Goal: Task Accomplishment & Management: Complete application form

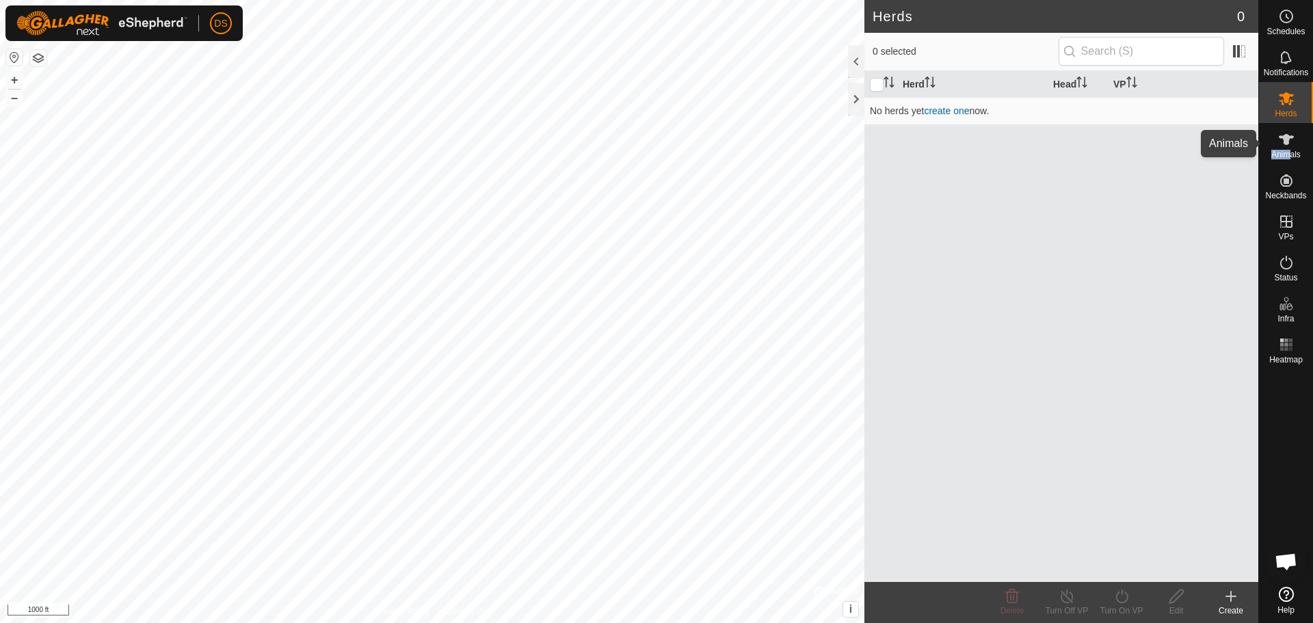
click at [1289, 149] on div "Animals" at bounding box center [1286, 143] width 54 height 41
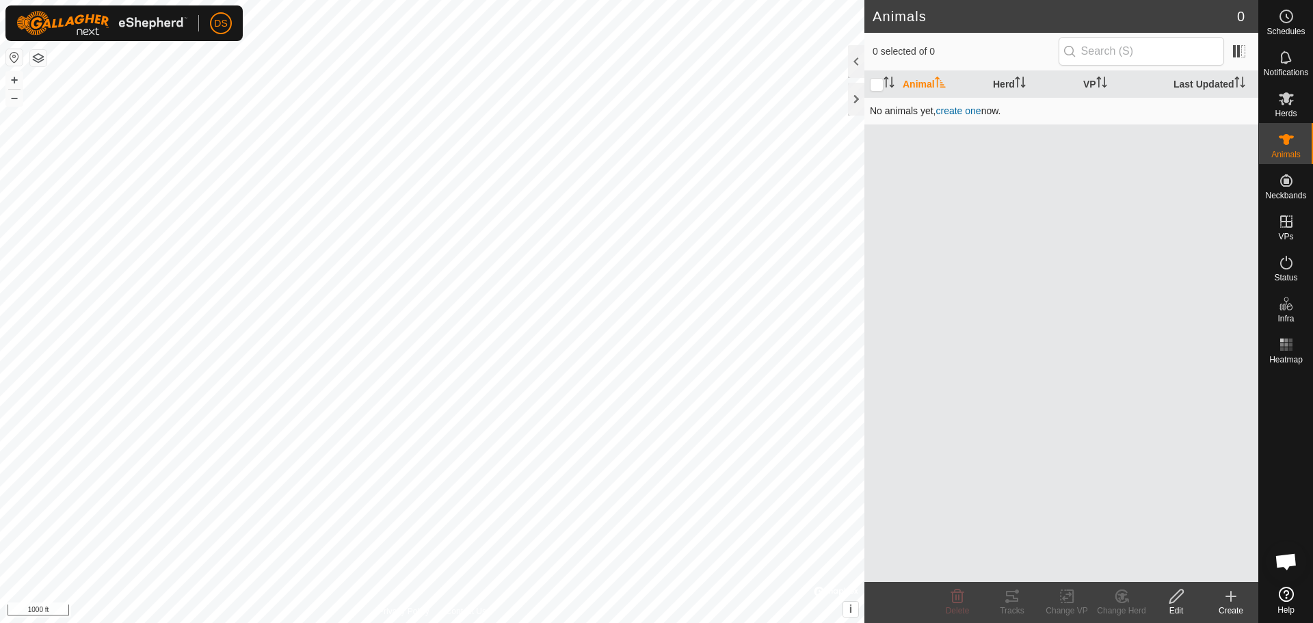
click at [967, 102] on td "No animals yet, create one now." at bounding box center [1062, 110] width 394 height 27
click at [968, 111] on span "create one" at bounding box center [958, 110] width 45 height 11
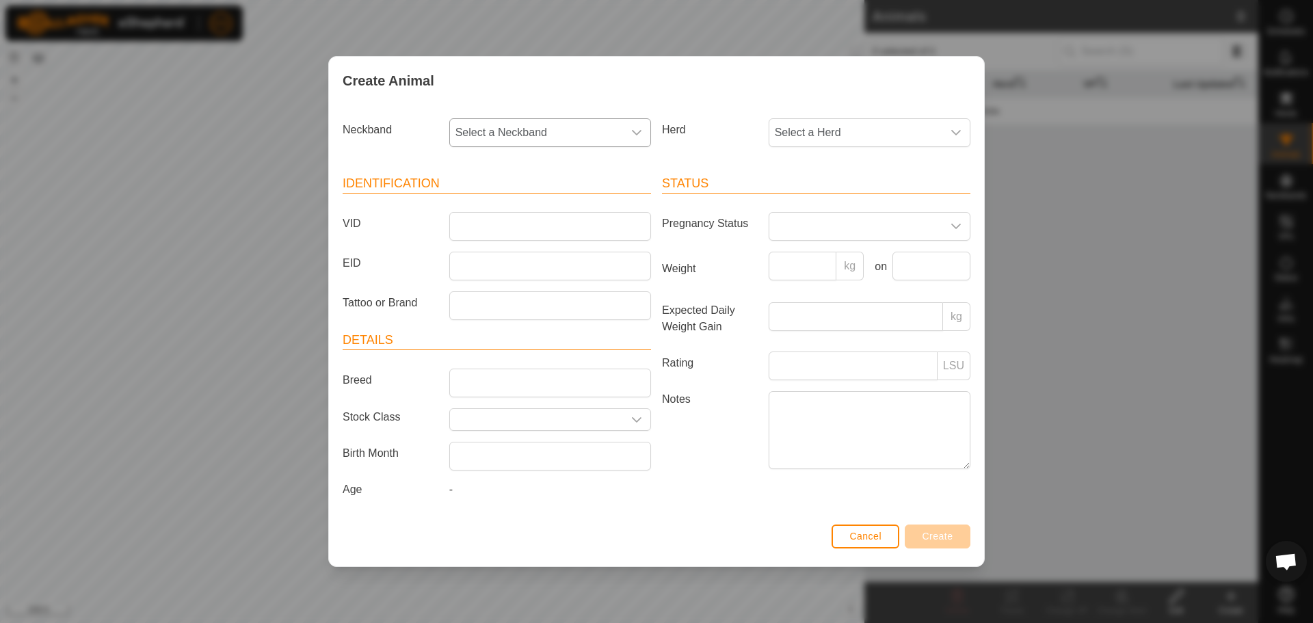
click at [624, 119] on div "dropdown trigger" at bounding box center [636, 132] width 27 height 27
type input "470"
click at [493, 209] on li "1787685470" at bounding box center [551, 202] width 200 height 27
click at [815, 124] on span "Select a Herd" at bounding box center [856, 132] width 173 height 27
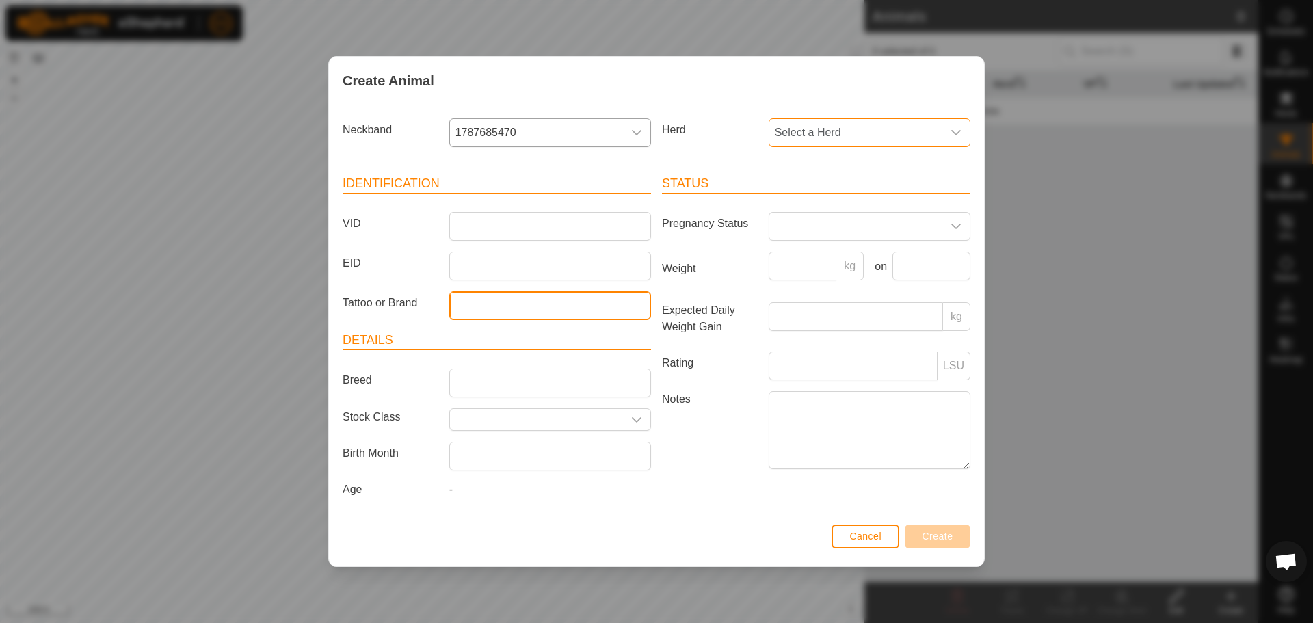
click at [575, 305] on input "Tattoo or Brand" at bounding box center [550, 305] width 202 height 29
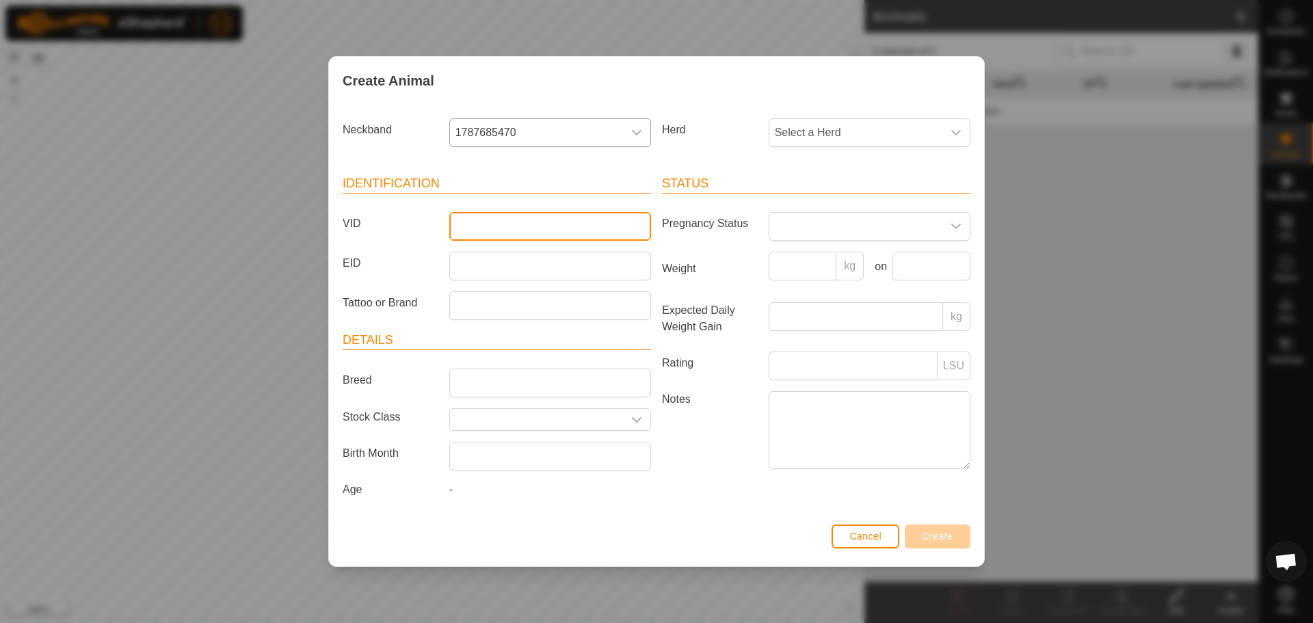
click at [510, 225] on input "VID" at bounding box center [550, 226] width 202 height 29
type input "[PERSON_NAME]"
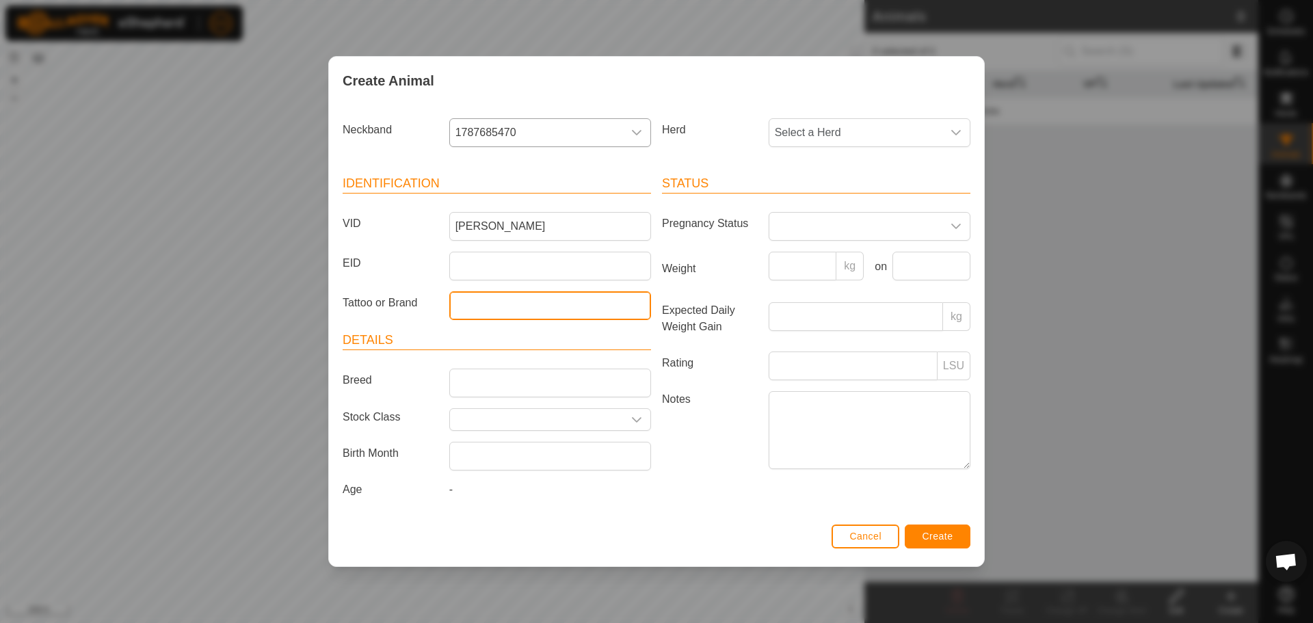
click at [521, 298] on input "Tattoo or Brand" at bounding box center [550, 305] width 202 height 29
type input "216K"
click at [523, 419] on input "Select or enter a Stock Class" at bounding box center [536, 419] width 173 height 21
click at [641, 418] on icon "dropdown trigger" at bounding box center [637, 419] width 10 height 5
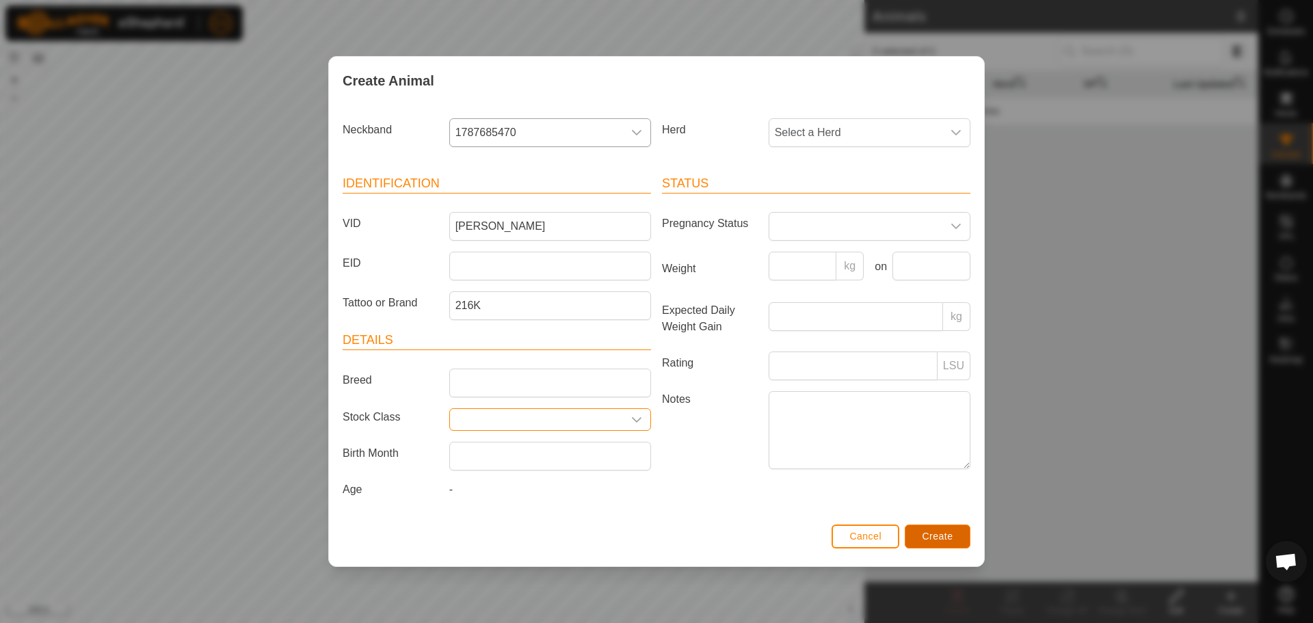
click at [949, 538] on span "Create" at bounding box center [938, 536] width 31 height 11
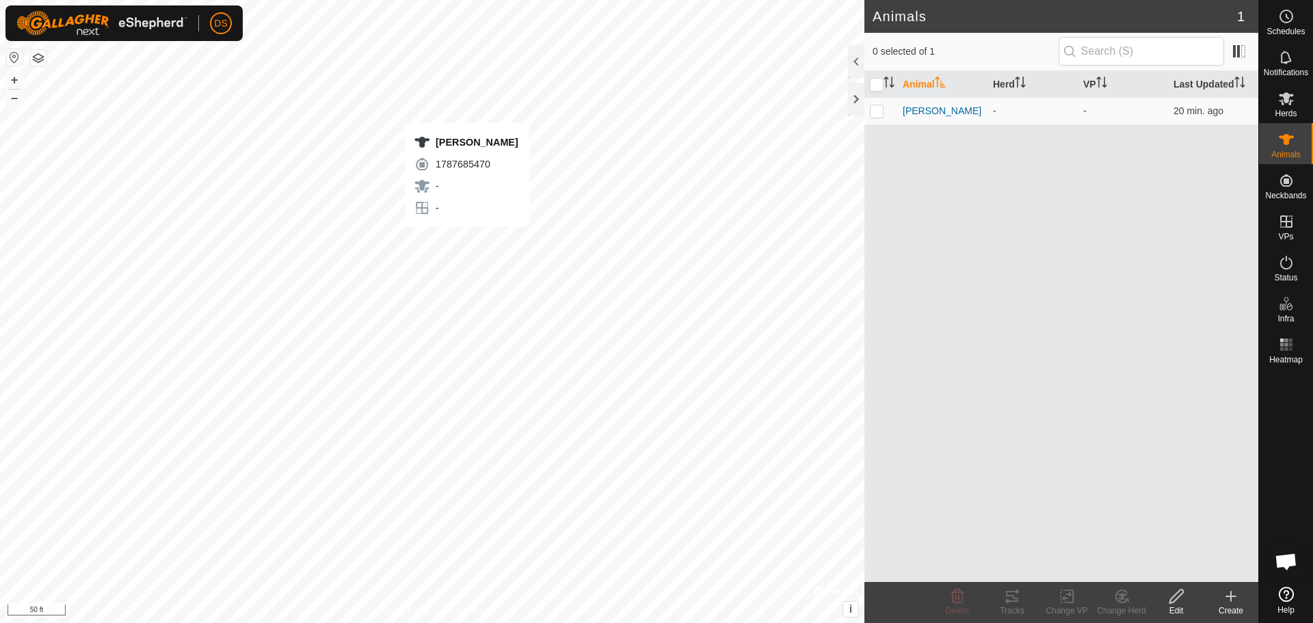
checkbox input "true"
click at [879, 106] on p-checkbox at bounding box center [877, 110] width 14 height 11
checkbox input "false"
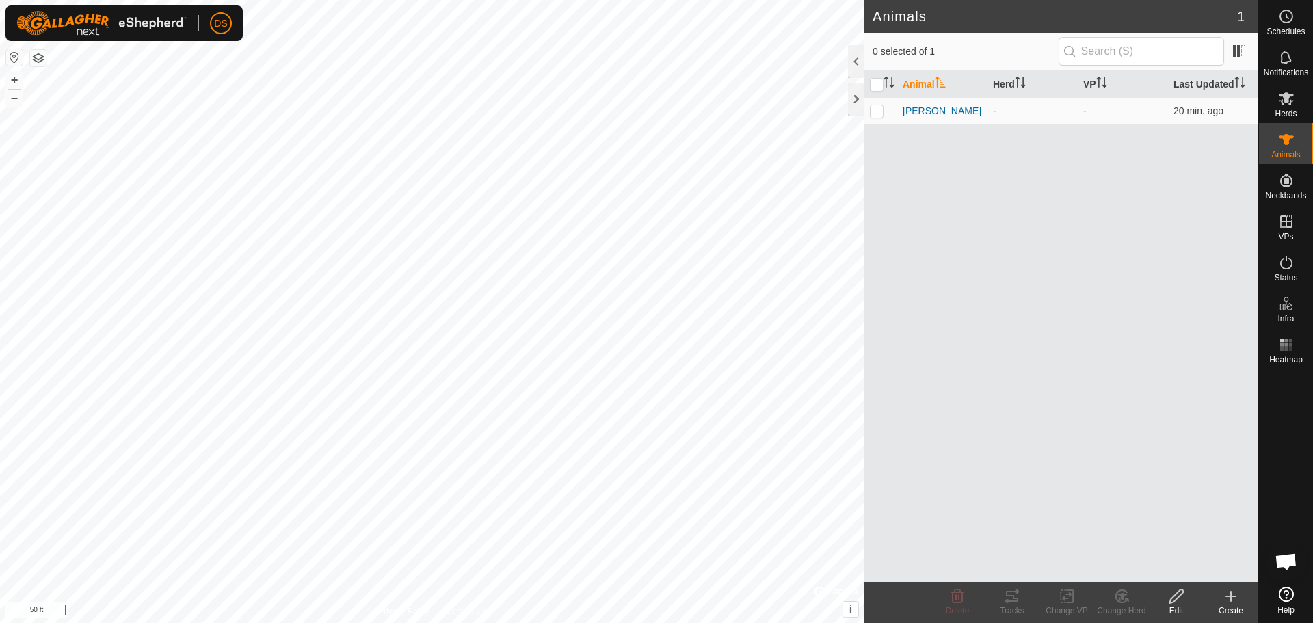
click at [1247, 10] on header "Animals 1" at bounding box center [1062, 16] width 394 height 33
click at [1294, 98] on icon at bounding box center [1287, 98] width 16 height 16
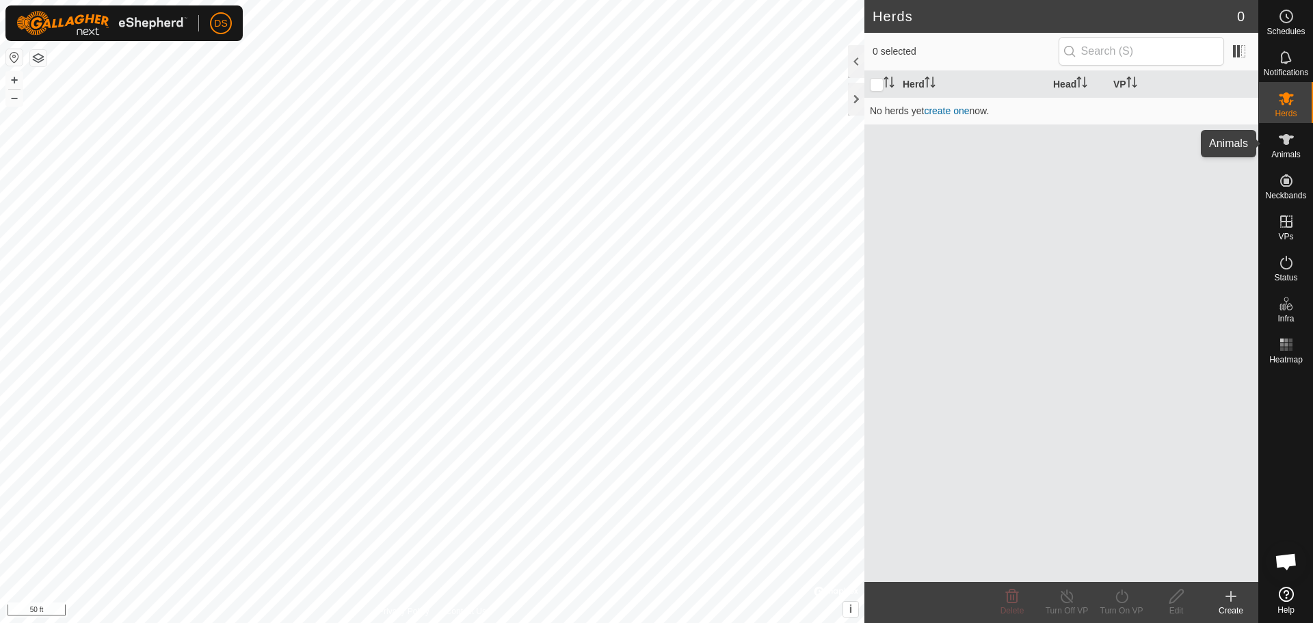
click at [1292, 136] on icon at bounding box center [1286, 139] width 15 height 11
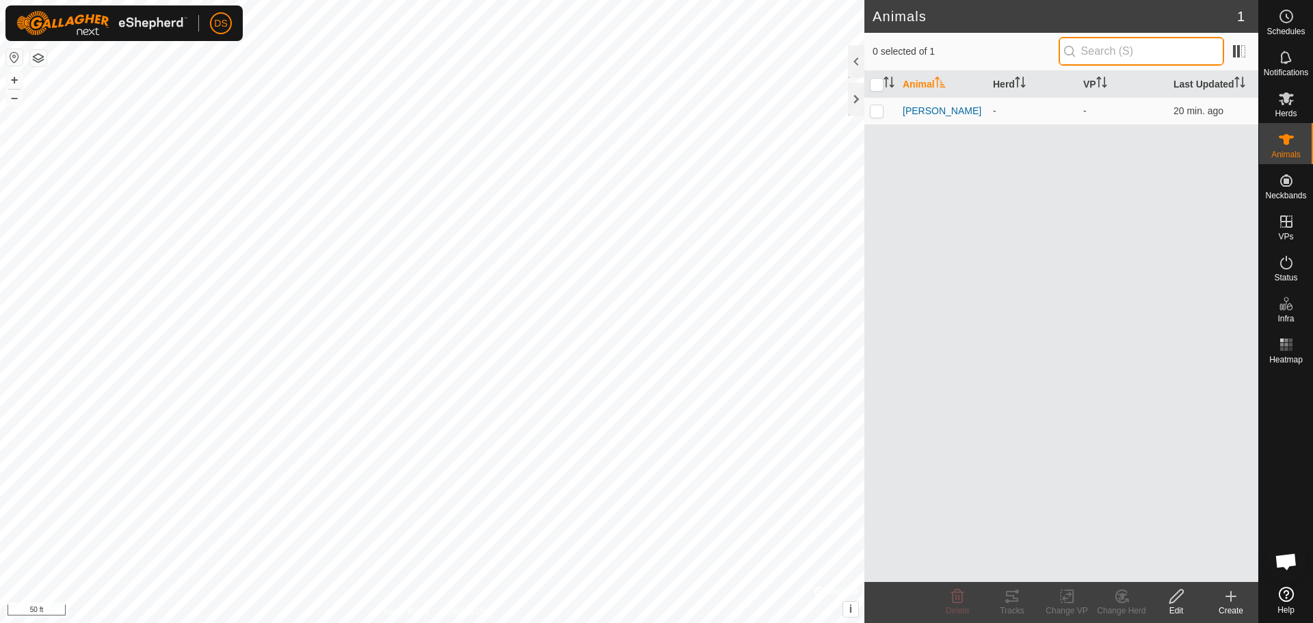
click at [1187, 57] on input "text" at bounding box center [1142, 51] width 166 height 29
click at [1185, 57] on input "text" at bounding box center [1142, 51] width 166 height 29
click at [1239, 602] on icon at bounding box center [1231, 596] width 16 height 16
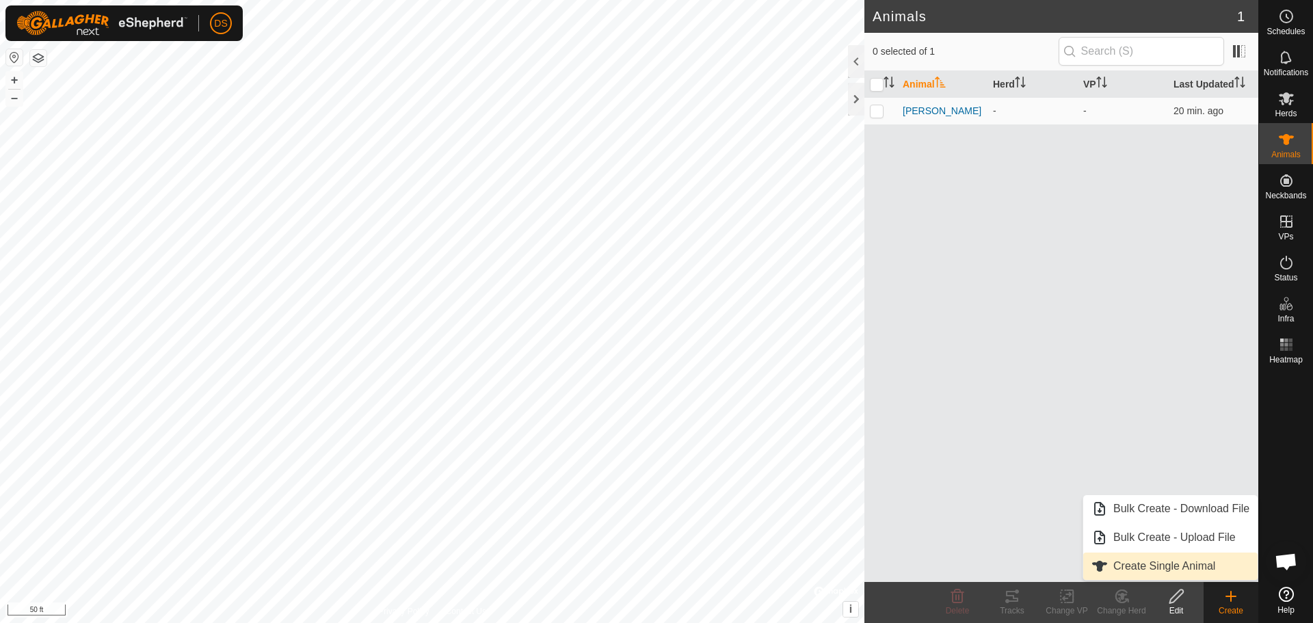
click at [1183, 566] on link "Create Single Animal" at bounding box center [1171, 566] width 174 height 27
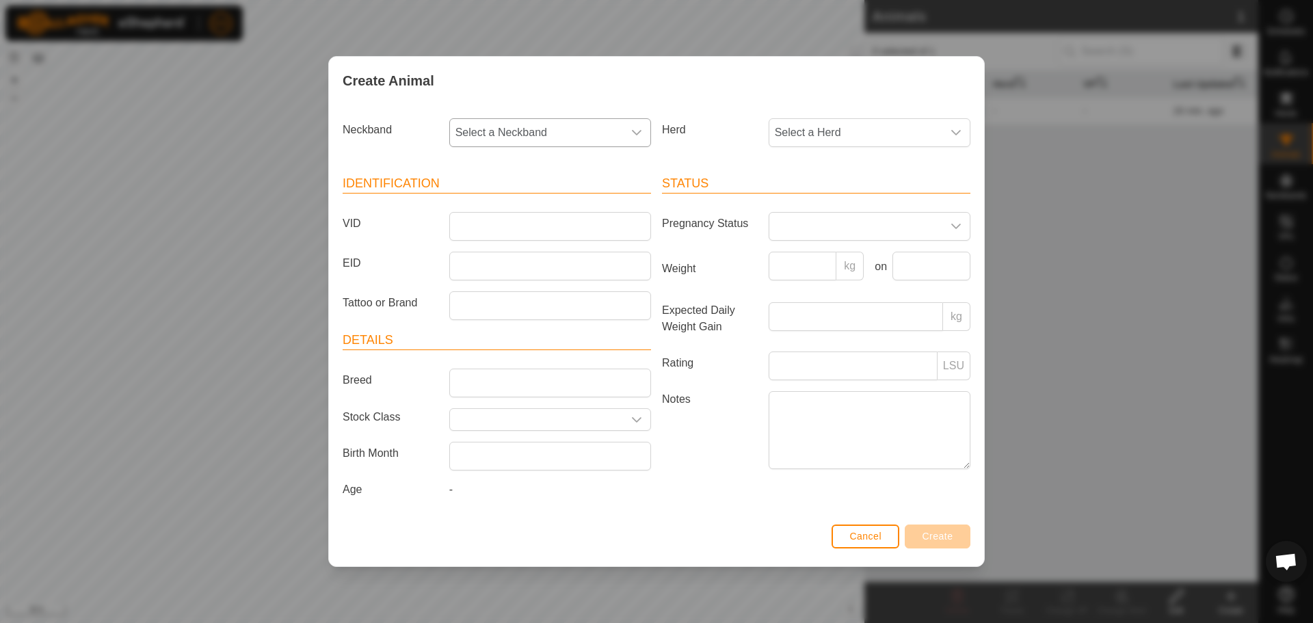
click at [588, 136] on span "Select a Neckband" at bounding box center [536, 132] width 173 height 27
type input "975"
click at [499, 205] on li "2218725975" at bounding box center [551, 202] width 200 height 27
click at [493, 218] on input "VID" at bounding box center [550, 226] width 202 height 29
type input "4"
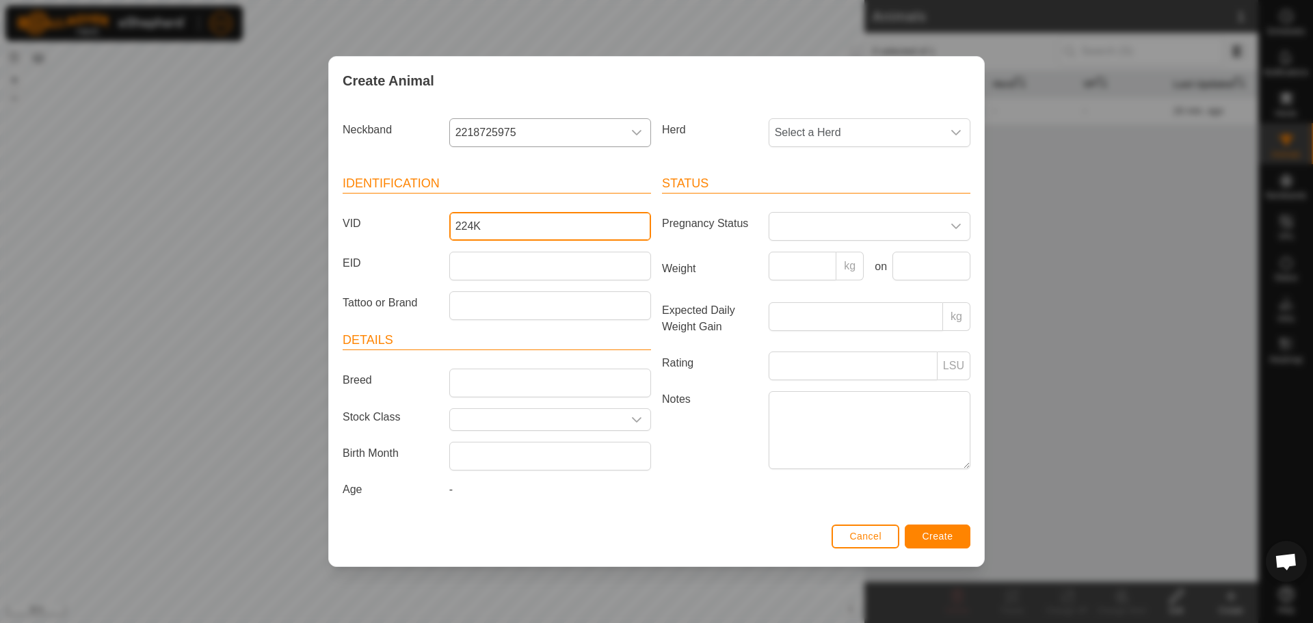
type input "224K"
click at [963, 536] on button "Create" at bounding box center [938, 537] width 66 height 24
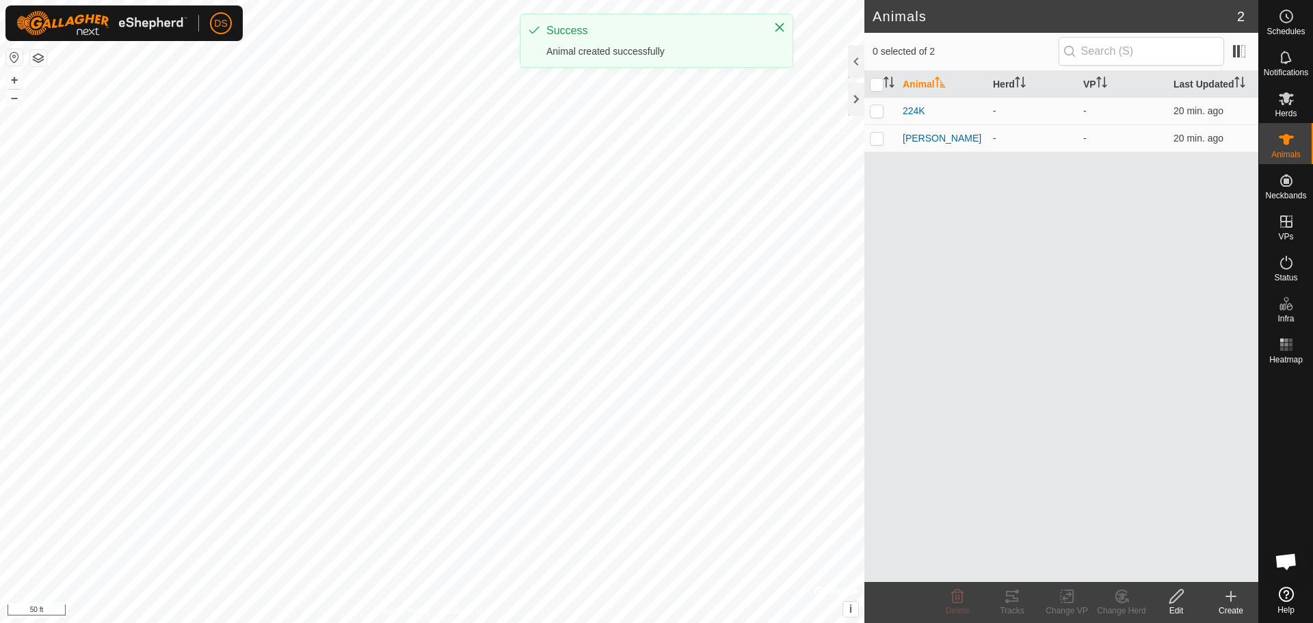
click at [1223, 601] on icon at bounding box center [1231, 596] width 16 height 16
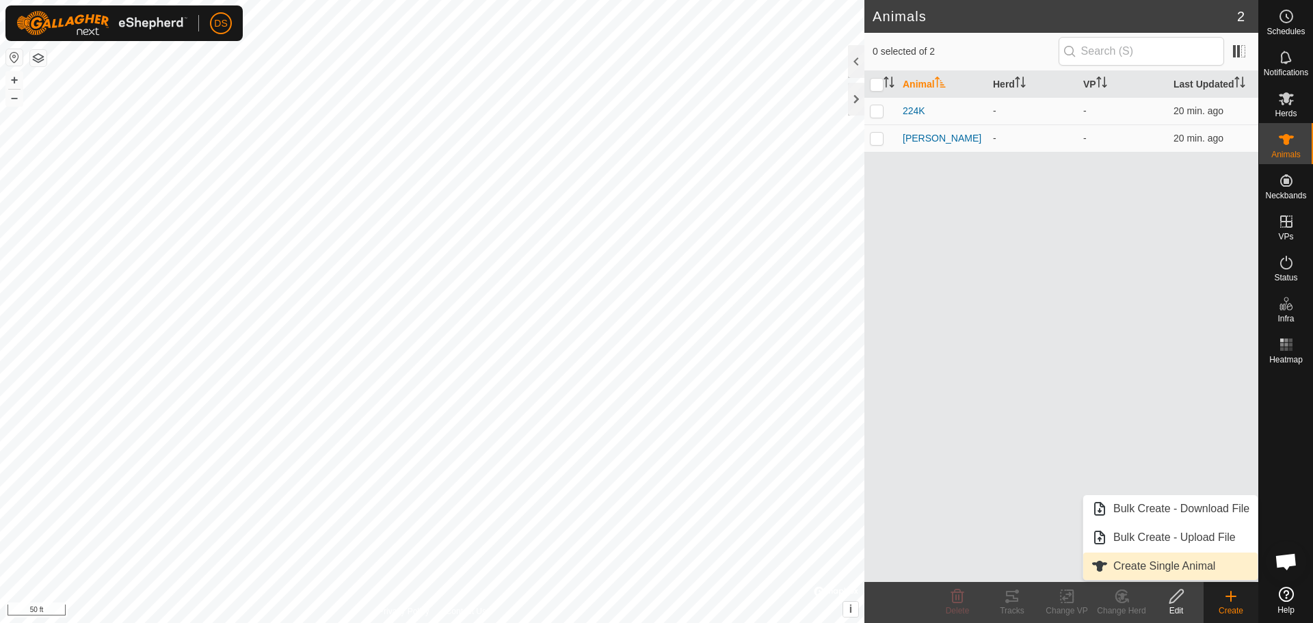
click at [1192, 562] on link "Create Single Animal" at bounding box center [1171, 566] width 174 height 27
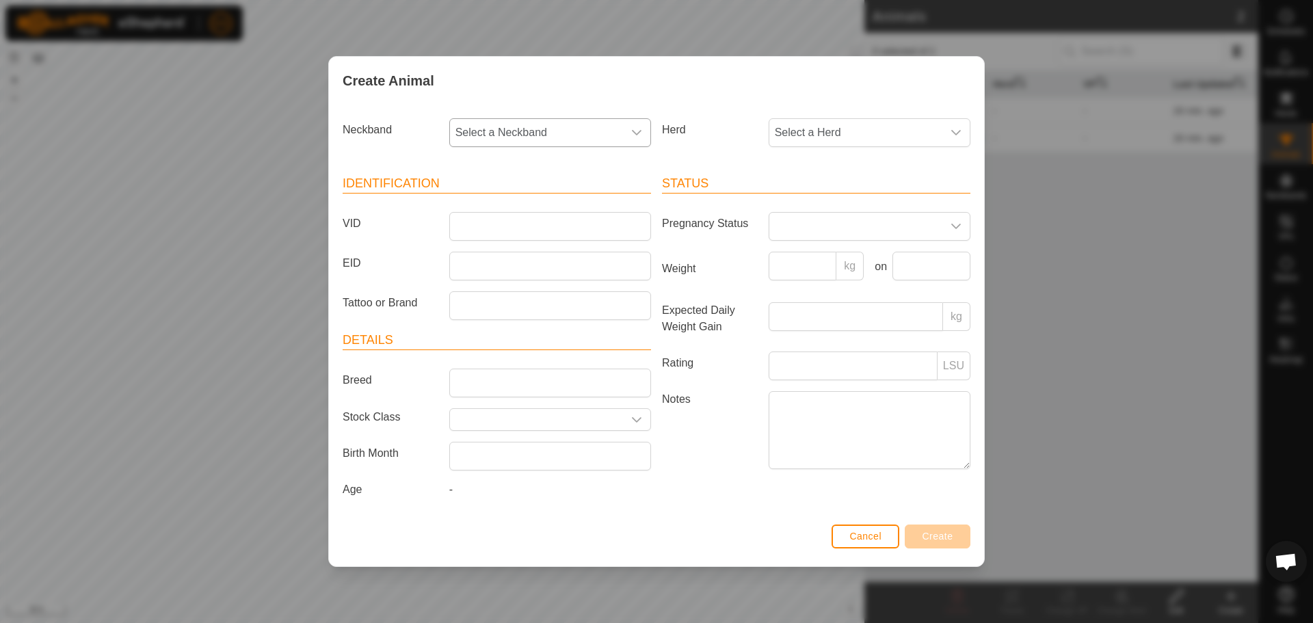
click at [545, 140] on span "Select a Neckband" at bounding box center [536, 132] width 173 height 27
type input "601"
click at [516, 198] on li "2193945601" at bounding box center [551, 202] width 200 height 27
click at [510, 228] on input "VID" at bounding box center [550, 226] width 202 height 29
type input "301L"
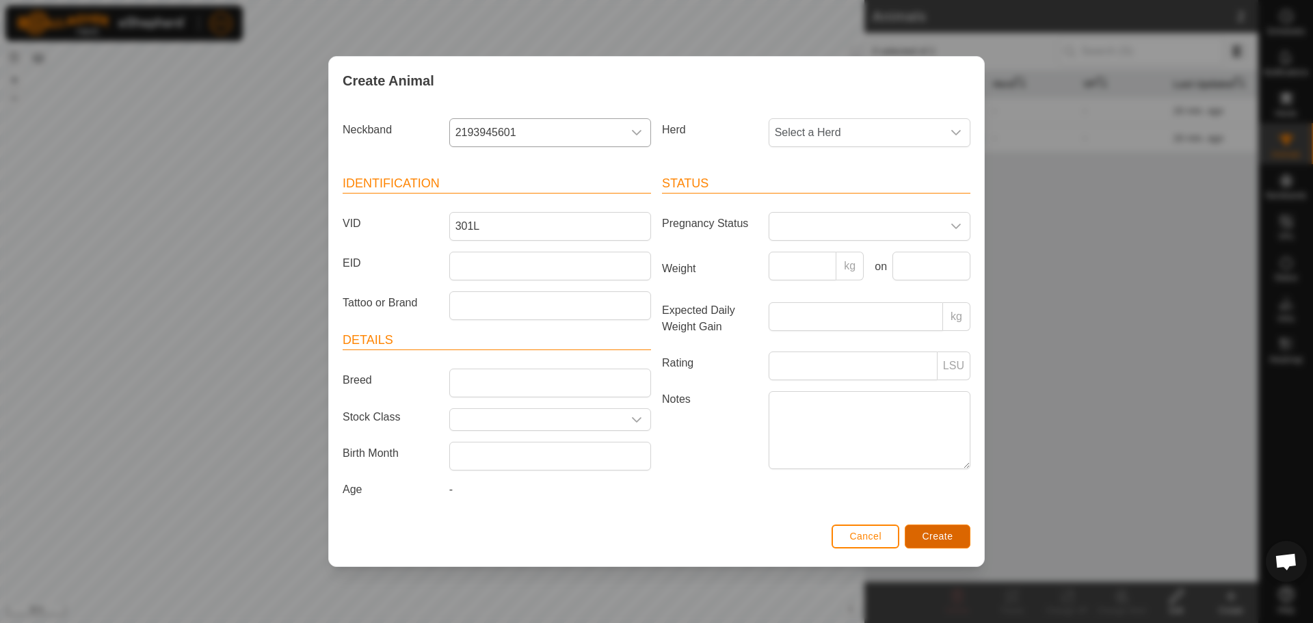
click at [950, 536] on span "Create" at bounding box center [938, 536] width 31 height 11
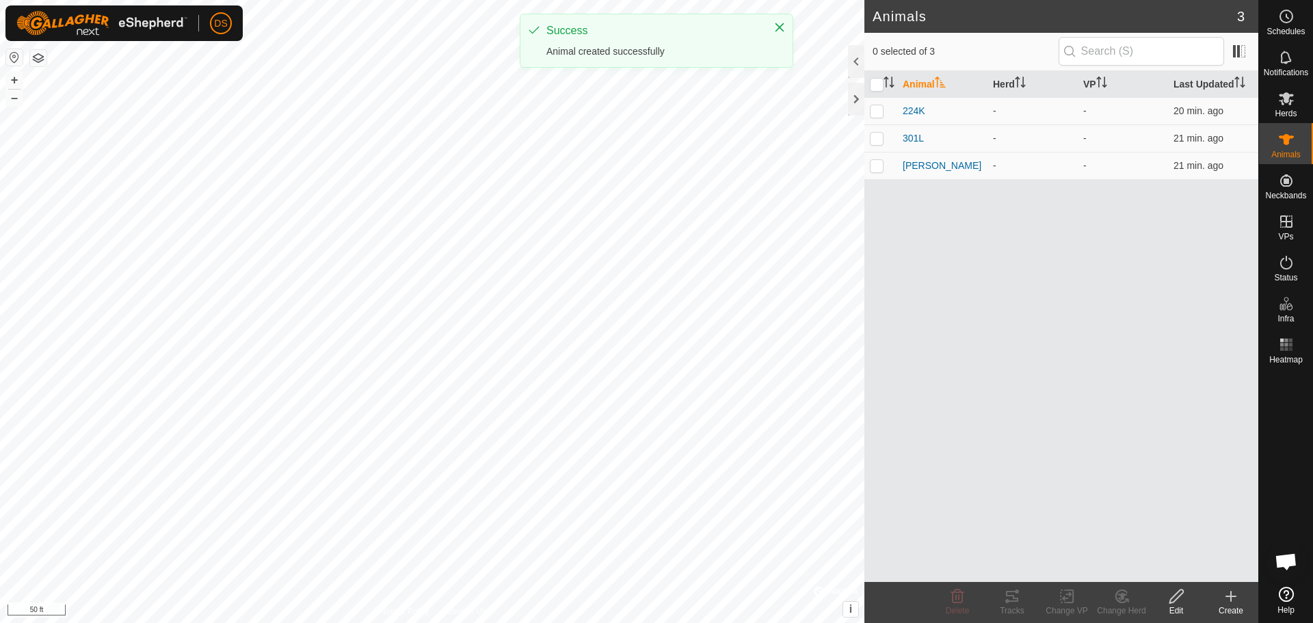
click at [1236, 607] on div "Create" at bounding box center [1231, 611] width 55 height 12
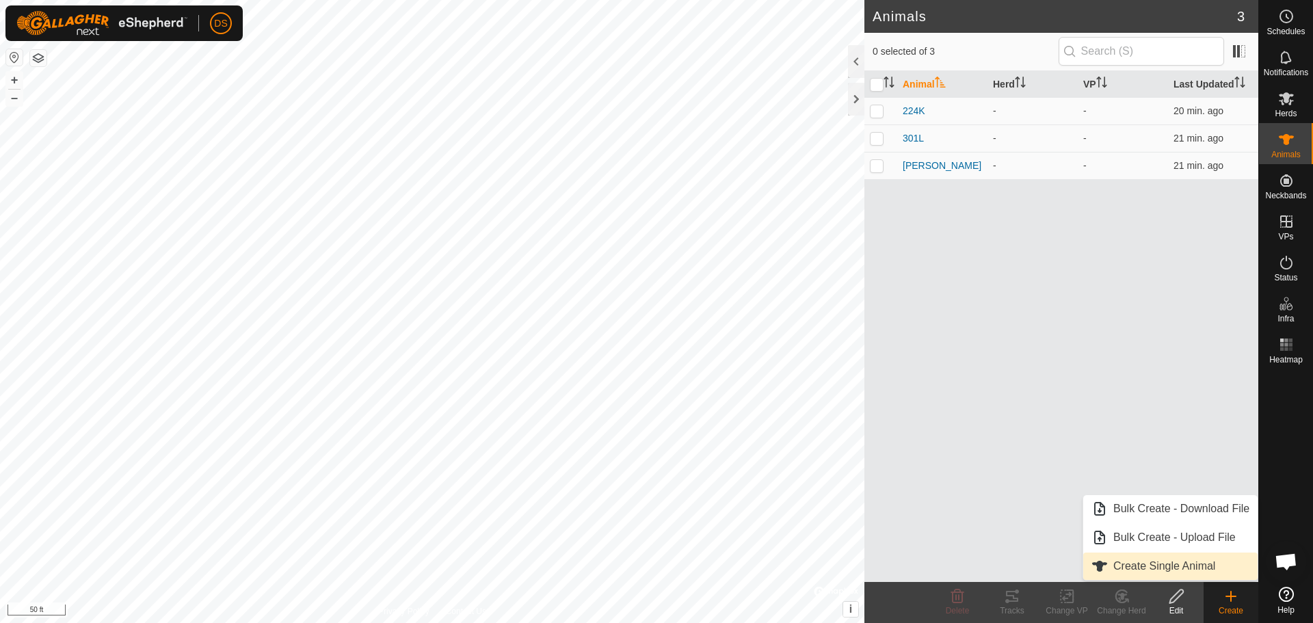
click at [1153, 571] on link "Create Single Animal" at bounding box center [1171, 566] width 174 height 27
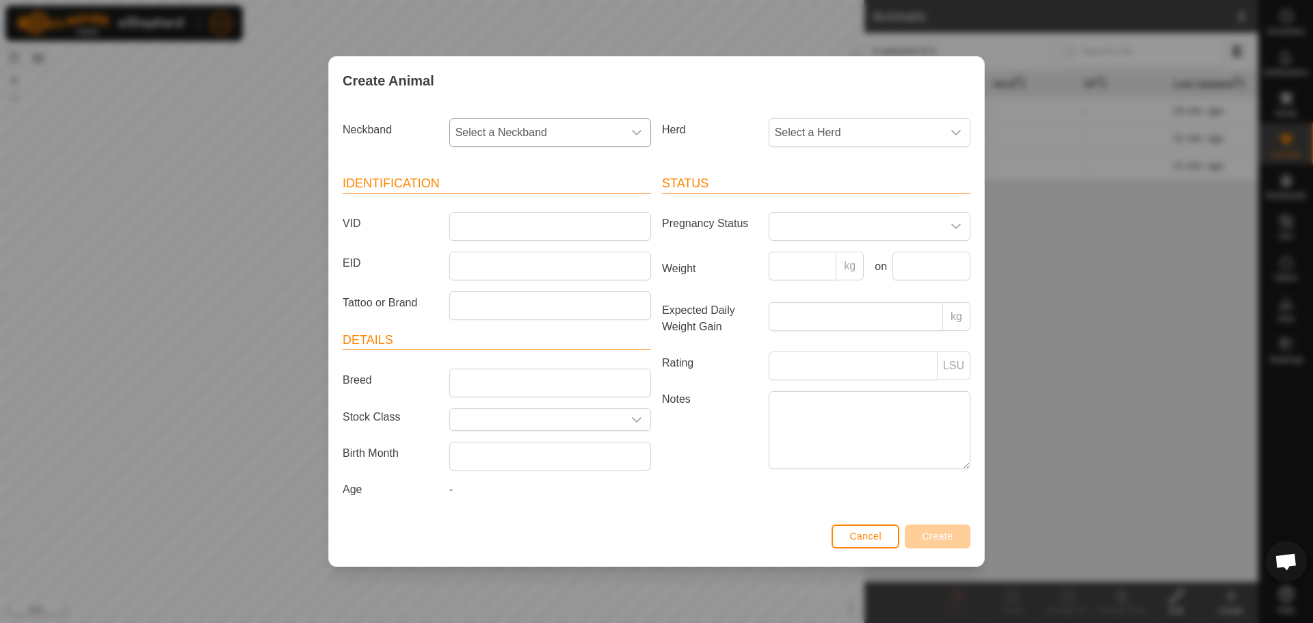
click at [549, 121] on span "Select a Neckband" at bounding box center [536, 132] width 173 height 27
type input "194"
click at [521, 196] on li "1583915194" at bounding box center [551, 202] width 200 height 27
click at [467, 220] on input "VID" at bounding box center [550, 226] width 202 height 29
type input "121H"
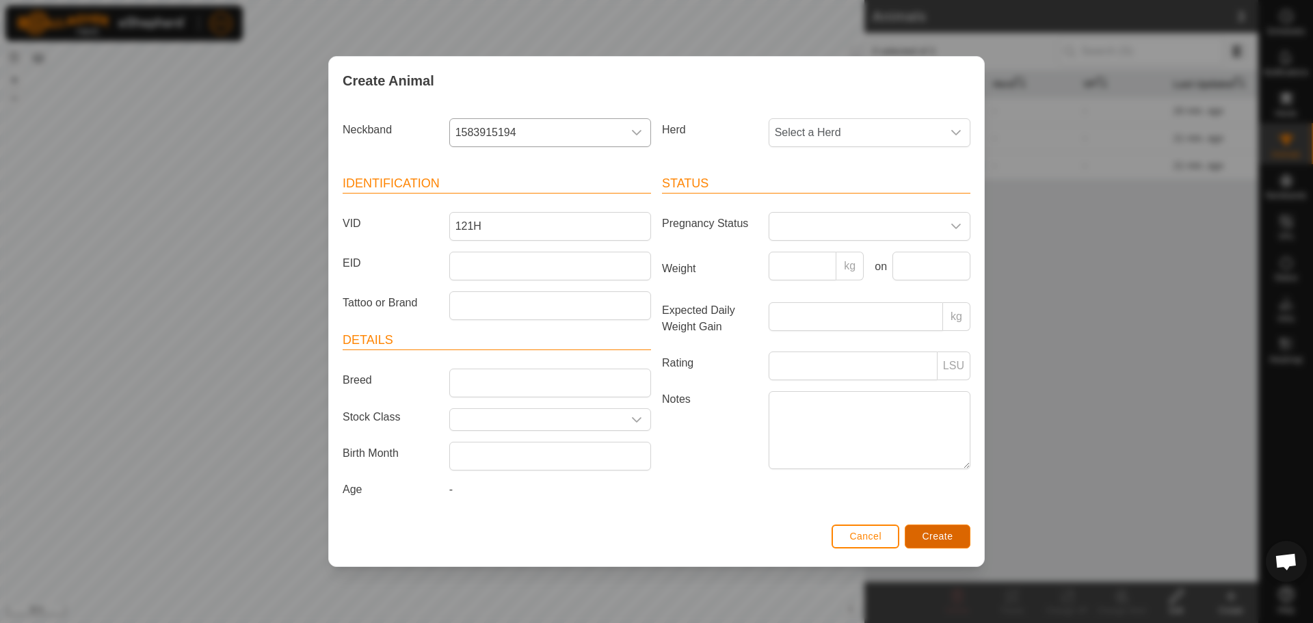
click at [940, 536] on span "Create" at bounding box center [938, 536] width 31 height 11
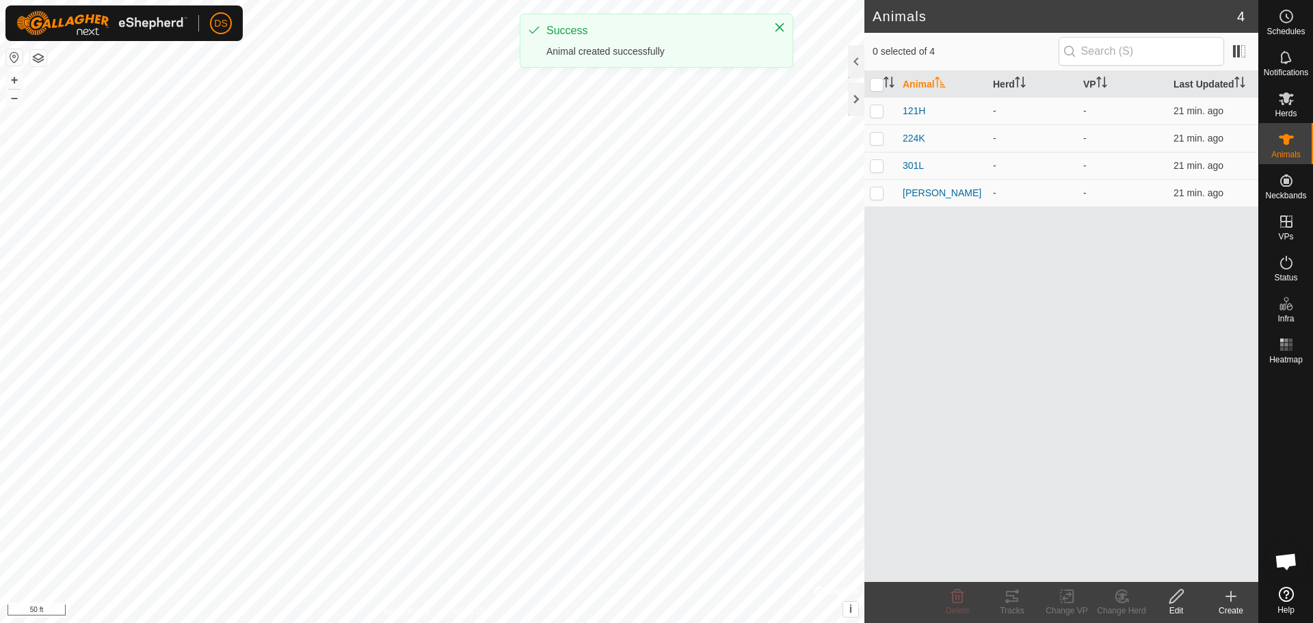
click at [1239, 600] on icon at bounding box center [1231, 596] width 16 height 16
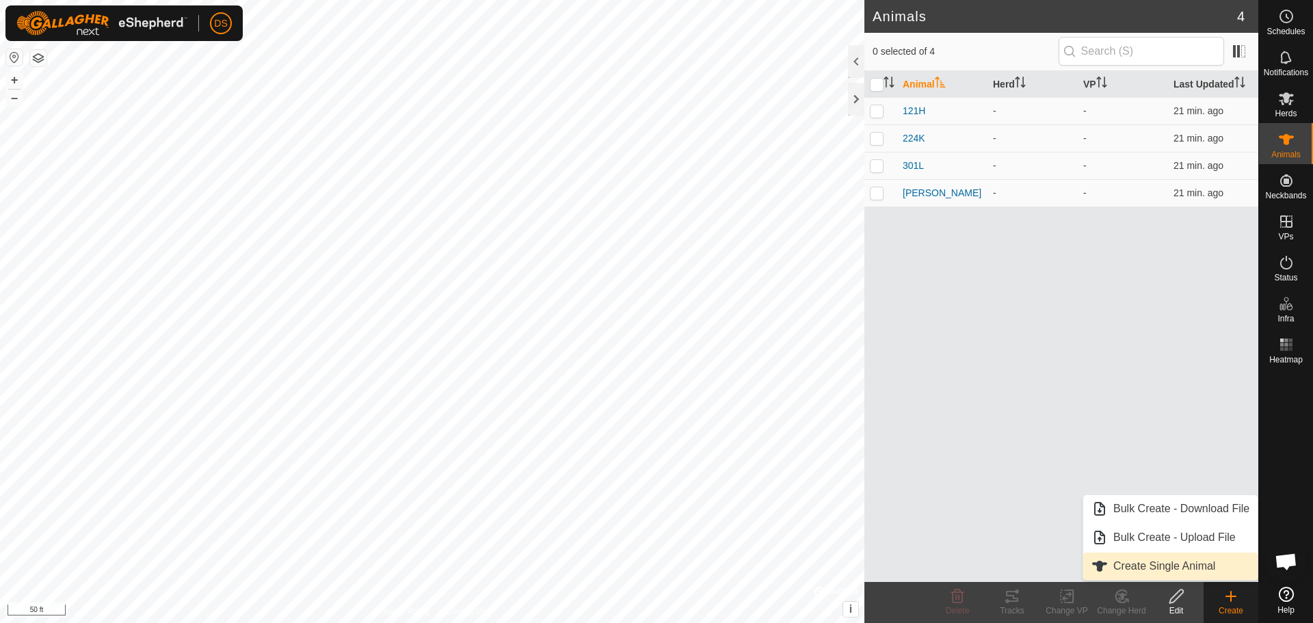
click at [1172, 571] on link "Create Single Animal" at bounding box center [1171, 566] width 174 height 27
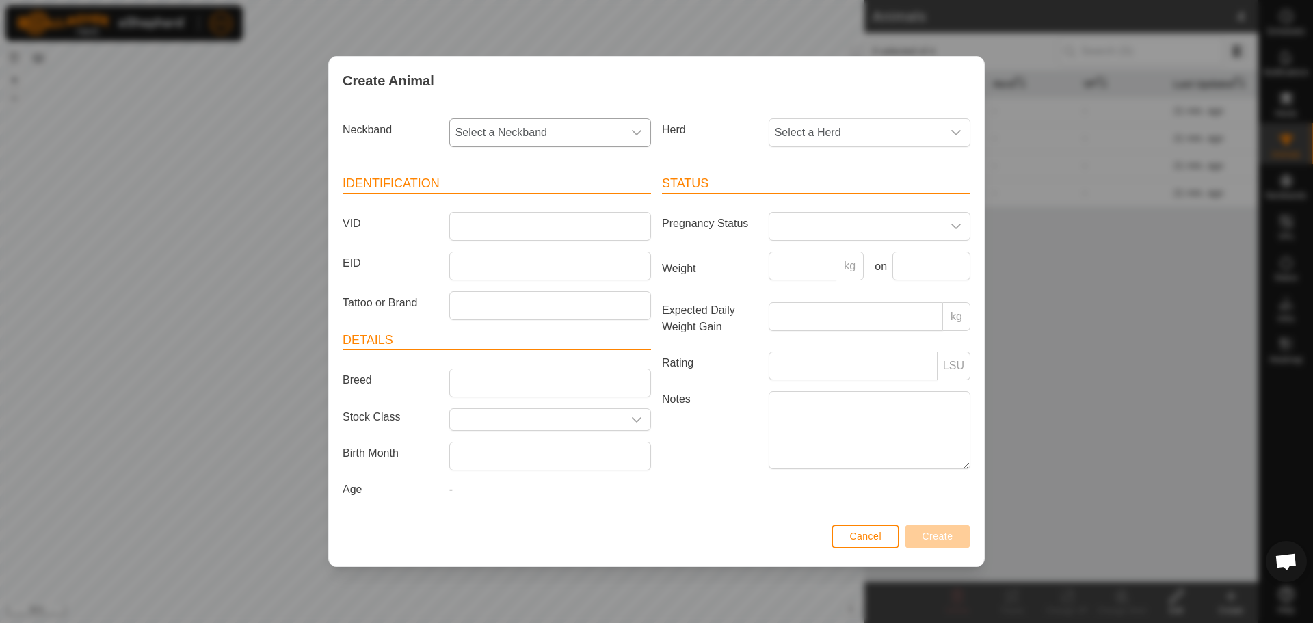
click at [523, 123] on span "Select a Neckband" at bounding box center [536, 132] width 173 height 27
type input "082"
click at [517, 194] on li "1444777082" at bounding box center [551, 202] width 200 height 27
click at [505, 221] on input "VID" at bounding box center [550, 226] width 202 height 29
type input "201K"
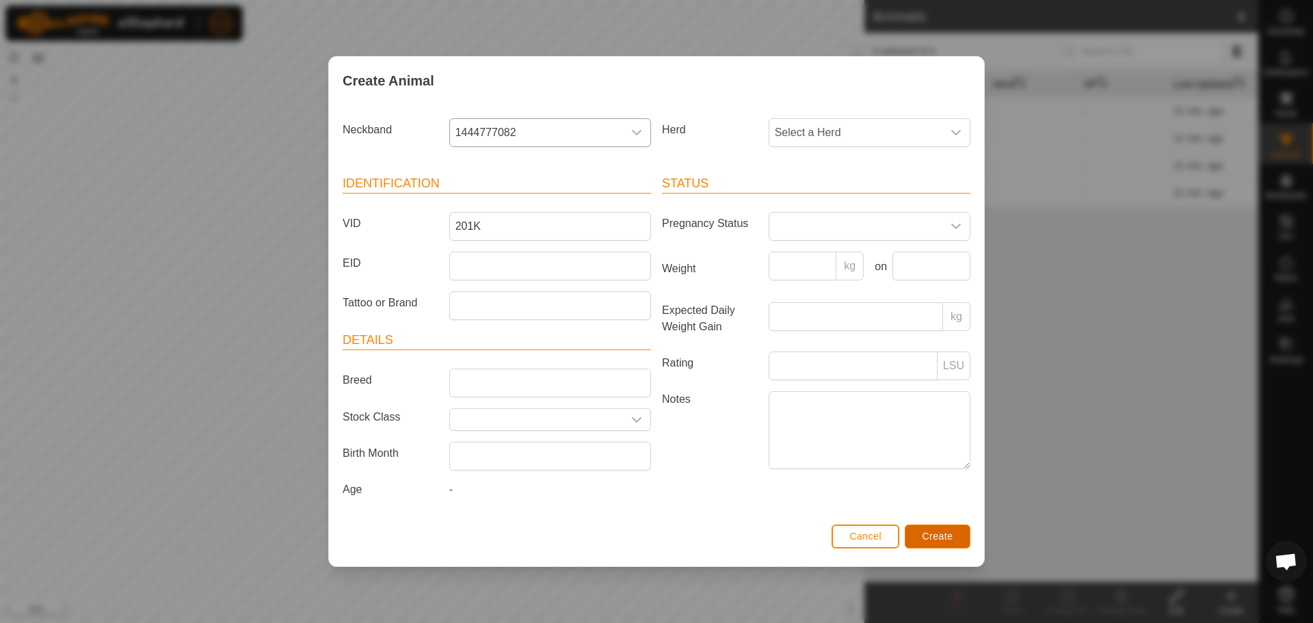
click at [956, 538] on button "Create" at bounding box center [938, 537] width 66 height 24
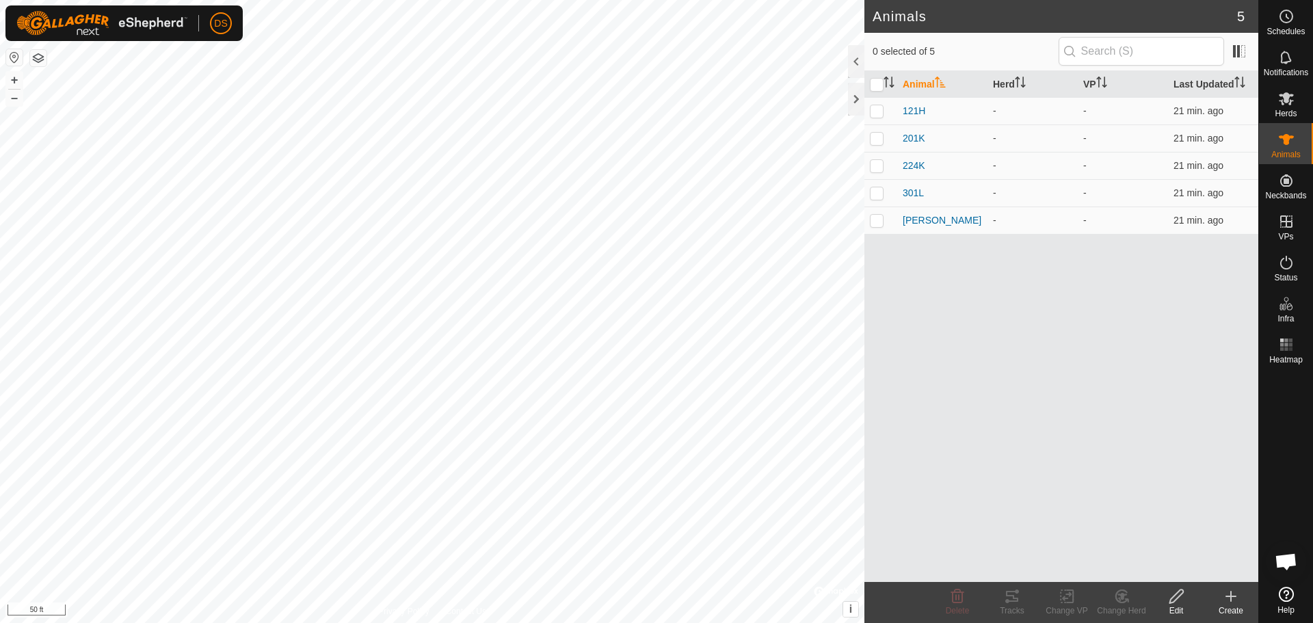
click at [1220, 595] on create-svg-icon at bounding box center [1231, 596] width 55 height 16
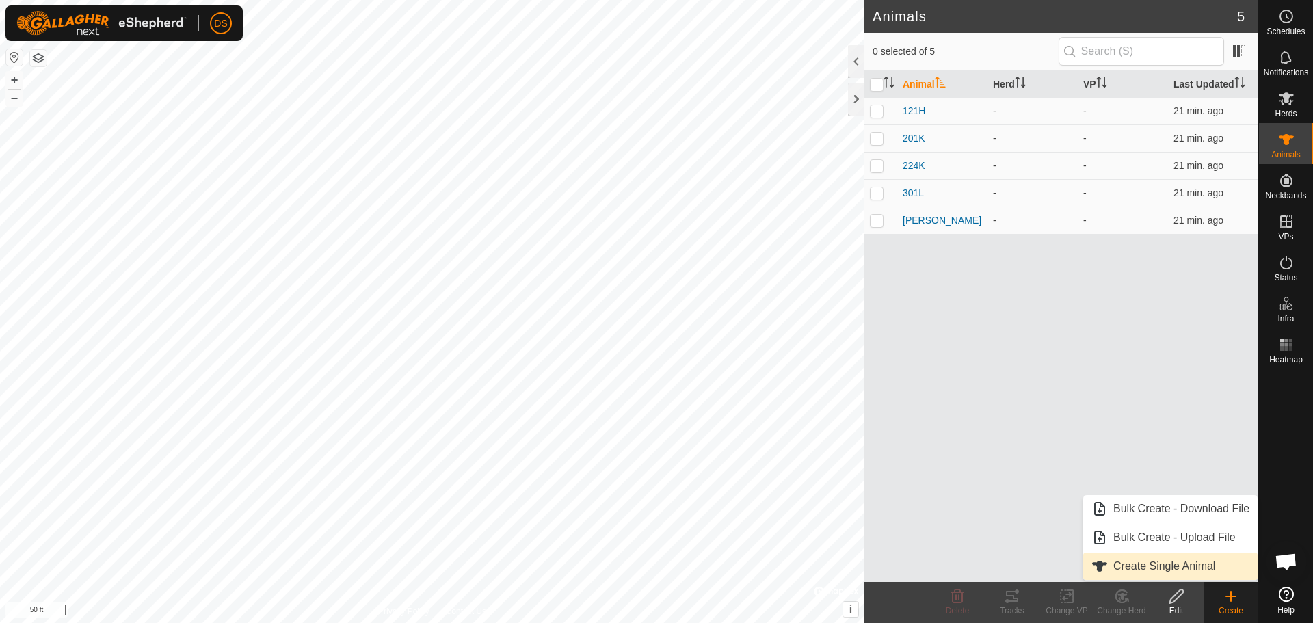
click at [1136, 564] on link "Create Single Animal" at bounding box center [1171, 566] width 174 height 27
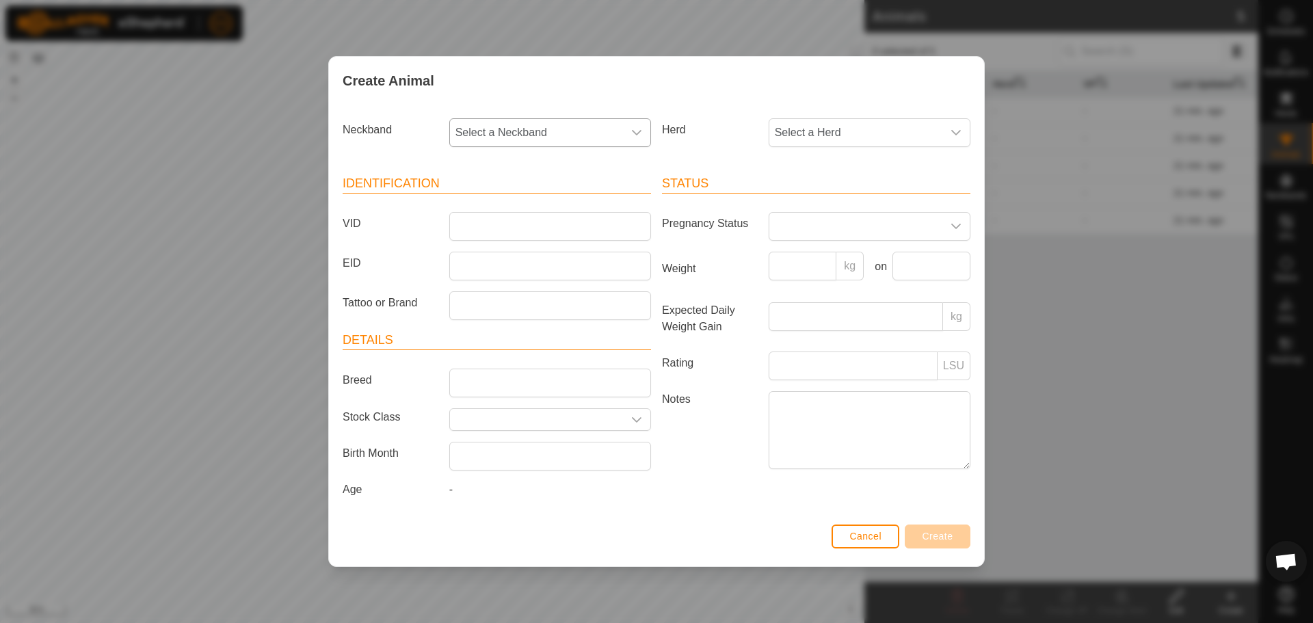
click at [570, 137] on span "Select a Neckband" at bounding box center [536, 132] width 173 height 27
type input "194"
click at [503, 190] on li "2097703194" at bounding box center [551, 202] width 200 height 27
click at [486, 226] on input "VID" at bounding box center [550, 226] width 202 height 29
type input "Boo"
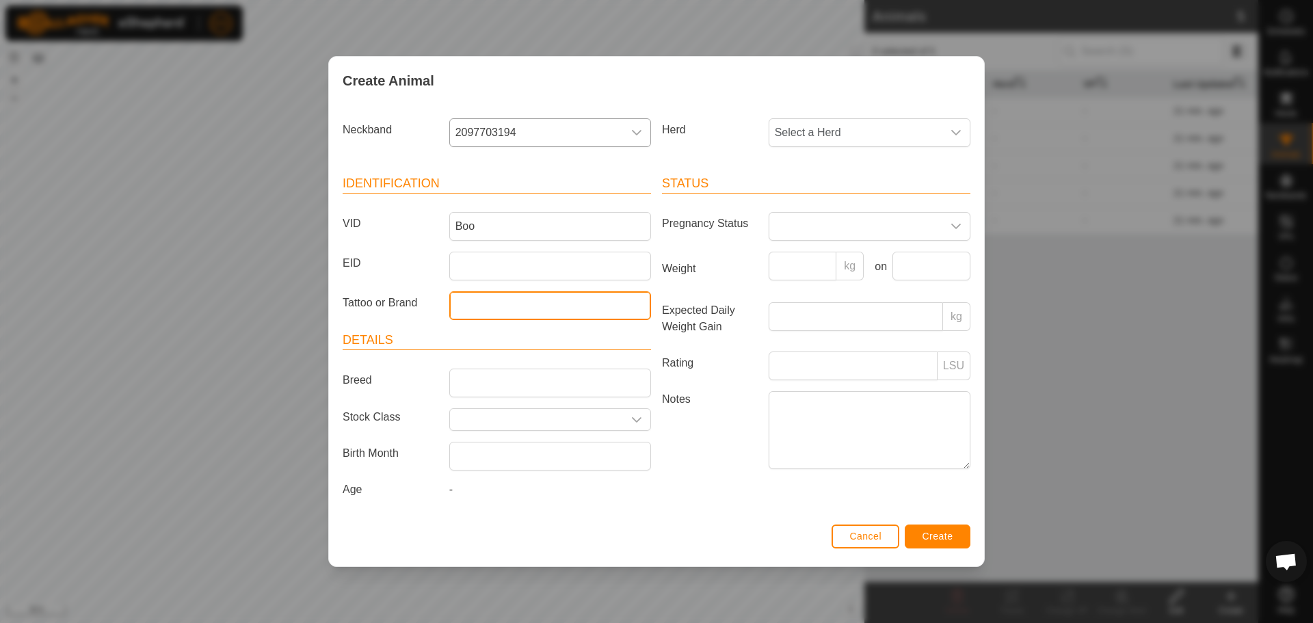
click at [477, 300] on input "Tattoo or Brand" at bounding box center [550, 305] width 202 height 29
type input "12"
click at [955, 529] on button "Create" at bounding box center [938, 537] width 66 height 24
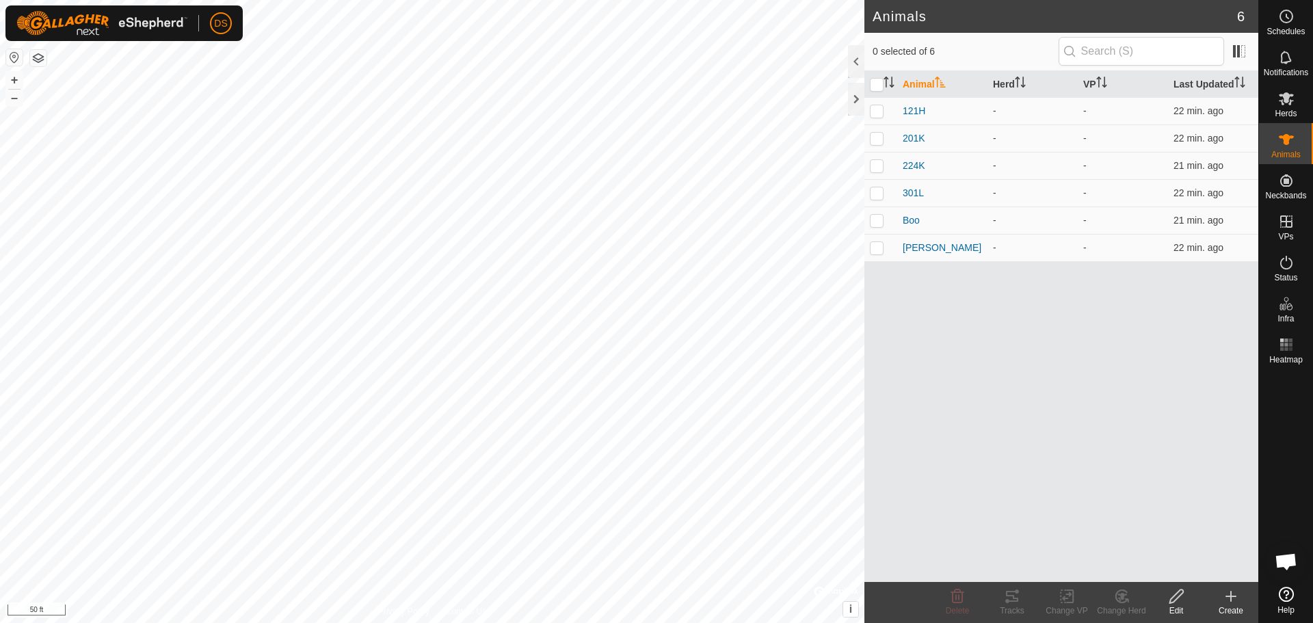
click at [1239, 604] on icon at bounding box center [1231, 596] width 16 height 16
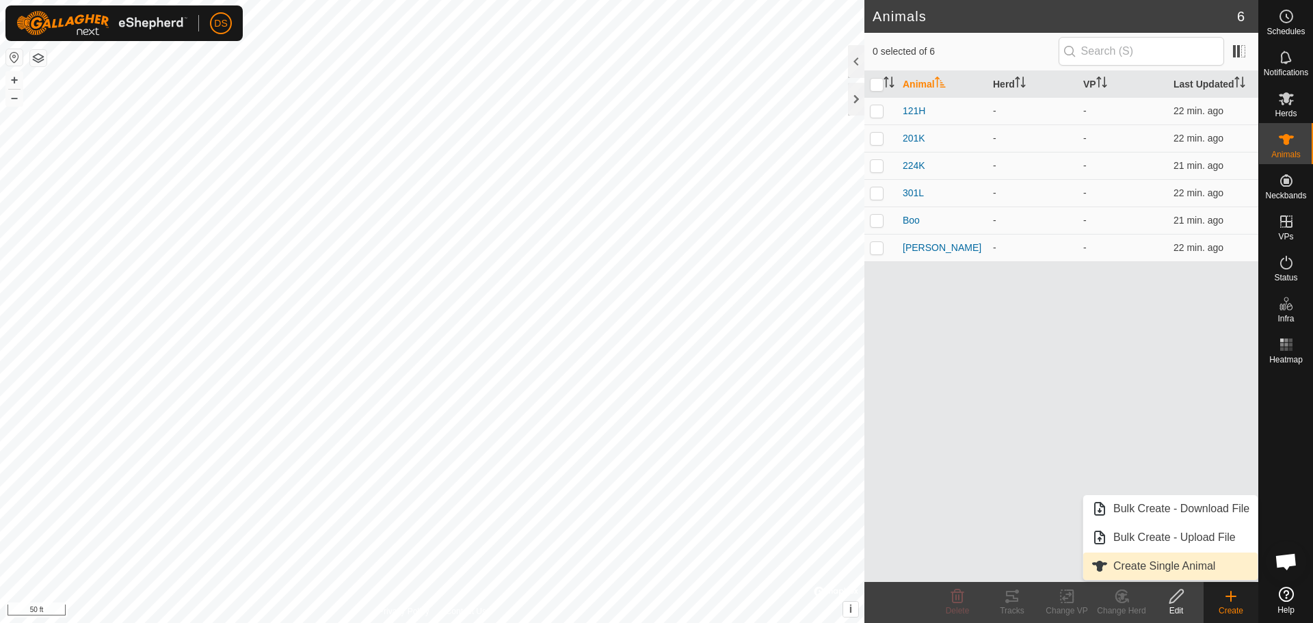
click at [1214, 575] on link "Create Single Animal" at bounding box center [1171, 566] width 174 height 27
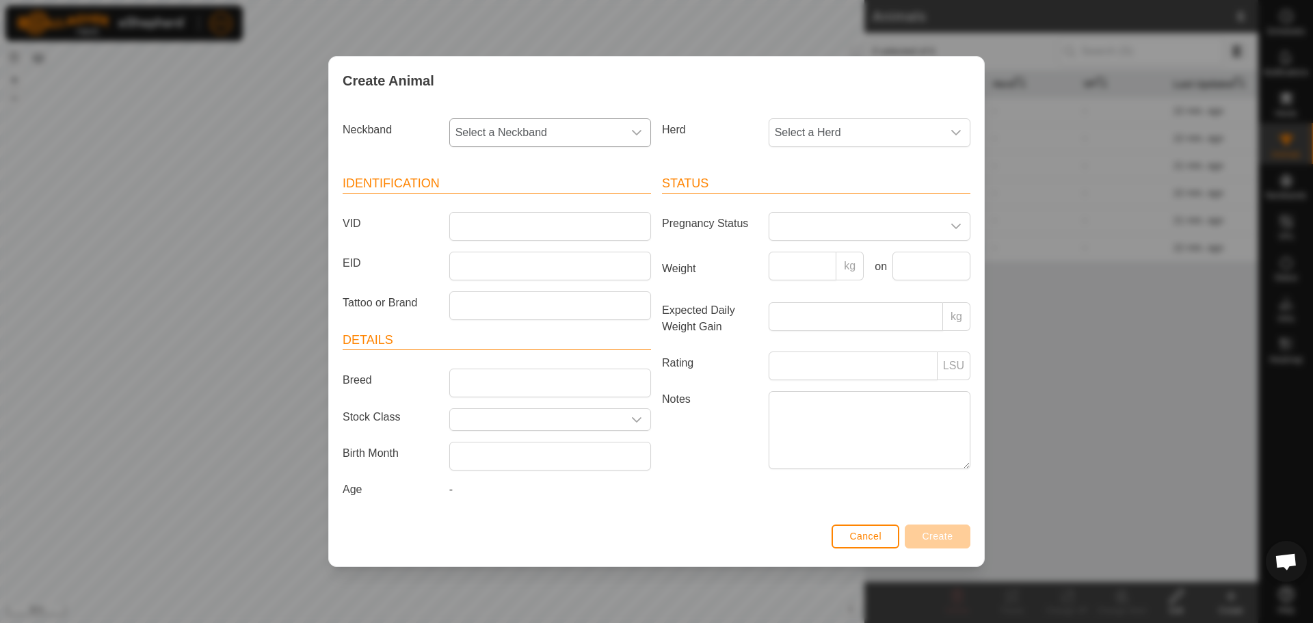
click at [560, 125] on span "Select a Neckband" at bounding box center [536, 132] width 173 height 27
type input "035"
click at [538, 205] on li "2657833035" at bounding box center [551, 202] width 200 height 27
click at [460, 231] on input "VID" at bounding box center [550, 226] width 202 height 29
type input "82F"
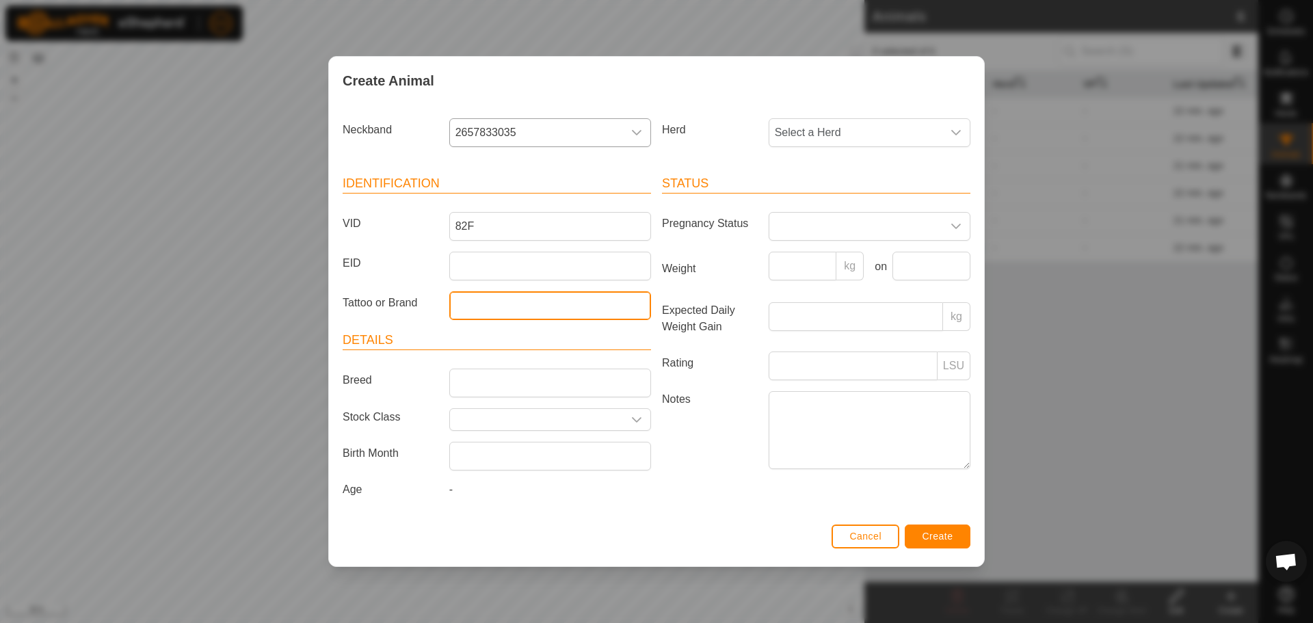
click at [501, 306] on input "Tattoo or Brand" at bounding box center [550, 305] width 202 height 29
type input "23F"
click at [944, 534] on span "Create" at bounding box center [938, 536] width 31 height 11
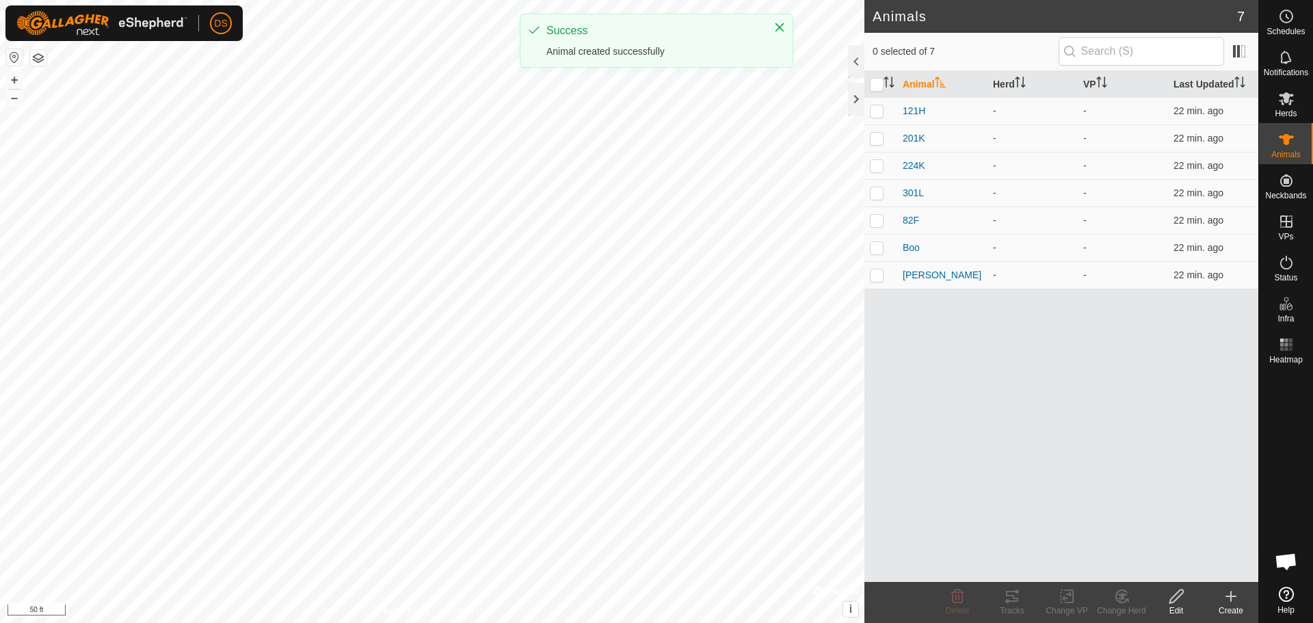
click at [1231, 595] on icon at bounding box center [1231, 596] width 16 height 16
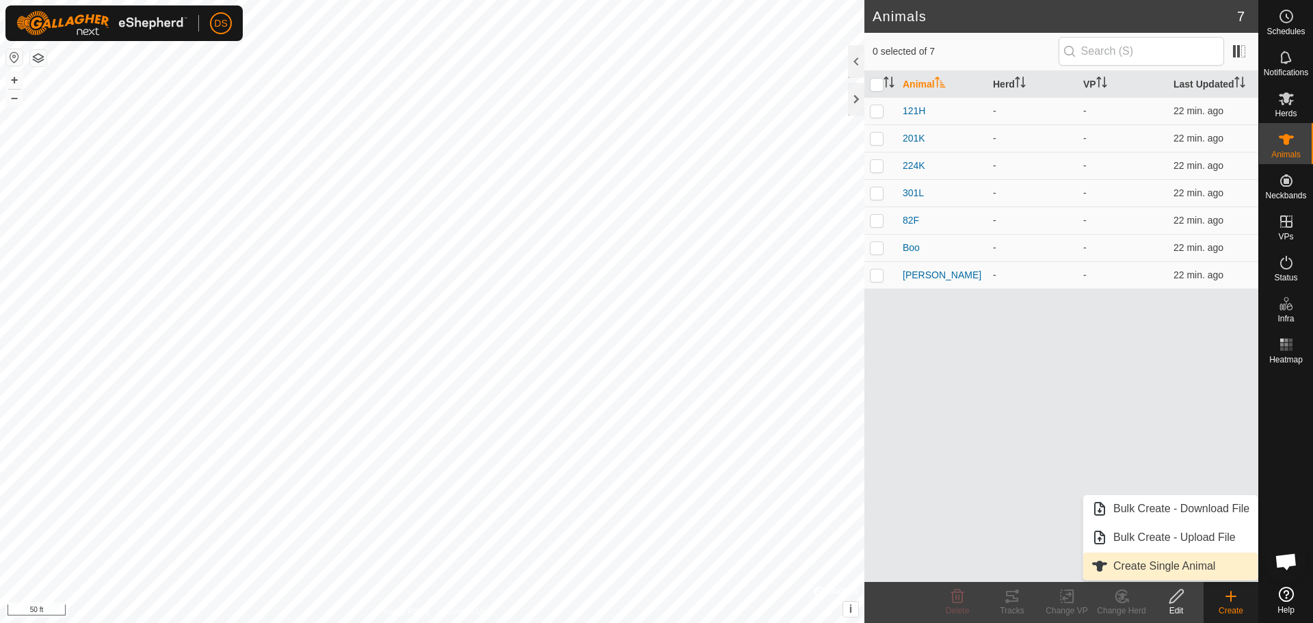
click at [1205, 574] on link "Create Single Animal" at bounding box center [1171, 566] width 174 height 27
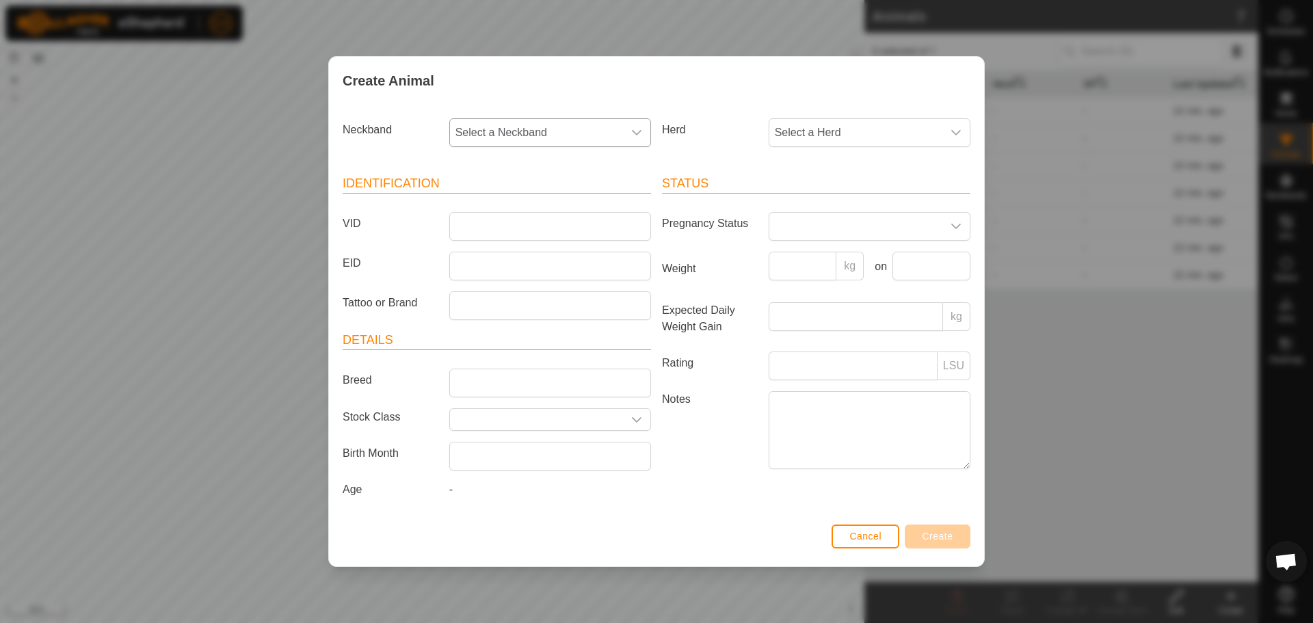
click at [607, 124] on span "Select a Neckband" at bounding box center [536, 132] width 173 height 27
type input "186"
click at [536, 226] on li "0842043186" at bounding box center [551, 231] width 200 height 27
click at [489, 226] on input "VID" at bounding box center [550, 226] width 202 height 29
type input "302L"
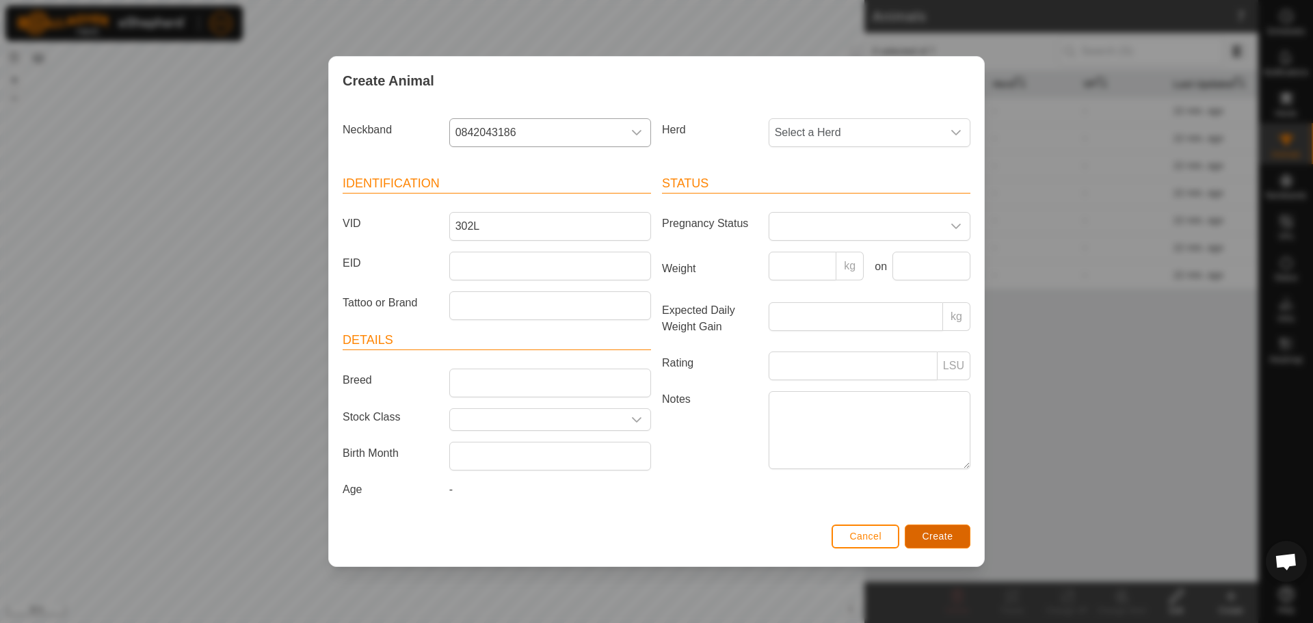
click at [958, 538] on button "Create" at bounding box center [938, 537] width 66 height 24
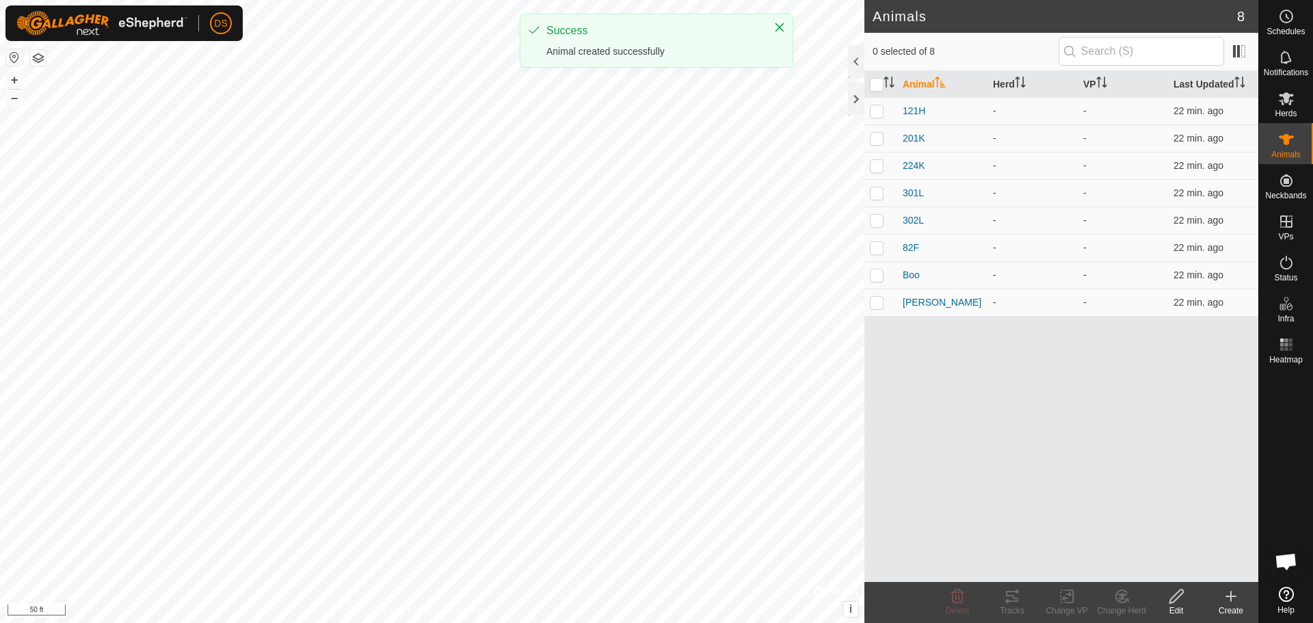
click at [1239, 598] on icon at bounding box center [1231, 596] width 16 height 16
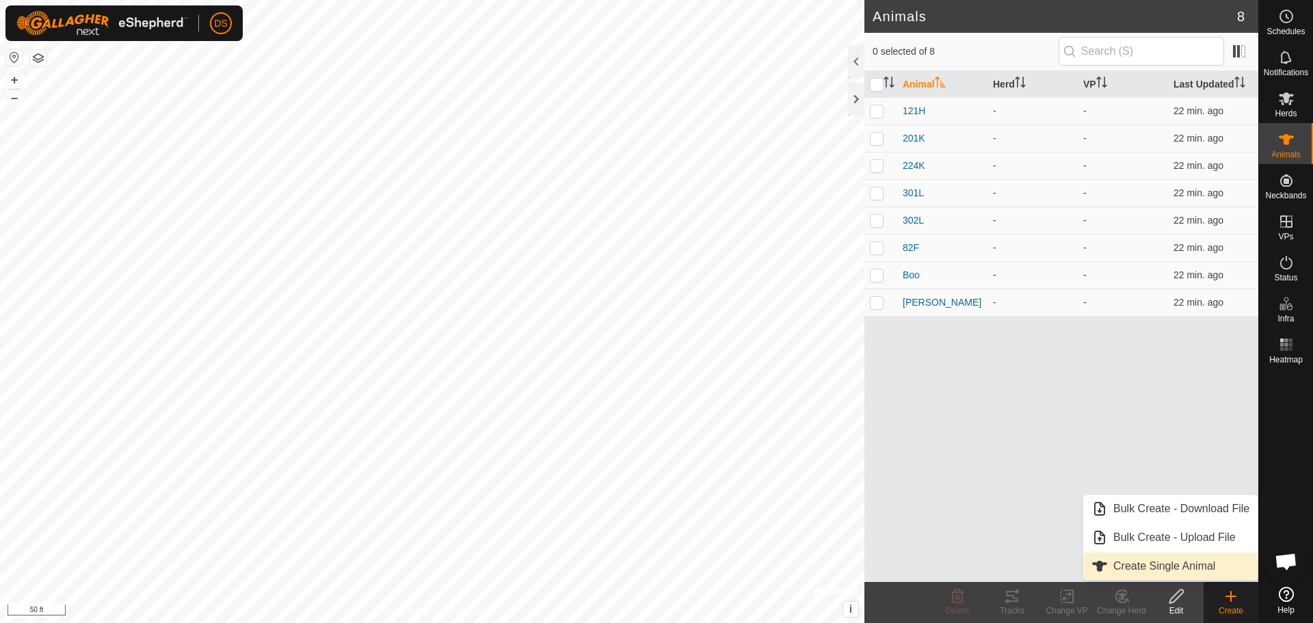
click at [1112, 556] on link "Create Single Animal" at bounding box center [1171, 566] width 174 height 27
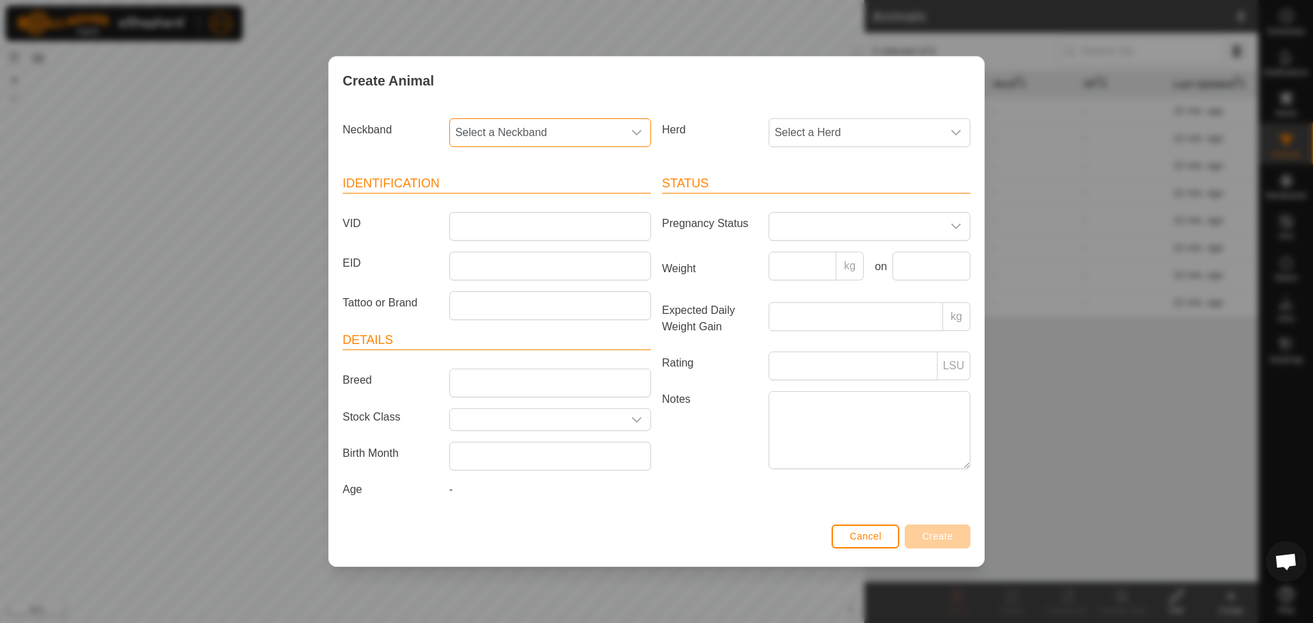
click at [554, 123] on span "Select a Neckband" at bounding box center [536, 132] width 173 height 27
type input "6520"
click at [504, 210] on li "2191716520" at bounding box center [551, 202] width 200 height 27
click at [494, 222] on input "VID" at bounding box center [550, 226] width 202 height 29
type input "62G"
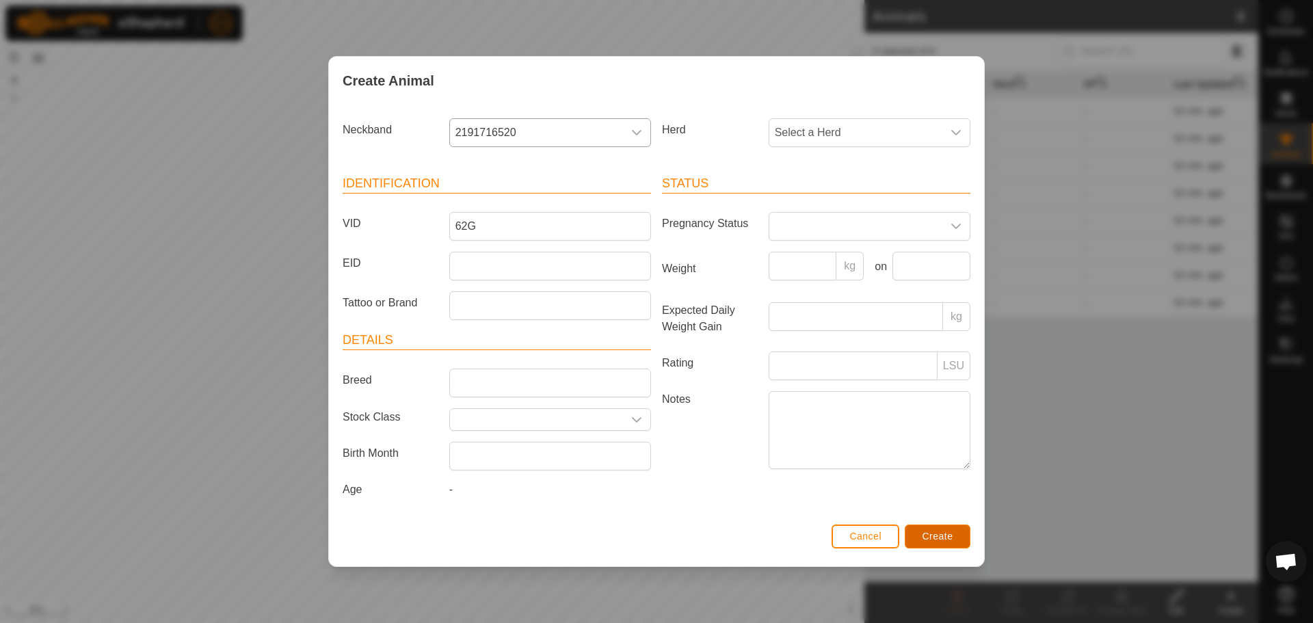
click at [921, 539] on button "Create" at bounding box center [938, 537] width 66 height 24
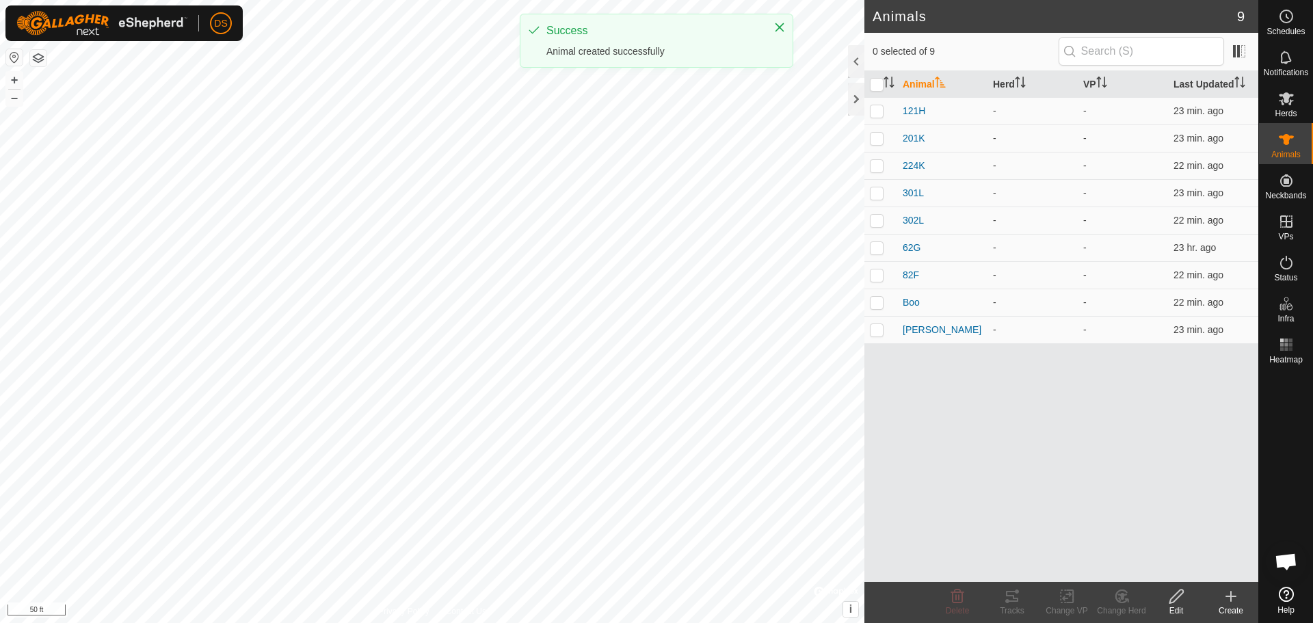
click at [1230, 601] on icon at bounding box center [1231, 596] width 16 height 16
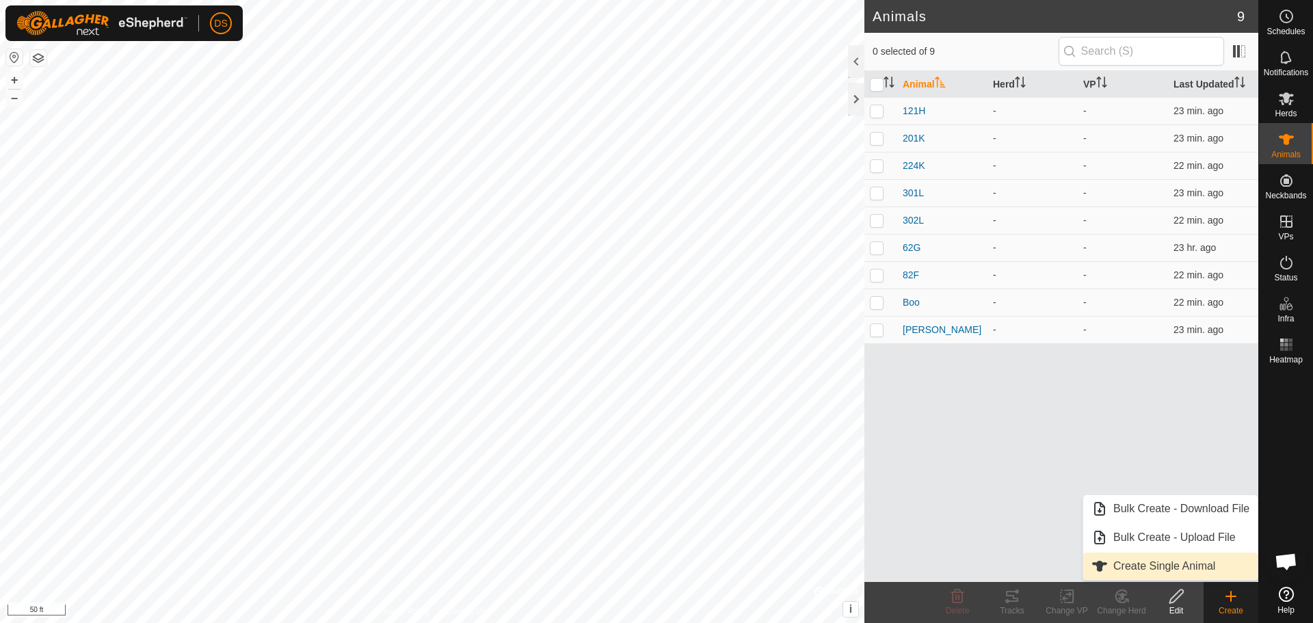
click at [1181, 573] on link "Create Single Animal" at bounding box center [1171, 566] width 174 height 27
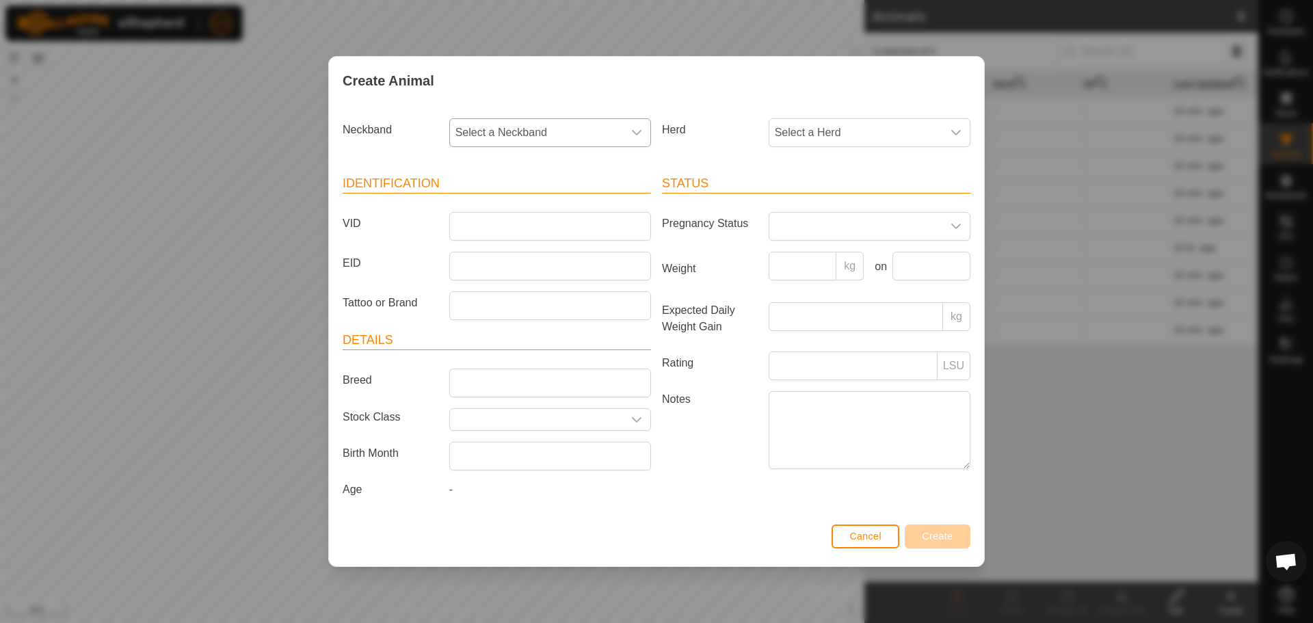
click at [586, 135] on span "Select a Neckband" at bounding box center [536, 132] width 173 height 27
type input "2728"
click at [483, 200] on li "3734372728" at bounding box center [551, 202] width 200 height 27
click at [473, 221] on input "VID" at bounding box center [550, 226] width 202 height 29
type input "317L"
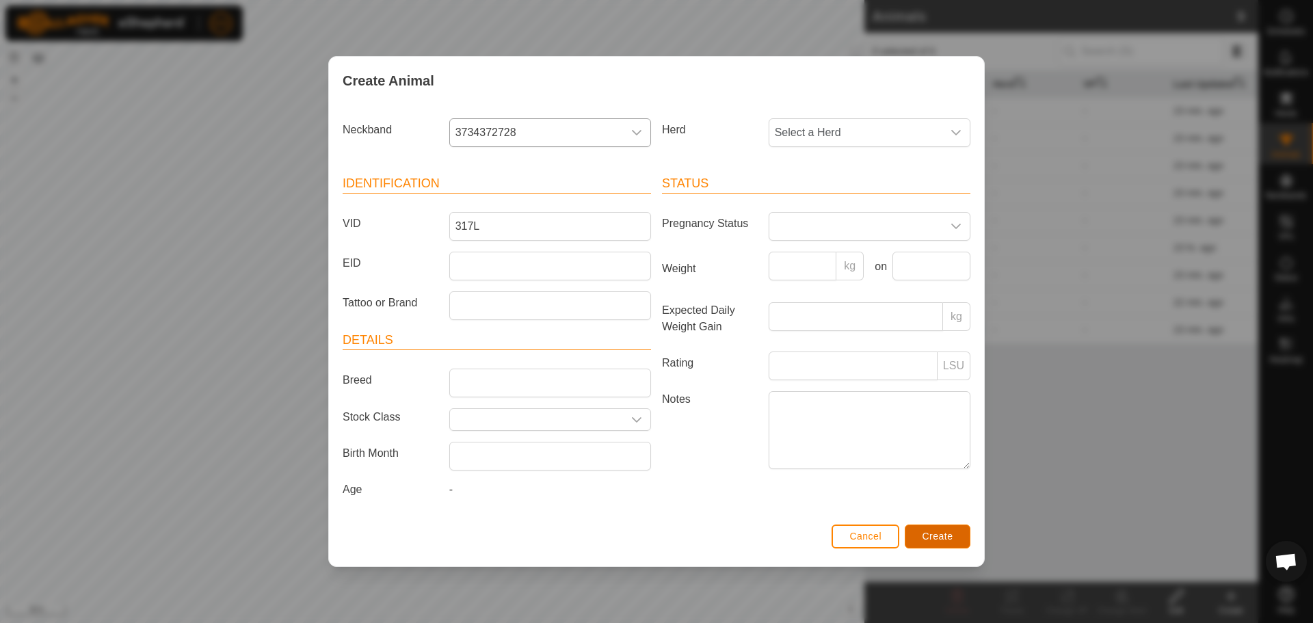
click at [962, 532] on button "Create" at bounding box center [938, 537] width 66 height 24
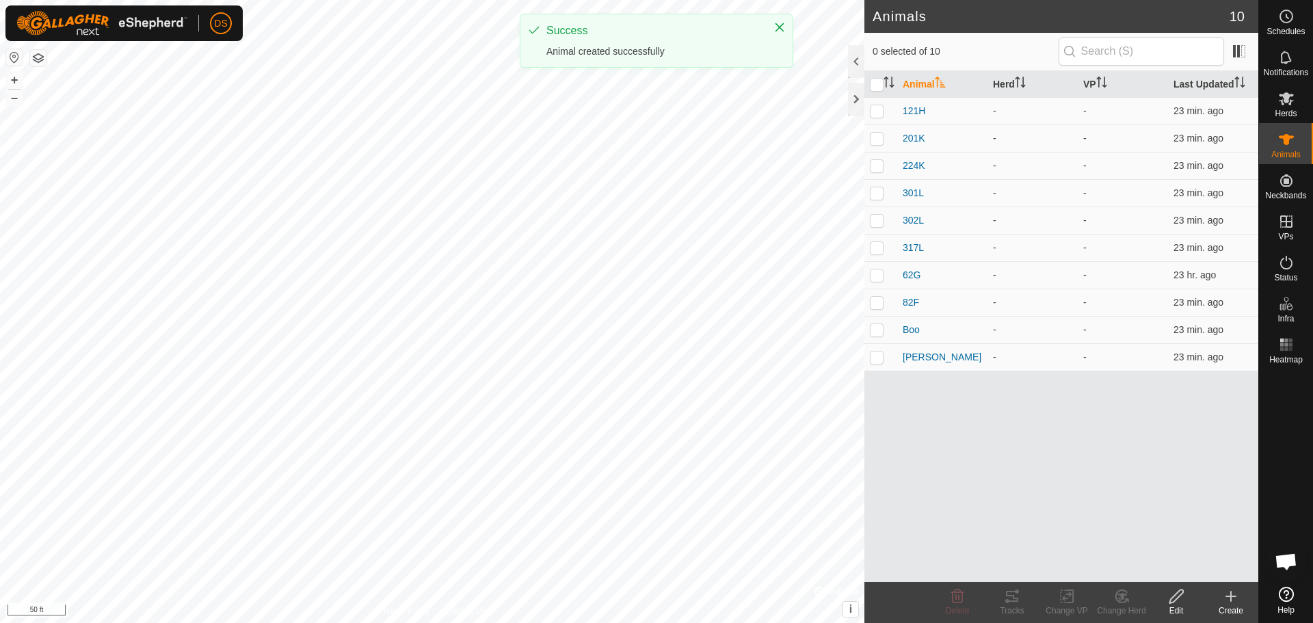
click at [1243, 594] on create-svg-icon at bounding box center [1231, 596] width 55 height 16
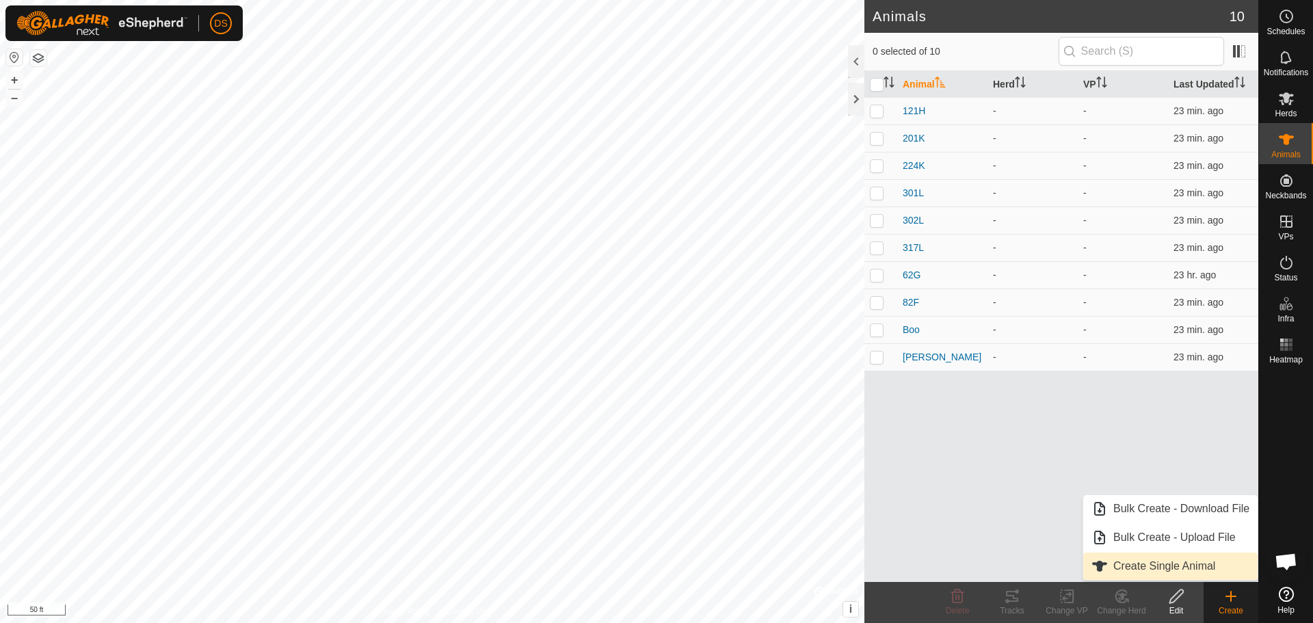
click at [1179, 566] on link "Create Single Animal" at bounding box center [1171, 566] width 174 height 27
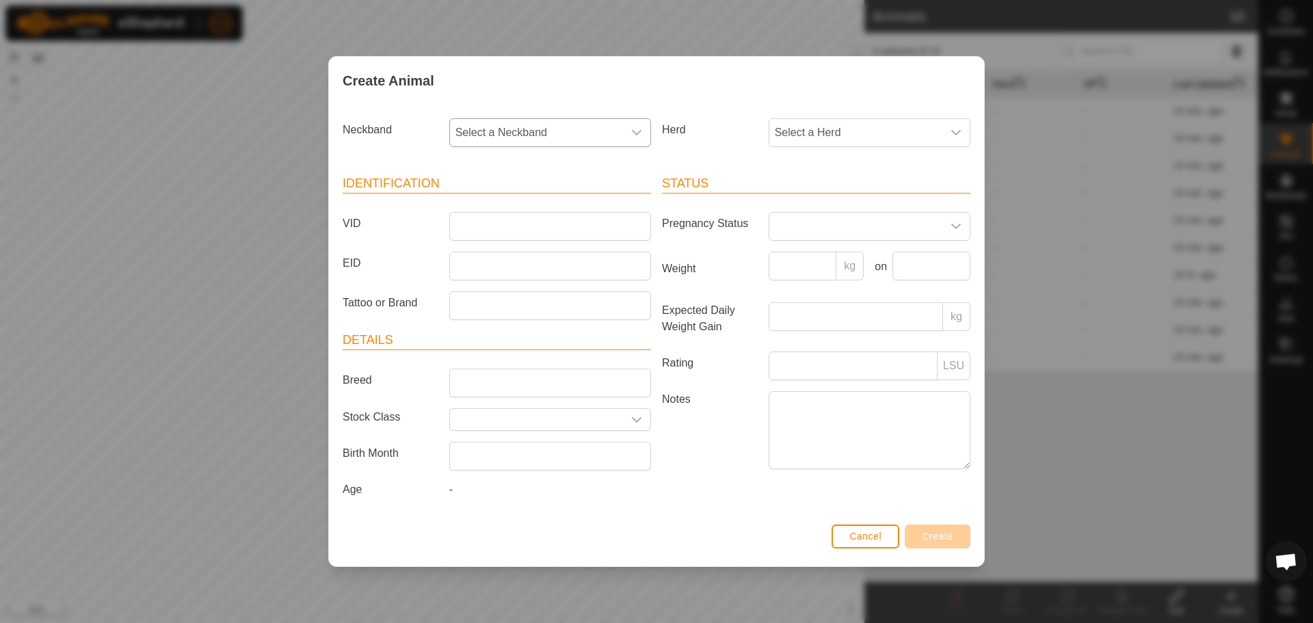
click at [597, 127] on span "Select a Neckband" at bounding box center [536, 132] width 173 height 27
type input "0603"
click at [577, 194] on li "4030230603" at bounding box center [551, 202] width 200 height 27
click at [544, 225] on input "VID" at bounding box center [550, 226] width 202 height 29
type input "A15"
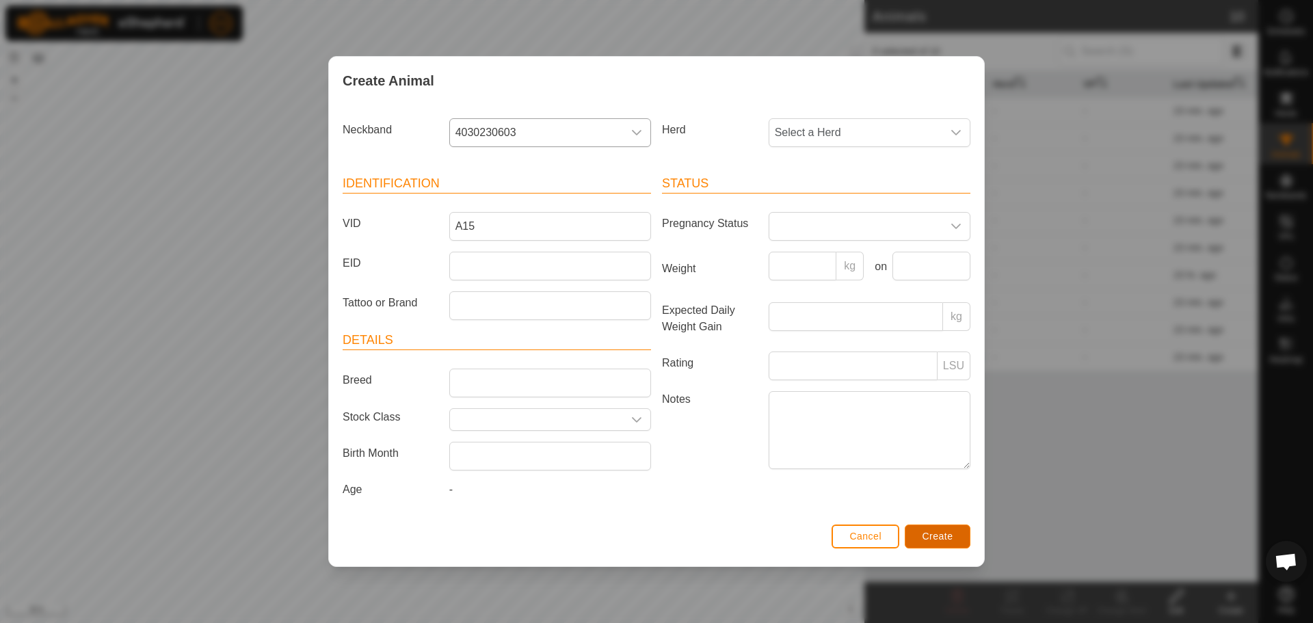
click at [923, 542] on span "Create" at bounding box center [938, 536] width 31 height 11
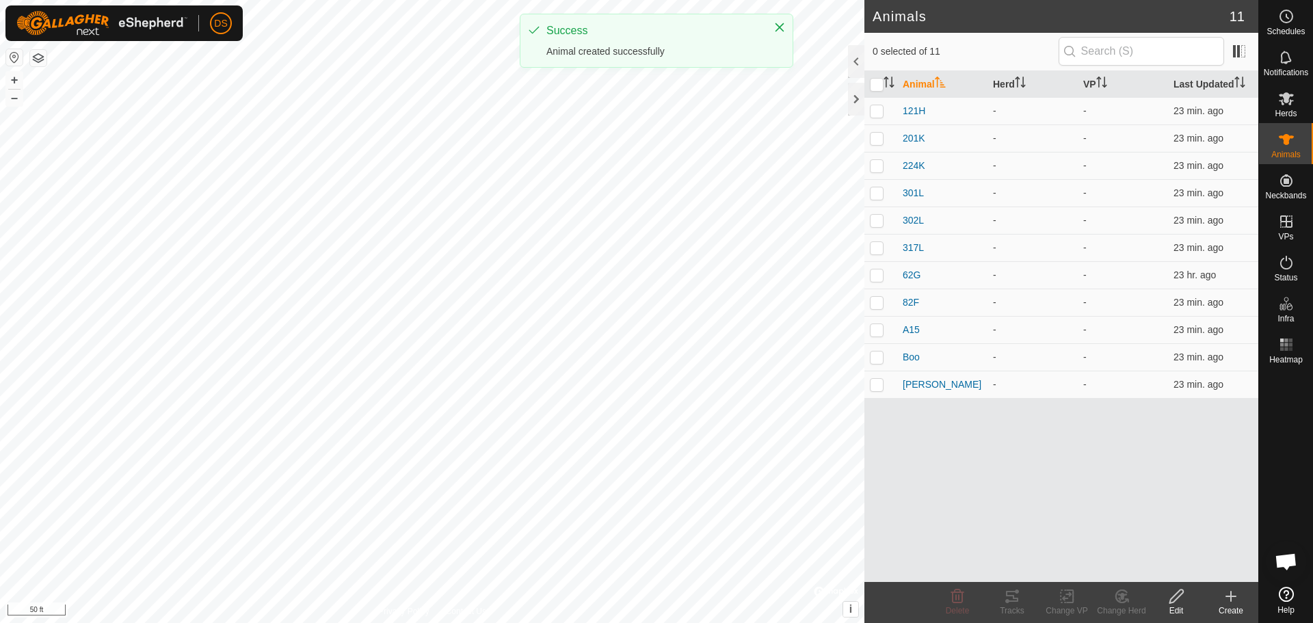
click at [1231, 601] on icon at bounding box center [1231, 597] width 0 height 10
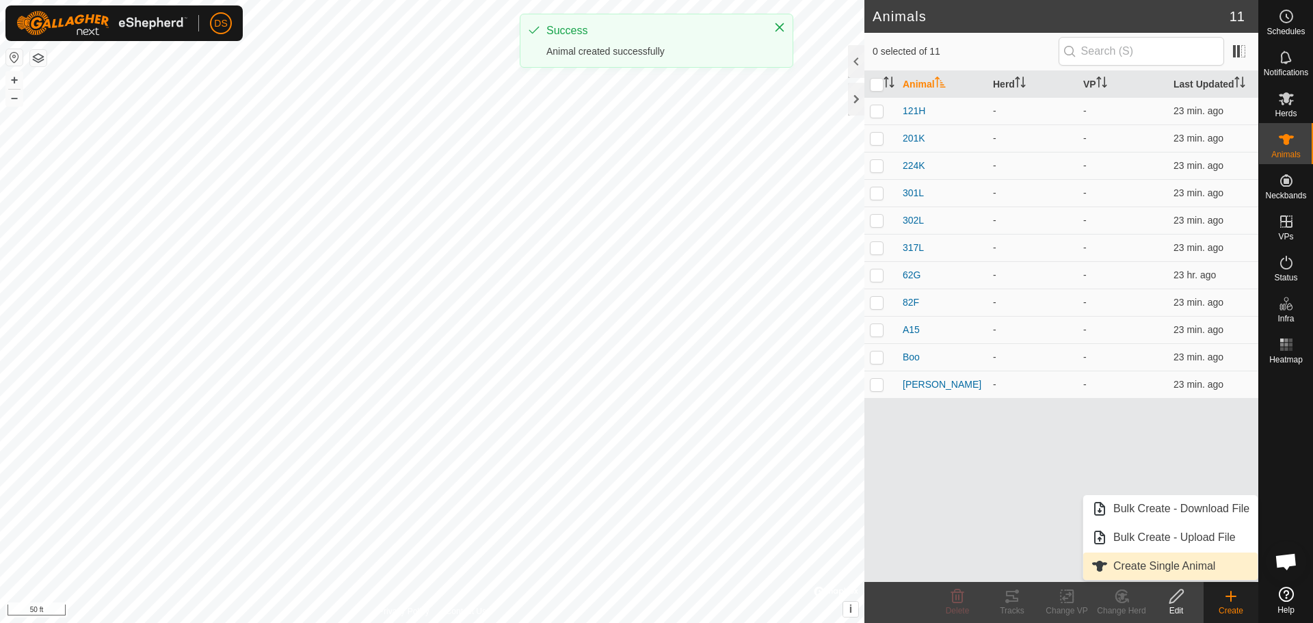
click at [1214, 576] on link "Create Single Animal" at bounding box center [1171, 566] width 174 height 27
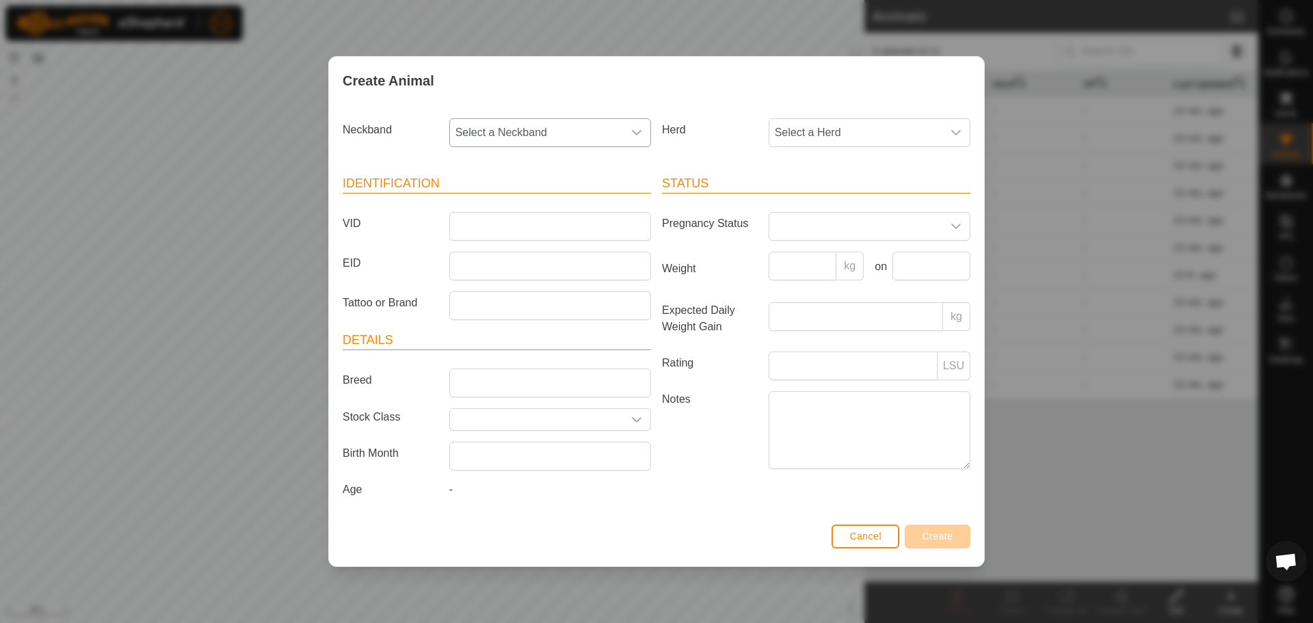
click at [605, 130] on span "Select a Neckband" at bounding box center [536, 132] width 173 height 27
type input "0093"
click at [494, 198] on li "1425570093" at bounding box center [551, 202] width 200 height 27
click at [479, 222] on input "VID" at bounding box center [550, 226] width 202 height 29
type input "101J"
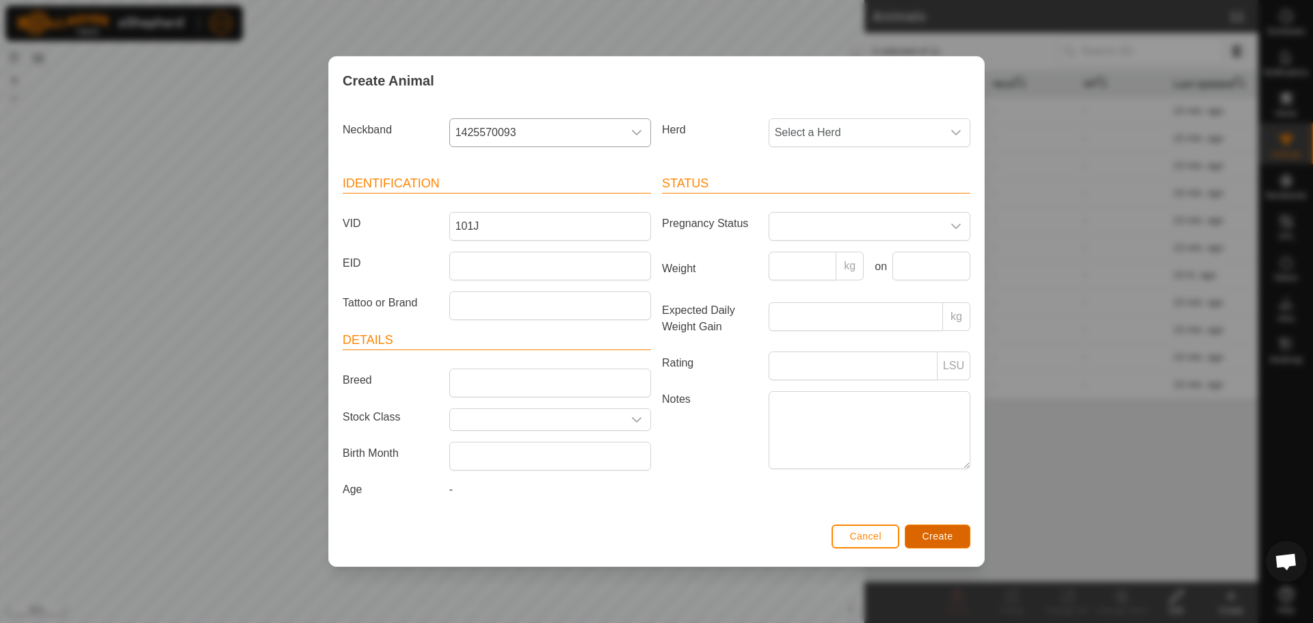
click at [932, 530] on button "Create" at bounding box center [938, 537] width 66 height 24
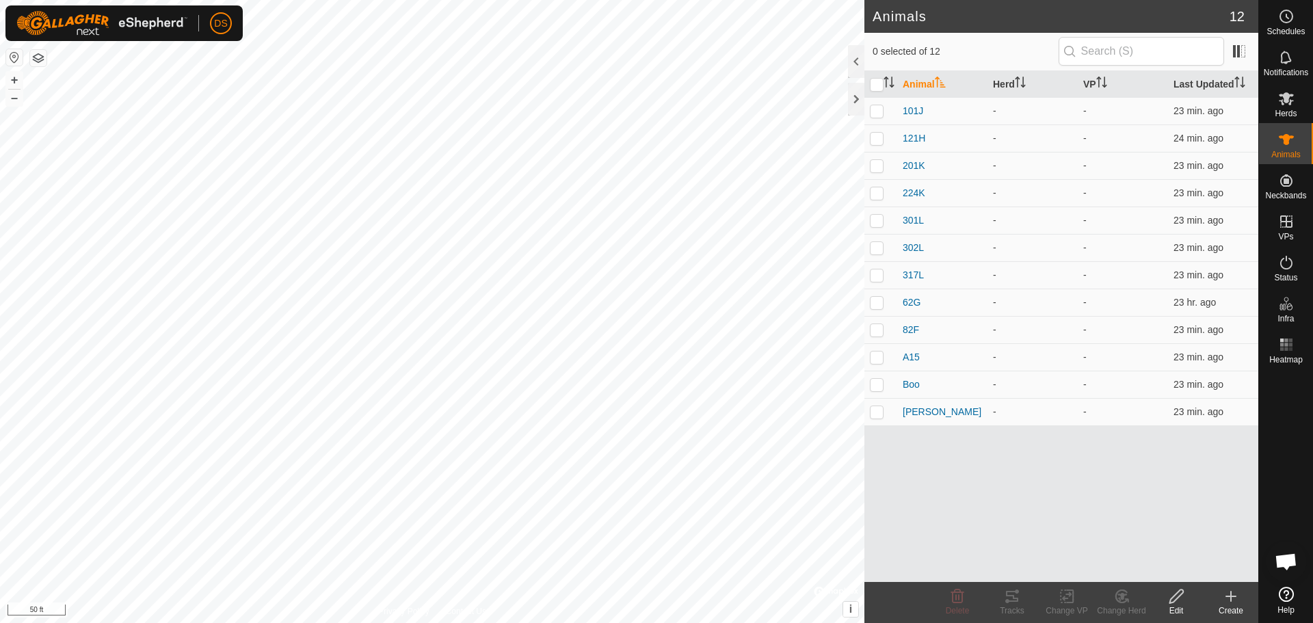
click at [1234, 601] on icon at bounding box center [1231, 596] width 16 height 16
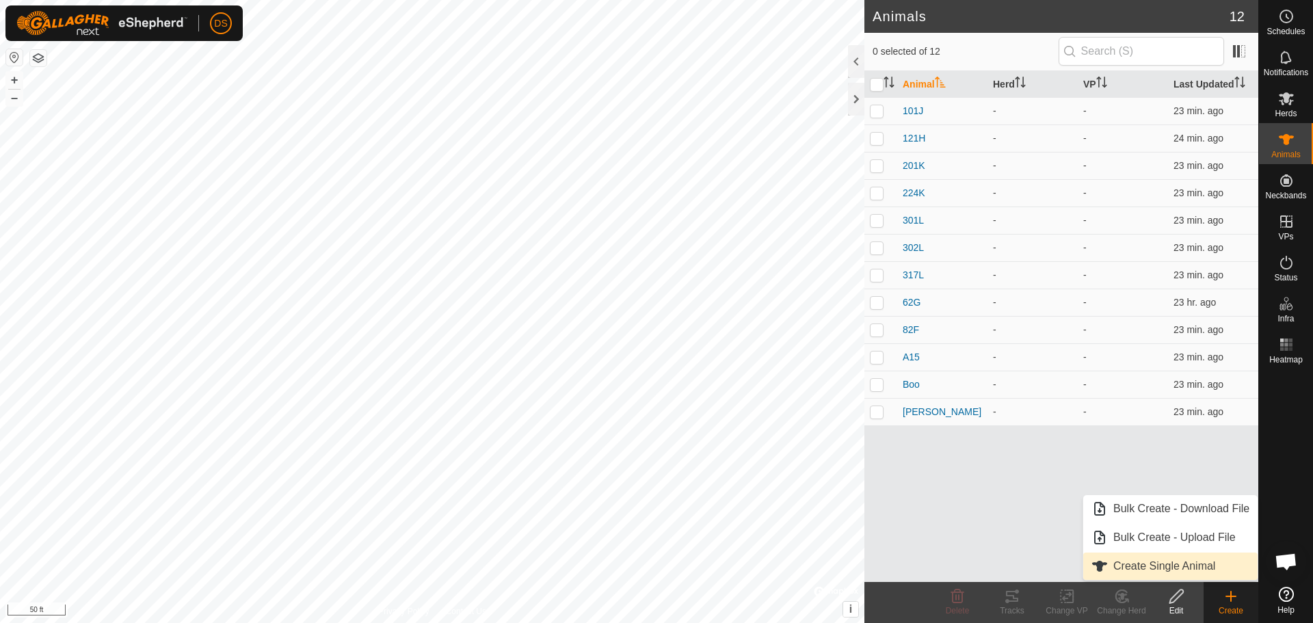
click at [1128, 572] on link "Create Single Animal" at bounding box center [1171, 566] width 174 height 27
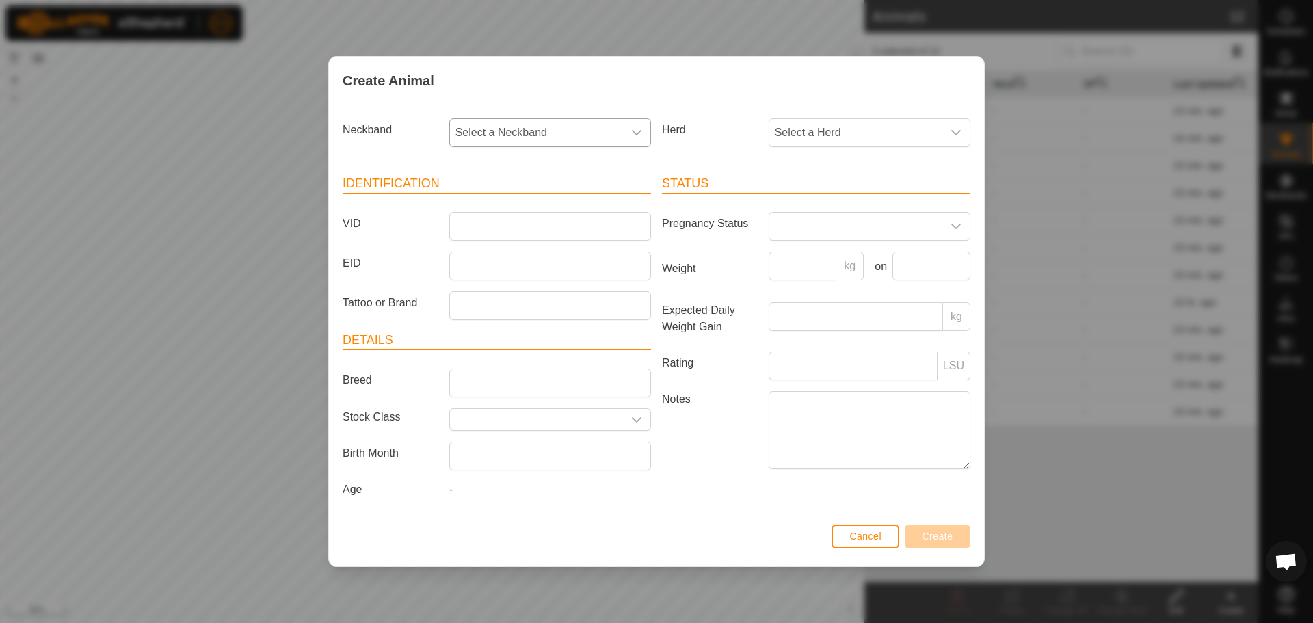
click at [605, 132] on span "Select a Neckband" at bounding box center [536, 132] width 173 height 27
type input "4541"
click at [514, 210] on li "0946564541" at bounding box center [551, 202] width 200 height 27
click at [499, 222] on input "VID" at bounding box center [550, 226] width 202 height 29
type input "106J"
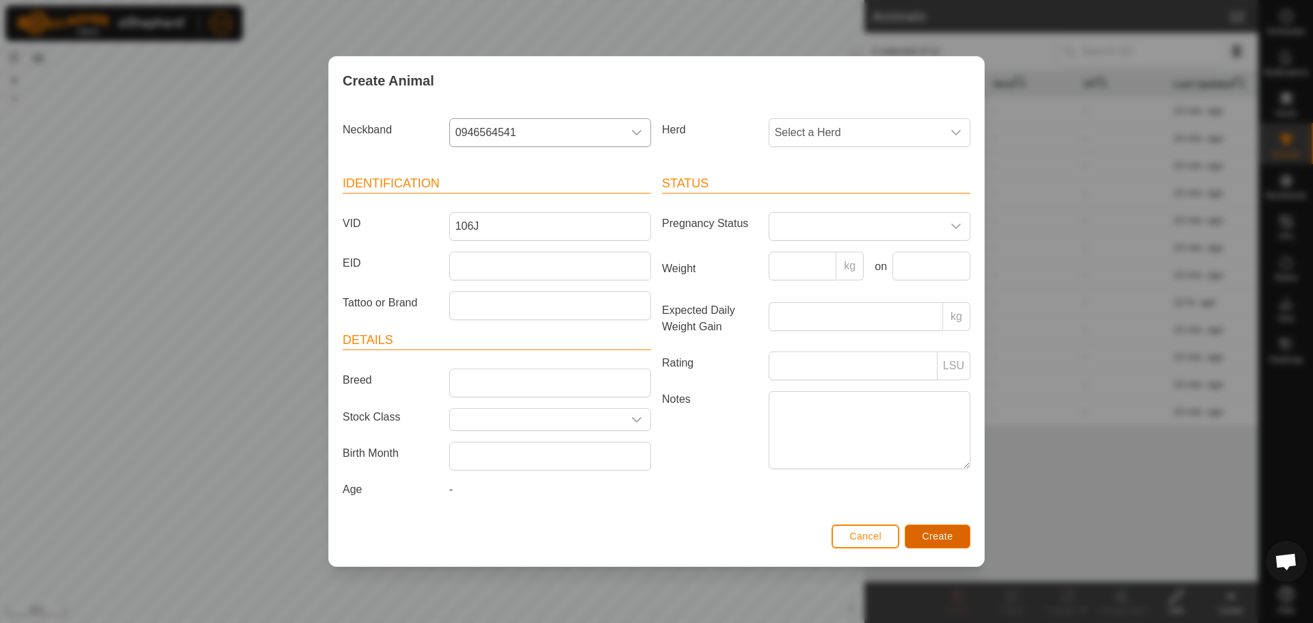
click at [923, 537] on span "Create" at bounding box center [938, 536] width 31 height 11
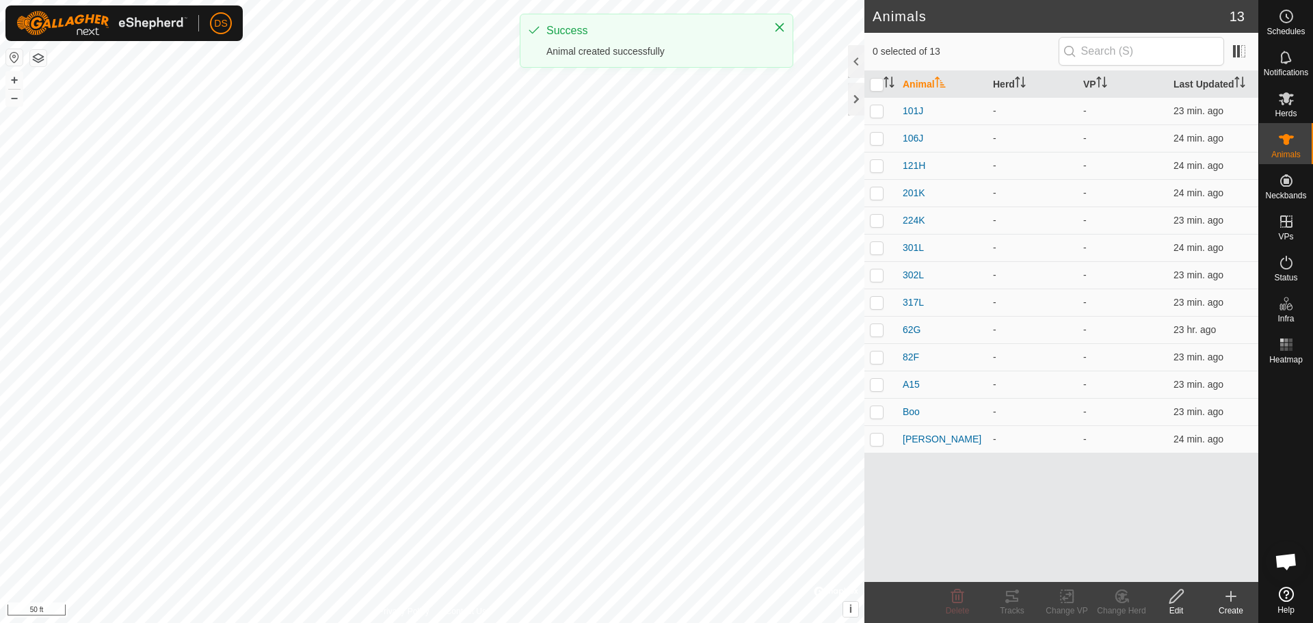
click at [1238, 601] on icon at bounding box center [1231, 596] width 16 height 16
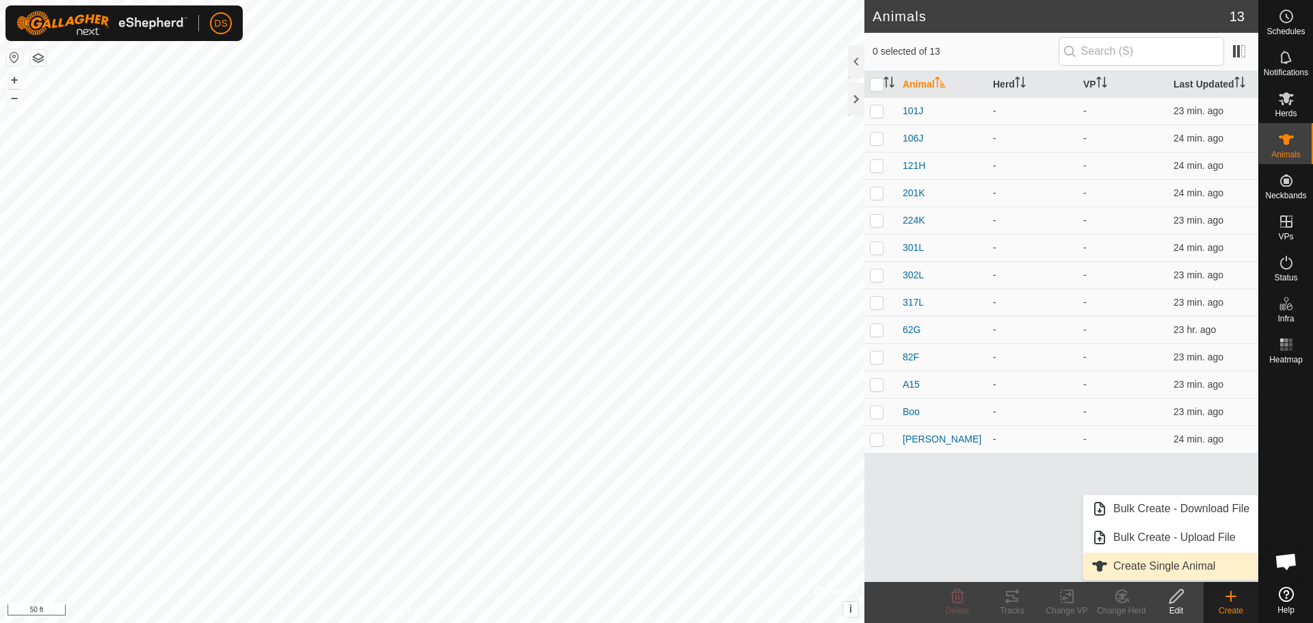
click at [1219, 565] on link "Create Single Animal" at bounding box center [1171, 566] width 174 height 27
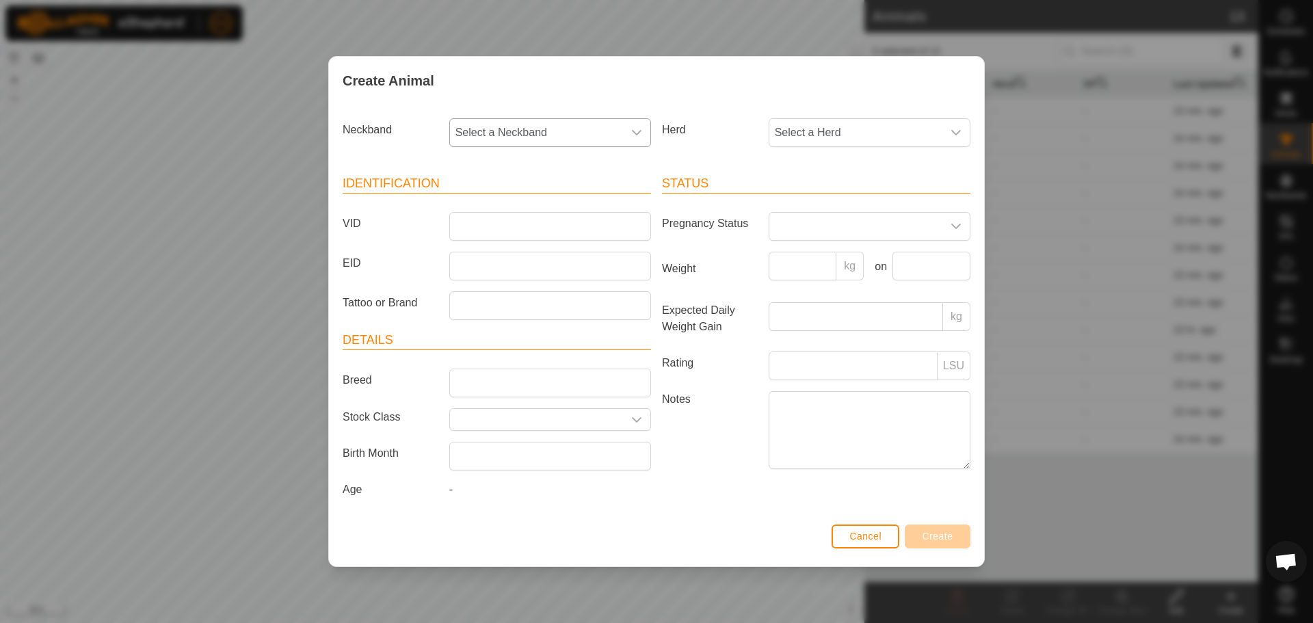
click at [582, 140] on span "Select a Neckband" at bounding box center [536, 132] width 173 height 27
type input "3"
type input "3345"
click at [536, 196] on li "1233813345" at bounding box center [551, 202] width 200 height 27
click at [519, 222] on input "VID" at bounding box center [550, 226] width 202 height 29
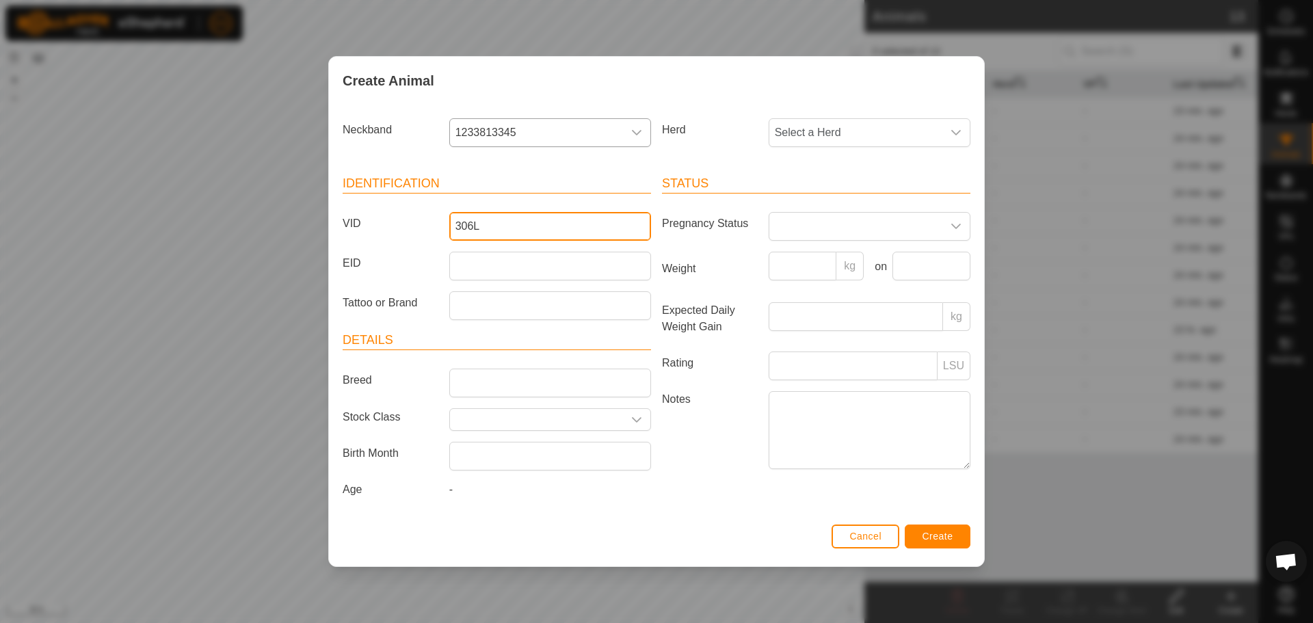
type input "306L"
click at [926, 534] on span "Create" at bounding box center [938, 536] width 31 height 11
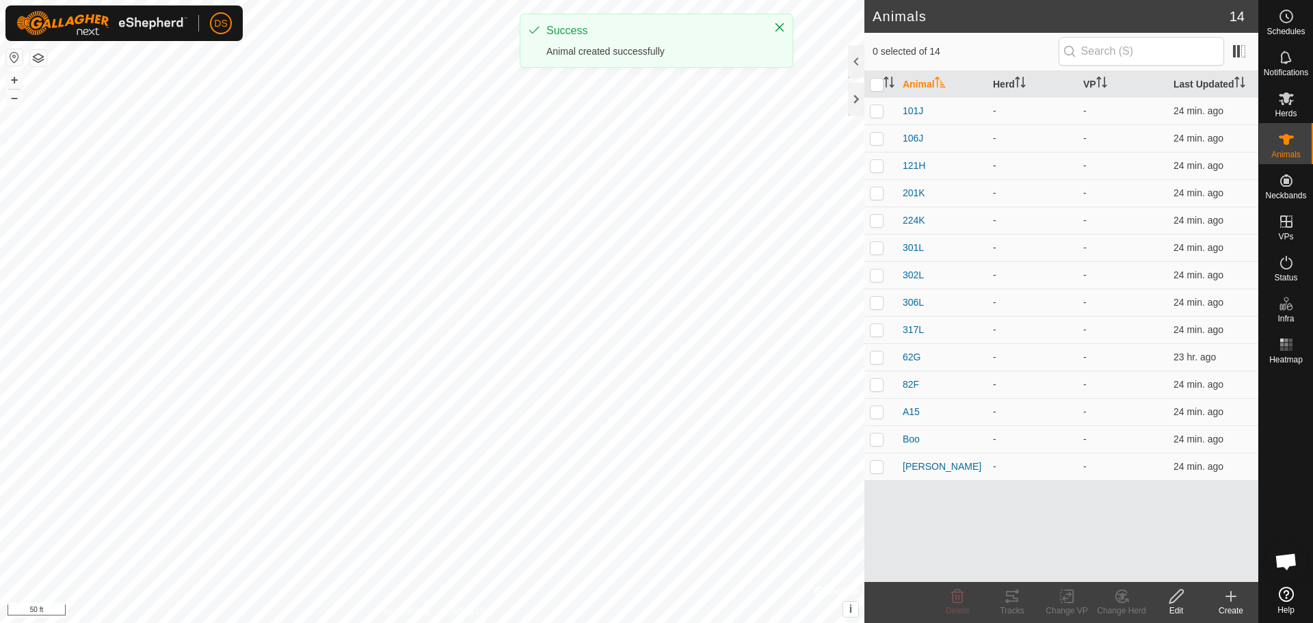
click at [1240, 597] on create-svg-icon at bounding box center [1231, 596] width 55 height 16
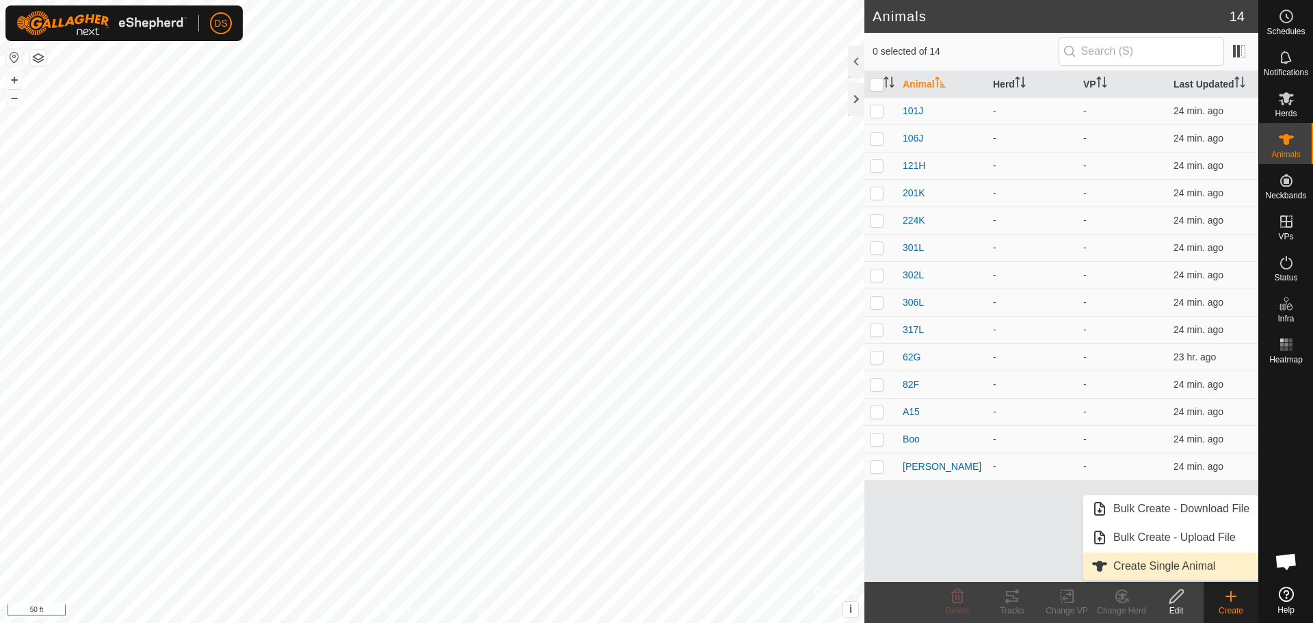
click at [1173, 568] on link "Create Single Animal" at bounding box center [1171, 566] width 174 height 27
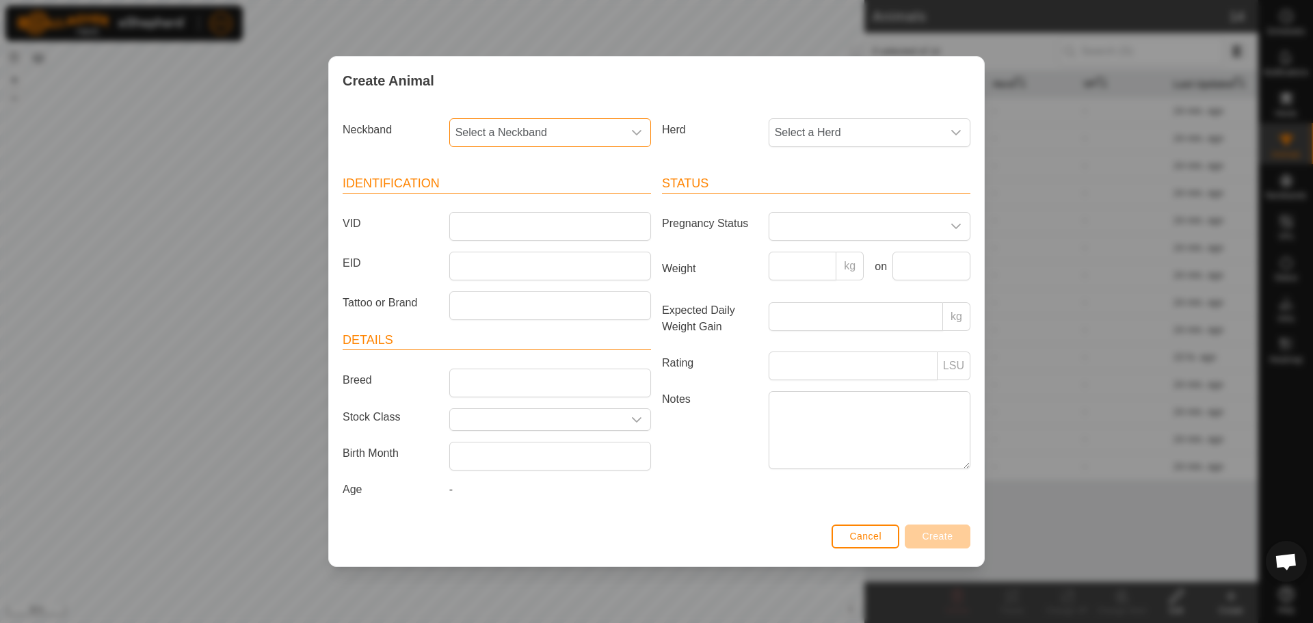
click at [567, 131] on span "Select a Neckband" at bounding box center [536, 132] width 173 height 27
type input "3241"
click at [510, 203] on li "1225593241" at bounding box center [551, 202] width 200 height 27
click at [498, 226] on input "VID" at bounding box center [550, 226] width 202 height 29
type input "304L"
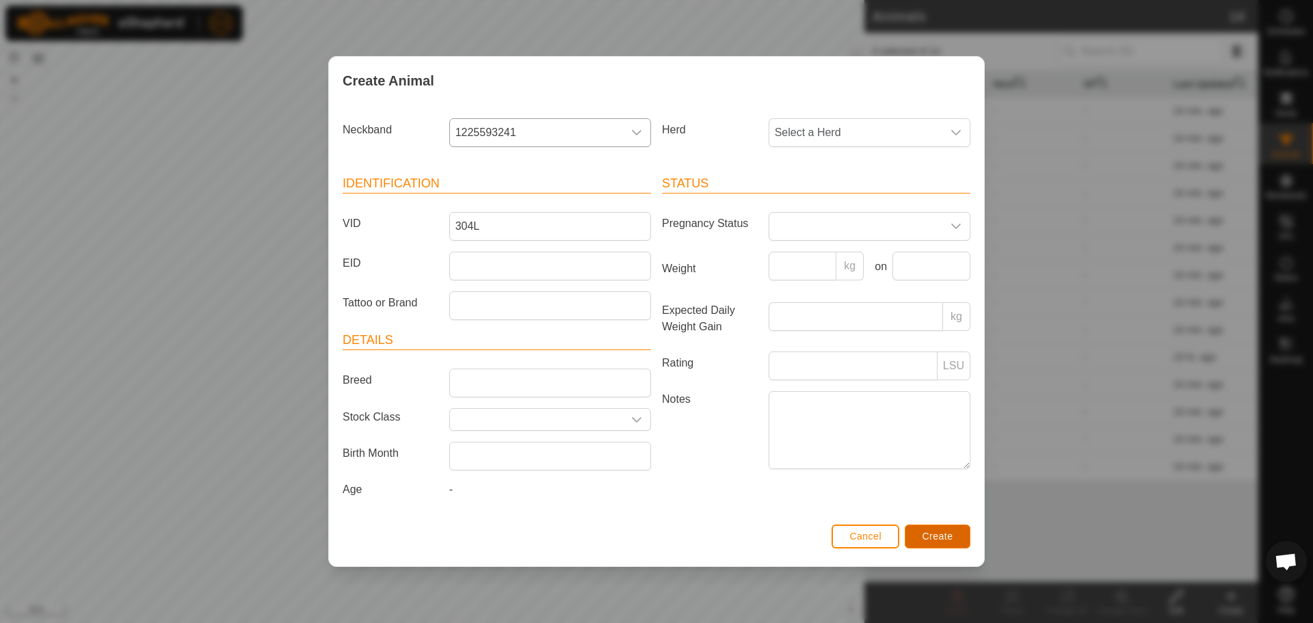
click at [928, 533] on span "Create" at bounding box center [938, 536] width 31 height 11
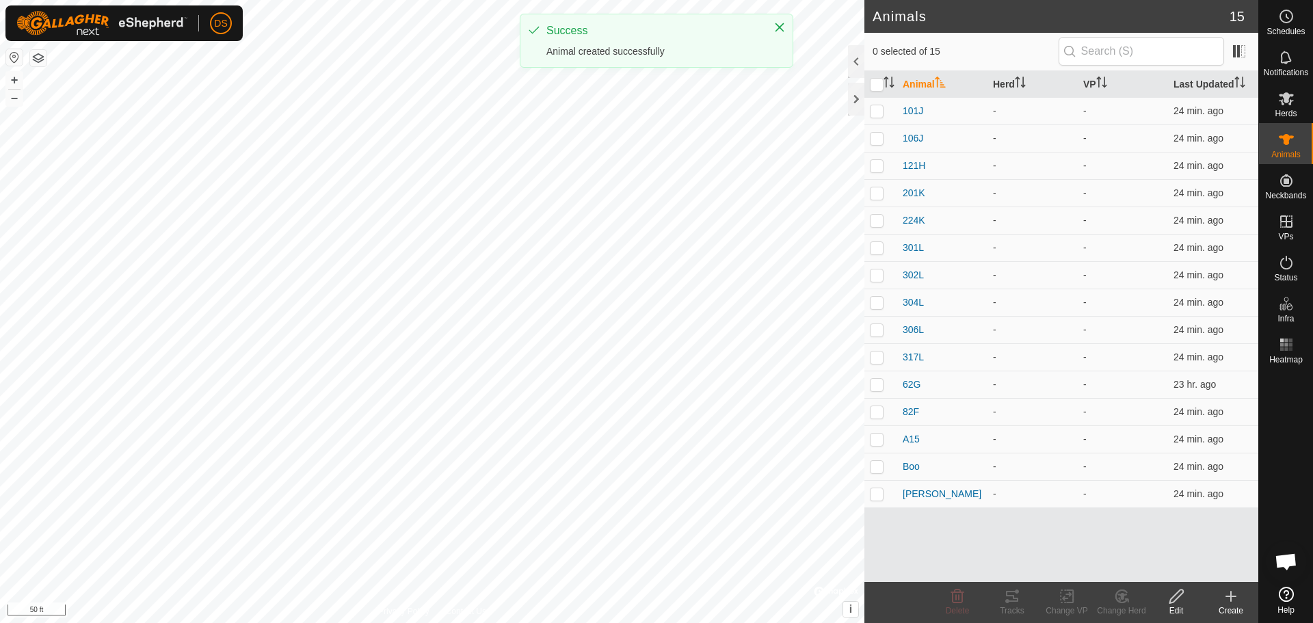
click at [1231, 605] on div "Create" at bounding box center [1231, 611] width 55 height 12
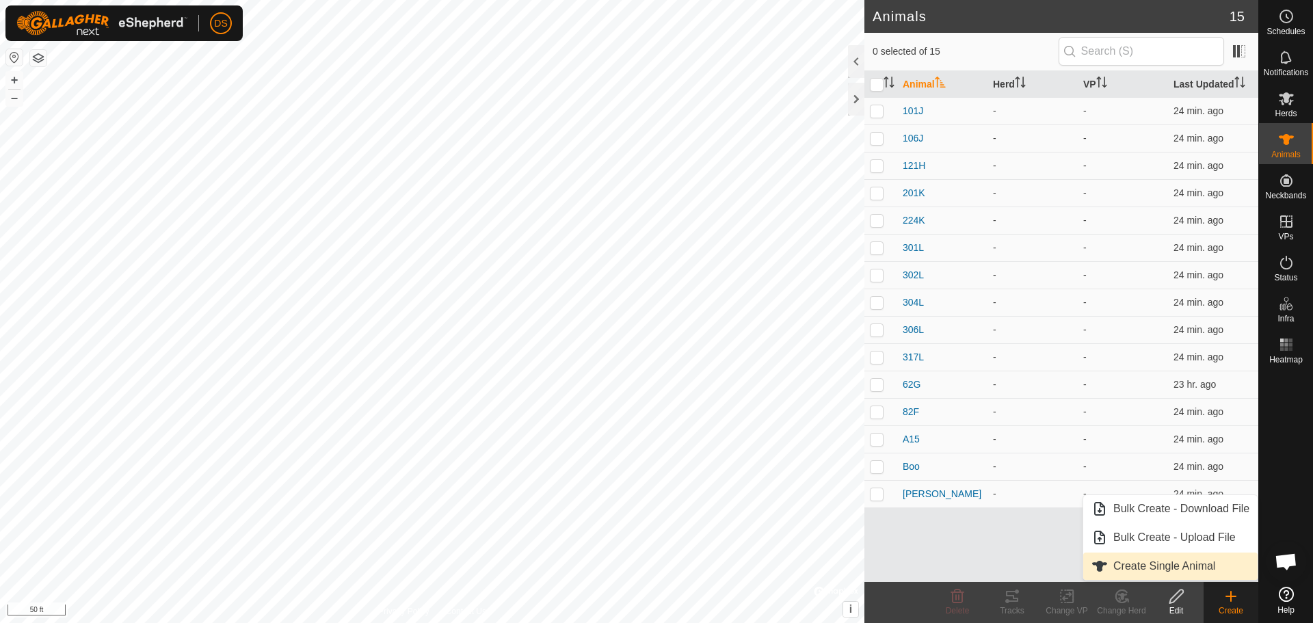
click at [1165, 573] on link "Create Single Animal" at bounding box center [1171, 566] width 174 height 27
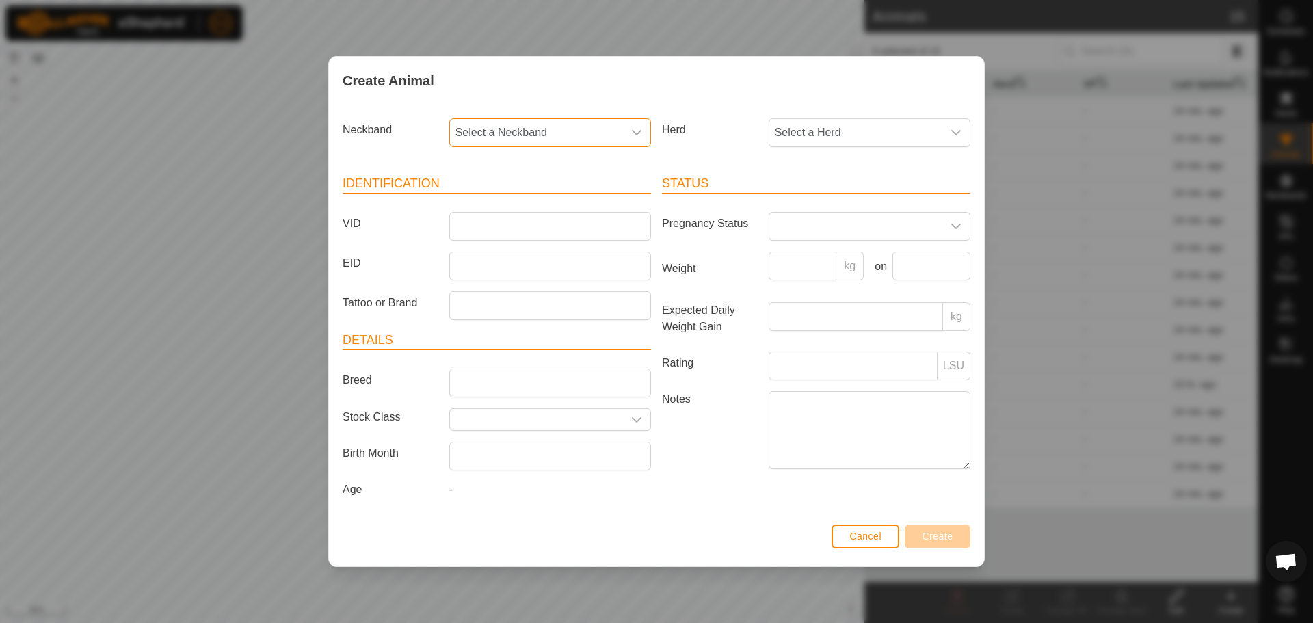
click at [587, 129] on span "Select a Neckband" at bounding box center [536, 132] width 173 height 27
type input "6092"
click at [481, 195] on li "2463006092" at bounding box center [551, 202] width 200 height 27
click at [480, 226] on input "VID" at bounding box center [550, 226] width 202 height 29
type input "24H"
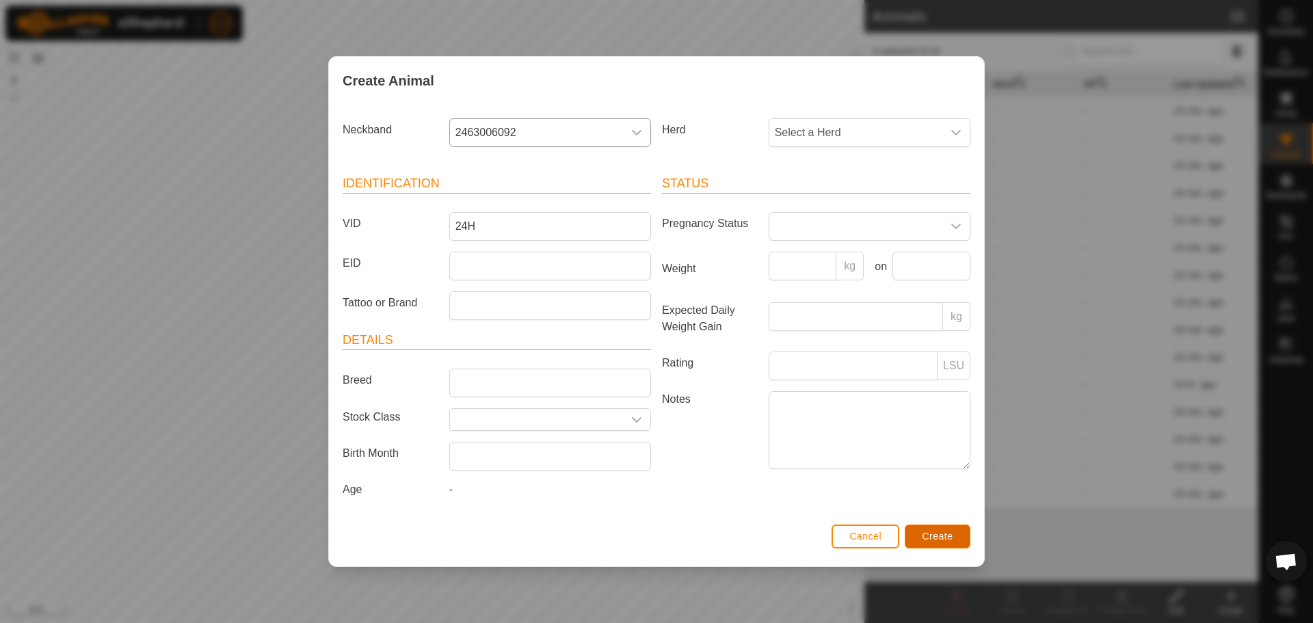
click at [954, 539] on button "Create" at bounding box center [938, 537] width 66 height 24
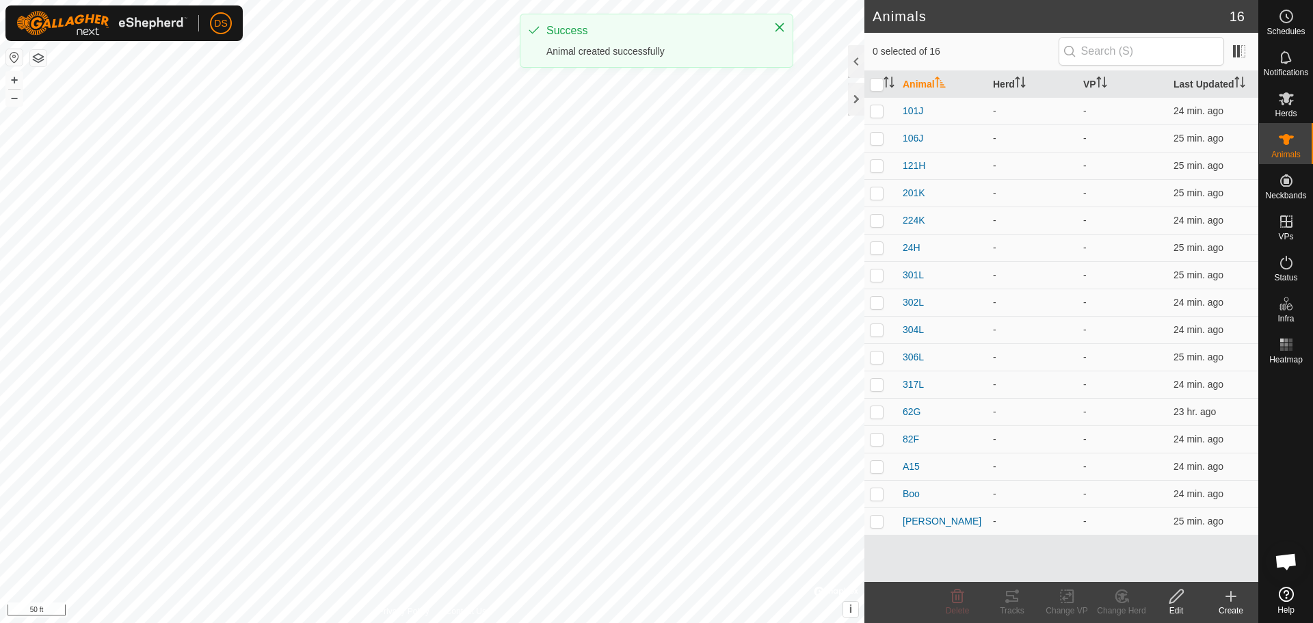
click at [1229, 601] on icon at bounding box center [1231, 596] width 16 height 16
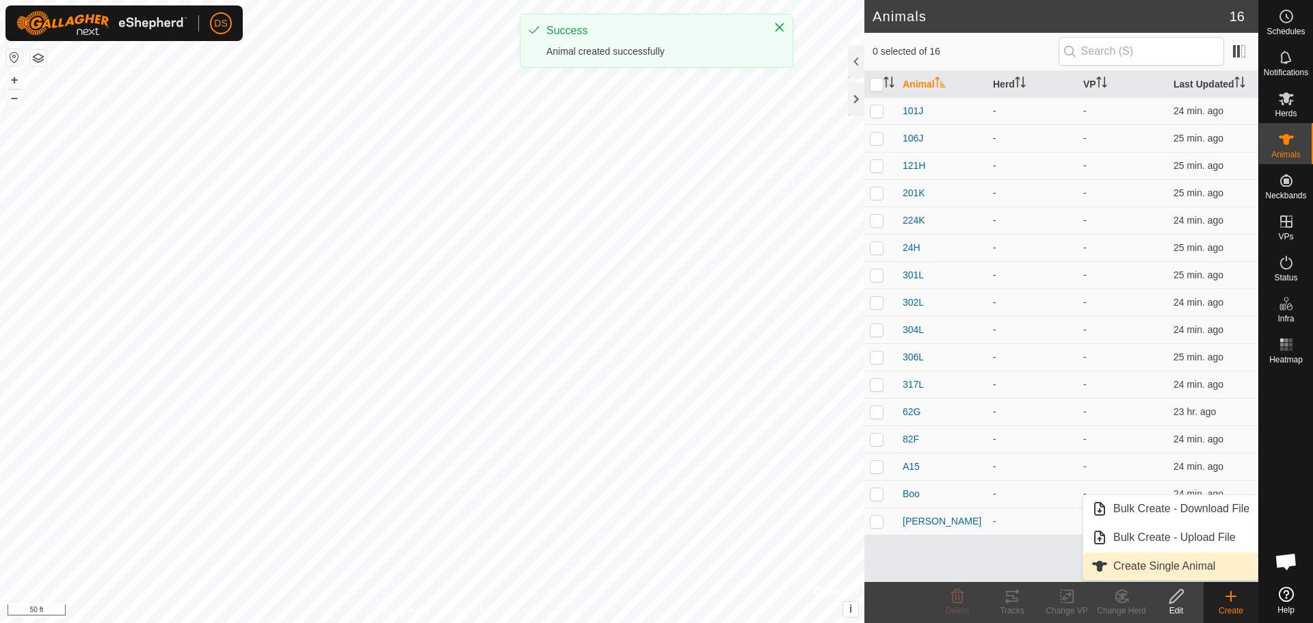
click at [1164, 571] on link "Create Single Animal" at bounding box center [1171, 566] width 174 height 27
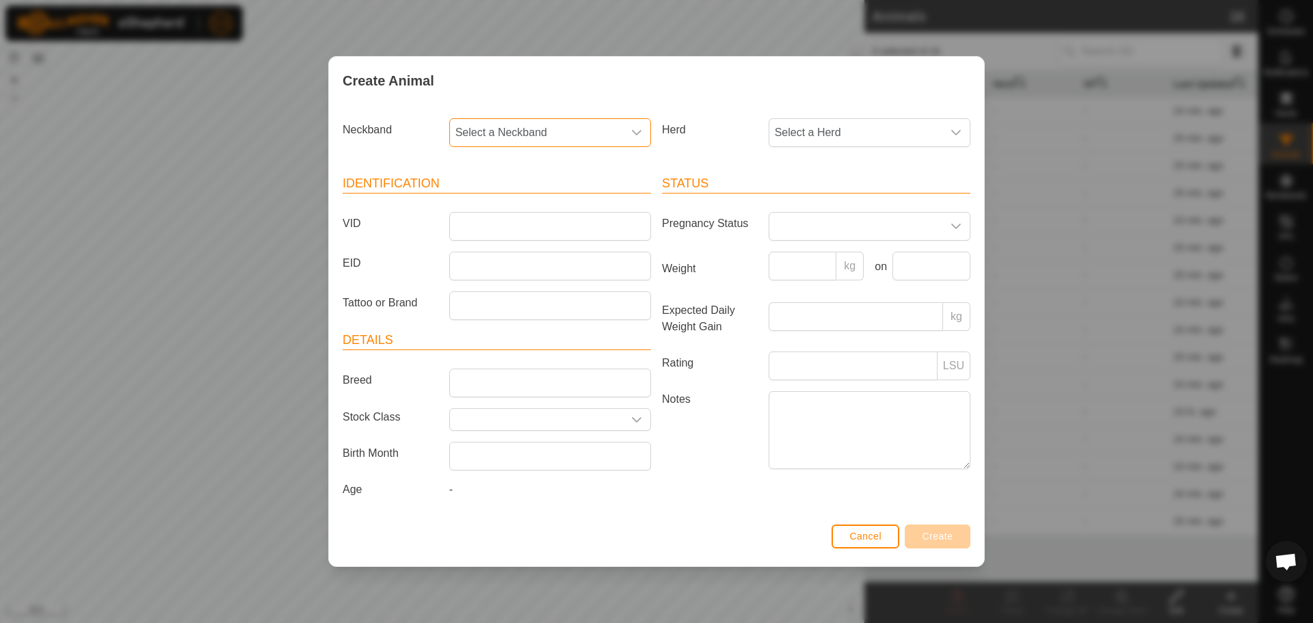
click at [575, 123] on span "Select a Neckband" at bounding box center [536, 132] width 173 height 27
type input "990"
click at [504, 191] on li "0413880990" at bounding box center [551, 202] width 200 height 27
click at [488, 228] on input "VID" at bounding box center [550, 226] width 202 height 29
type input "16F"
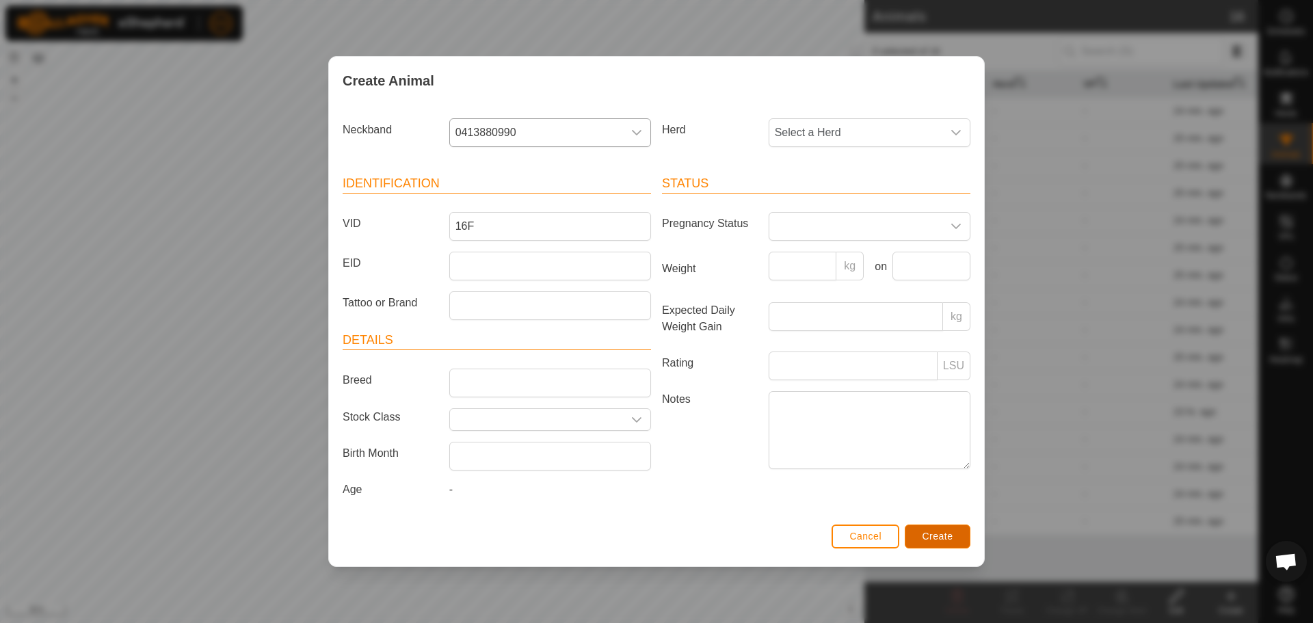
click at [945, 542] on span "Create" at bounding box center [938, 536] width 31 height 11
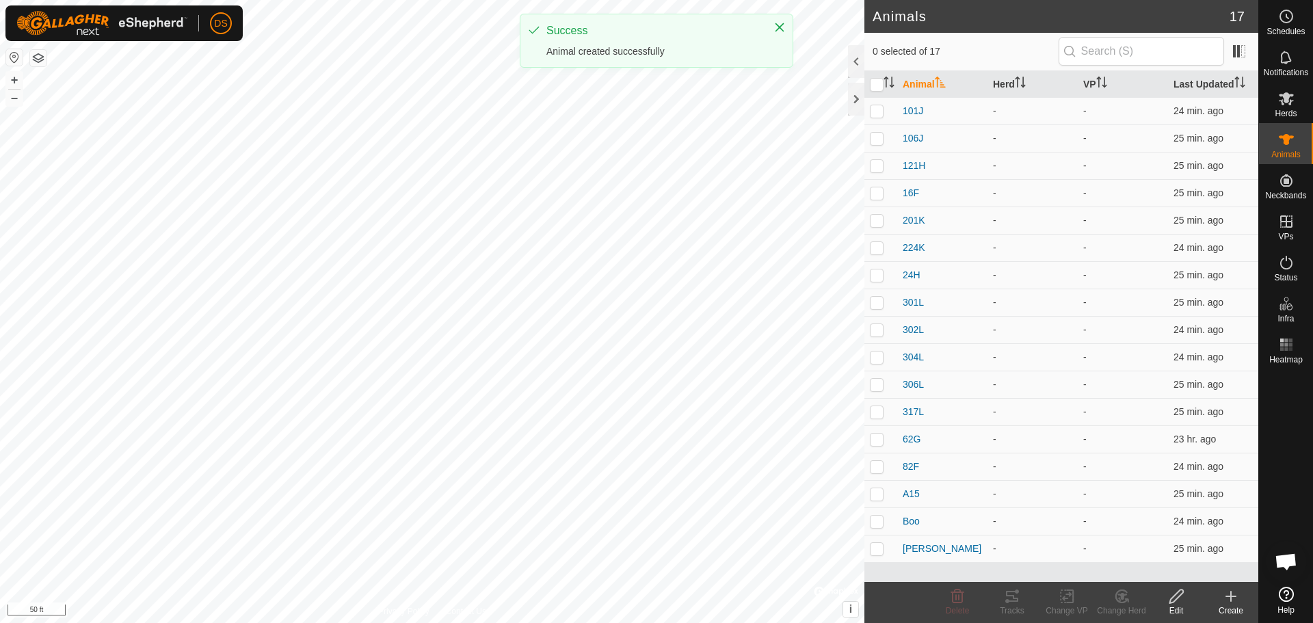
click at [1235, 599] on icon at bounding box center [1231, 596] width 16 height 16
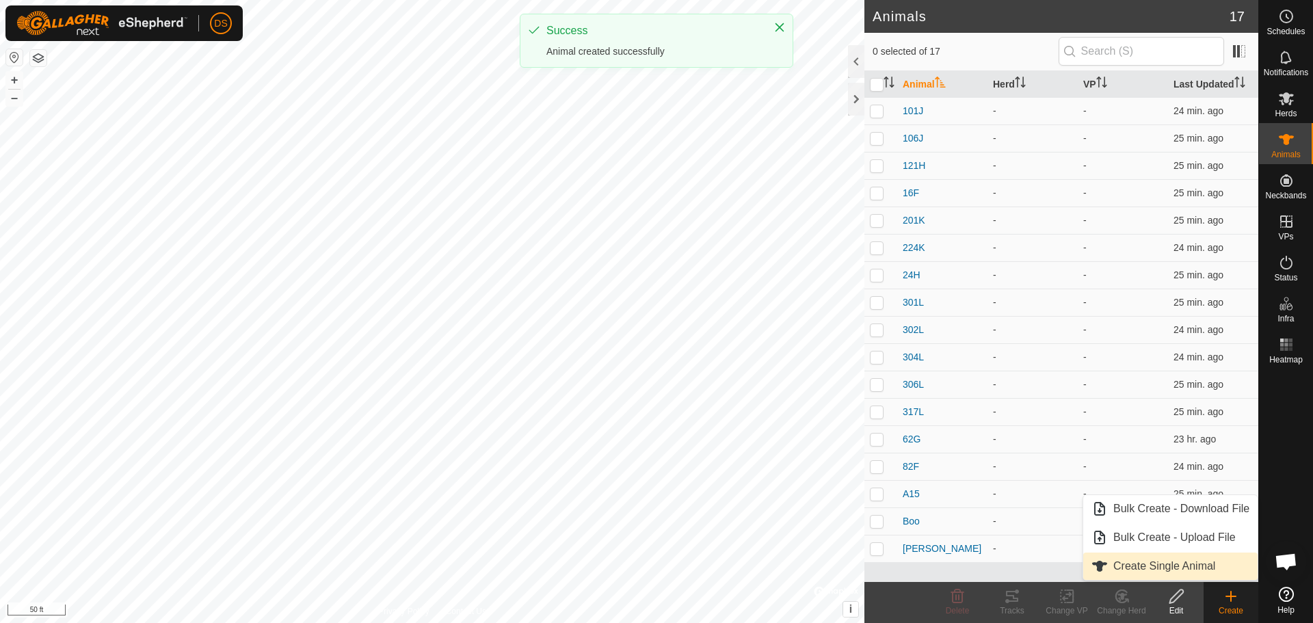
click at [1215, 575] on link "Create Single Animal" at bounding box center [1171, 566] width 174 height 27
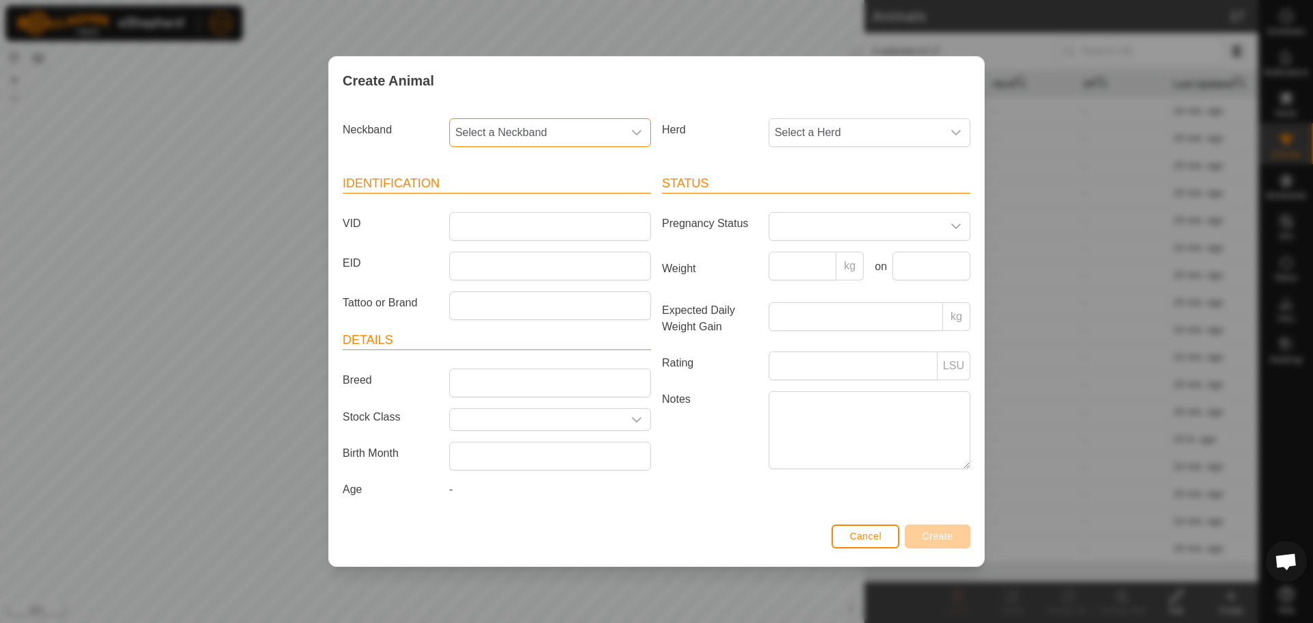
click at [521, 126] on span "Select a Neckband" at bounding box center [536, 132] width 173 height 27
type input "745"
click at [486, 203] on li "2310989745" at bounding box center [551, 202] width 200 height 27
click at [474, 219] on input "VID" at bounding box center [550, 226] width 202 height 29
type input "80H"
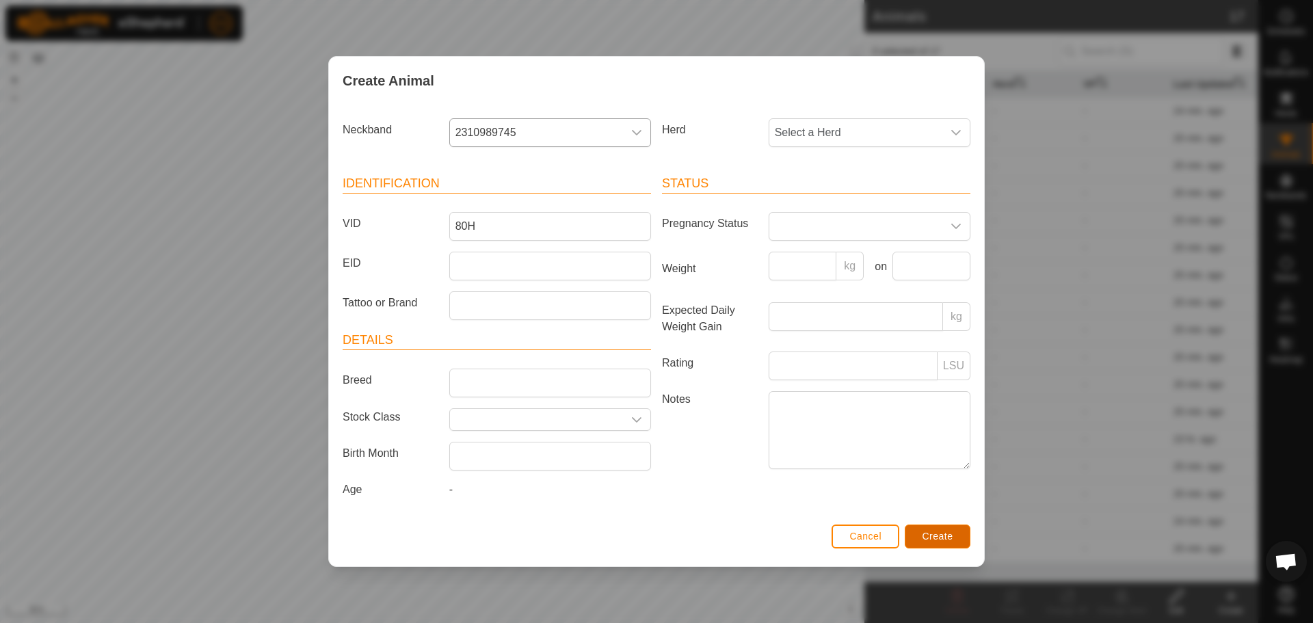
click at [934, 536] on span "Create" at bounding box center [938, 536] width 31 height 11
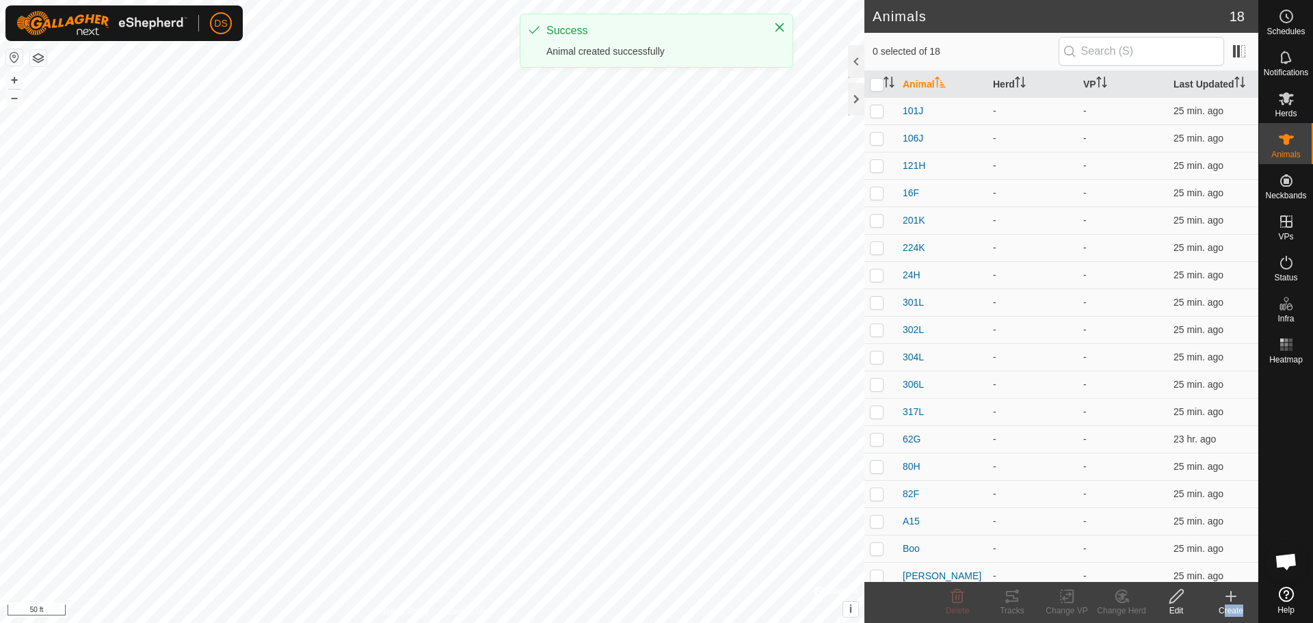
click at [1238, 604] on div "Create" at bounding box center [1231, 602] width 55 height 41
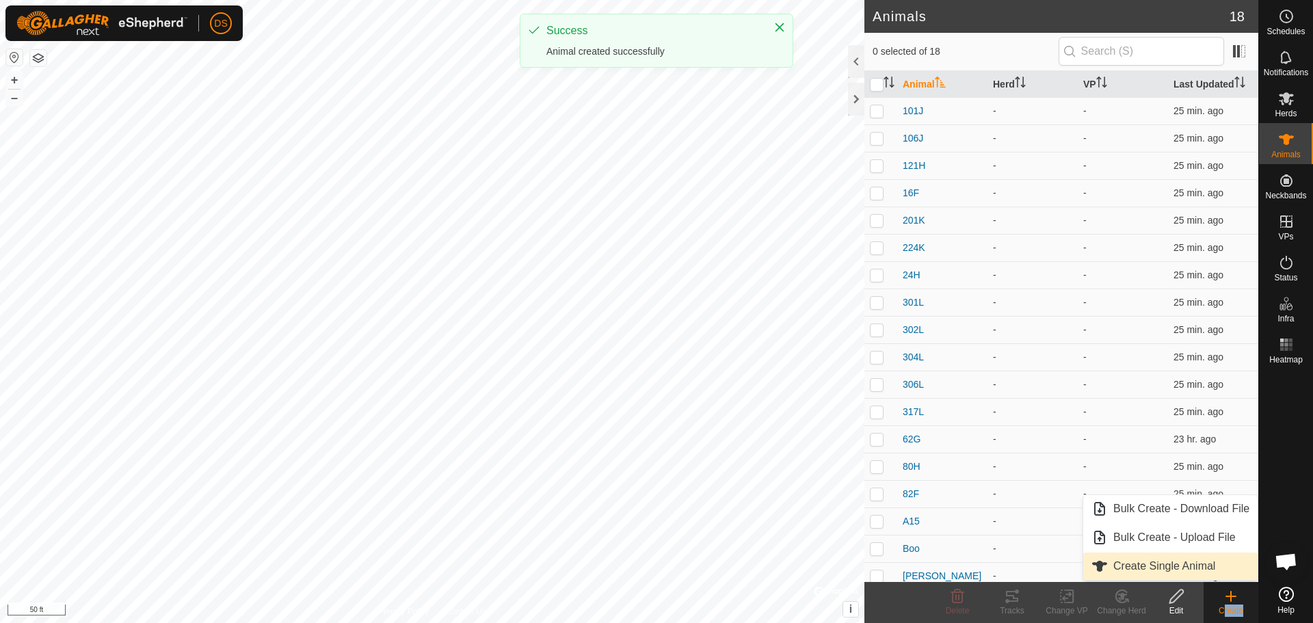
click at [1182, 576] on link "Create Single Animal" at bounding box center [1171, 566] width 174 height 27
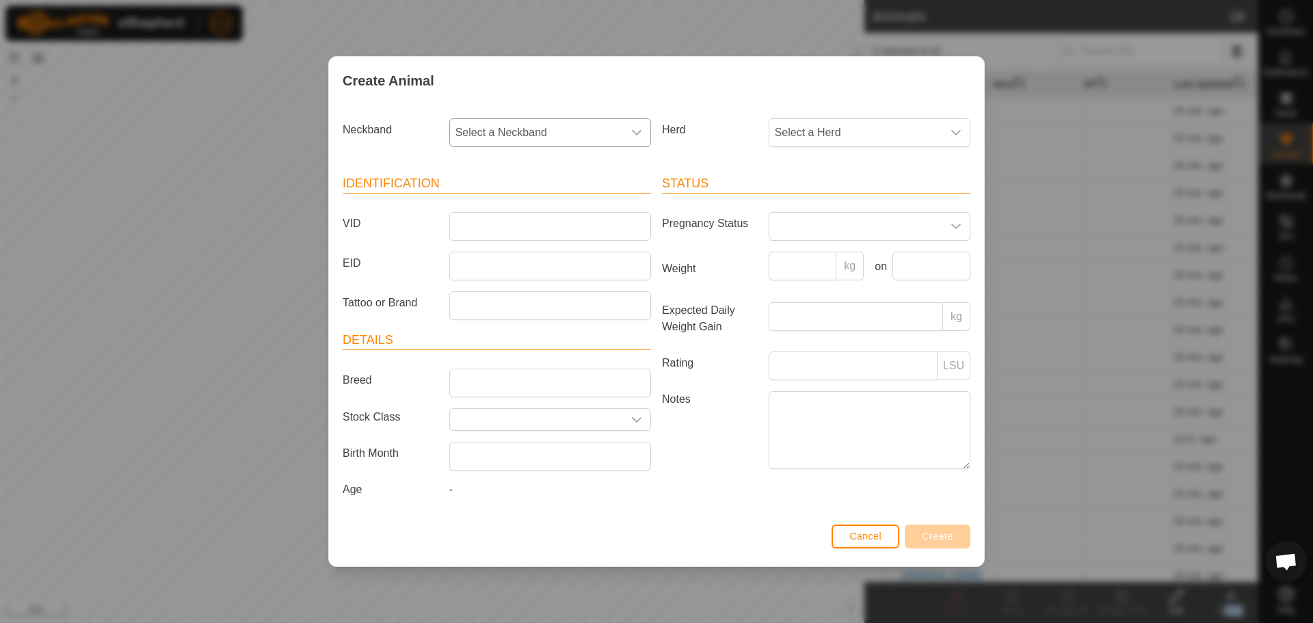
click at [560, 130] on span "Select a Neckband" at bounding box center [536, 132] width 173 height 27
type input "323"
click at [547, 189] on li "3750610323" at bounding box center [551, 202] width 200 height 27
click at [514, 213] on input "VID" at bounding box center [550, 226] width 202 height 29
type input "208K"
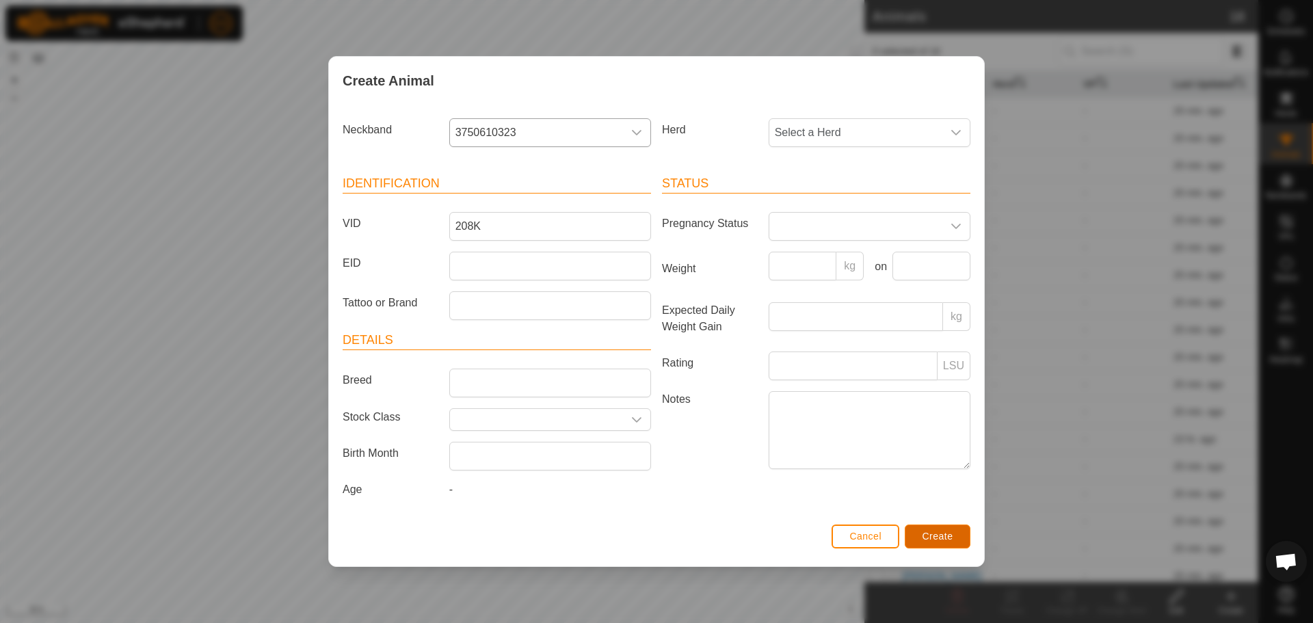
click at [935, 540] on span "Create" at bounding box center [938, 536] width 31 height 11
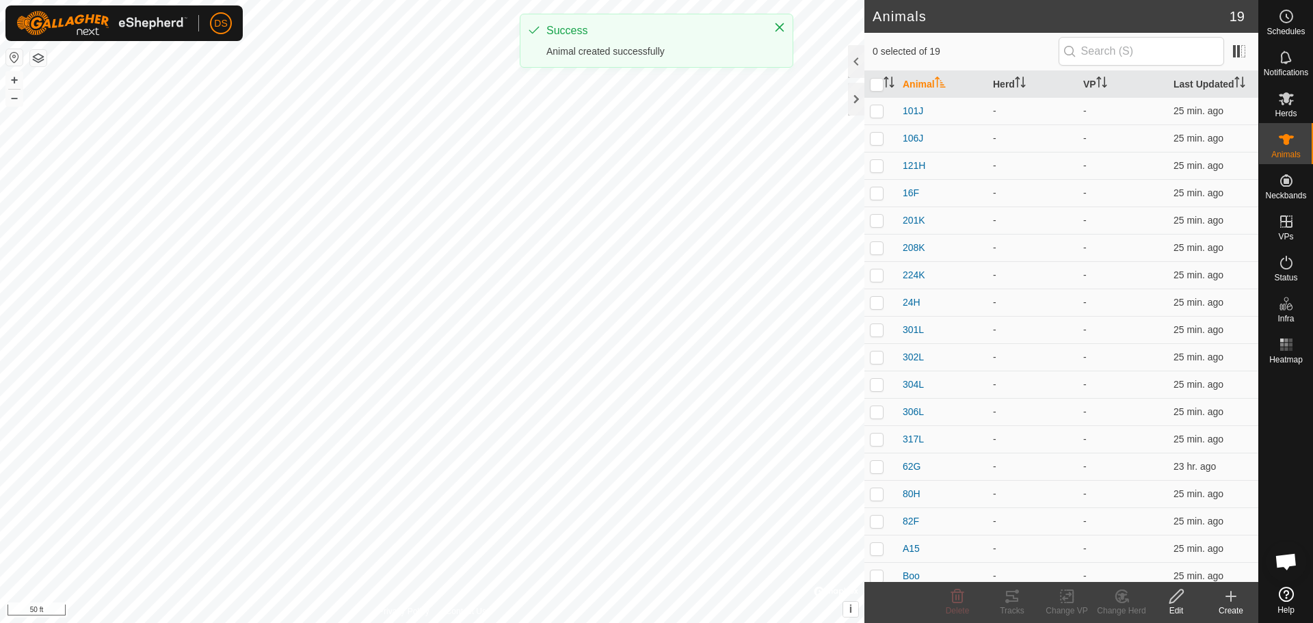
click at [1244, 597] on create-svg-icon at bounding box center [1231, 596] width 55 height 16
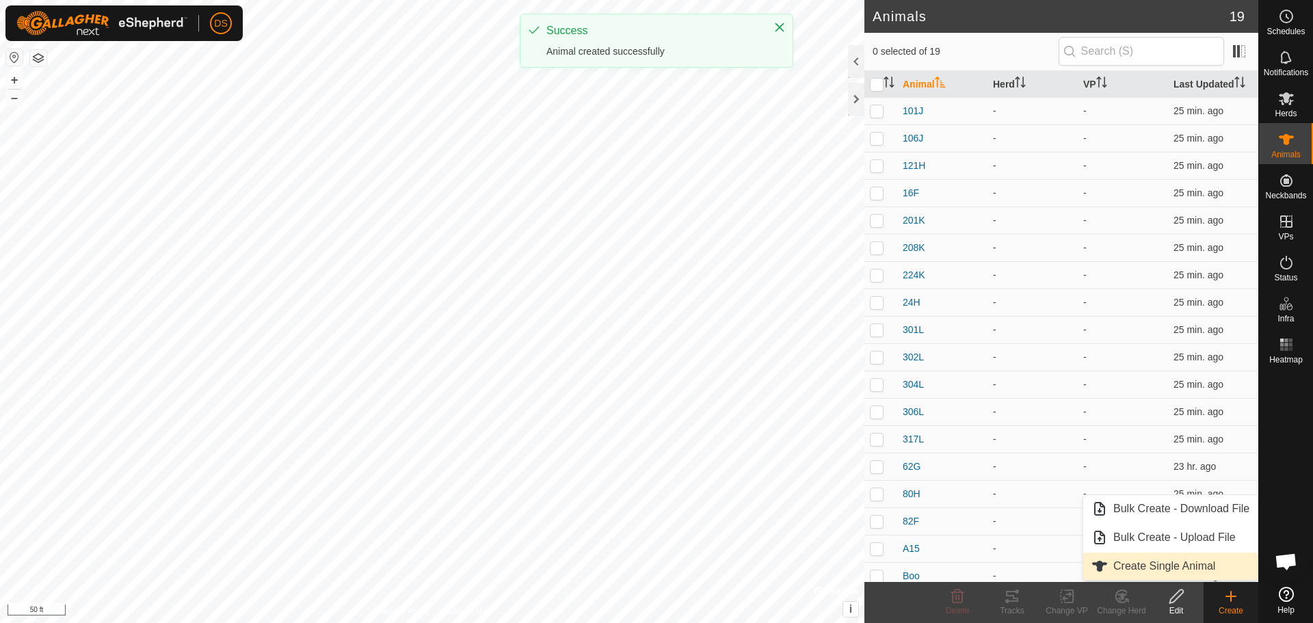
click at [1189, 577] on link "Create Single Animal" at bounding box center [1171, 566] width 174 height 27
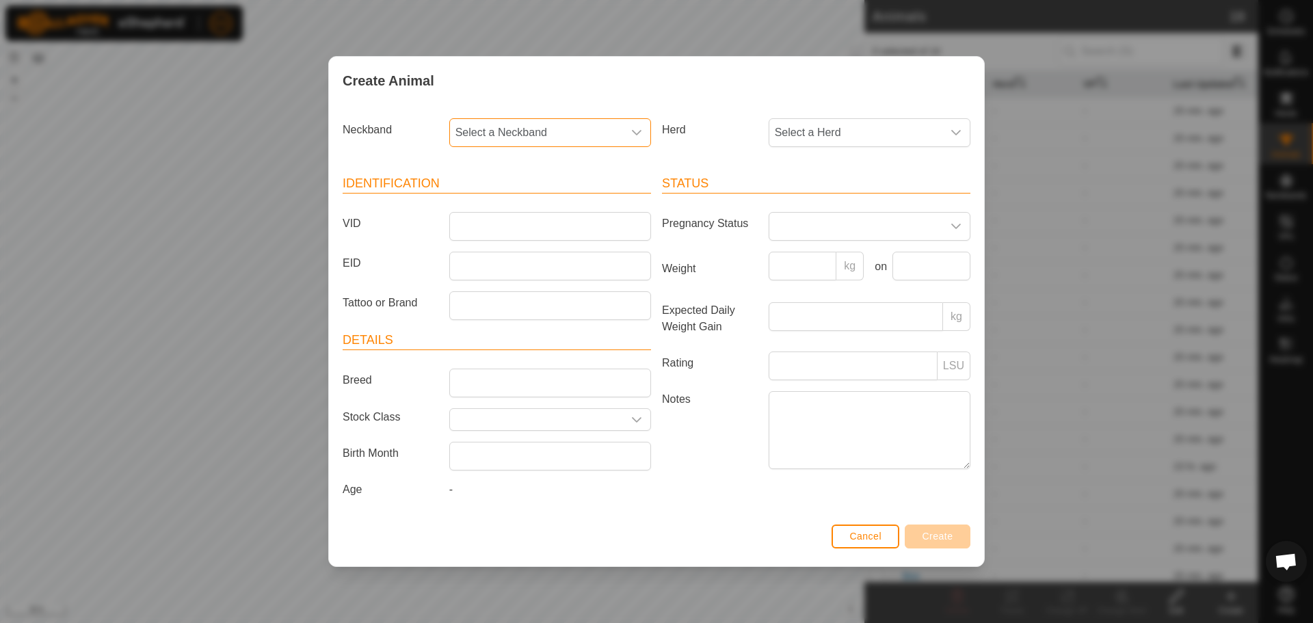
click at [536, 137] on span "Select a Neckband" at bounding box center [536, 132] width 173 height 27
type input "8655"
click at [522, 194] on li "3127618655" at bounding box center [551, 202] width 200 height 27
click at [495, 221] on input "VID" at bounding box center [550, 226] width 202 height 29
type input "88"
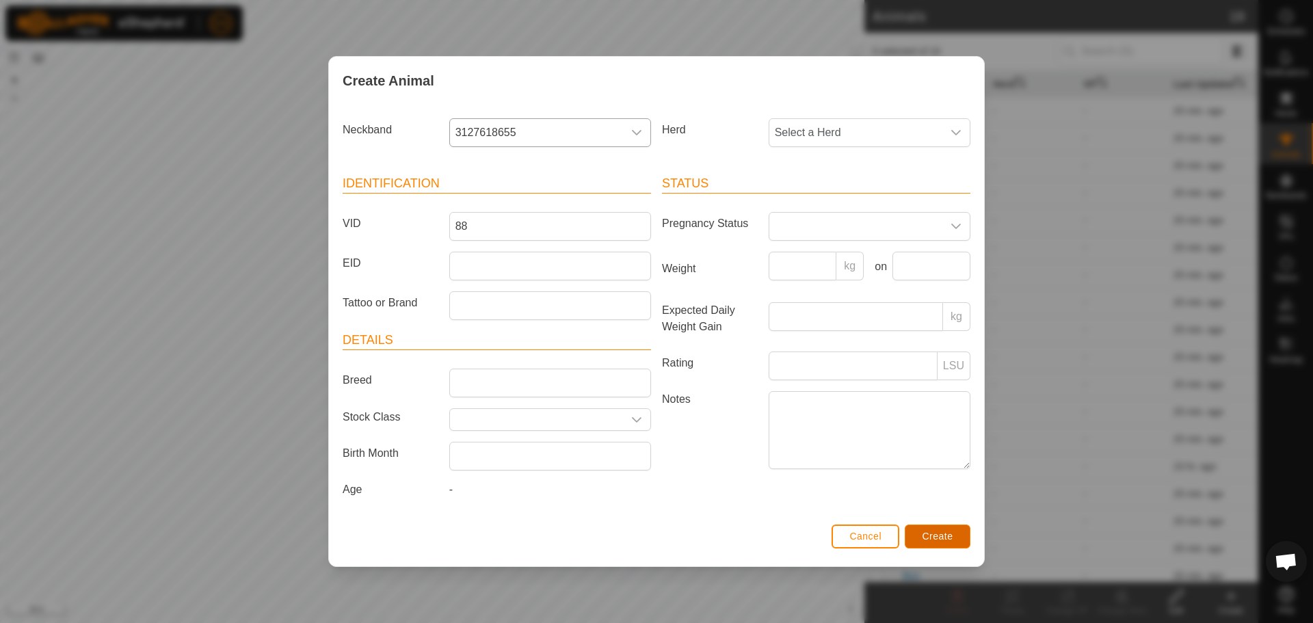
click at [948, 529] on button "Create" at bounding box center [938, 537] width 66 height 24
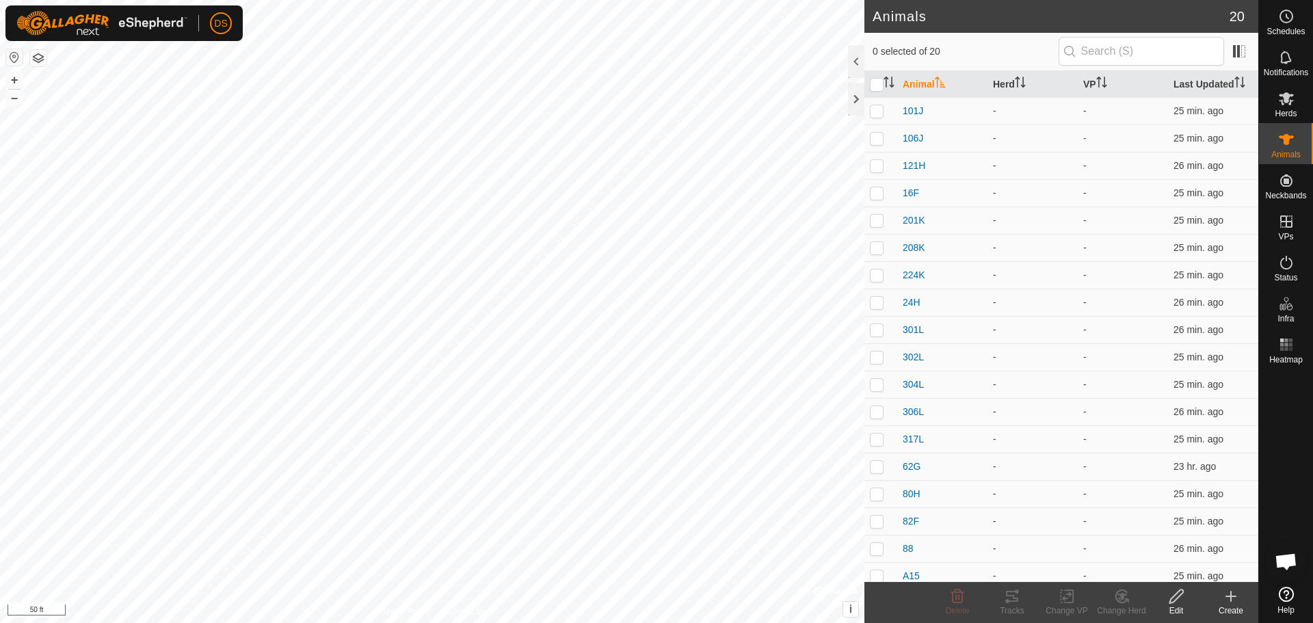
click at [1234, 591] on icon at bounding box center [1231, 596] width 16 height 16
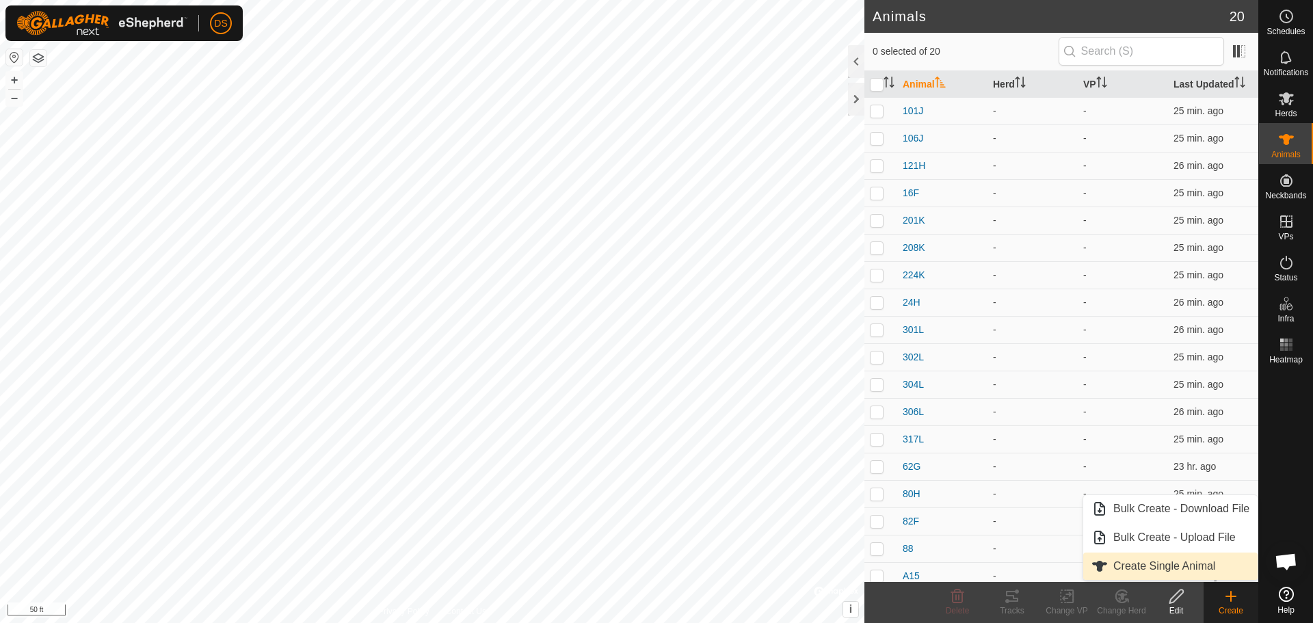
click at [1153, 565] on link "Create Single Animal" at bounding box center [1171, 566] width 174 height 27
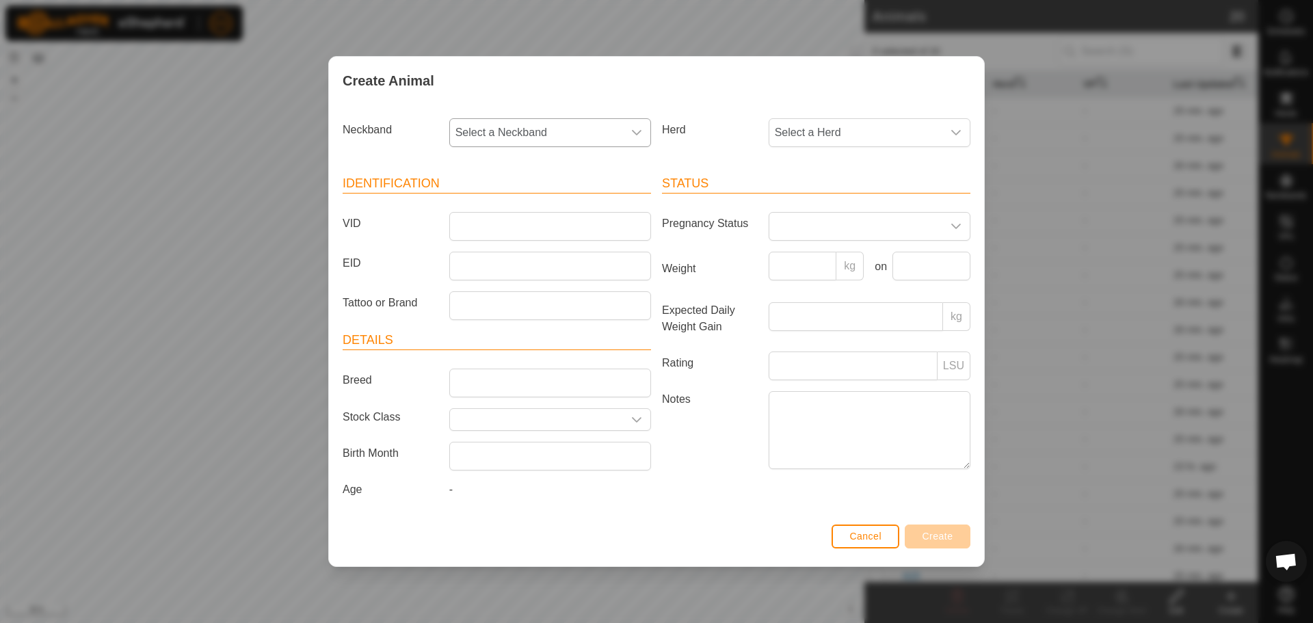
click at [563, 129] on span "Select a Neckband" at bounding box center [536, 132] width 173 height 27
type input "9583"
click at [490, 201] on li "3402449583" at bounding box center [551, 202] width 200 height 27
click at [493, 222] on input "VID" at bounding box center [550, 226] width 202 height 29
type input "14F"
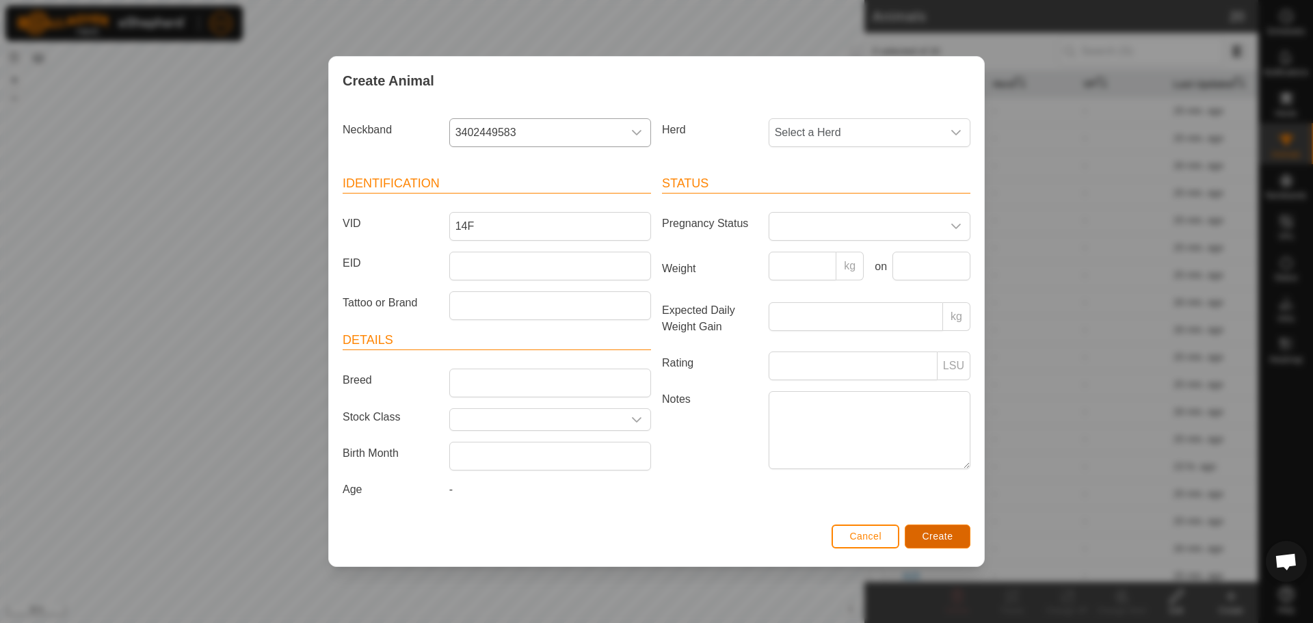
click at [943, 534] on span "Create" at bounding box center [938, 536] width 31 height 11
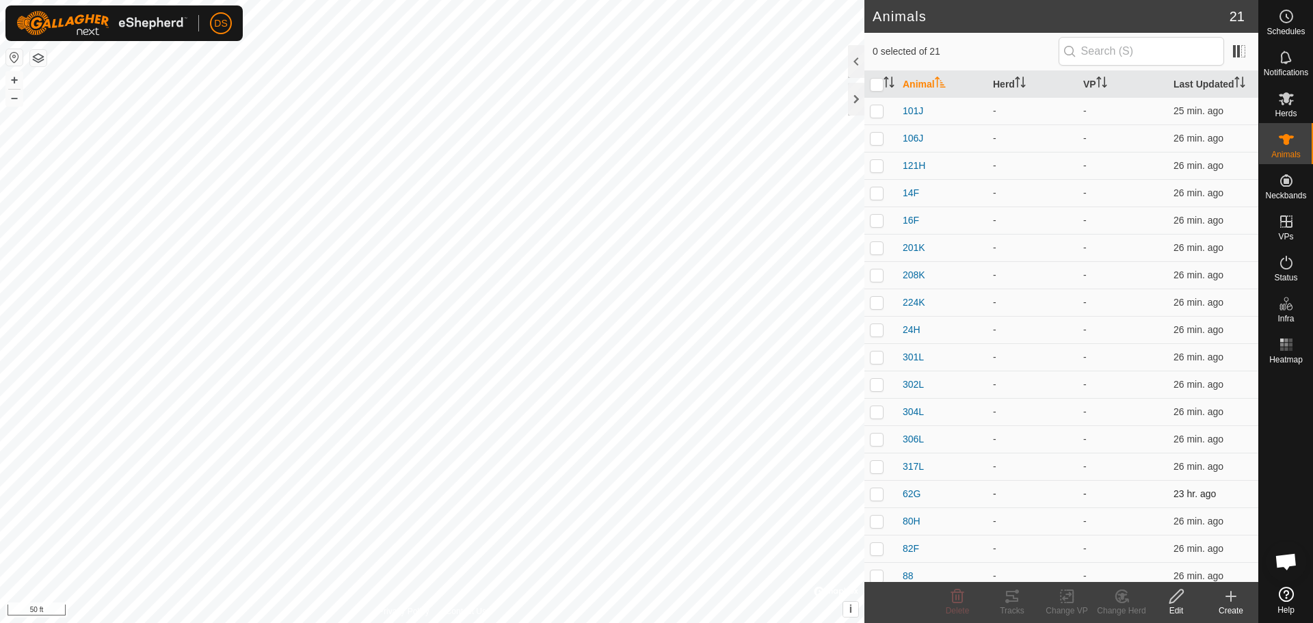
click at [1181, 484] on td "23 hr. ago" at bounding box center [1213, 493] width 90 height 27
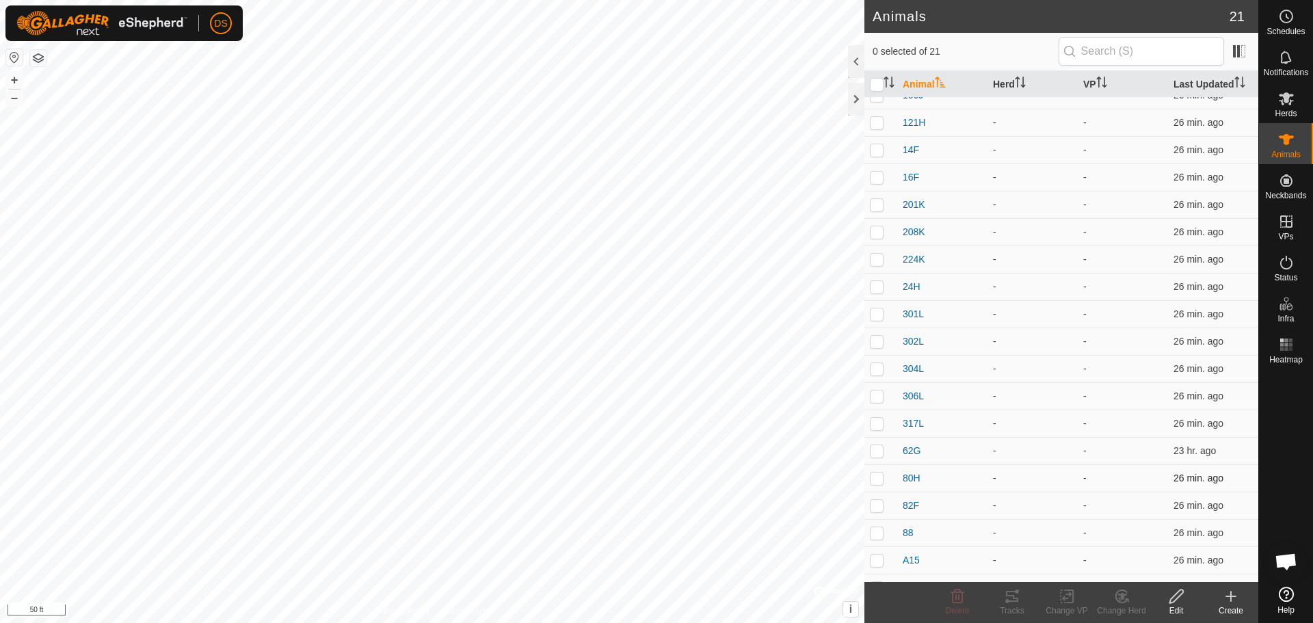
scroll to position [22, 0]
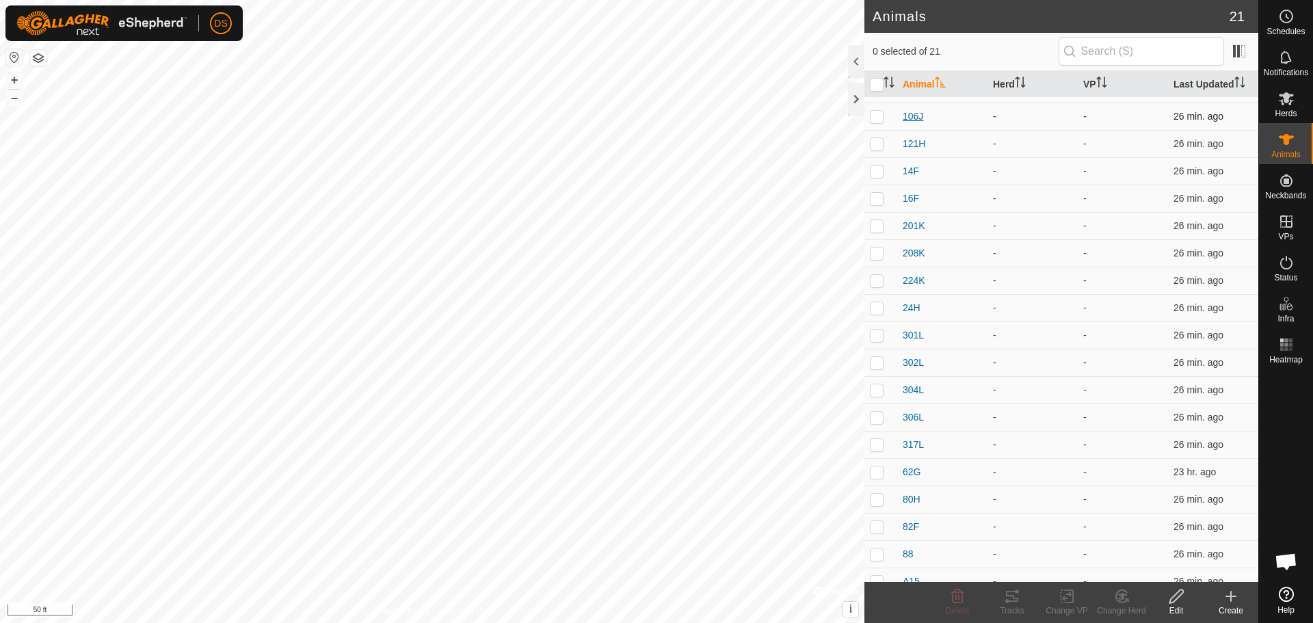
click at [913, 116] on span "106J" at bounding box center [913, 116] width 21 height 14
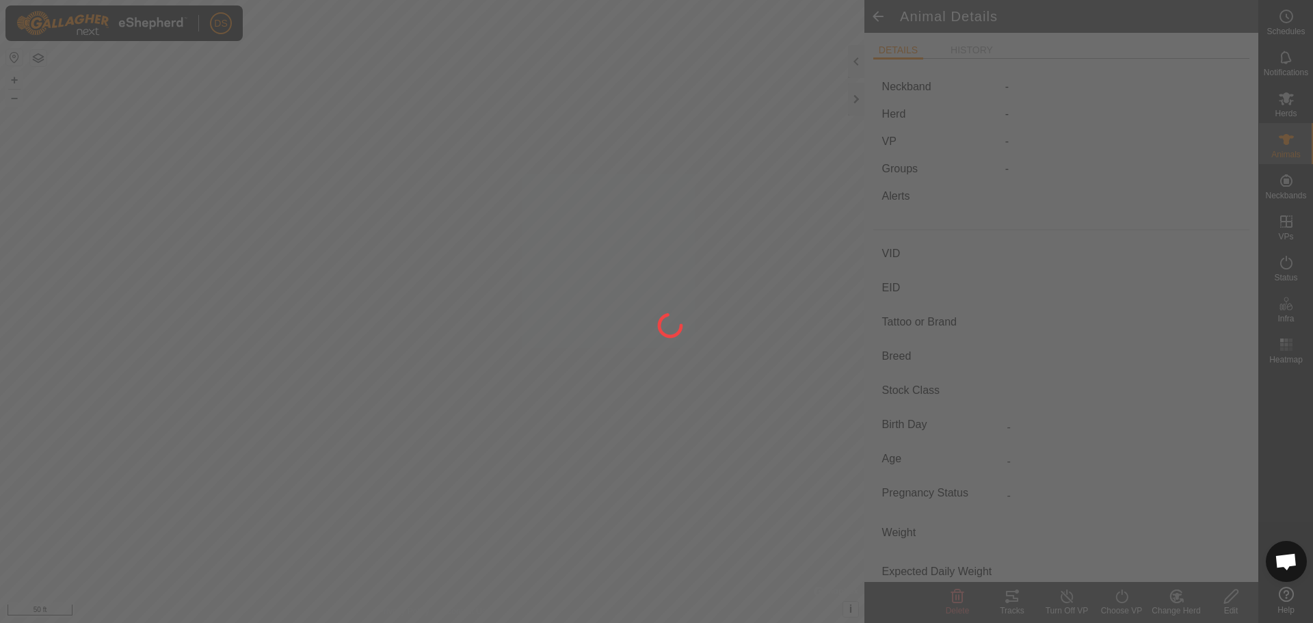
type input "106J"
type input "-"
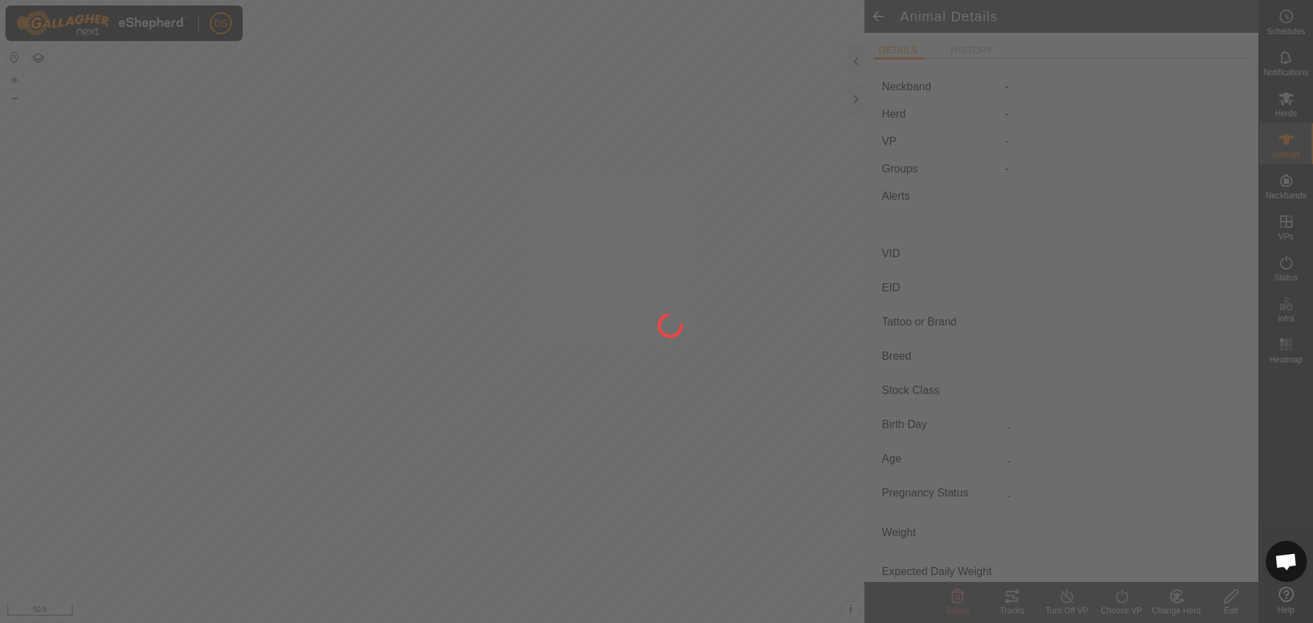
type input "0 kg"
type input "-"
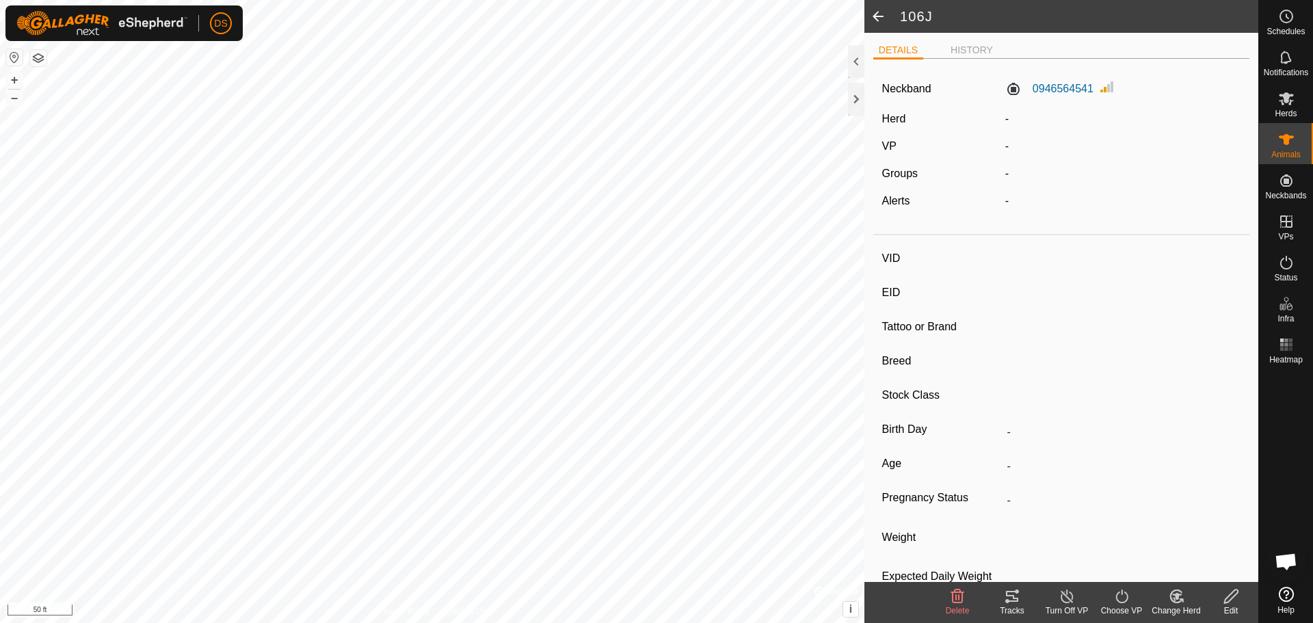
type input "208K"
type input "-"
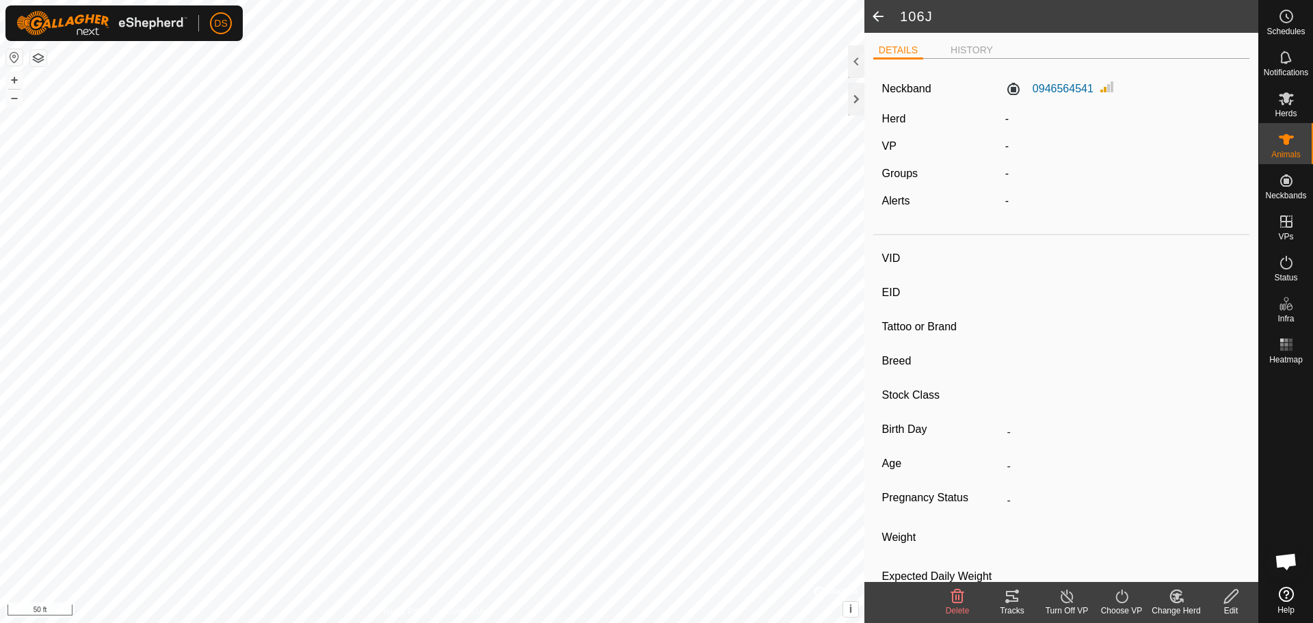
type input "0 kg"
type input "-"
type input "16F"
type input "-"
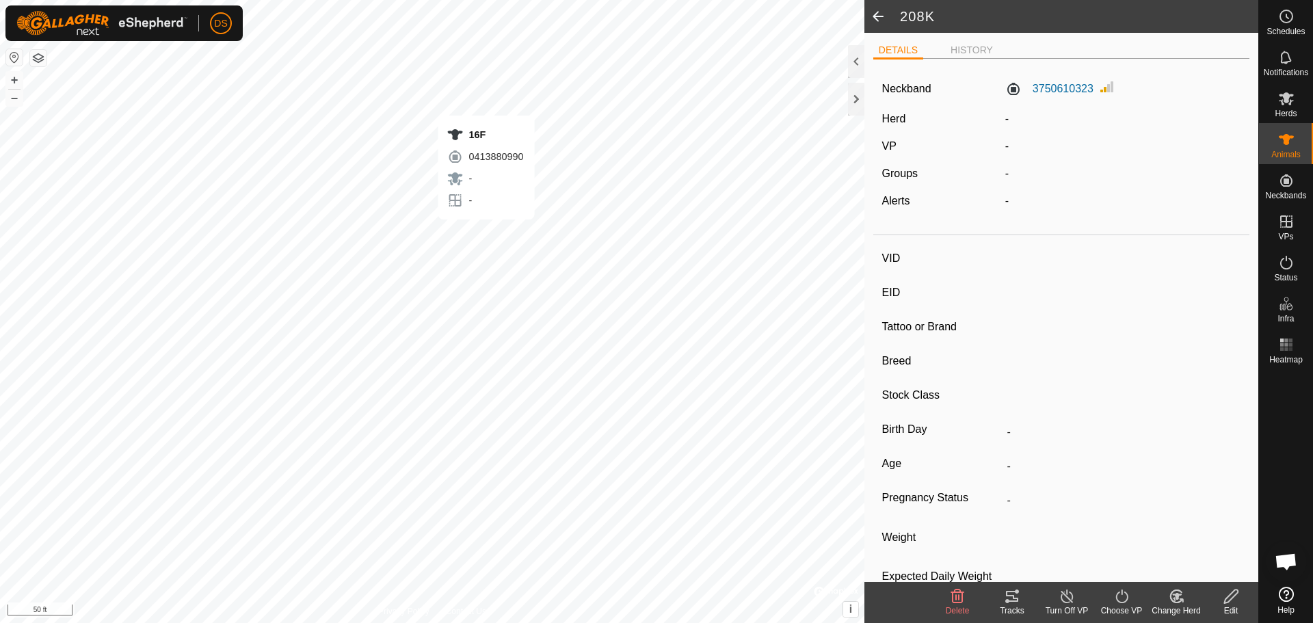
type input "-"
type input "0 kg"
type input "-"
type input "62G"
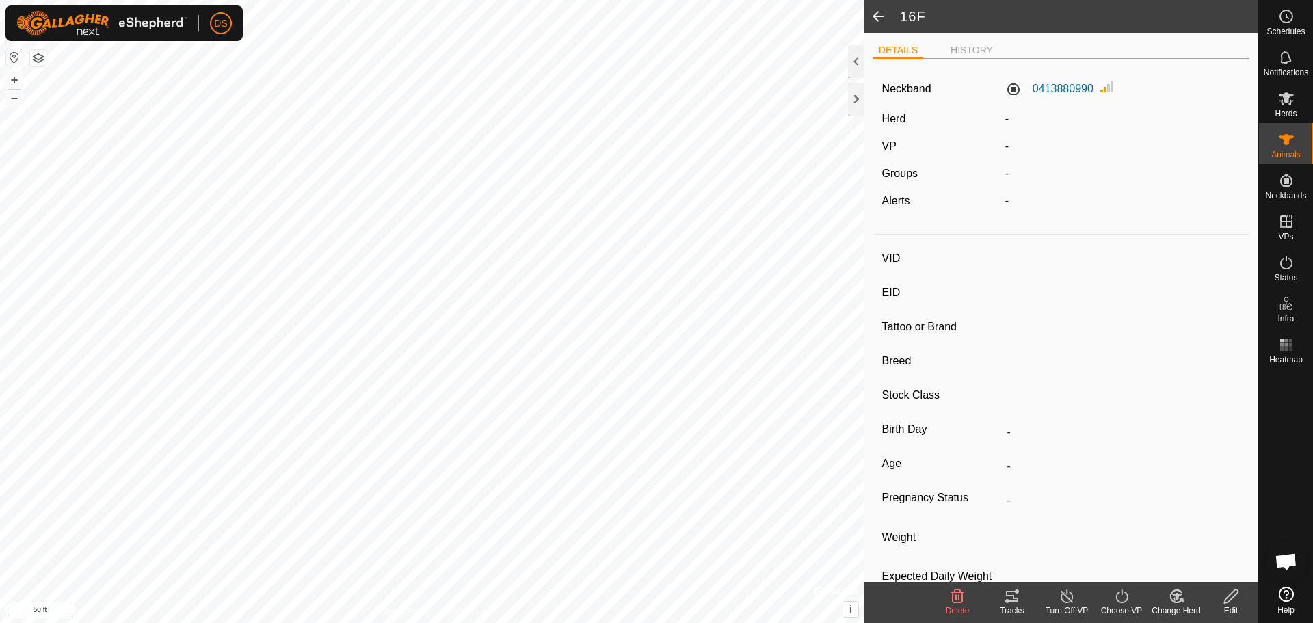
type input "-"
type input "0 kg"
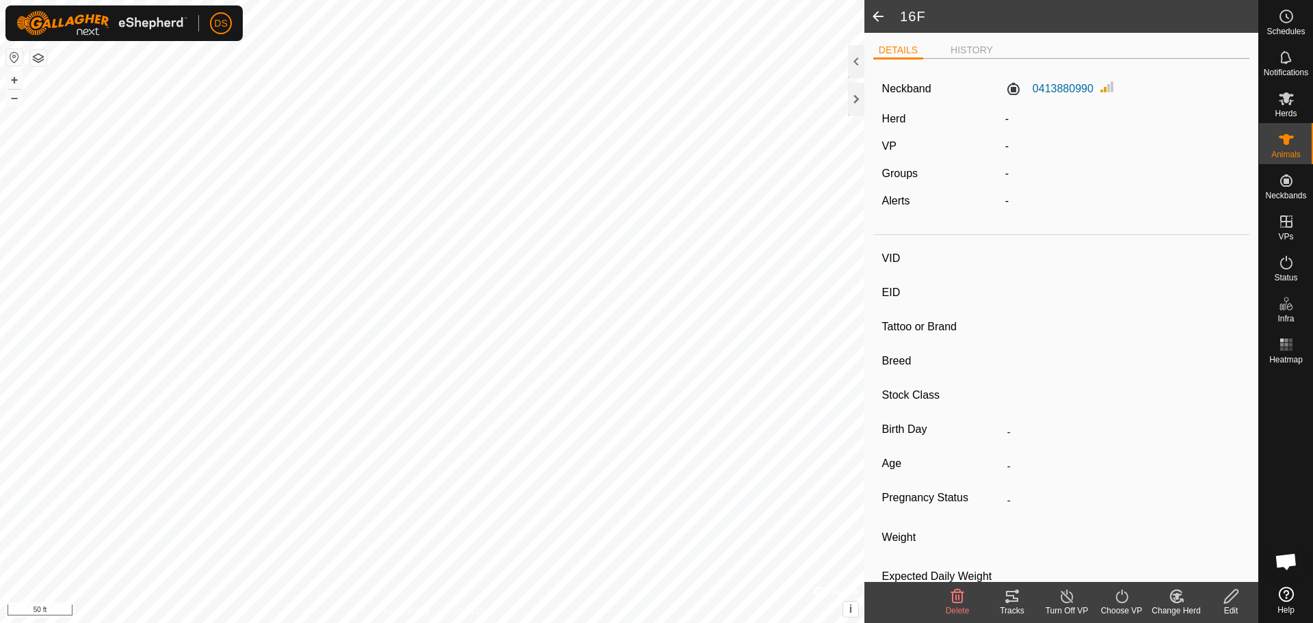
type input "-"
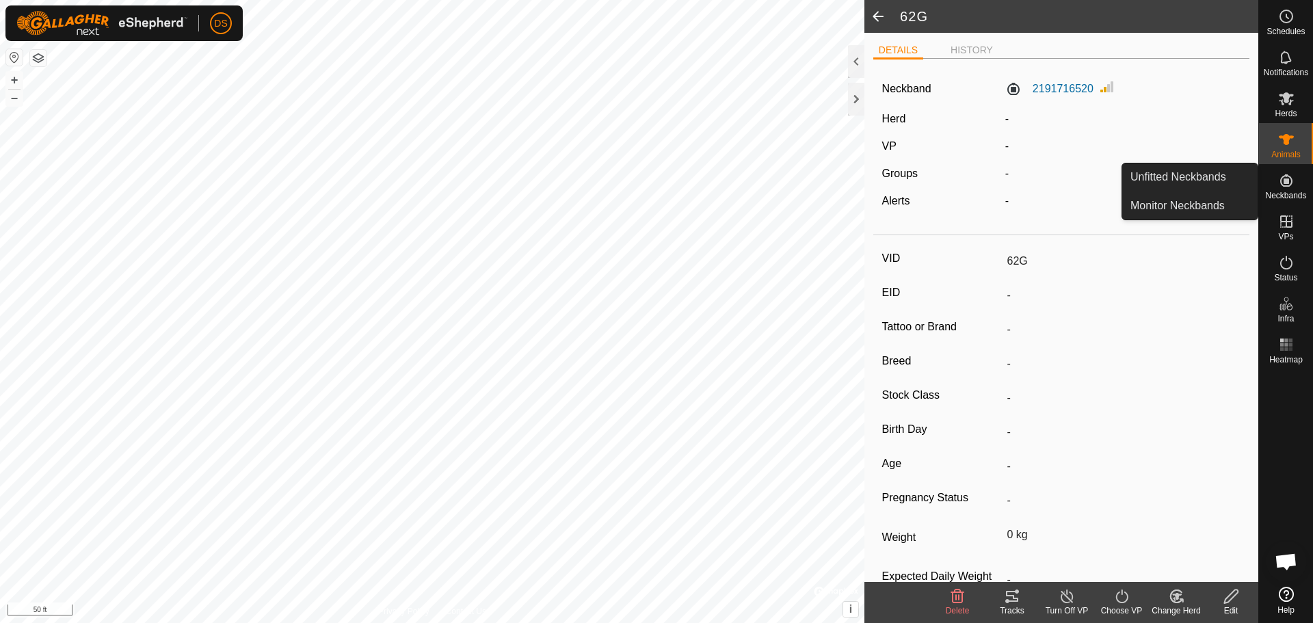
click at [1283, 179] on icon at bounding box center [1287, 180] width 16 height 16
click at [1175, 177] on link "Unfitted Neckbands" at bounding box center [1190, 176] width 135 height 27
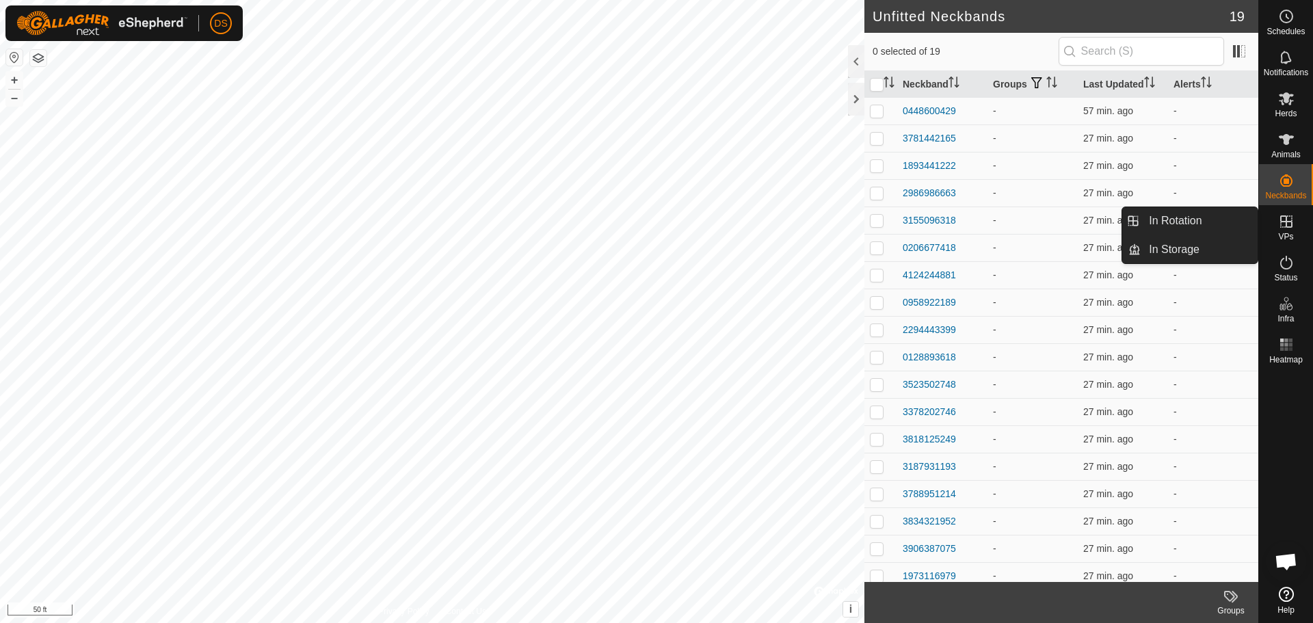
click at [1283, 223] on icon at bounding box center [1287, 221] width 16 height 16
click at [1211, 216] on link "In Rotation" at bounding box center [1199, 220] width 117 height 27
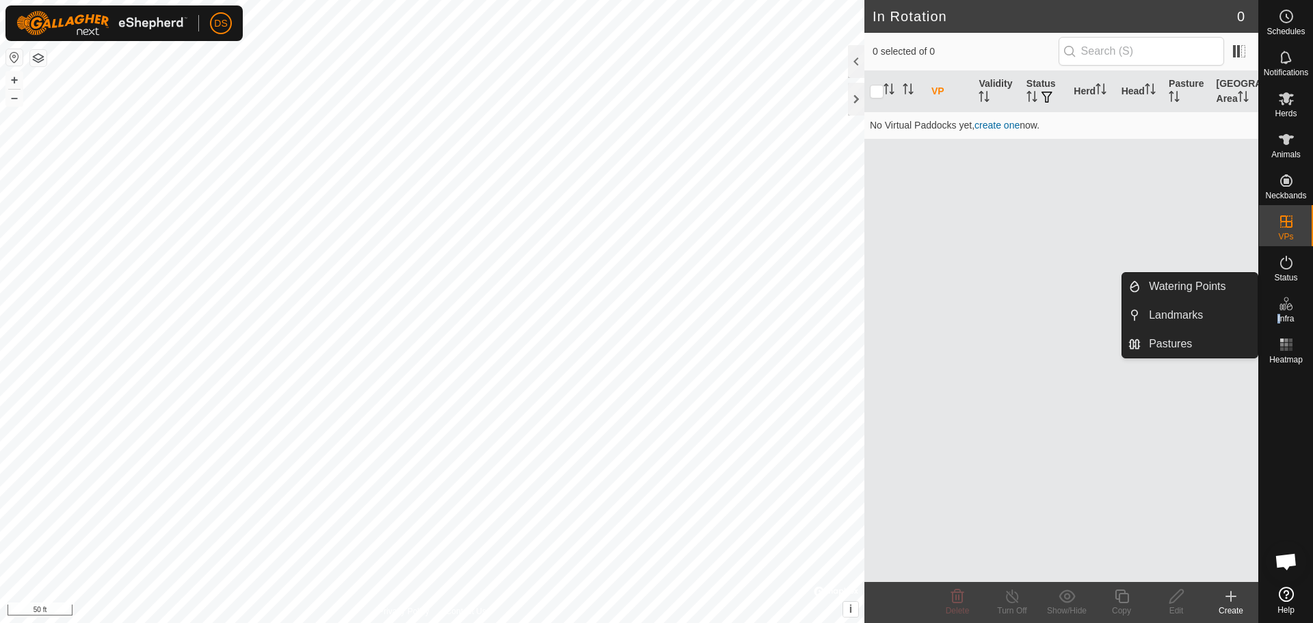
click at [1283, 315] on div "Infra" at bounding box center [1286, 307] width 54 height 41
click at [1236, 285] on link "Watering Points" at bounding box center [1199, 286] width 117 height 27
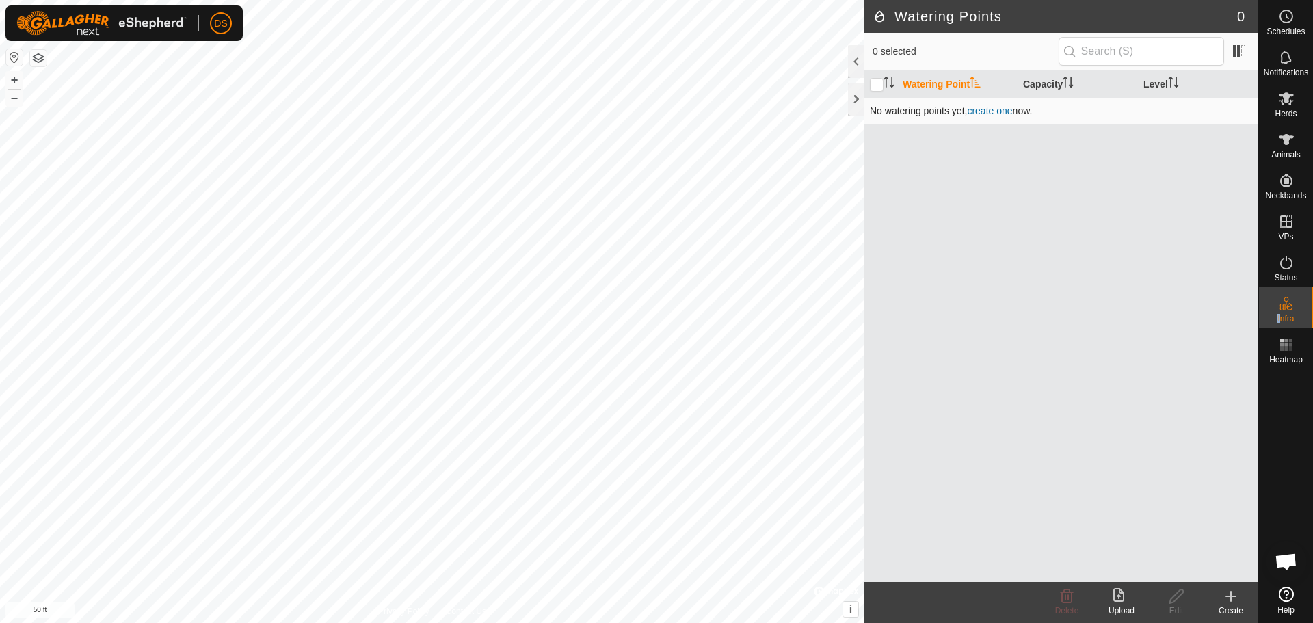
click at [1001, 106] on link "create one" at bounding box center [989, 110] width 45 height 11
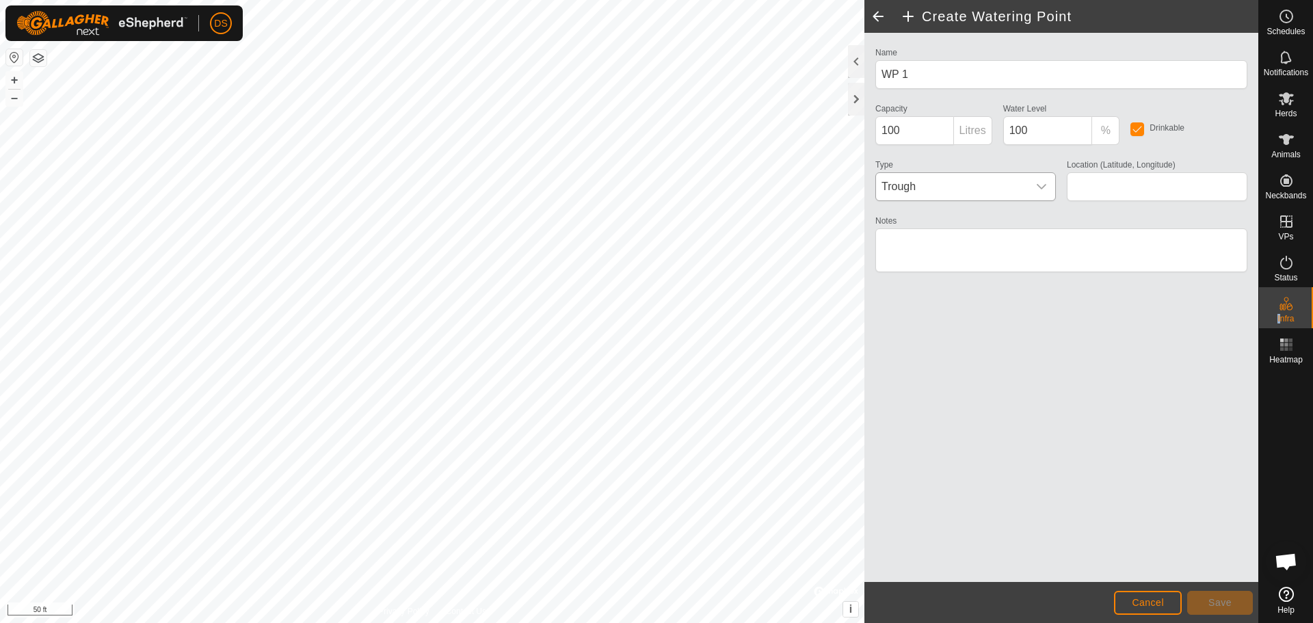
click at [1020, 179] on span "Trough" at bounding box center [952, 186] width 152 height 27
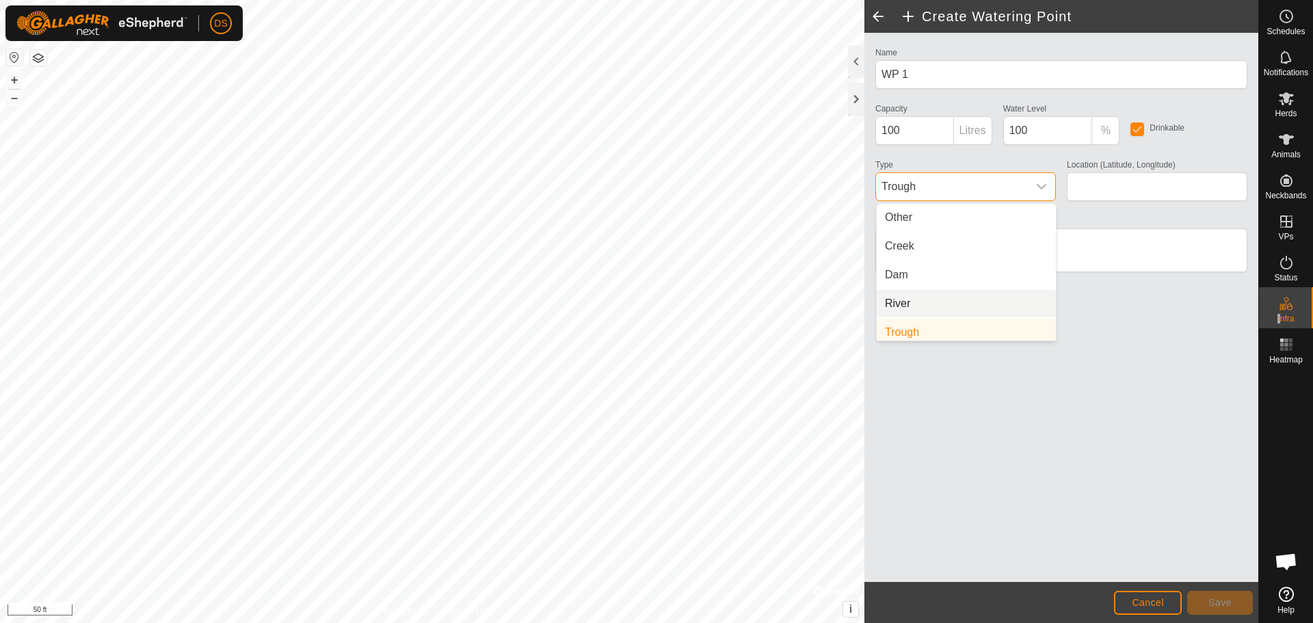
scroll to position [5, 0]
click at [941, 315] on li "Trough" at bounding box center [966, 326] width 179 height 27
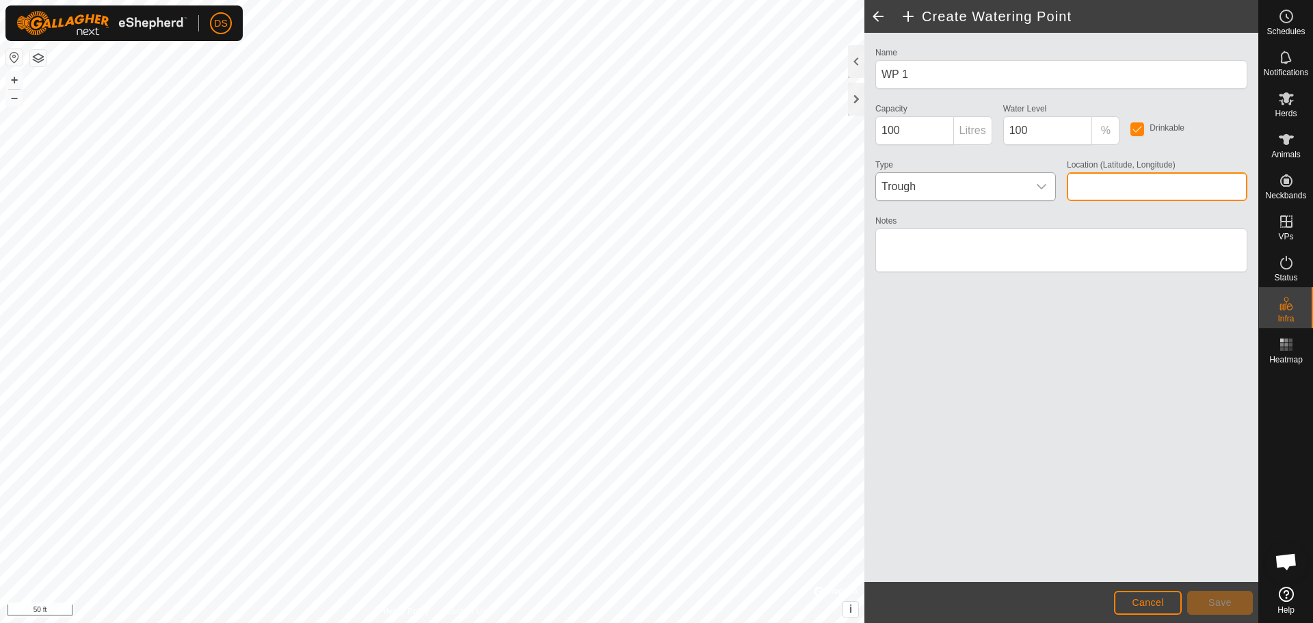
click at [1089, 179] on input "Location (Latitude, Longitude)" at bounding box center [1157, 186] width 181 height 29
type input "44.983010, -75.721954"
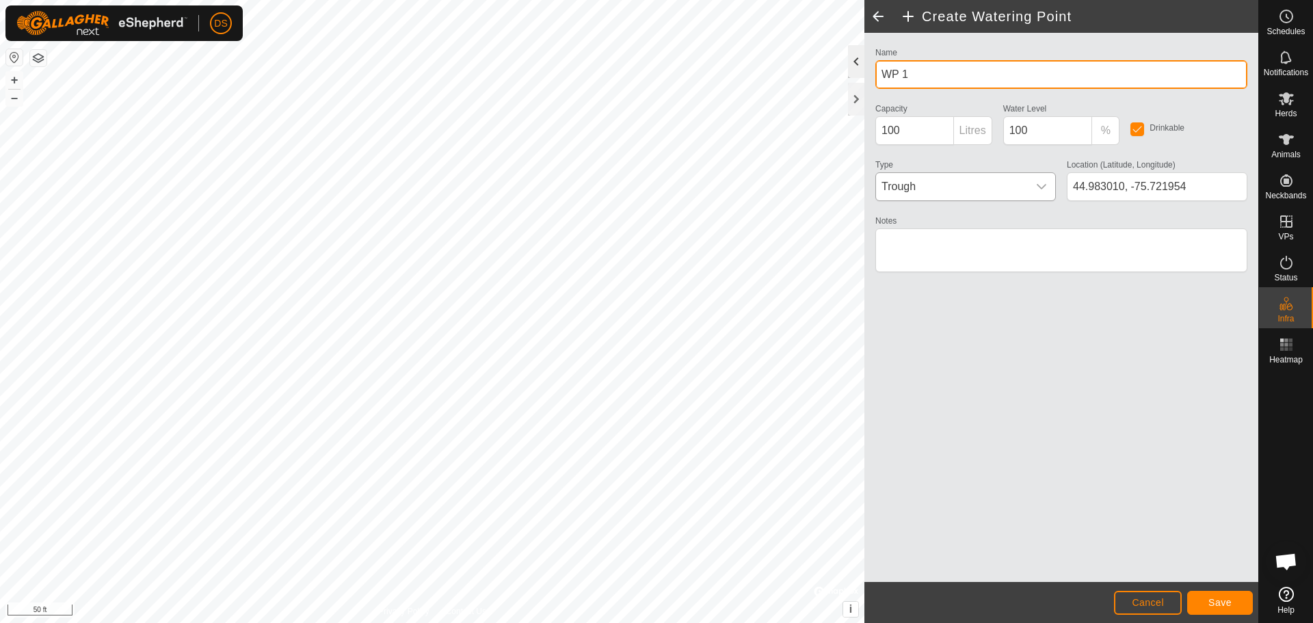
drag, startPoint x: 930, startPoint y: 66, endPoint x: 854, endPoint y: 73, distance: 76.2
click at [865, 73] on div "Create Watering Point Name WP 1 Capacity 100 Litres Water Level 100 % Drinkable…" at bounding box center [1062, 311] width 394 height 623
type input "North Yard Water"
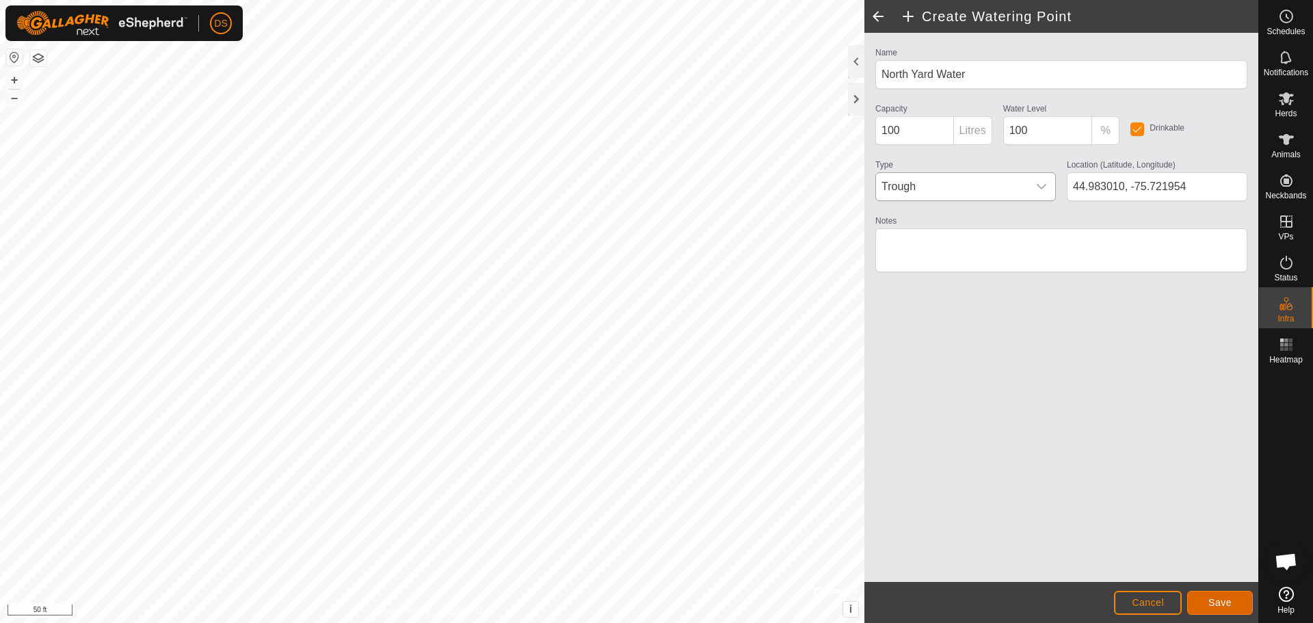
click at [1234, 604] on button "Save" at bounding box center [1221, 603] width 66 height 24
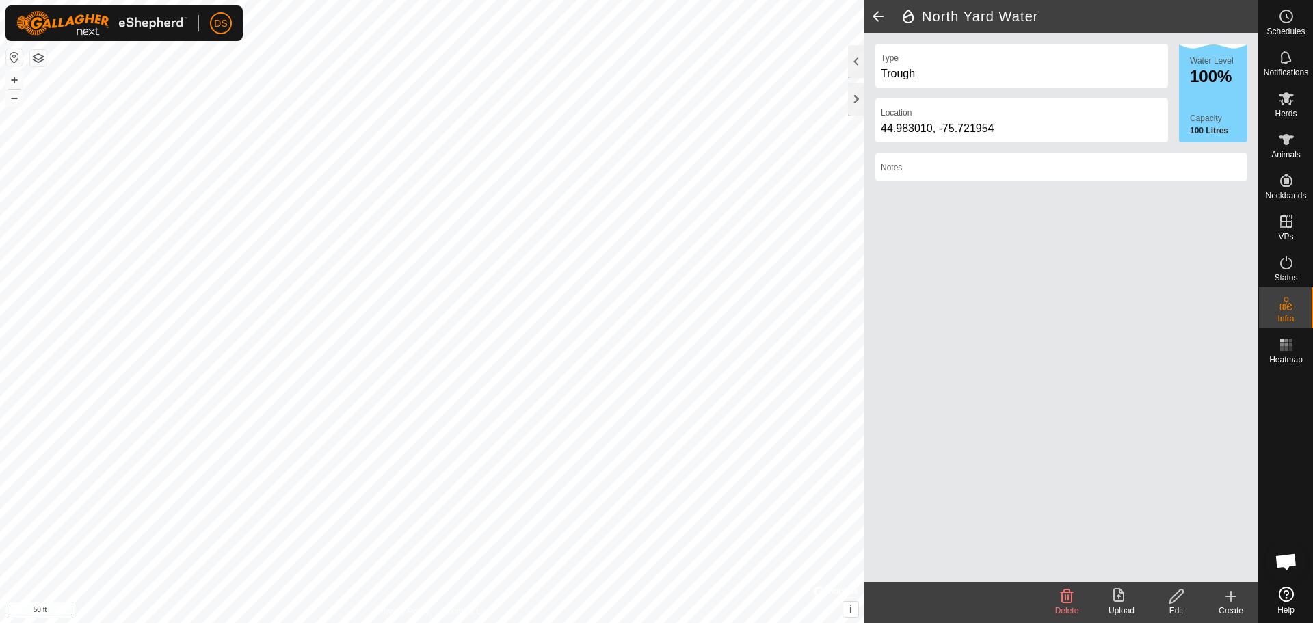
click at [1239, 599] on icon at bounding box center [1231, 596] width 16 height 16
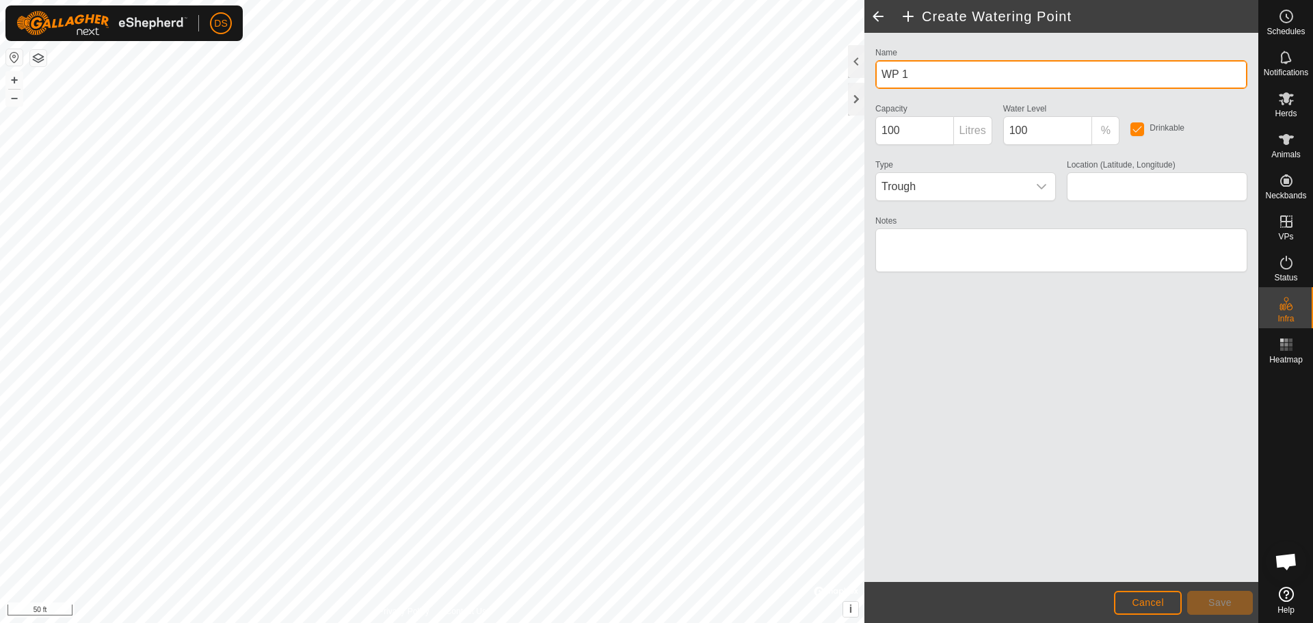
drag, startPoint x: 926, startPoint y: 71, endPoint x: 865, endPoint y: 53, distance: 63.6
click at [865, 53] on div "Name WP 1 Capacity 100 Litres Water Level 100 % Drinkable Type Trough Location …" at bounding box center [1062, 307] width 394 height 549
type input "Barn East Water"
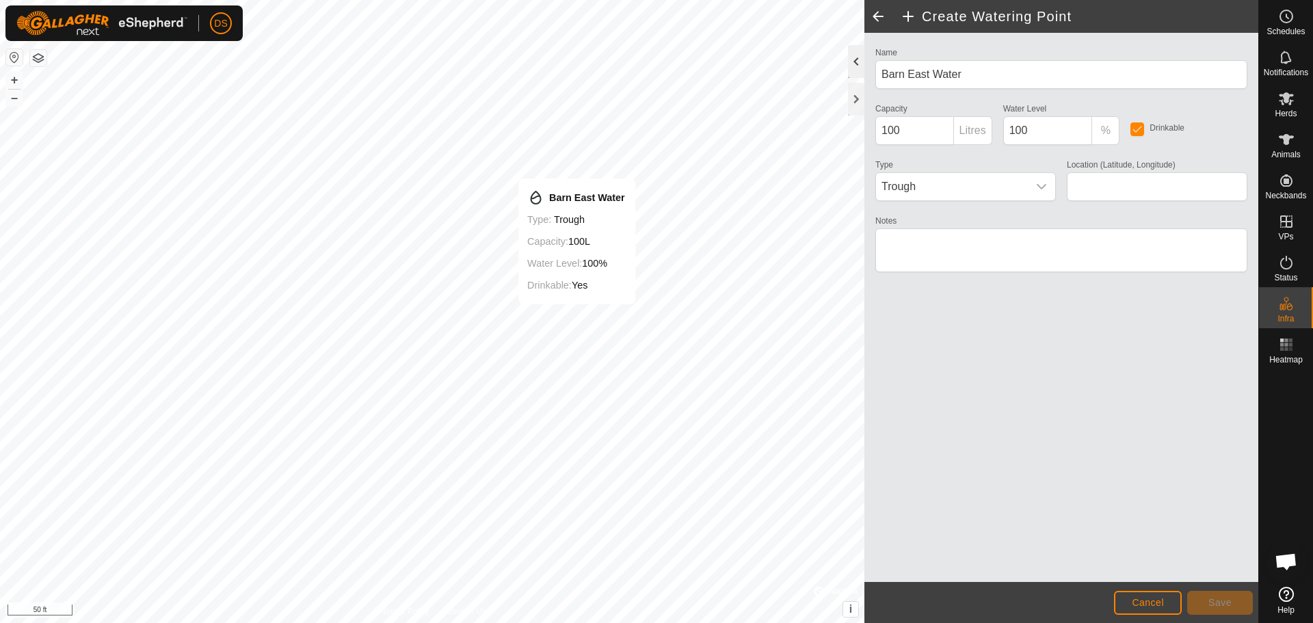
type input "44.982861, -75.721833"
click at [1210, 600] on span "Save" at bounding box center [1220, 602] width 23 height 11
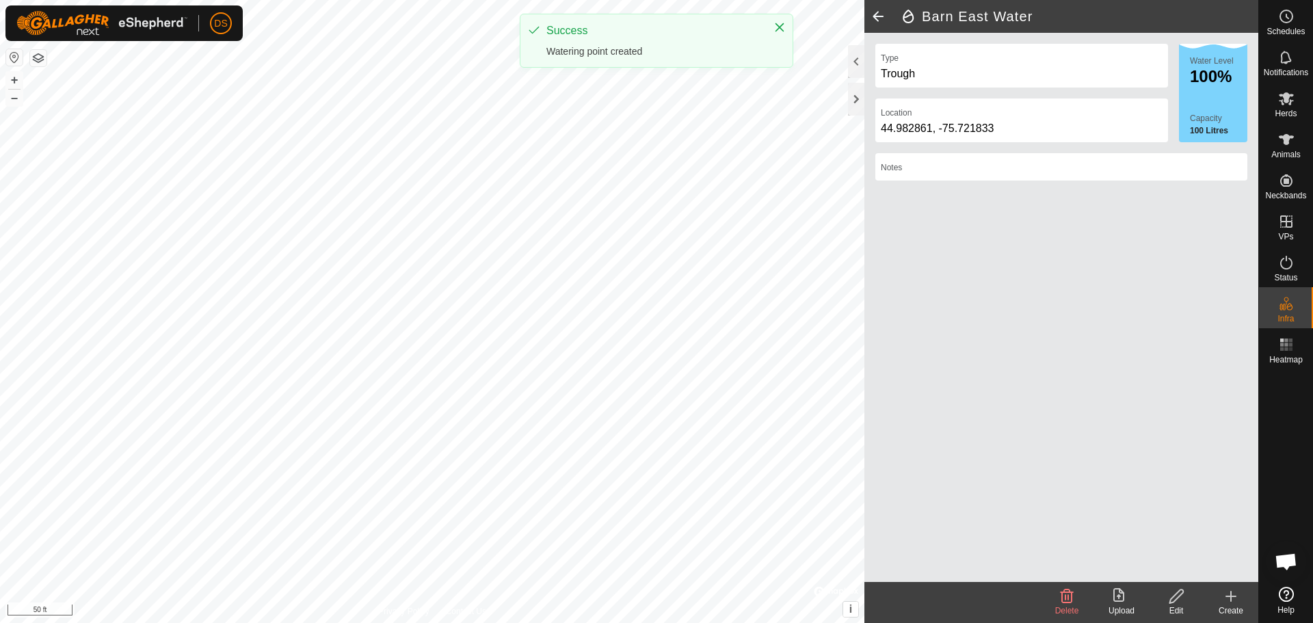
click at [1238, 602] on icon at bounding box center [1231, 596] width 16 height 16
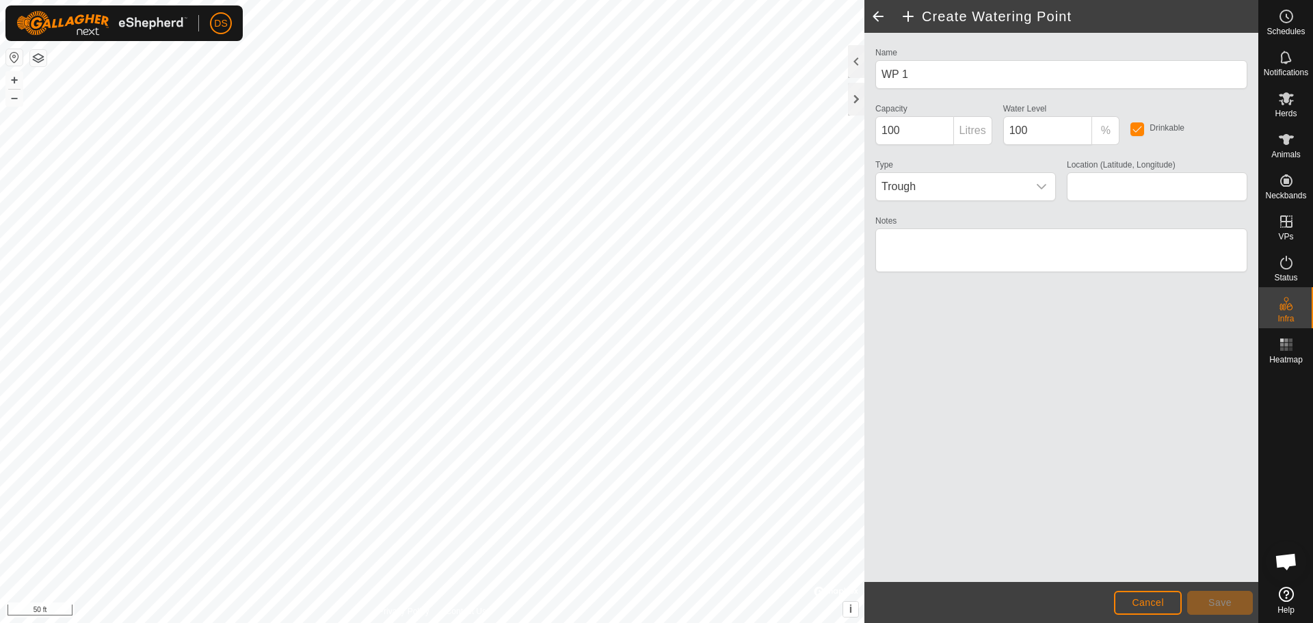
type input "44.982809, -75.721920"
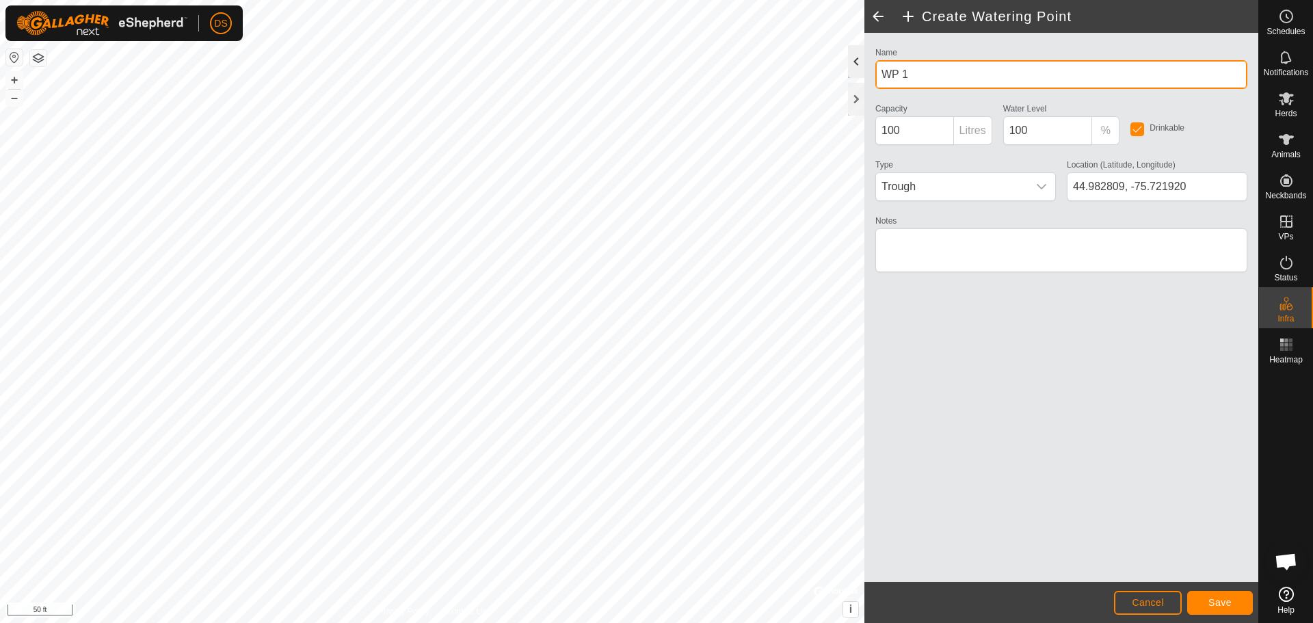
drag, startPoint x: 920, startPoint y: 66, endPoint x: 858, endPoint y: 49, distance: 63.9
click at [865, 49] on div "Create Watering Point Name WP 1 Capacity 100 Litres Water Level 100 % Drinkable…" at bounding box center [1062, 311] width 394 height 623
type input "Barn West Water"
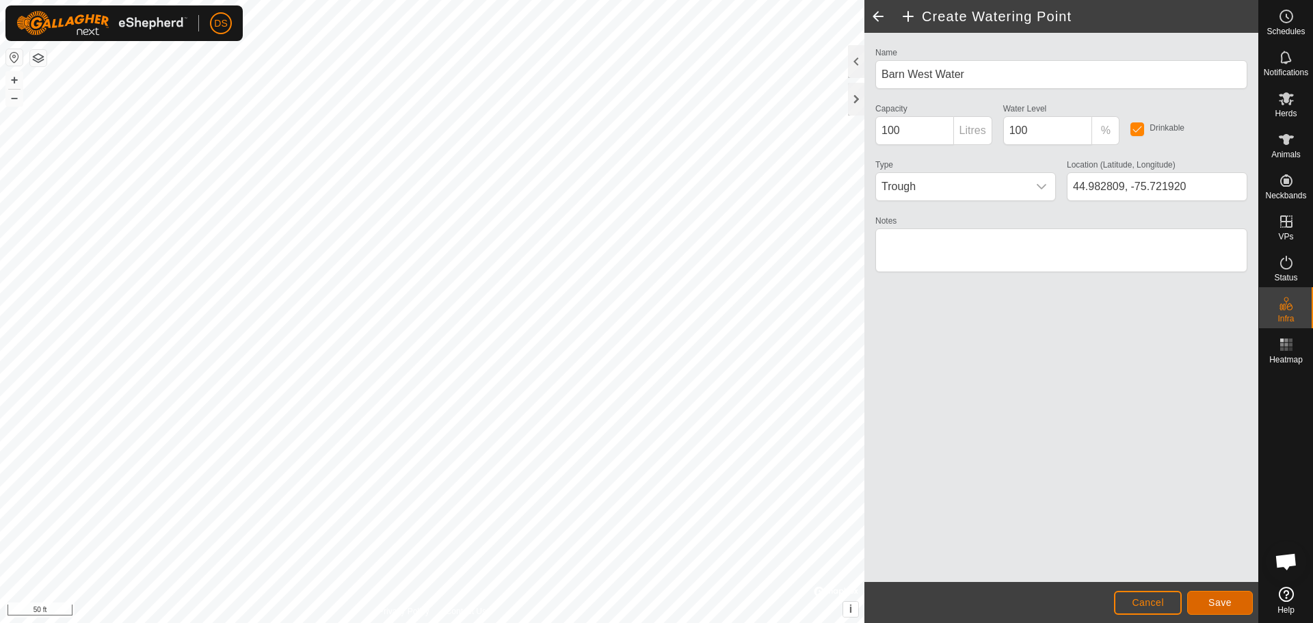
click at [1226, 601] on span "Save" at bounding box center [1220, 602] width 23 height 11
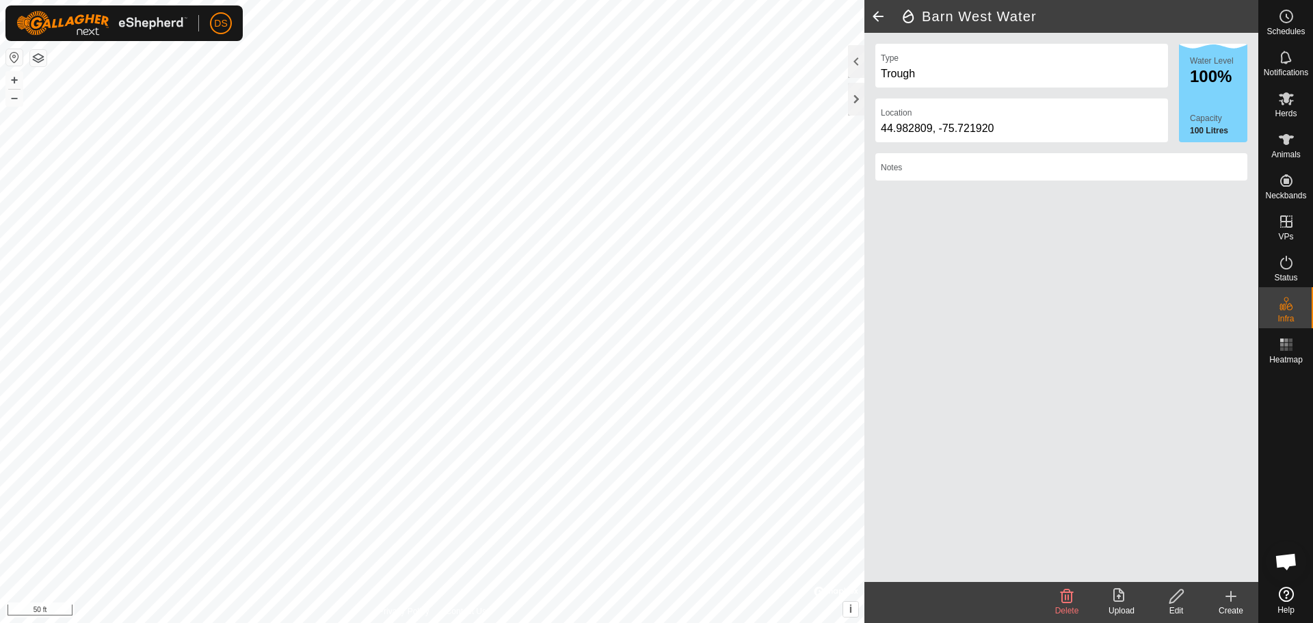
click at [880, 23] on span at bounding box center [878, 16] width 27 height 33
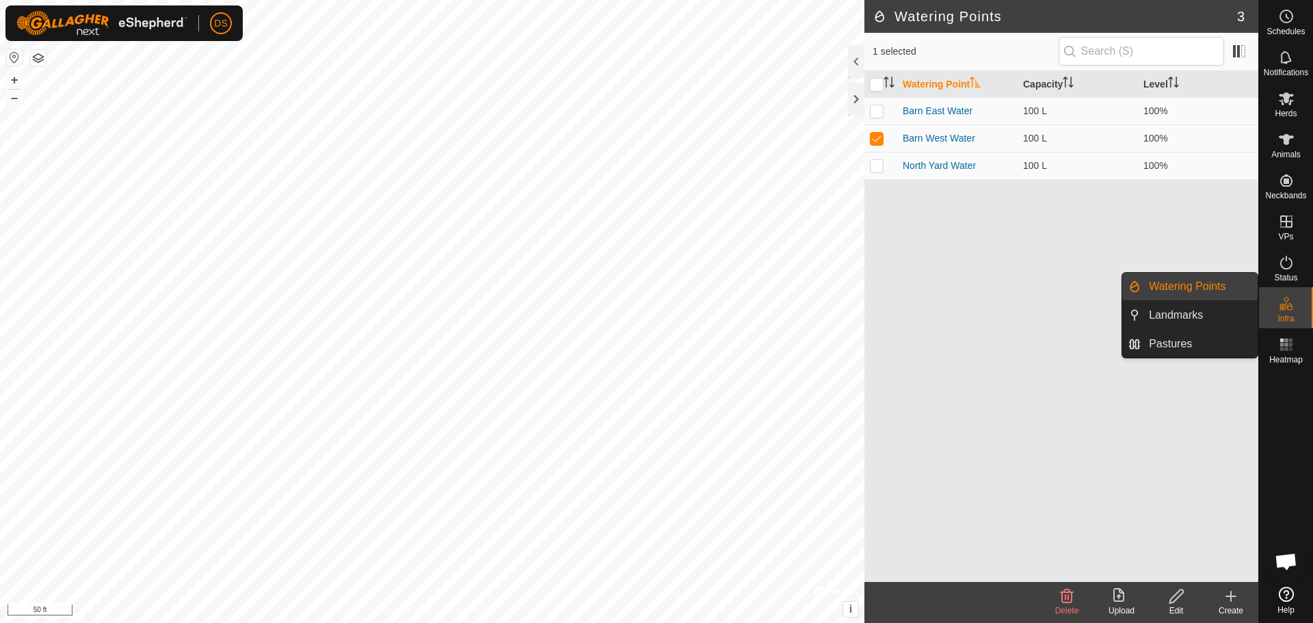
click at [1284, 301] on icon at bounding box center [1287, 304] width 16 height 16
click at [1191, 339] on link "Pastures" at bounding box center [1199, 343] width 117 height 27
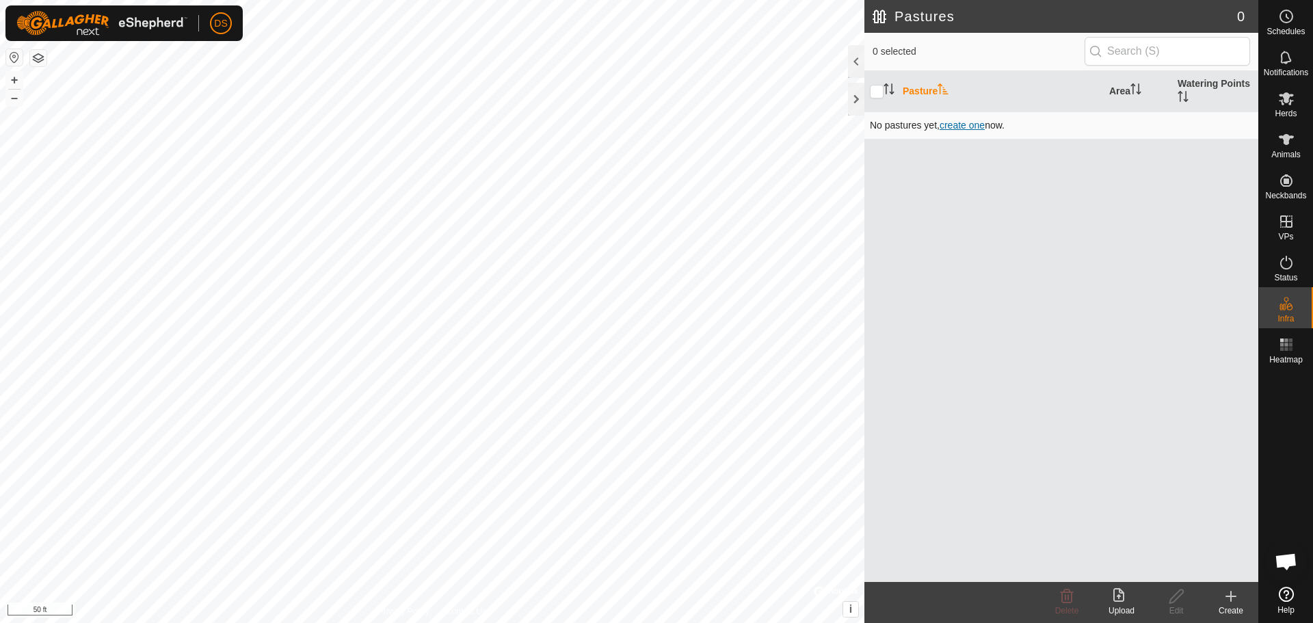
click at [954, 124] on span "create one" at bounding box center [962, 125] width 45 height 11
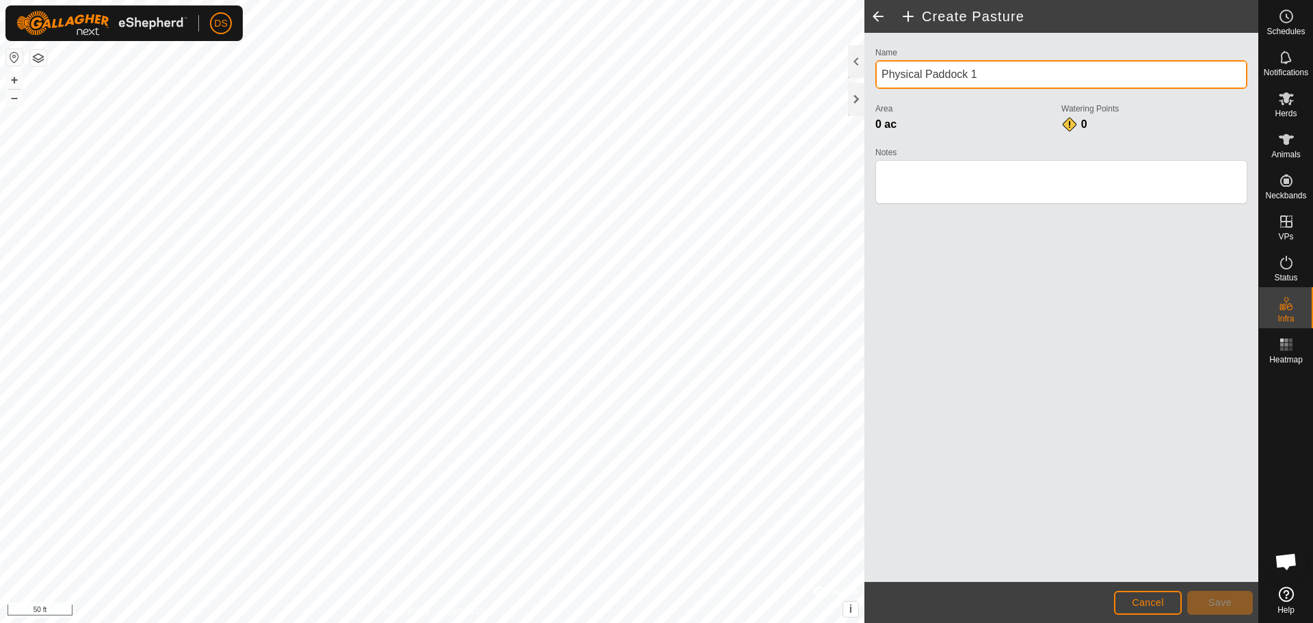
click at [848, 79] on div "Create Pasture Name Physical Paddock 1 Area 0 ac Watering Points 0 Notes Cancel…" at bounding box center [629, 311] width 1259 height 623
type input "P"
type input "Home Pasture"
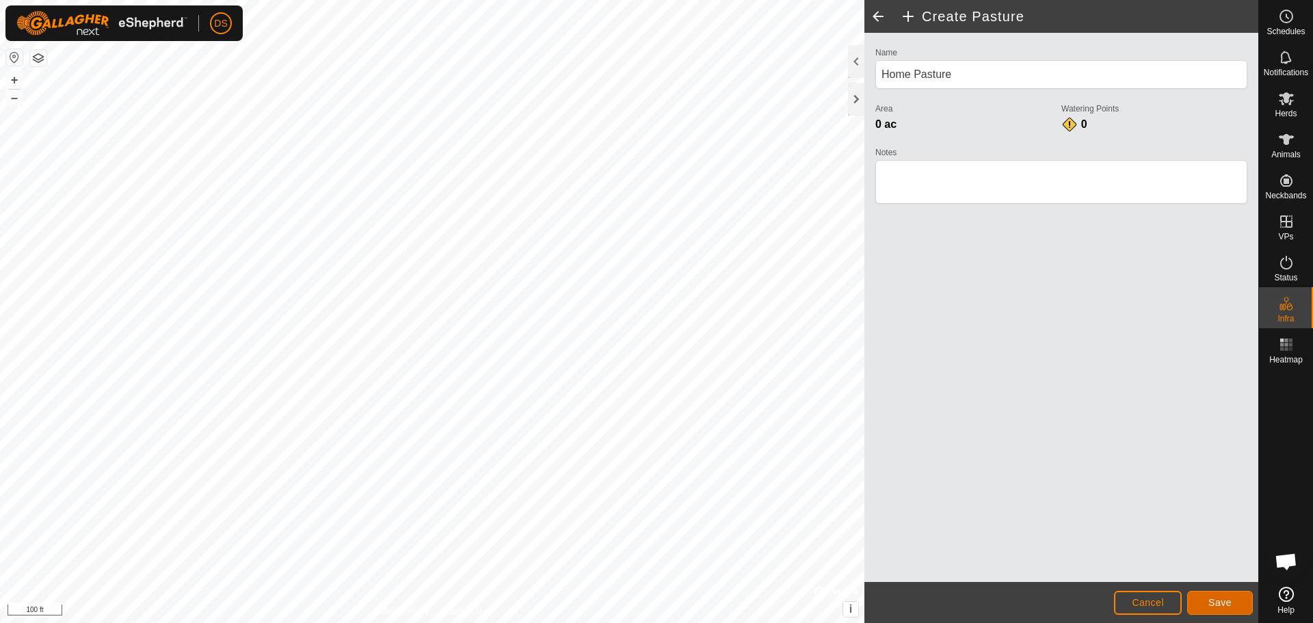
click at [1203, 606] on button "Save" at bounding box center [1221, 603] width 66 height 24
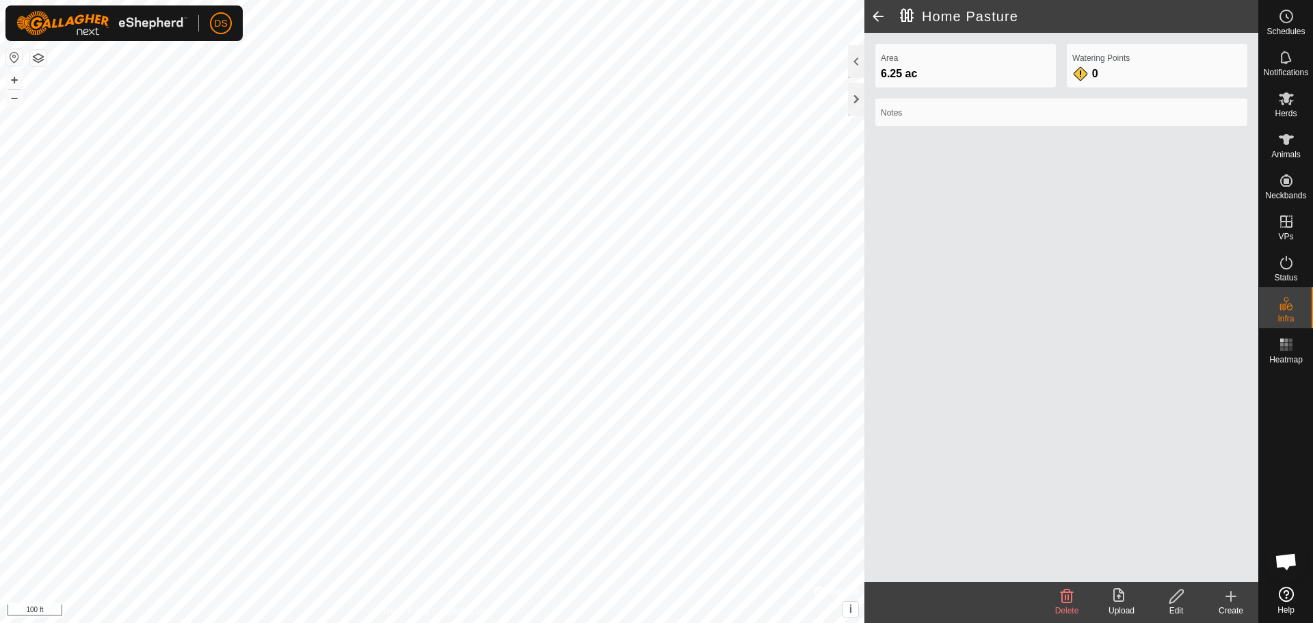
click at [879, 12] on span at bounding box center [878, 16] width 27 height 33
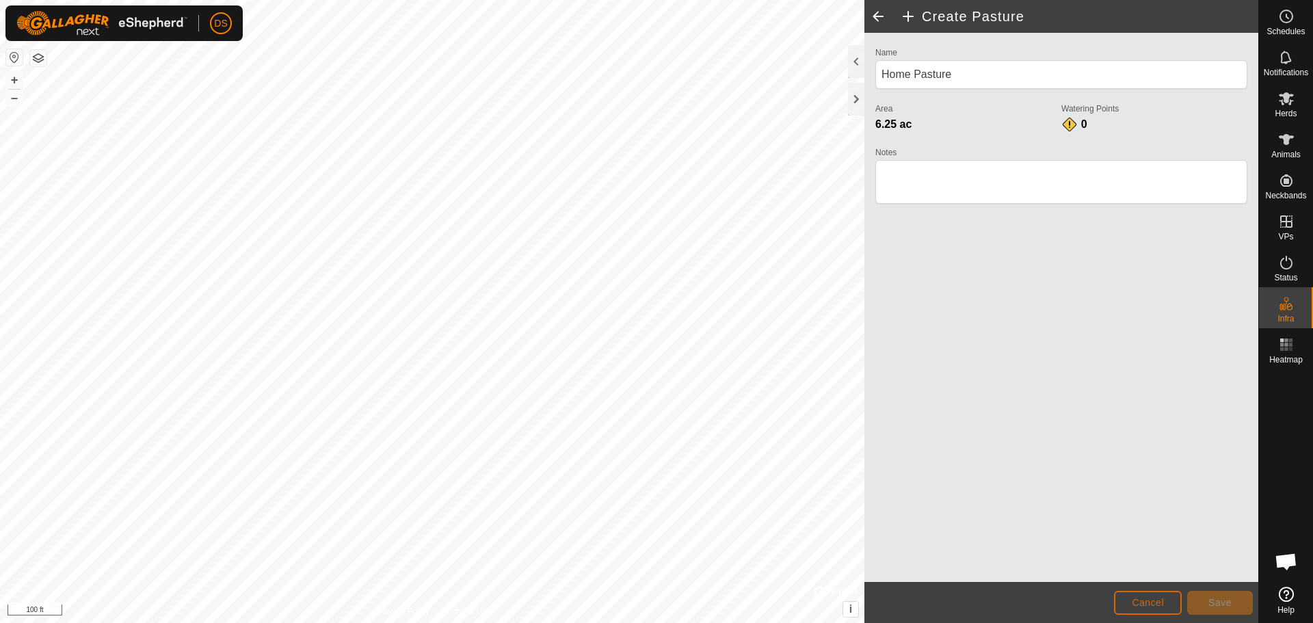
click at [1144, 597] on span "Cancel" at bounding box center [1148, 602] width 32 height 11
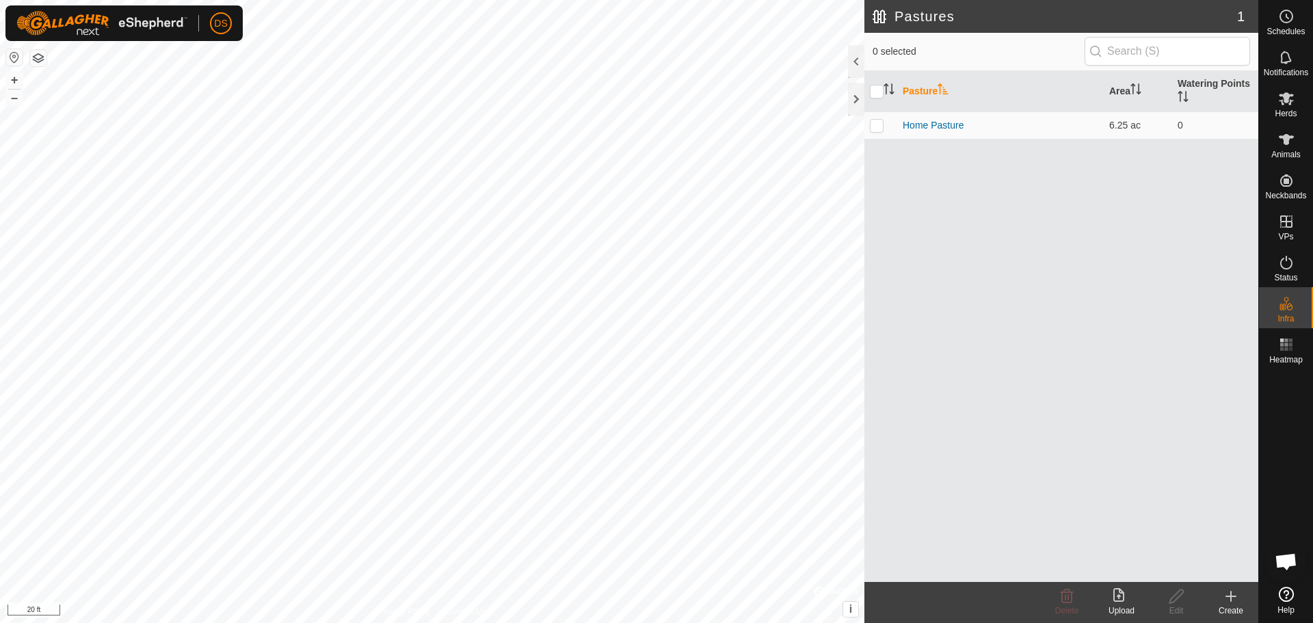
click at [1236, 597] on icon at bounding box center [1232, 597] width 10 height 0
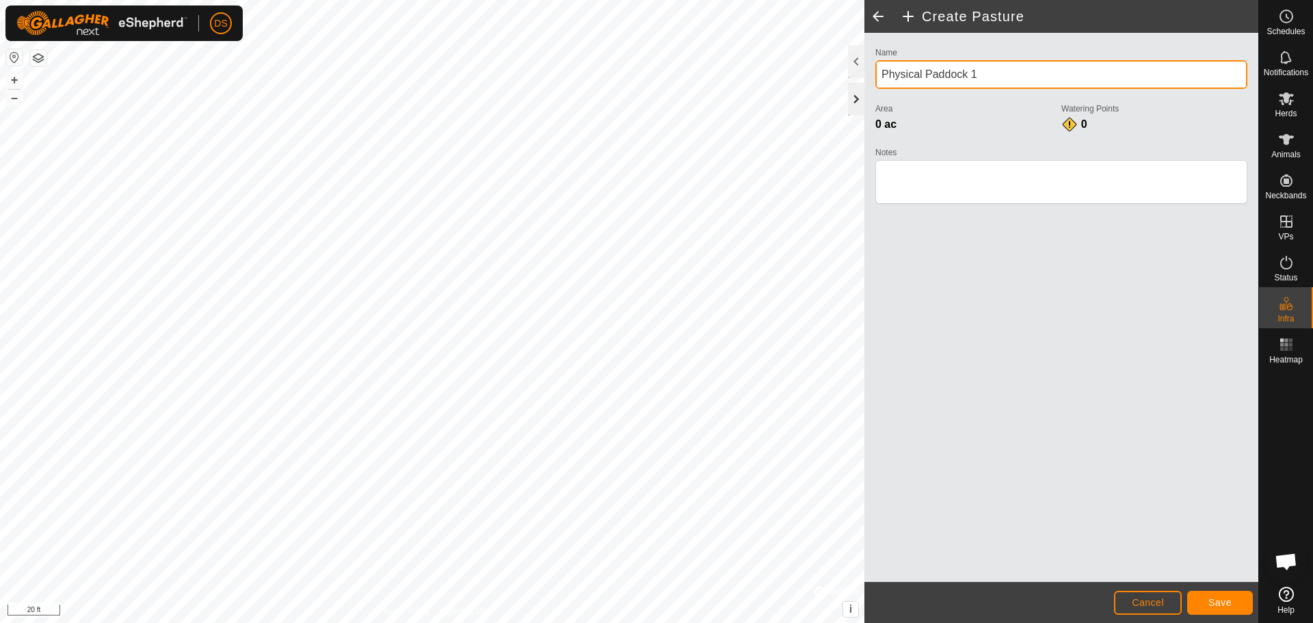
click at [811, 90] on div "Create Pasture Name Physical Paddock 1 Area 0 ac Watering Points 0 Notes Cancel…" at bounding box center [629, 311] width 1259 height 623
type input "H"
type input "Front Yard"
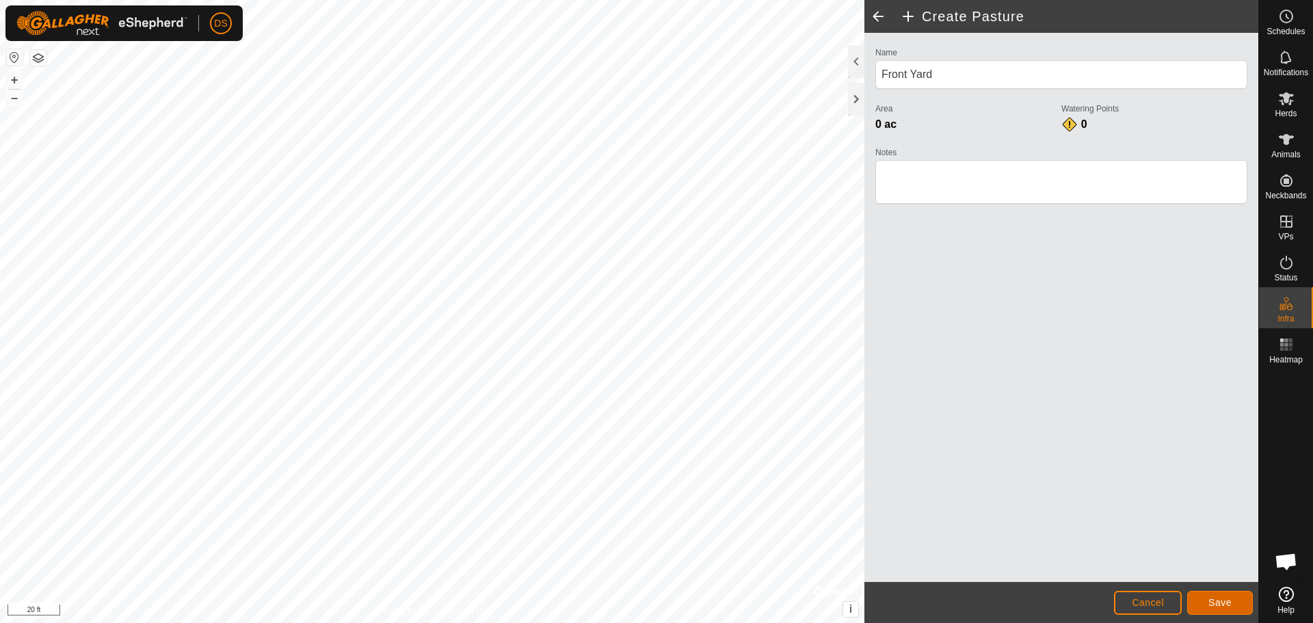
click at [1222, 597] on button "Save" at bounding box center [1221, 603] width 66 height 24
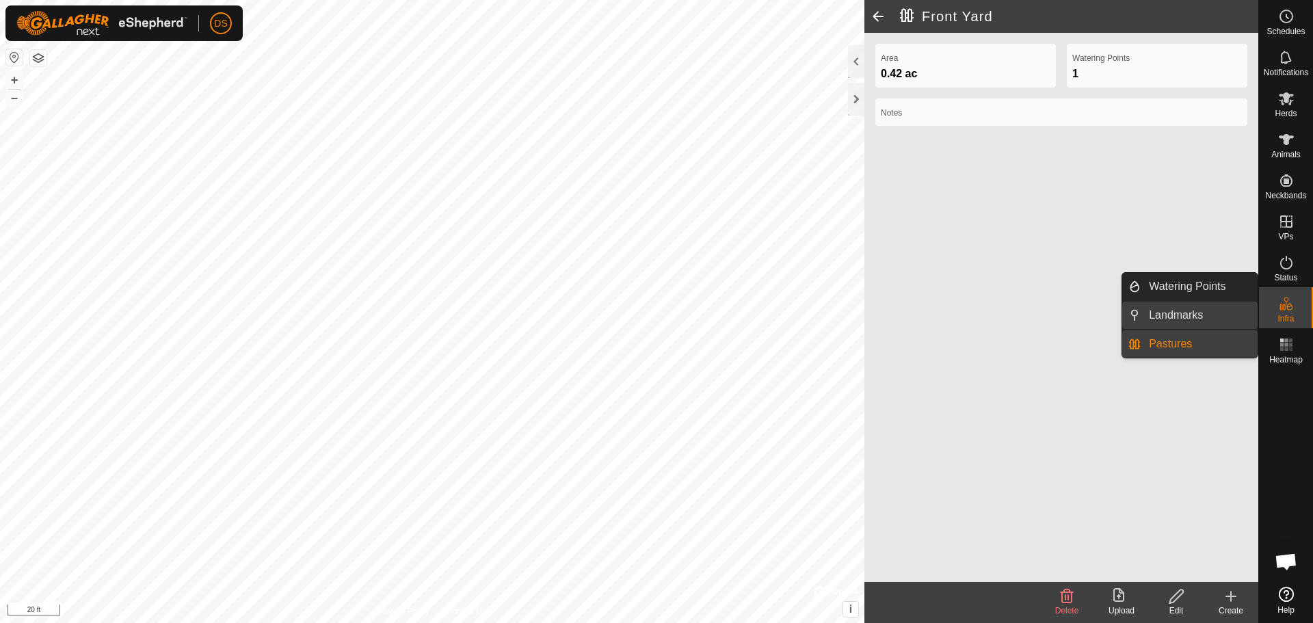
click at [1198, 309] on link "Landmarks" at bounding box center [1199, 315] width 117 height 27
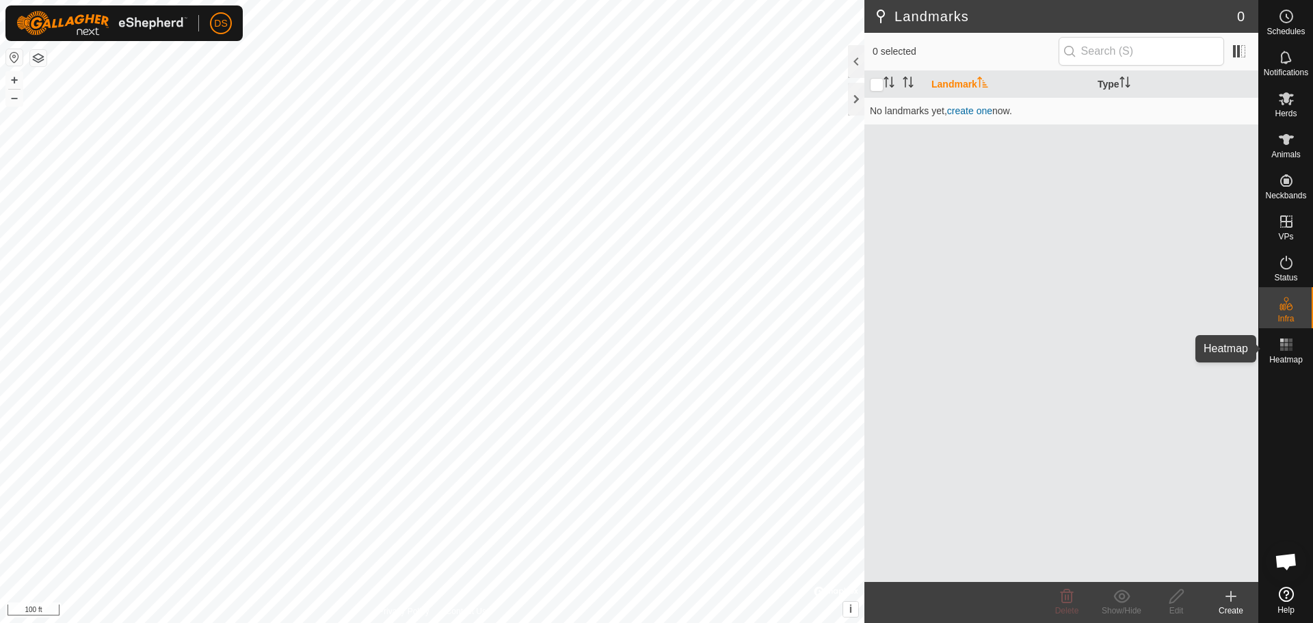
click at [1287, 348] on rect at bounding box center [1286, 349] width 3 height 3
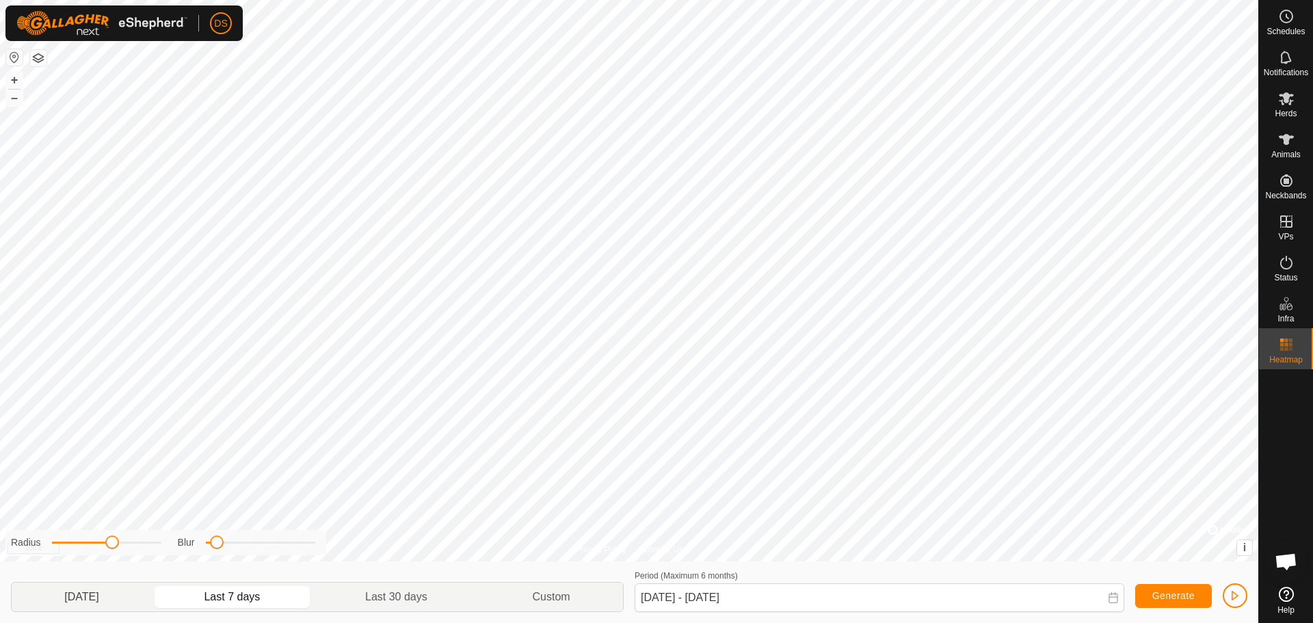
click at [81, 600] on p-togglebutton "Yesterday" at bounding box center [82, 597] width 140 height 29
type input "Aug 30, 2025 - Aug 30, 2025"
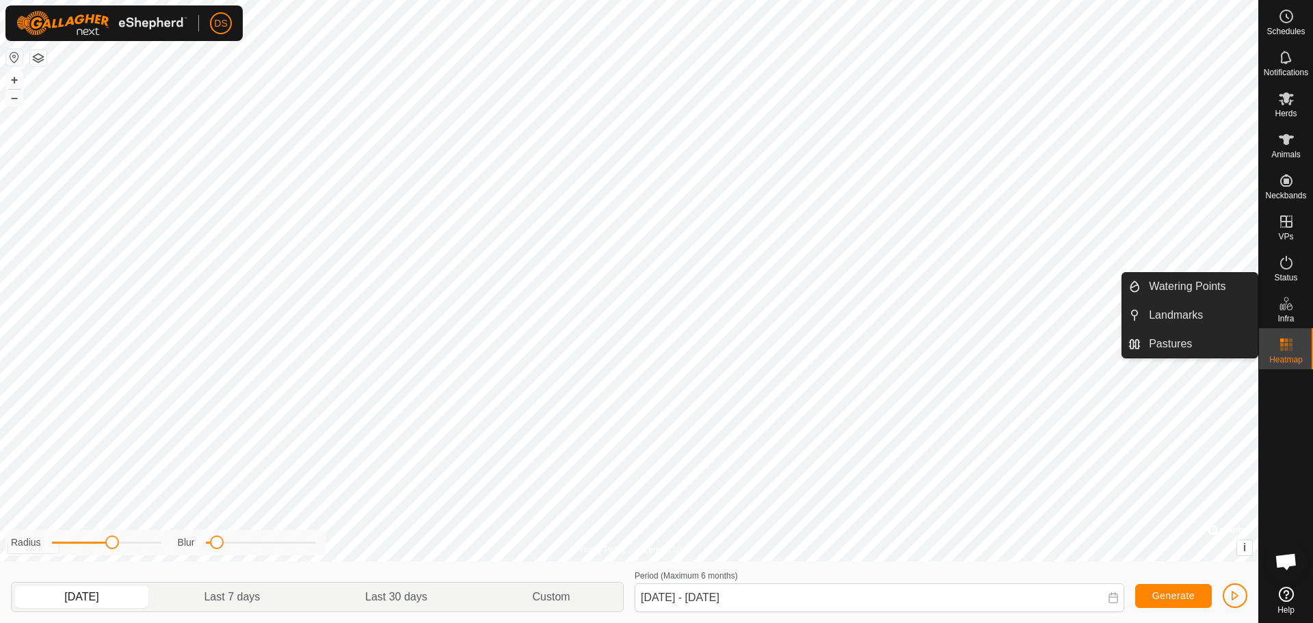
click at [1295, 312] on es-infrastructure-svg-icon at bounding box center [1286, 304] width 25 height 22
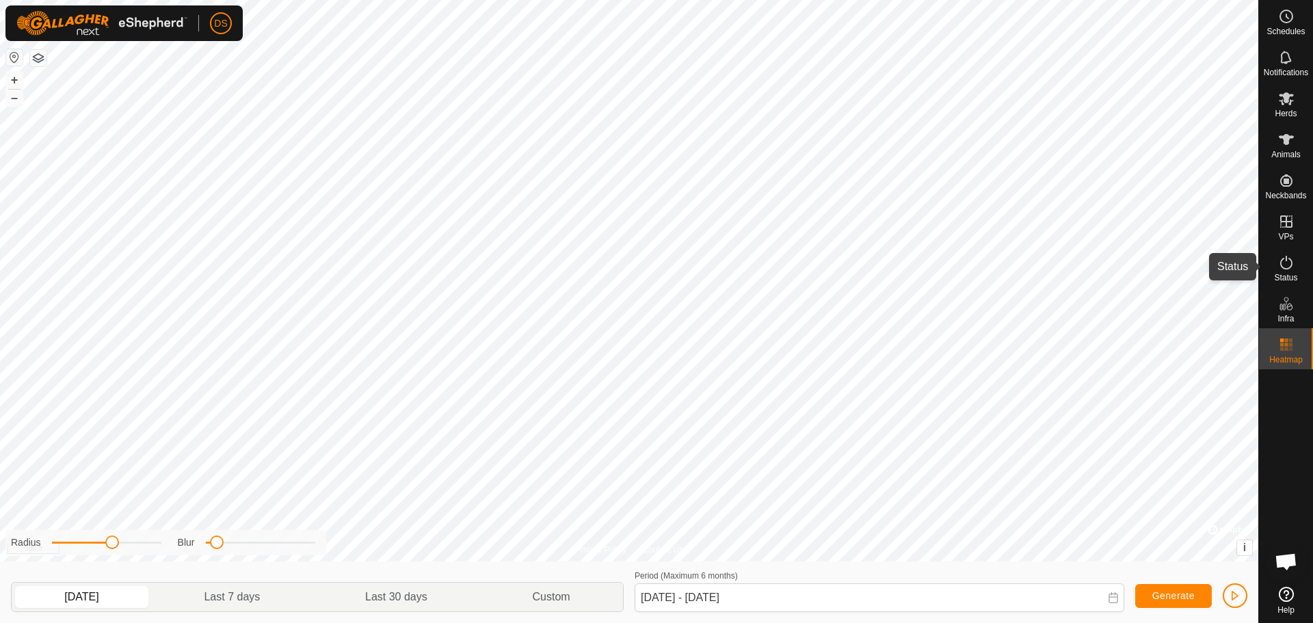
click at [1274, 263] on es-activation-svg-icon at bounding box center [1286, 263] width 25 height 22
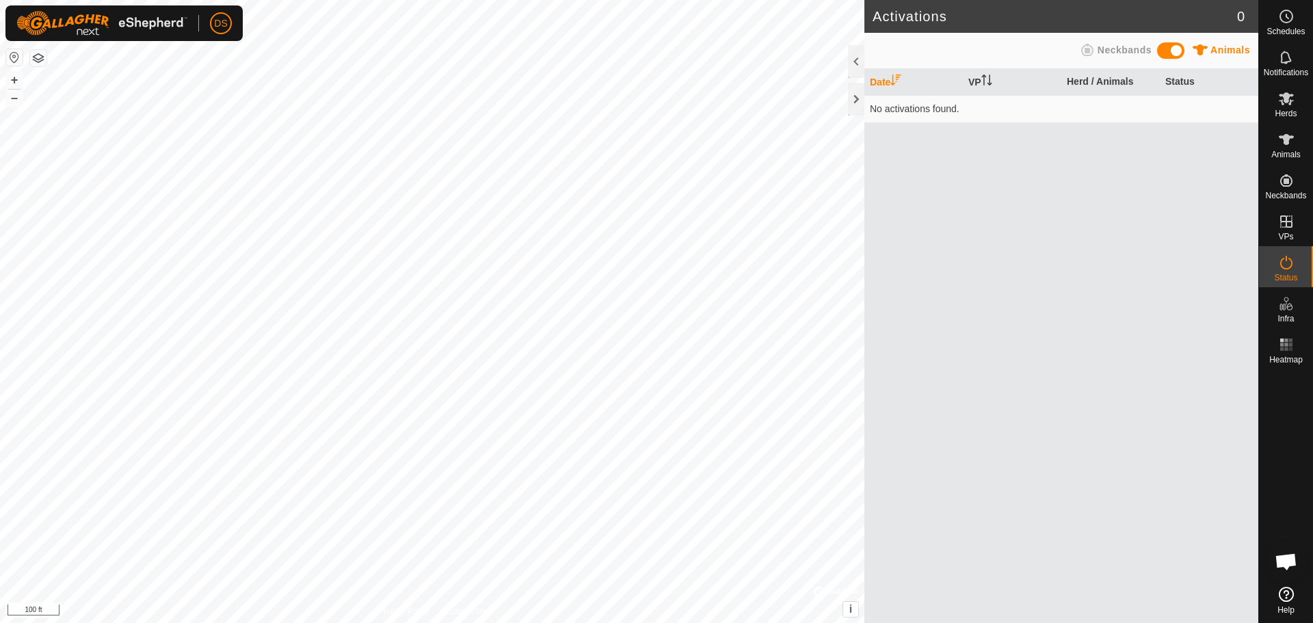
click at [1233, 45] on span "Animals" at bounding box center [1231, 49] width 40 height 11
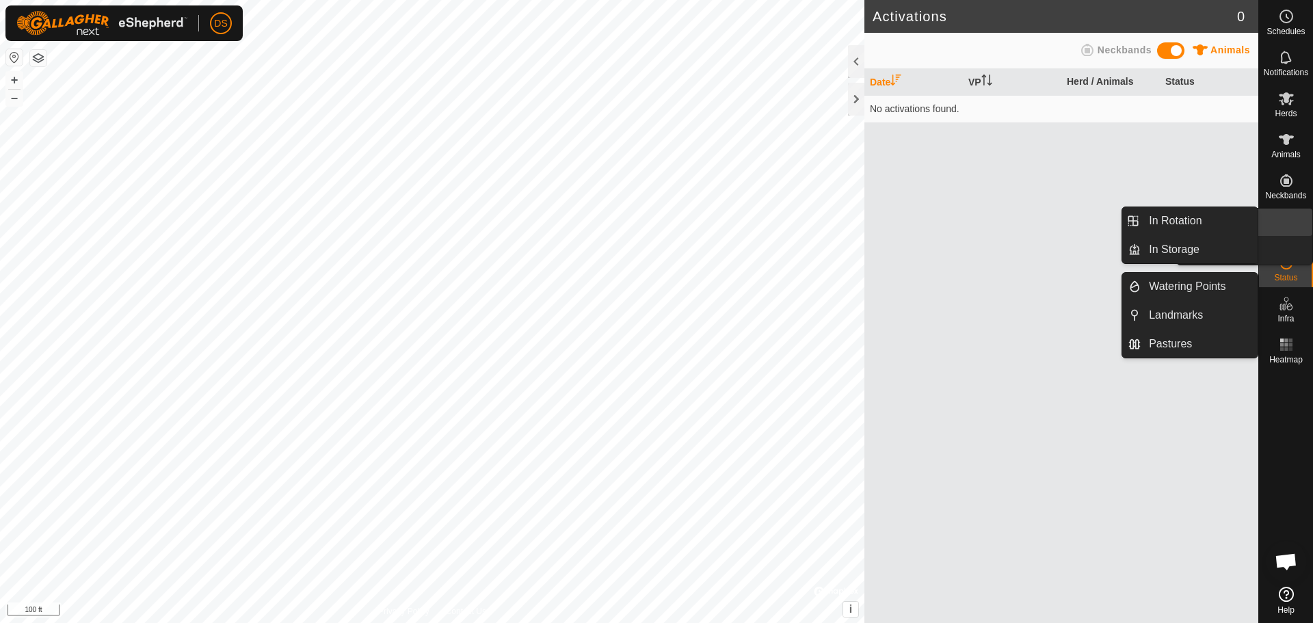
click at [1280, 230] on es-virtualpaddocks-svg-icon at bounding box center [1286, 222] width 25 height 22
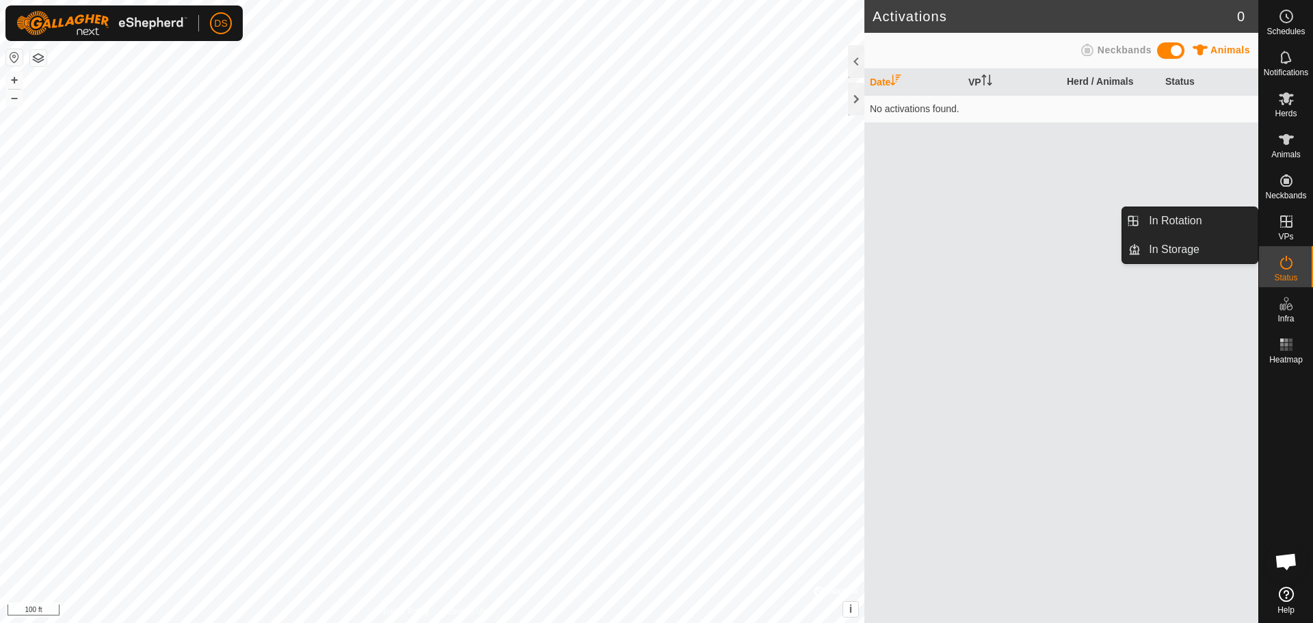
click at [1220, 221] on link "In Rotation" at bounding box center [1199, 220] width 117 height 27
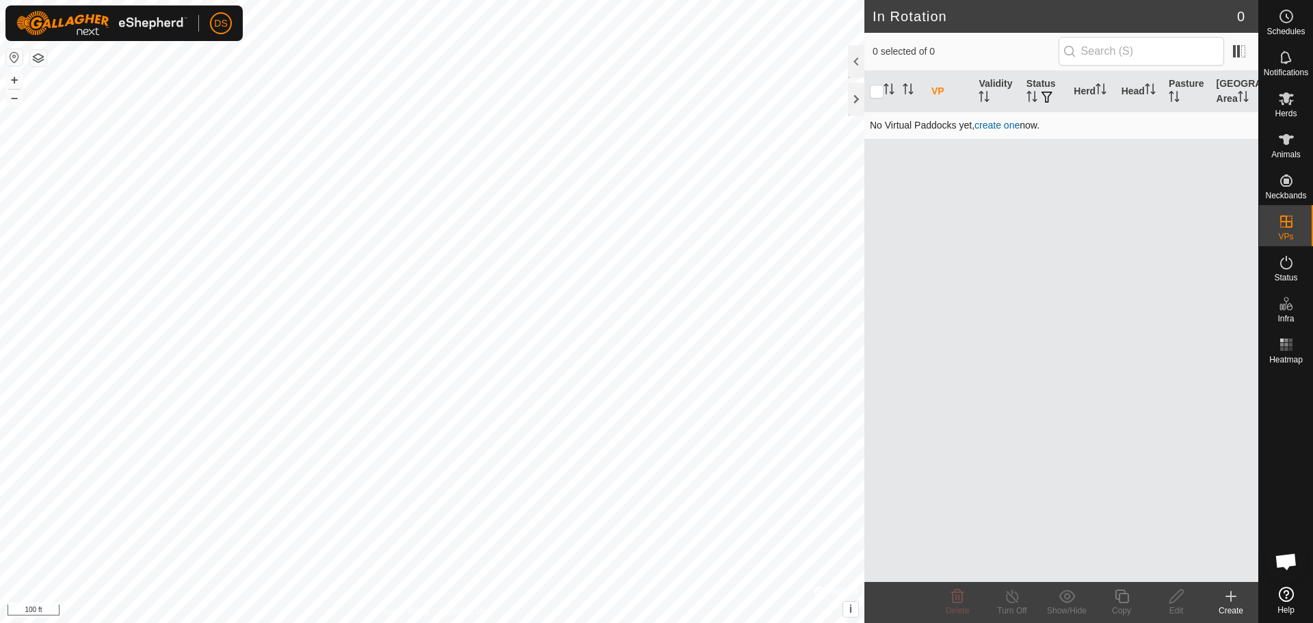
click at [1004, 129] on link "create one" at bounding box center [997, 125] width 45 height 11
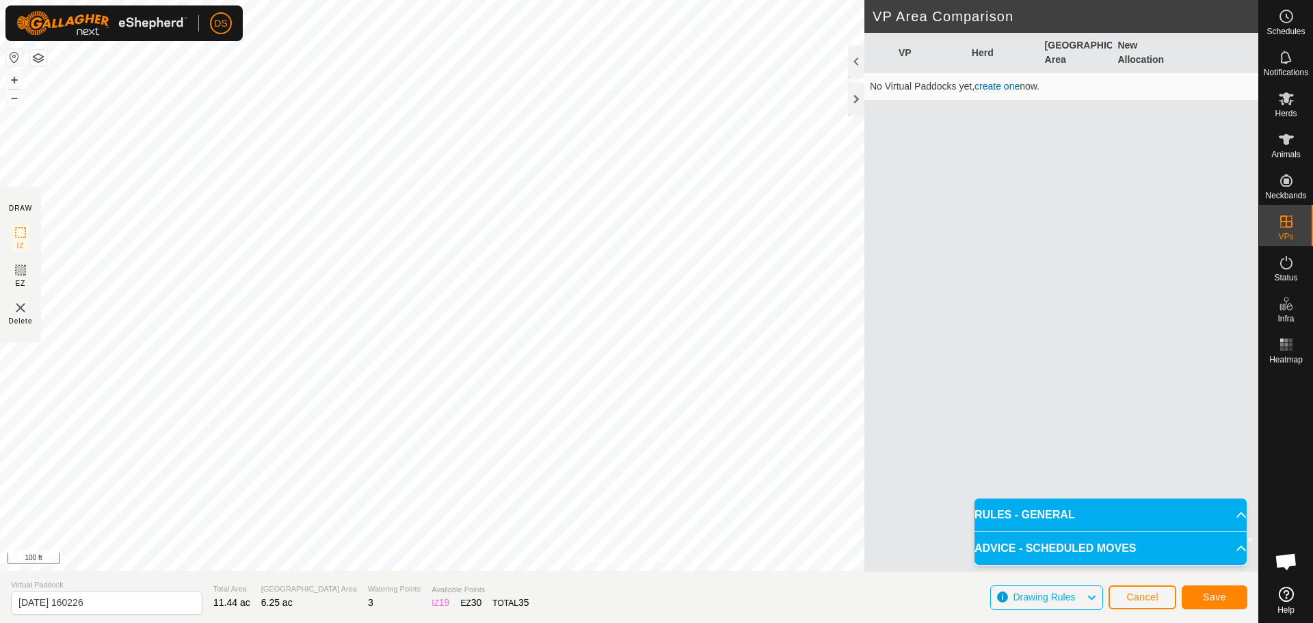
click at [1236, 510] on p-accordion-header "RULES - GENERAL" at bounding box center [1111, 515] width 272 height 33
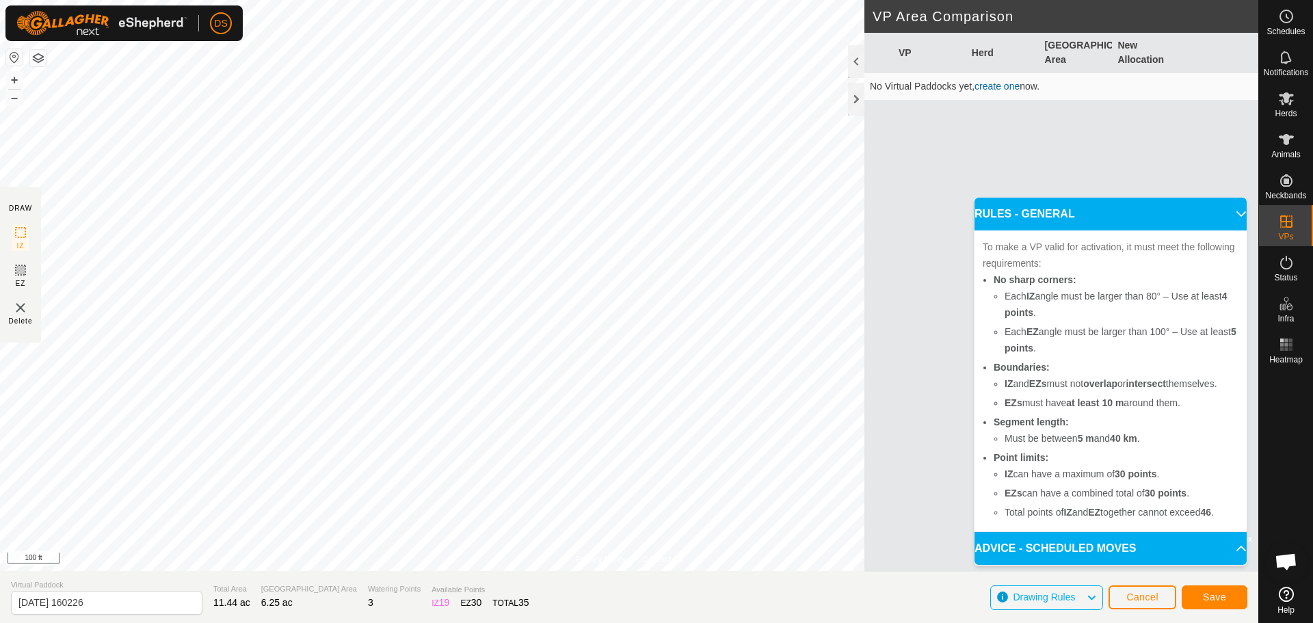
click at [1235, 544] on p-accordion-header "ADVICE - SCHEDULED MOVES" at bounding box center [1111, 548] width 272 height 33
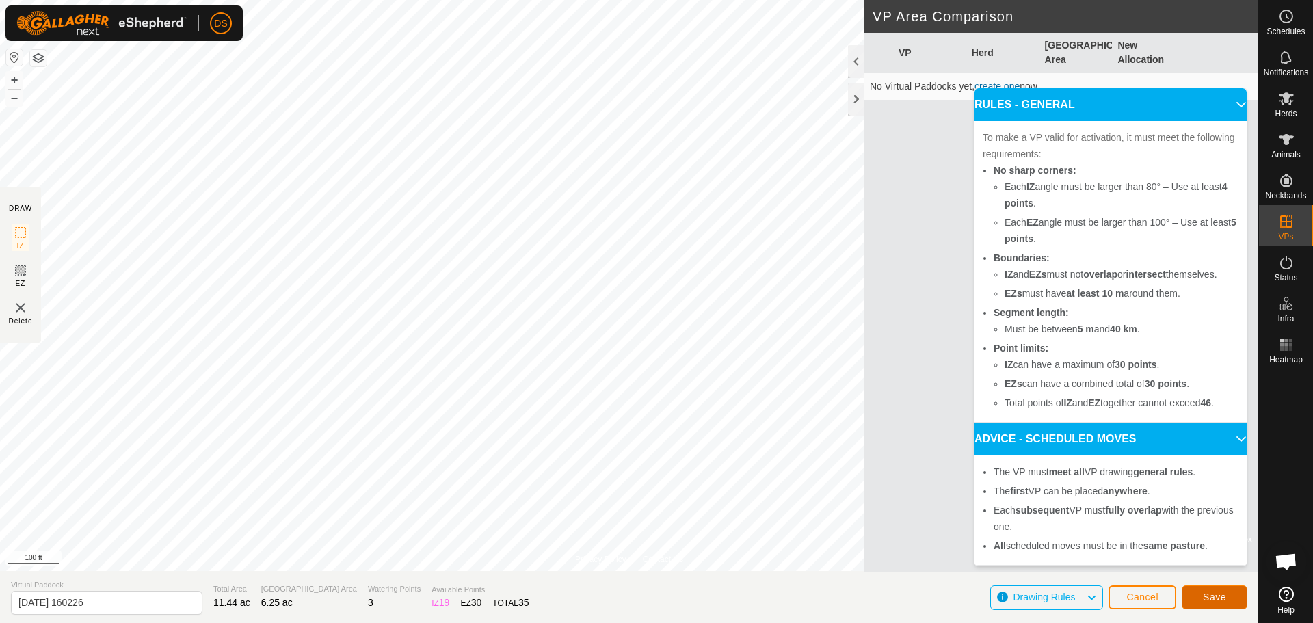
click at [1234, 598] on button "Save" at bounding box center [1215, 598] width 66 height 24
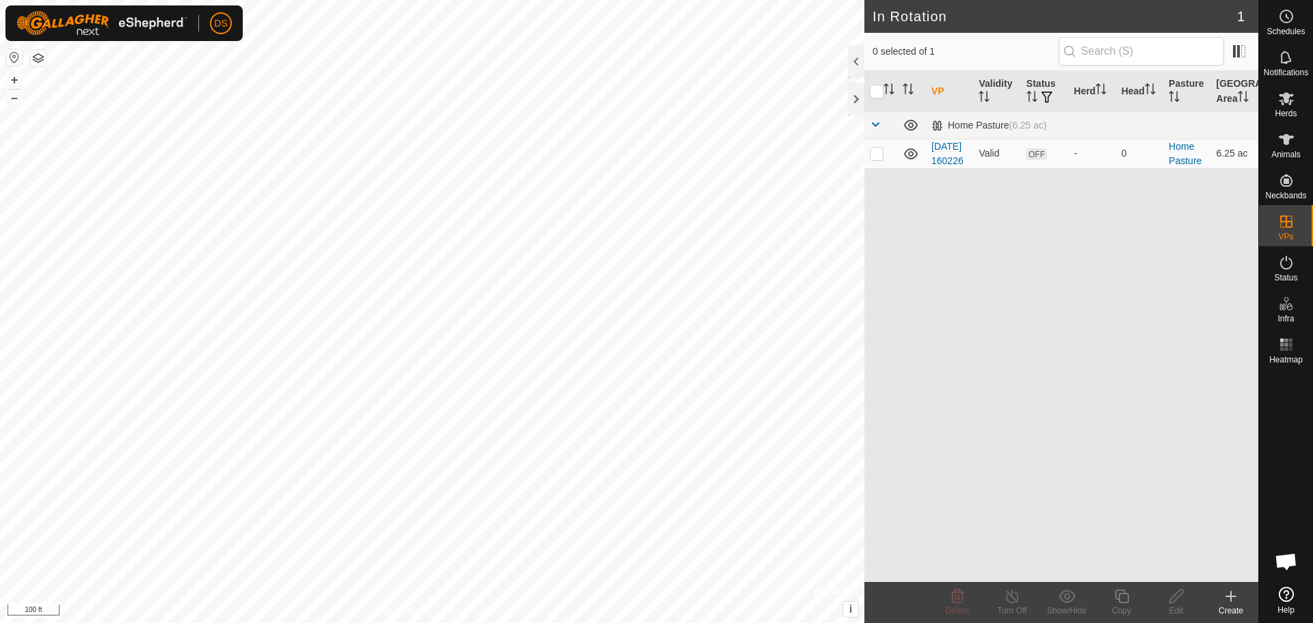
click at [1233, 599] on icon at bounding box center [1231, 596] width 16 height 16
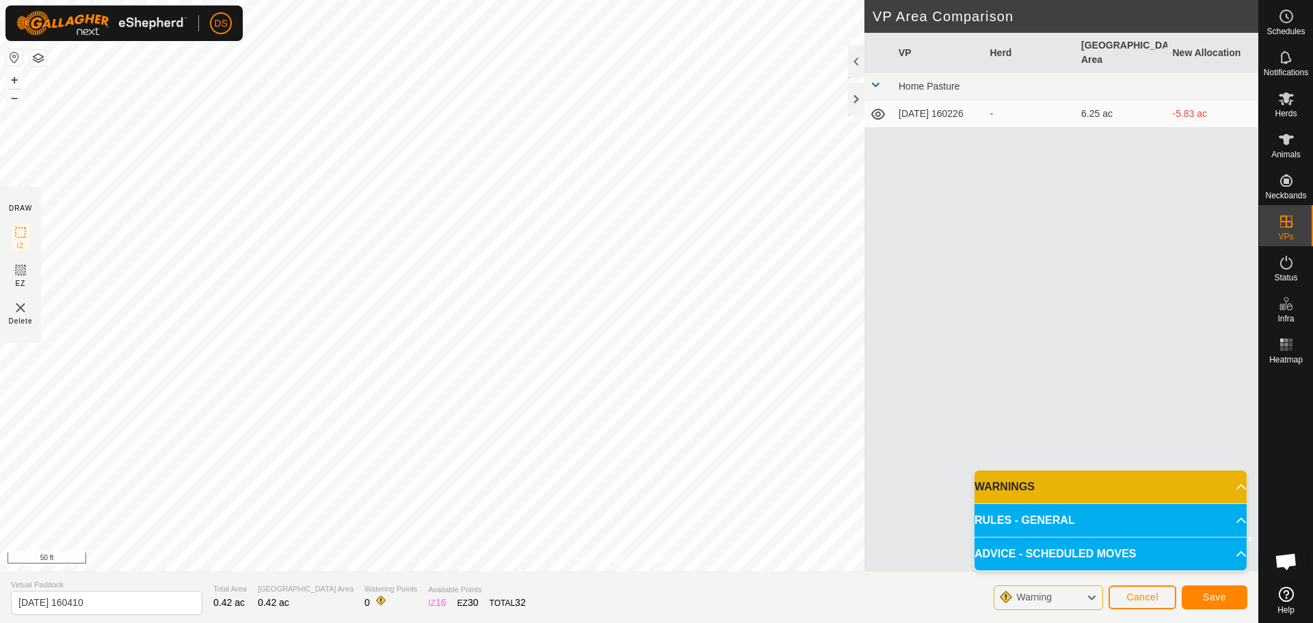
click at [1235, 484] on p-accordion-header "WARNINGS" at bounding box center [1111, 487] width 272 height 33
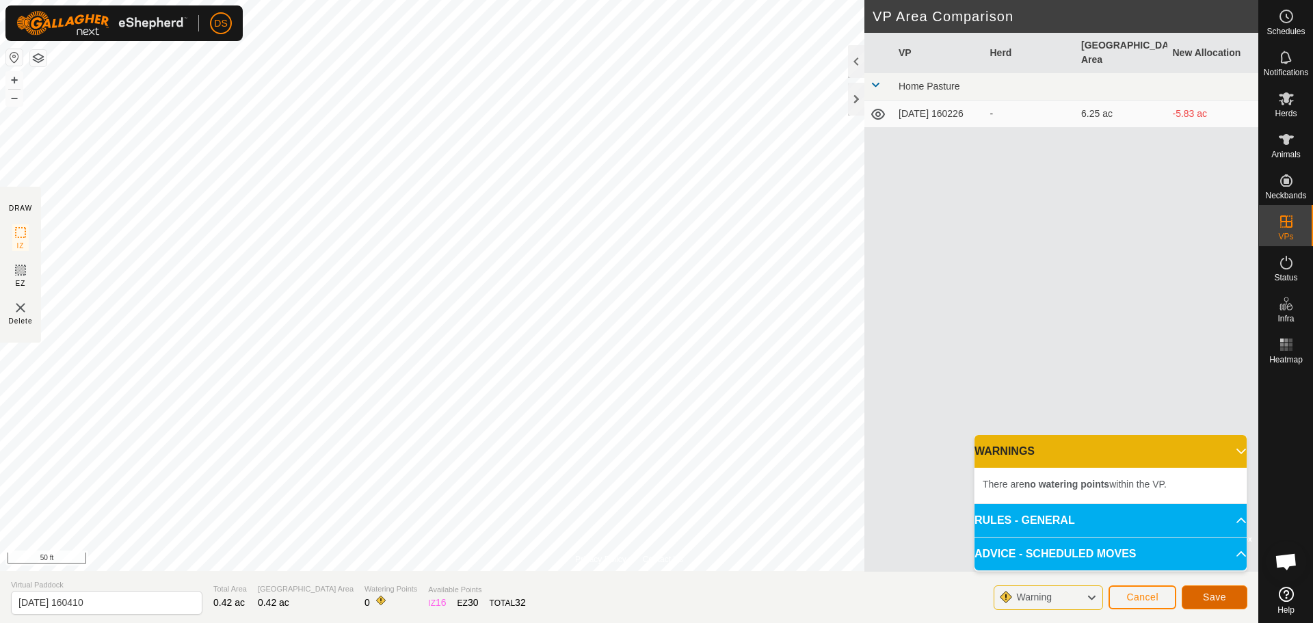
click at [1205, 595] on span "Save" at bounding box center [1214, 597] width 23 height 11
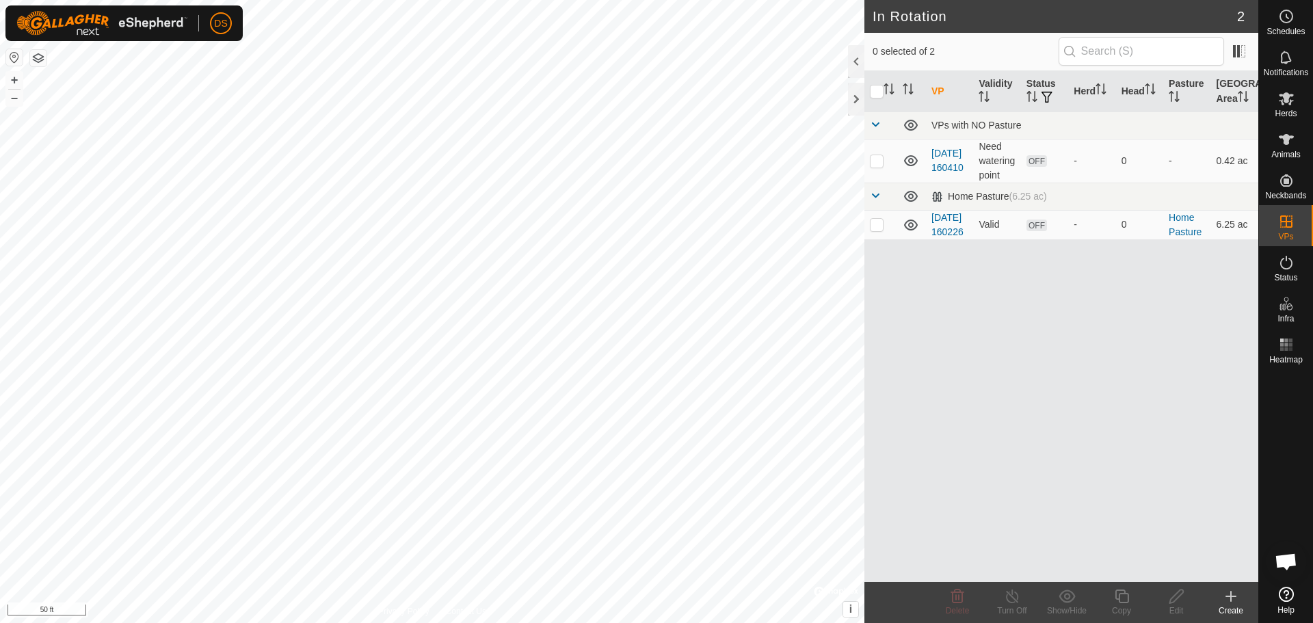
click at [1231, 599] on icon at bounding box center [1231, 597] width 0 height 10
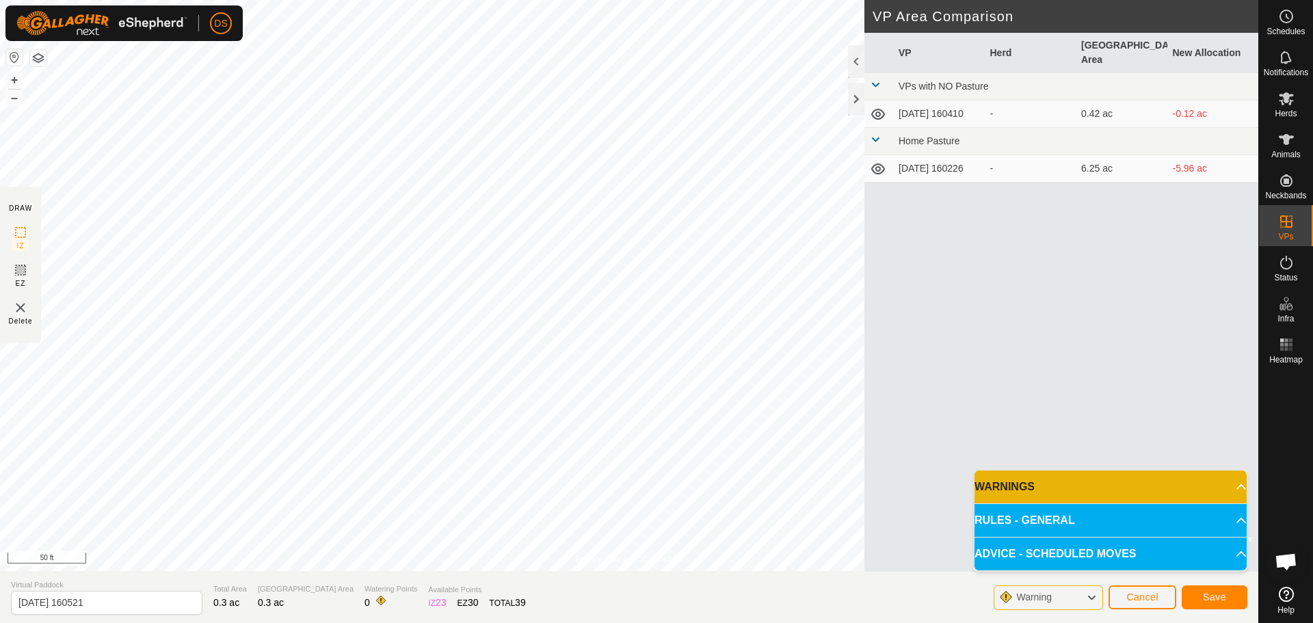
click at [1070, 492] on p-accordion-header "WARNINGS" at bounding box center [1111, 487] width 272 height 33
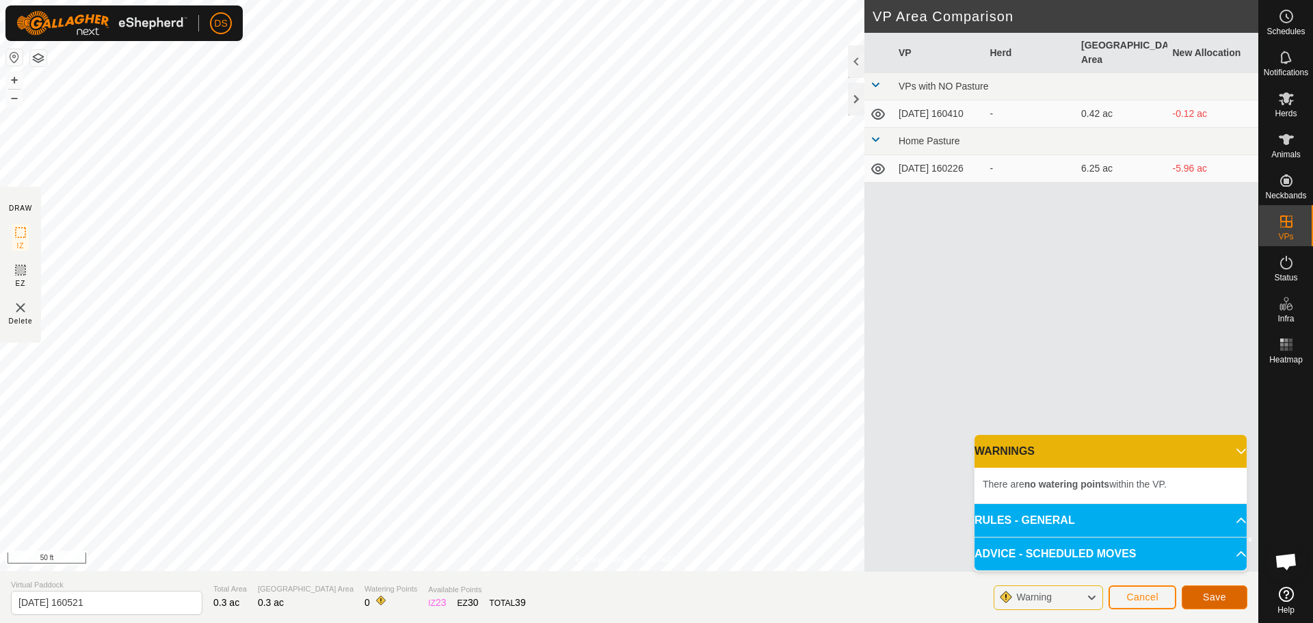
click at [1209, 592] on span "Save" at bounding box center [1214, 597] width 23 height 11
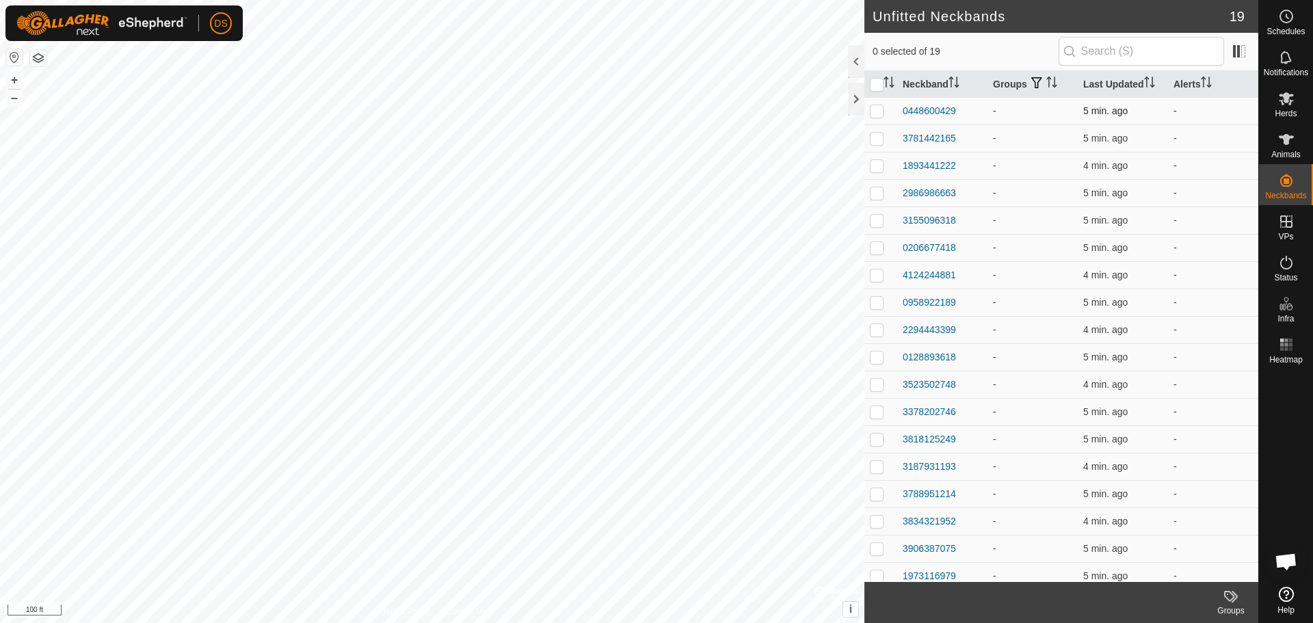
click at [877, 112] on p-checkbox at bounding box center [877, 110] width 14 height 11
checkbox input "true"
click at [1302, 133] on div "Animals" at bounding box center [1286, 143] width 54 height 41
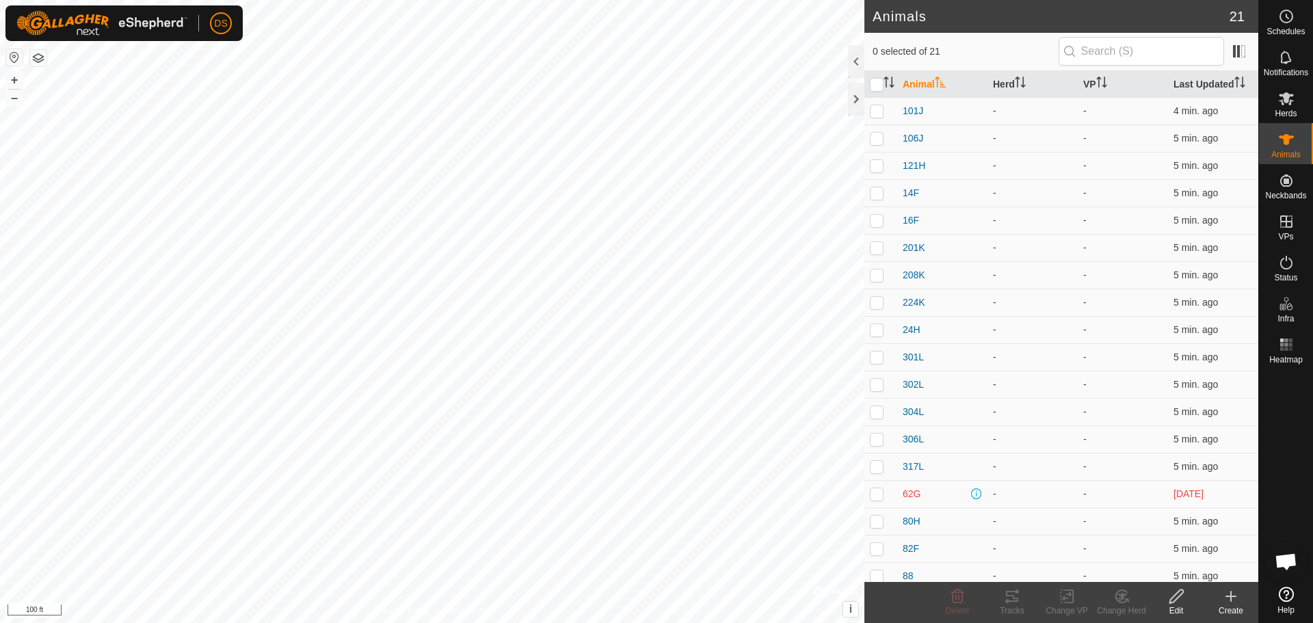
click at [1230, 598] on icon at bounding box center [1231, 596] width 16 height 16
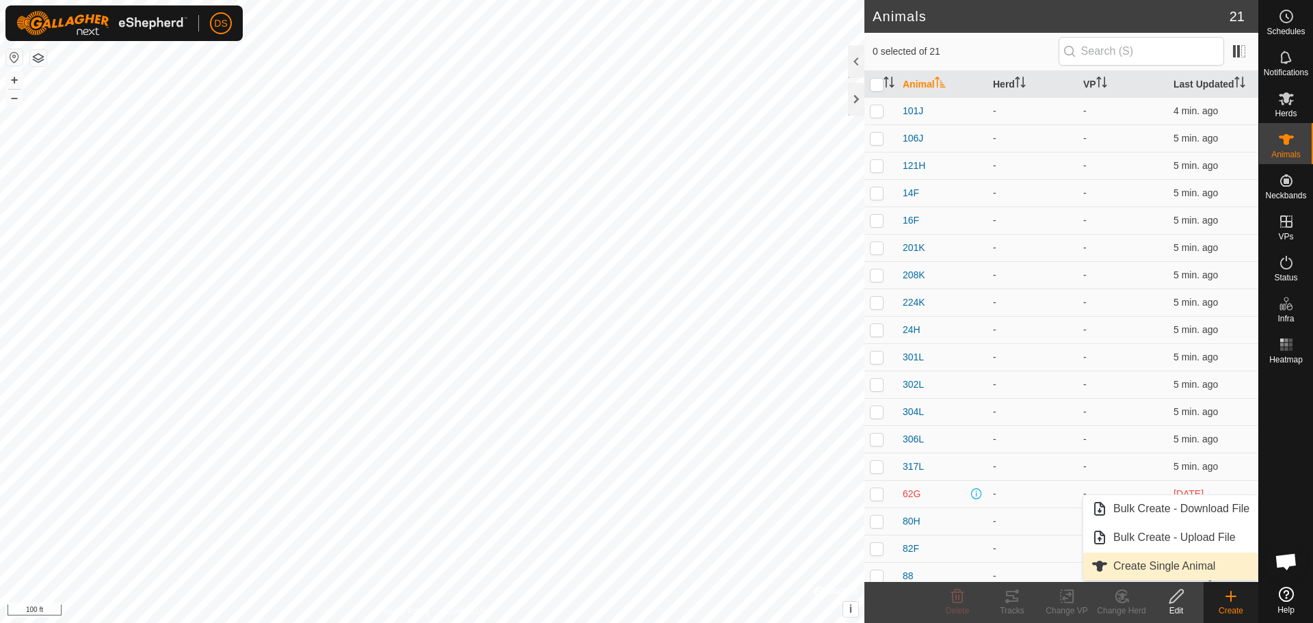
click at [1203, 568] on link "Create Single Animal" at bounding box center [1171, 566] width 174 height 27
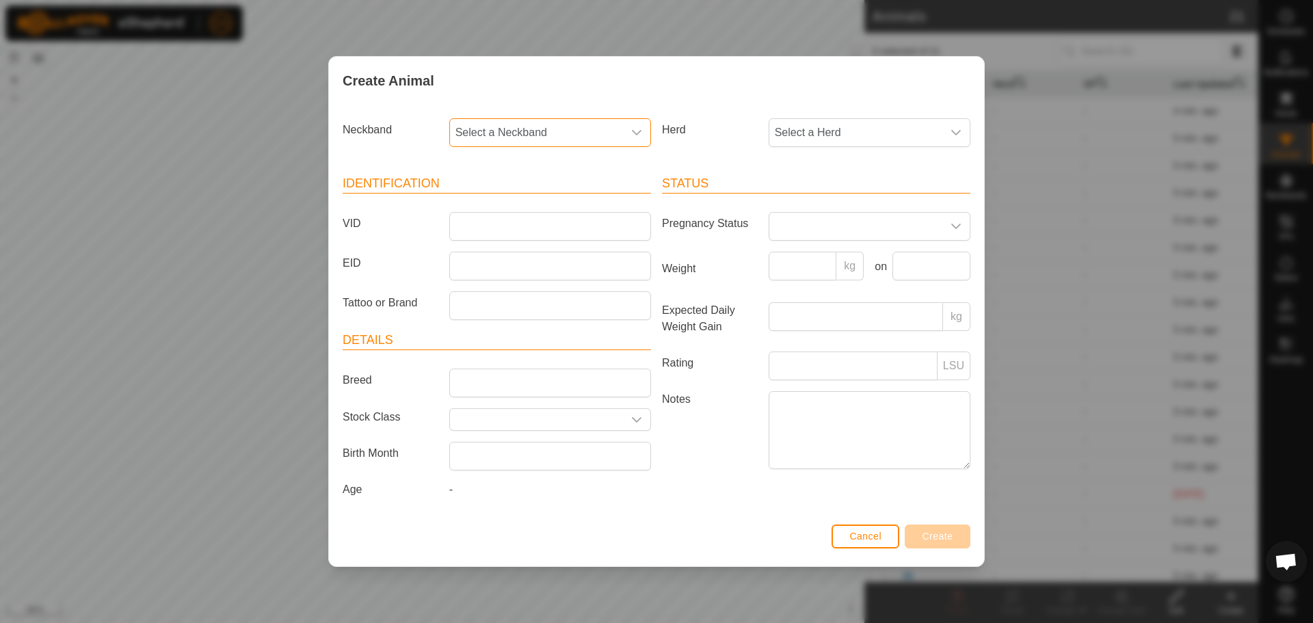
click at [553, 135] on span "Select a Neckband" at bounding box center [536, 132] width 173 height 27
click at [523, 226] on li "0448600429" at bounding box center [551, 231] width 200 height 27
click at [523, 230] on input "VID" at bounding box center [550, 226] width 202 height 29
type input "TEST"
click at [945, 540] on span "Create" at bounding box center [938, 536] width 31 height 11
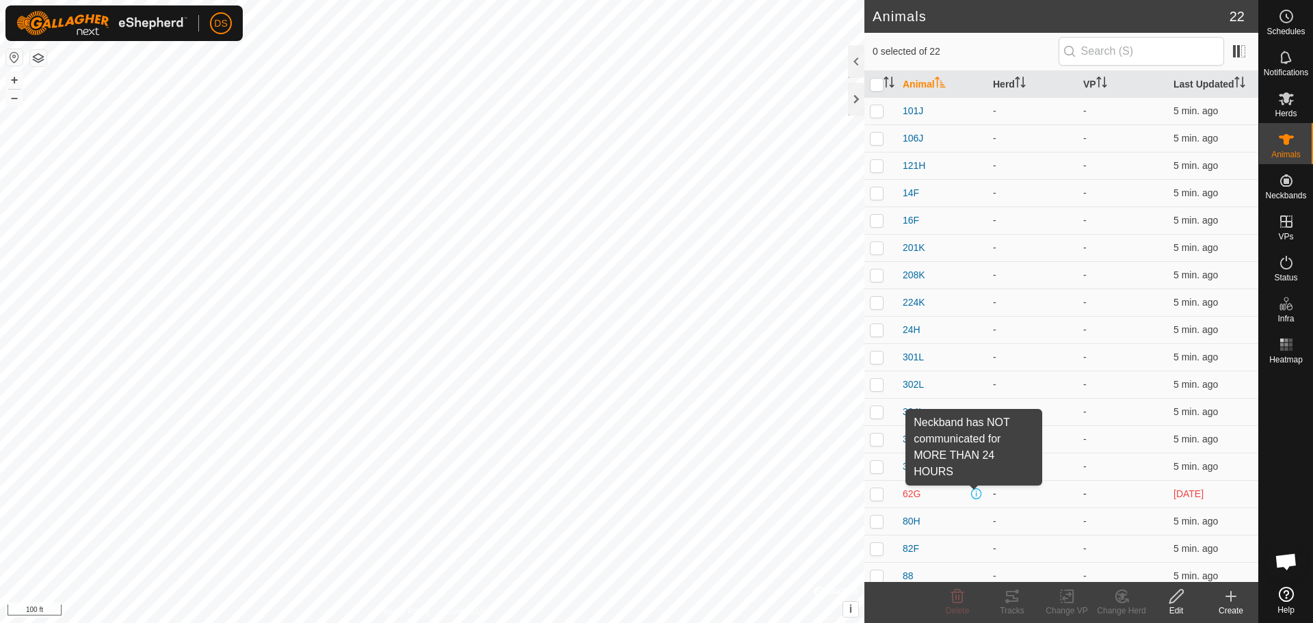
click at [973, 493] on span at bounding box center [976, 493] width 11 height 11
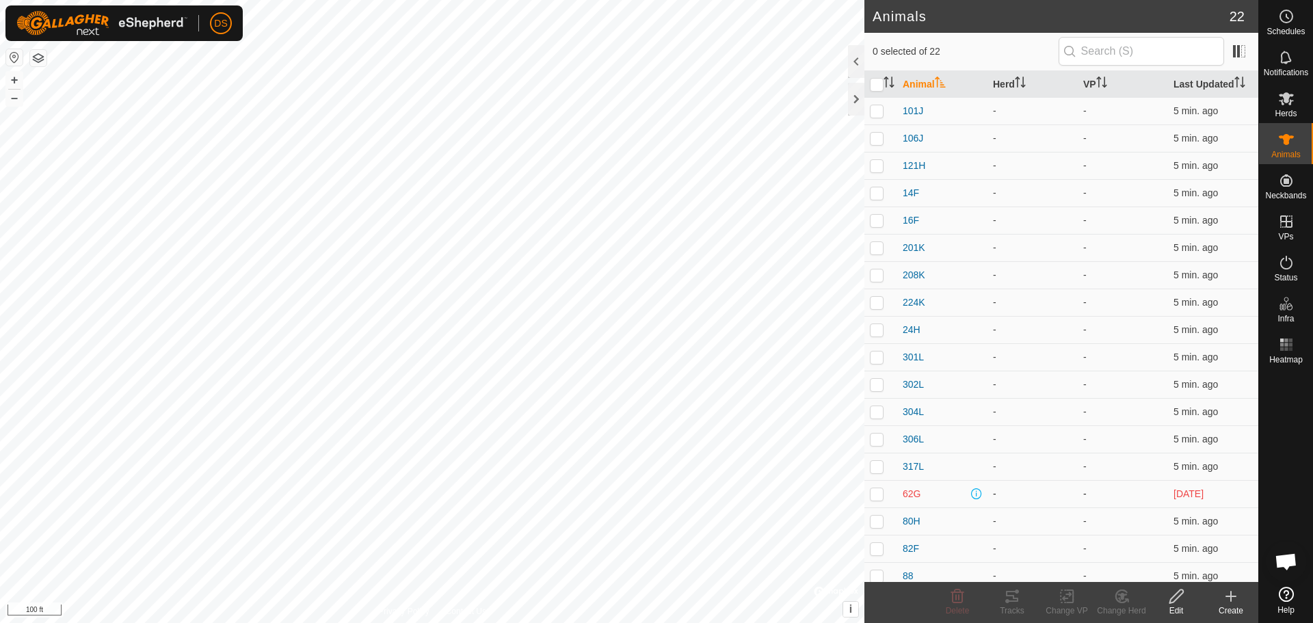
click at [974, 495] on span at bounding box center [976, 493] width 11 height 11
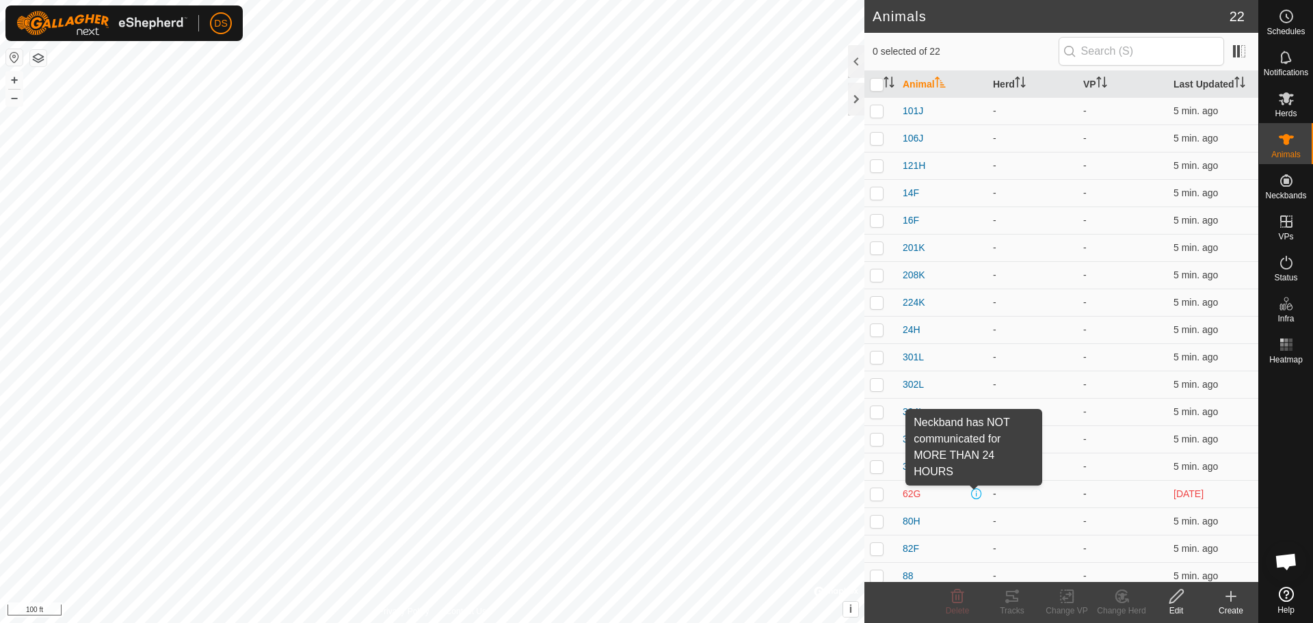
click at [974, 492] on span at bounding box center [976, 493] width 11 height 11
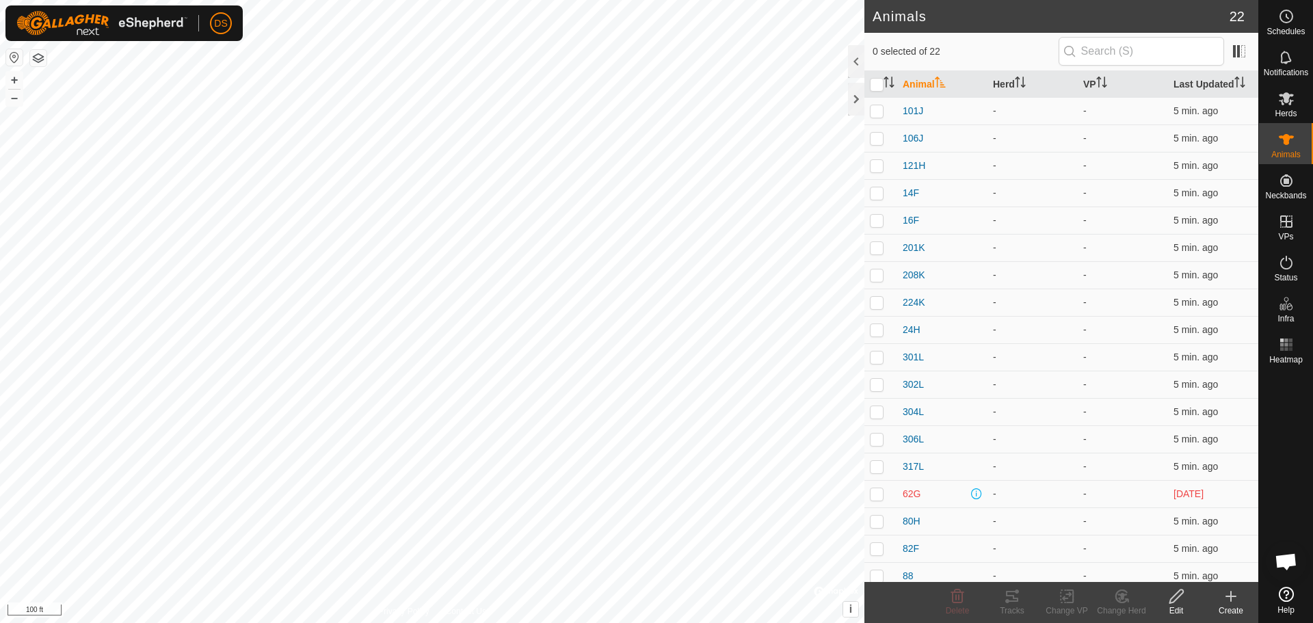
click at [1292, 583] on link "Help" at bounding box center [1286, 600] width 54 height 38
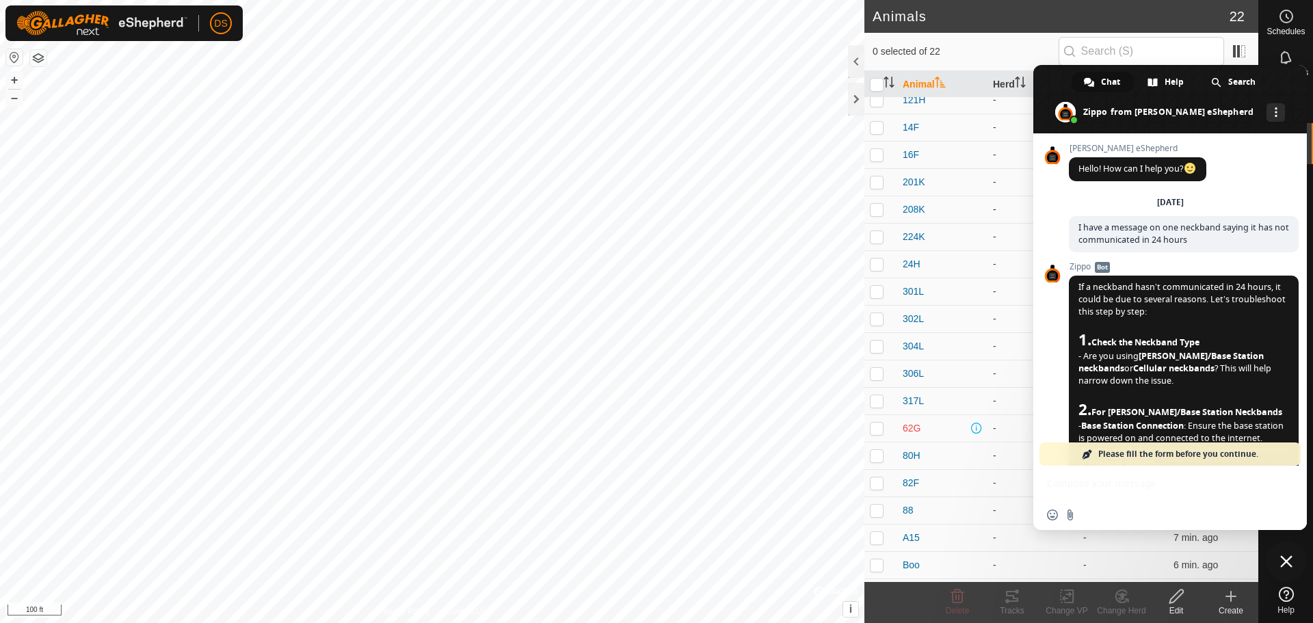
scroll to position [118, 0]
click at [921, 568] on span "TEST" at bounding box center [915, 568] width 25 height 14
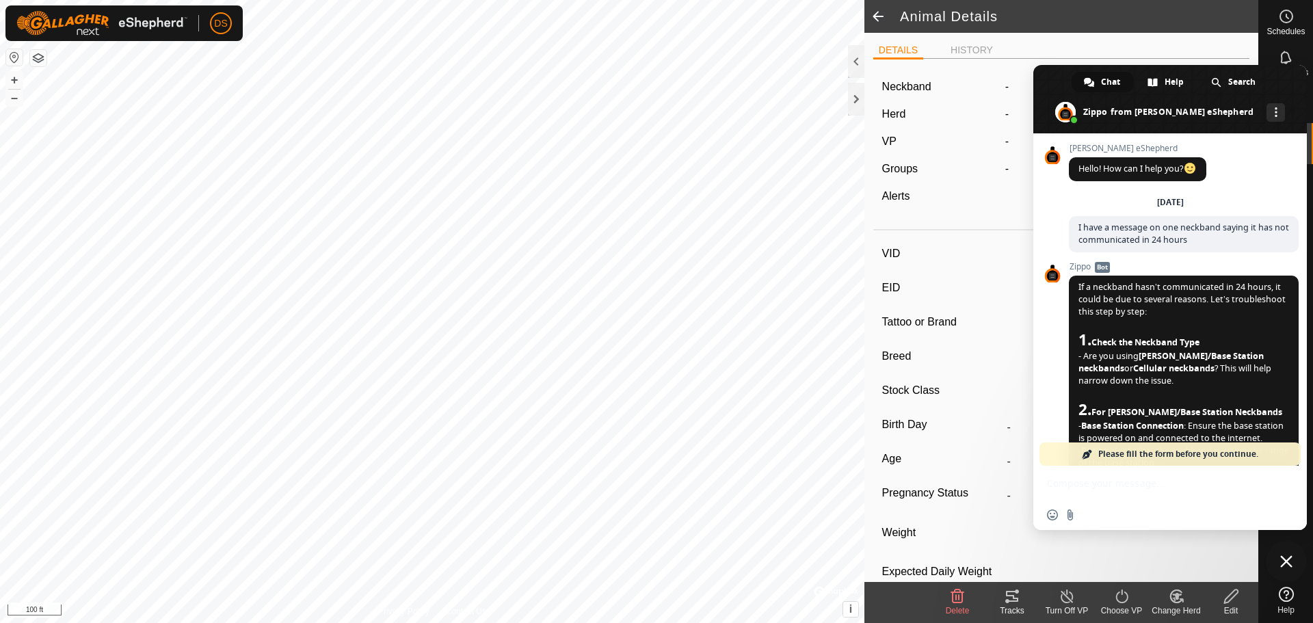
type input "TEST"
type input "-"
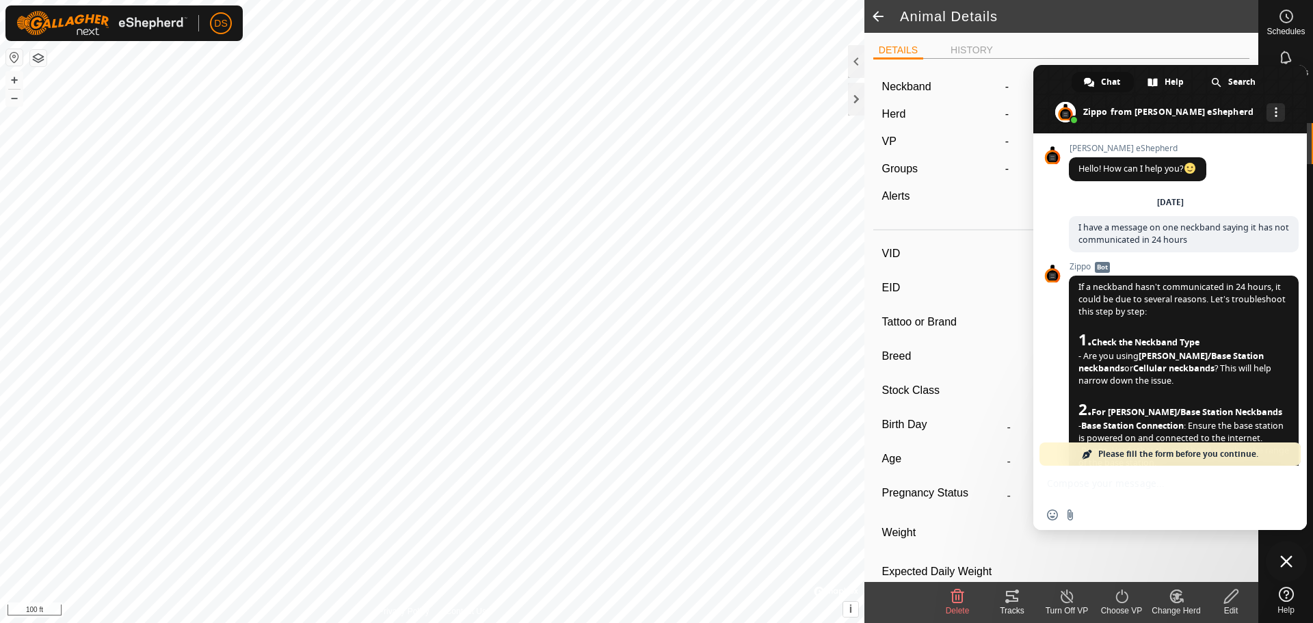
type input "0 kg"
type input "-"
drag, startPoint x: 1283, startPoint y: 77, endPoint x: 1140, endPoint y: 87, distance: 142.7
click at [1289, 150] on div "Chat Help Search [PERSON_NAME] from [PERSON_NAME] eShepherd More channels Conti…" at bounding box center [1171, 297] width 274 height 465
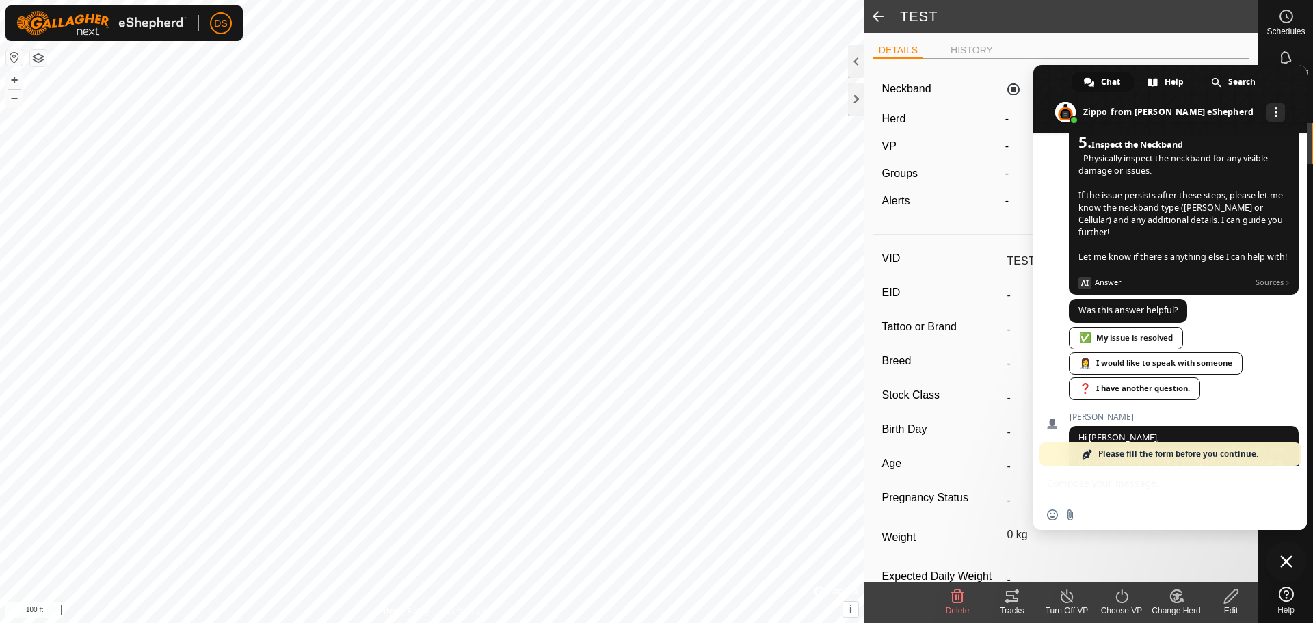
scroll to position [683, 0]
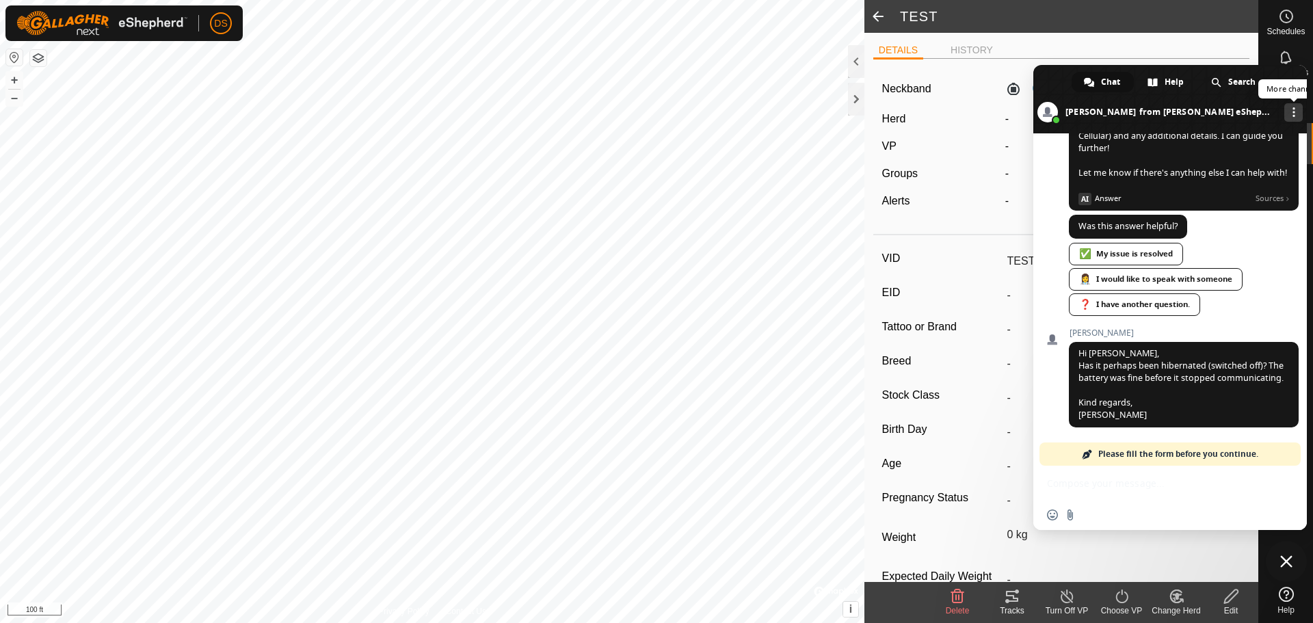
click at [1285, 108] on link "More channels" at bounding box center [1294, 112] width 18 height 18
drag, startPoint x: 1291, startPoint y: 79, endPoint x: 1186, endPoint y: 109, distance: 108.9
click at [1243, 161] on div "Chat Help Search [PERSON_NAME] from [PERSON_NAME] eShepherd Continue on Email N…" at bounding box center [1171, 297] width 274 height 465
drag, startPoint x: 1062, startPoint y: 77, endPoint x: 1058, endPoint y: 83, distance: 7.3
click at [1059, 81] on span at bounding box center [1171, 99] width 274 height 68
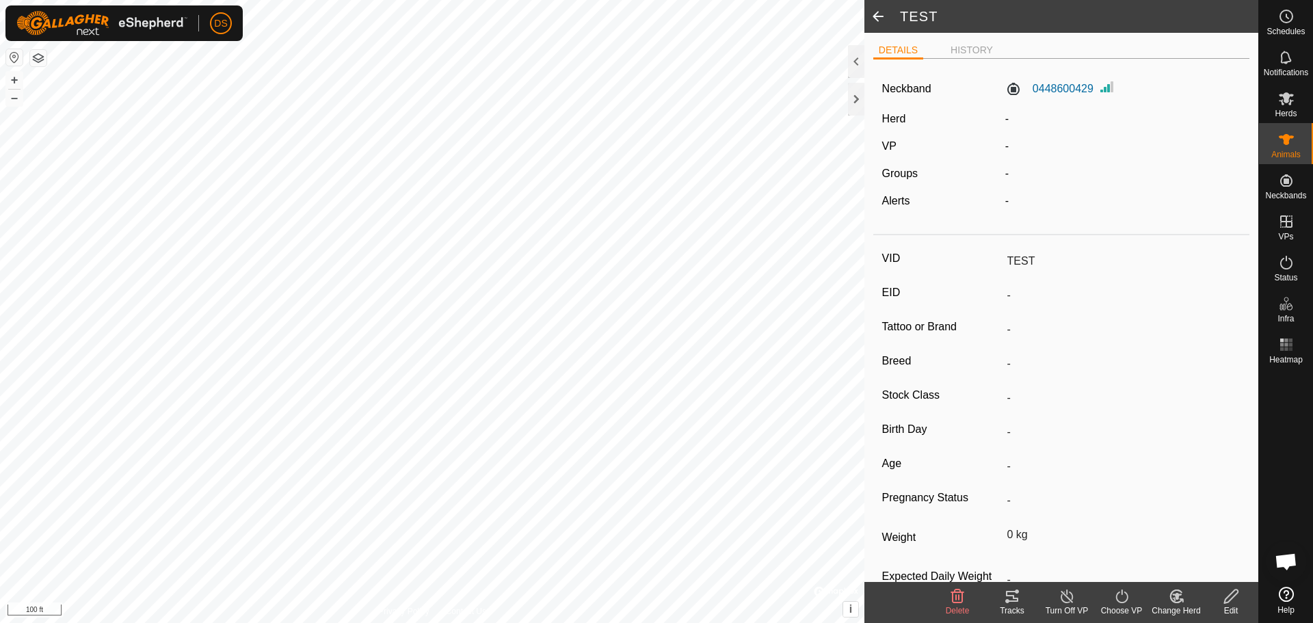
click at [1118, 599] on icon at bounding box center [1122, 596] width 17 height 16
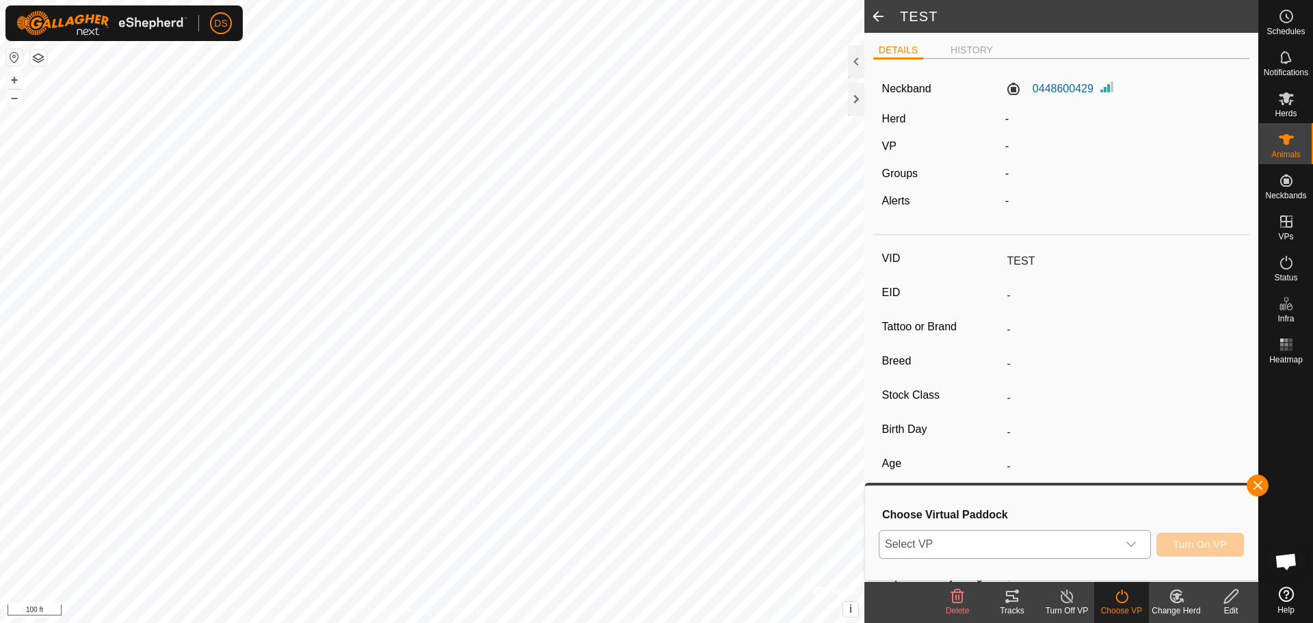
click at [1131, 542] on icon "dropdown trigger" at bounding box center [1131, 544] width 11 height 11
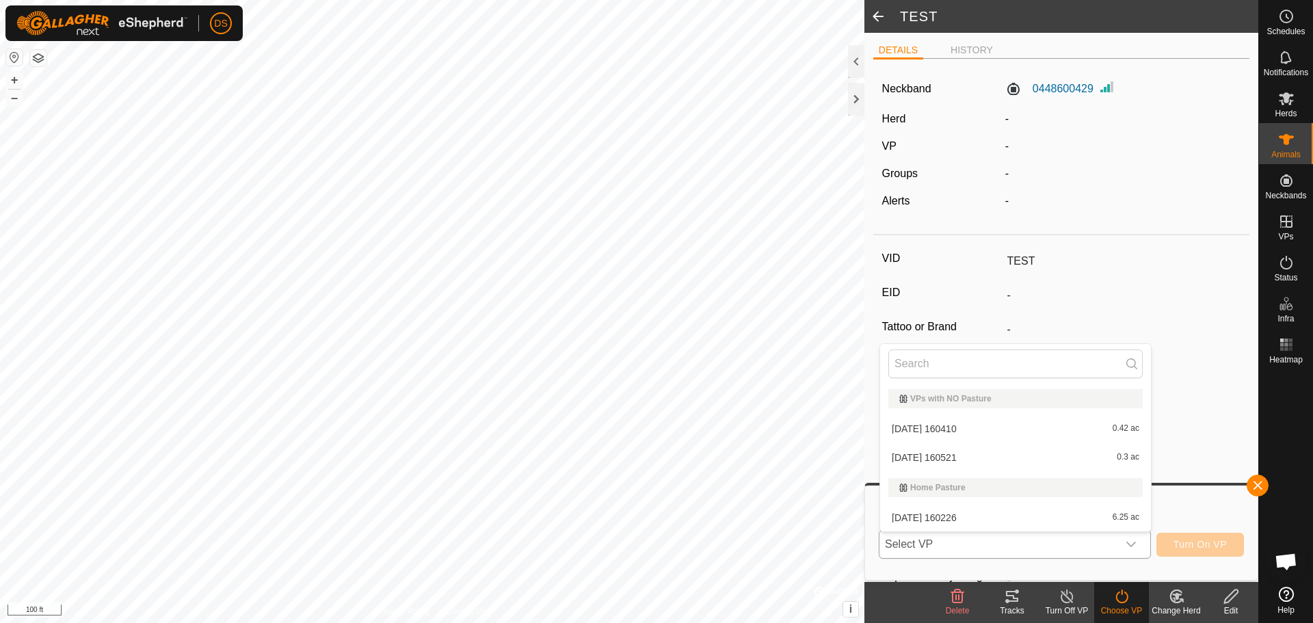
click at [1131, 542] on icon "dropdown trigger" at bounding box center [1131, 544] width 11 height 11
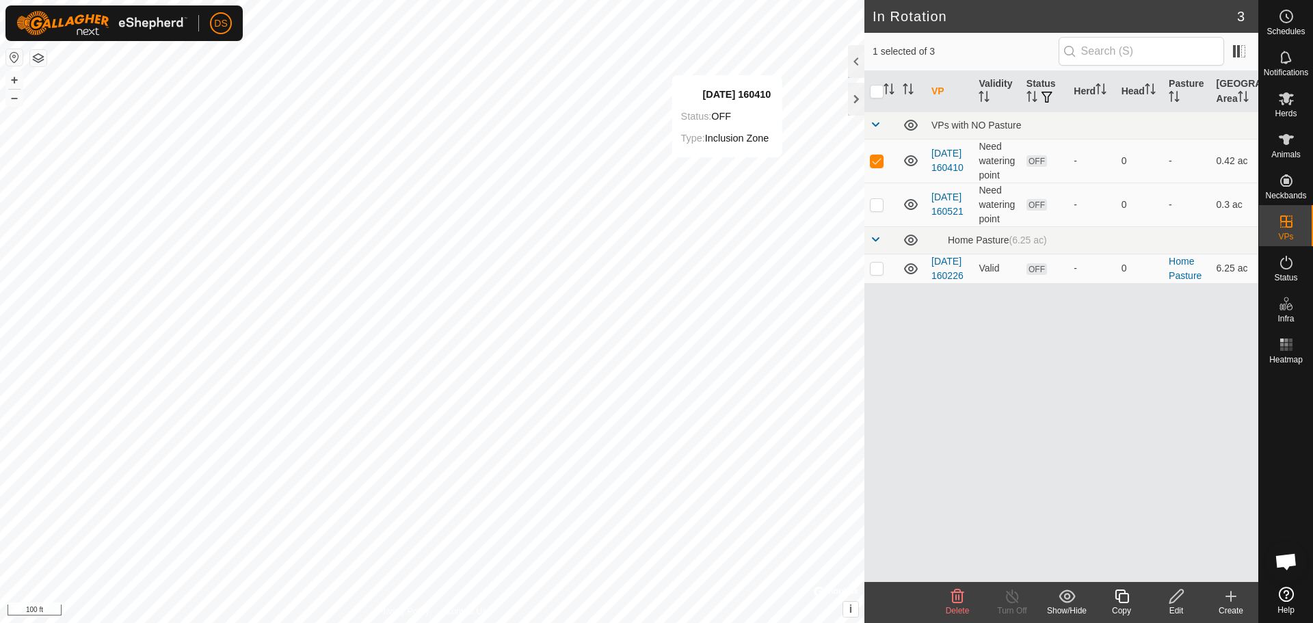
checkbox input "false"
click at [883, 274] on p-checkbox at bounding box center [877, 268] width 14 height 11
checkbox input "false"
click at [879, 208] on p-checkbox at bounding box center [877, 204] width 14 height 11
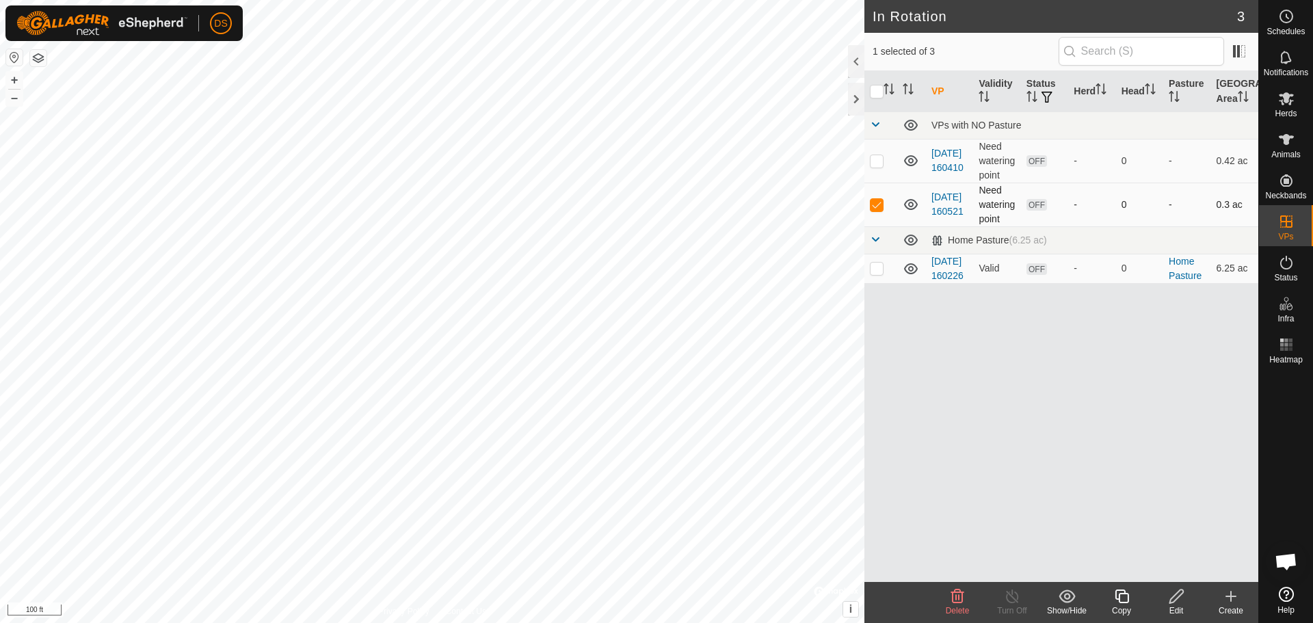
checkbox input "false"
click at [884, 161] on td at bounding box center [881, 161] width 33 height 44
checkbox input "true"
click at [1170, 604] on icon at bounding box center [1176, 596] width 17 height 16
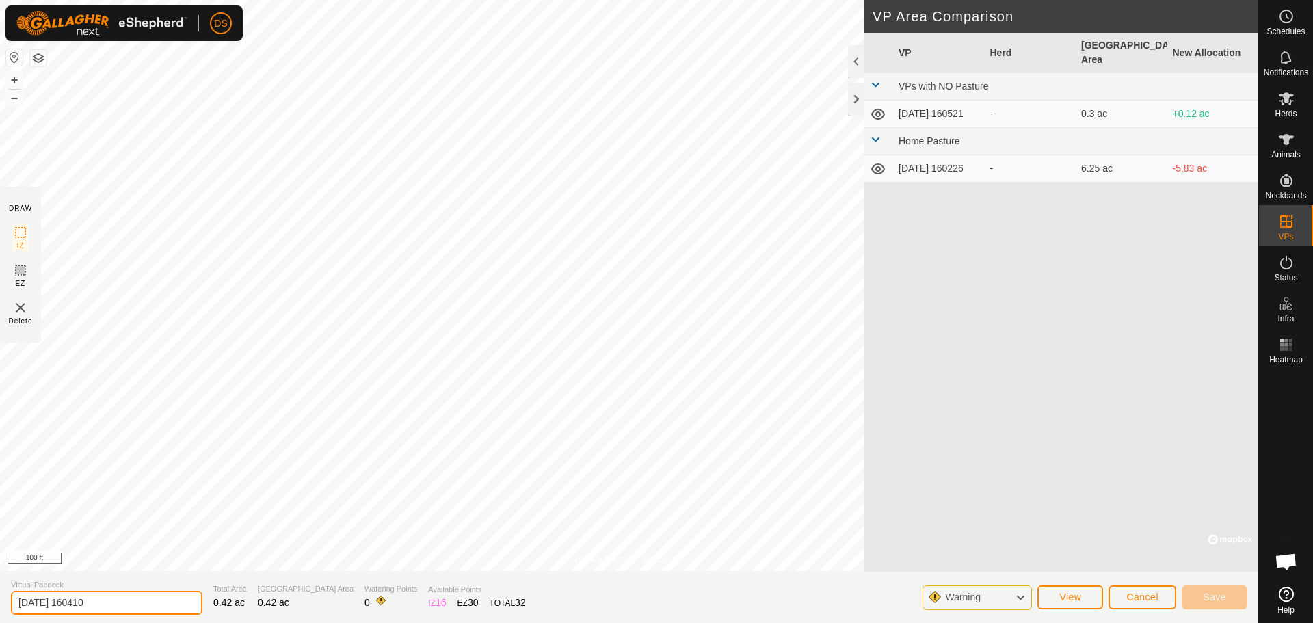
drag, startPoint x: 133, startPoint y: 602, endPoint x: 0, endPoint y: 590, distance: 133.9
click at [0, 590] on section "Virtual Paddock [DATE] 160410 Total Area 0.42 ac Grazing Area 0.42 ac Watering …" at bounding box center [629, 597] width 1259 height 52
type input "South Gravel"
click at [1220, 594] on span "Save" at bounding box center [1214, 597] width 23 height 11
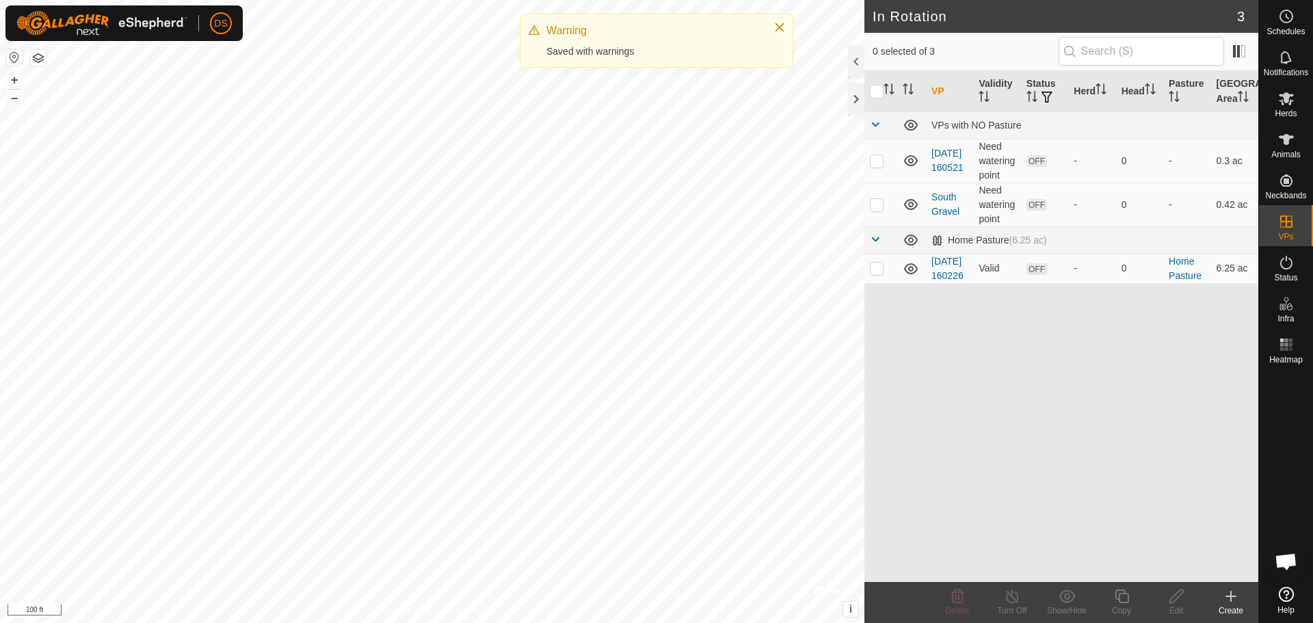
checkbox input "true"
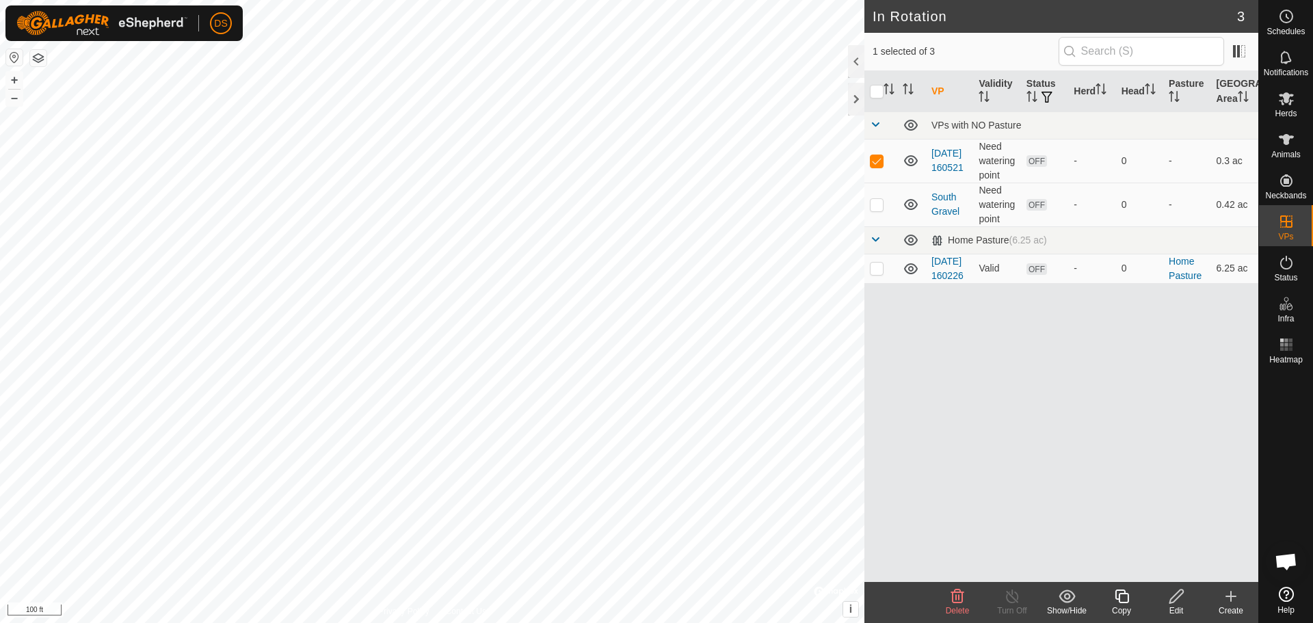
click at [1173, 604] on icon at bounding box center [1176, 596] width 17 height 16
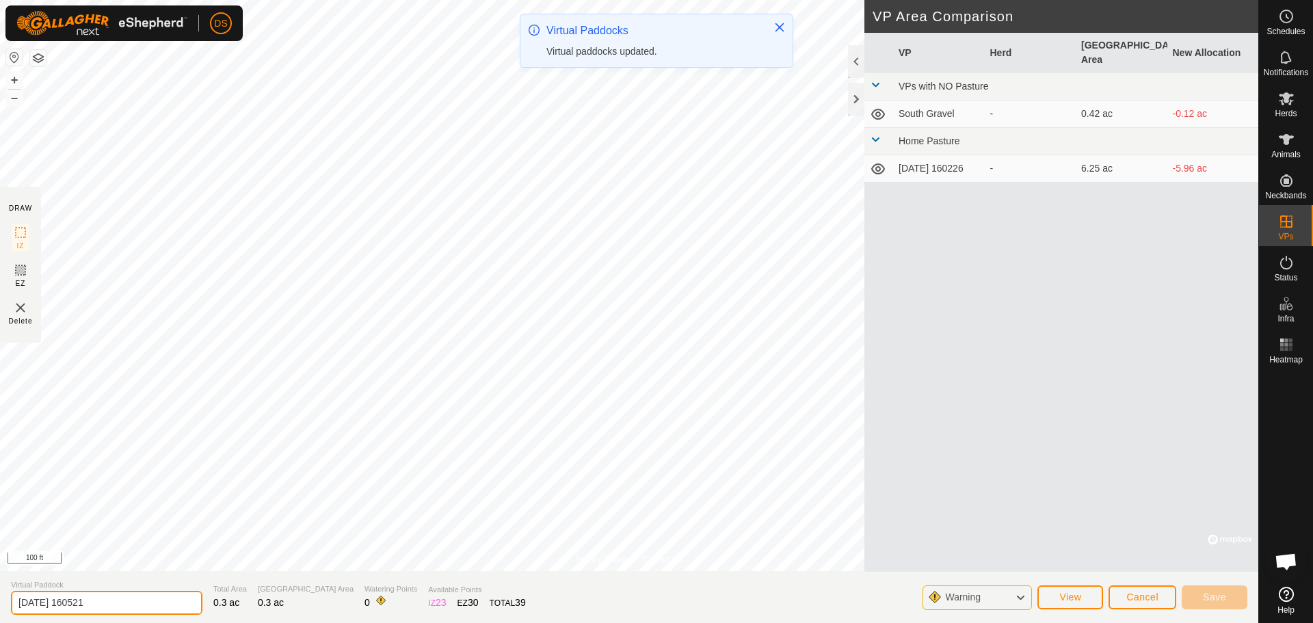
drag, startPoint x: 106, startPoint y: 598, endPoint x: 13, endPoint y: 580, distance: 94.7
click at [10, 584] on section "Virtual Paddock [DATE] 160521 Total Area 0.3 ac Grazing Area 0.3 ac Watering Po…" at bounding box center [629, 597] width 1259 height 52
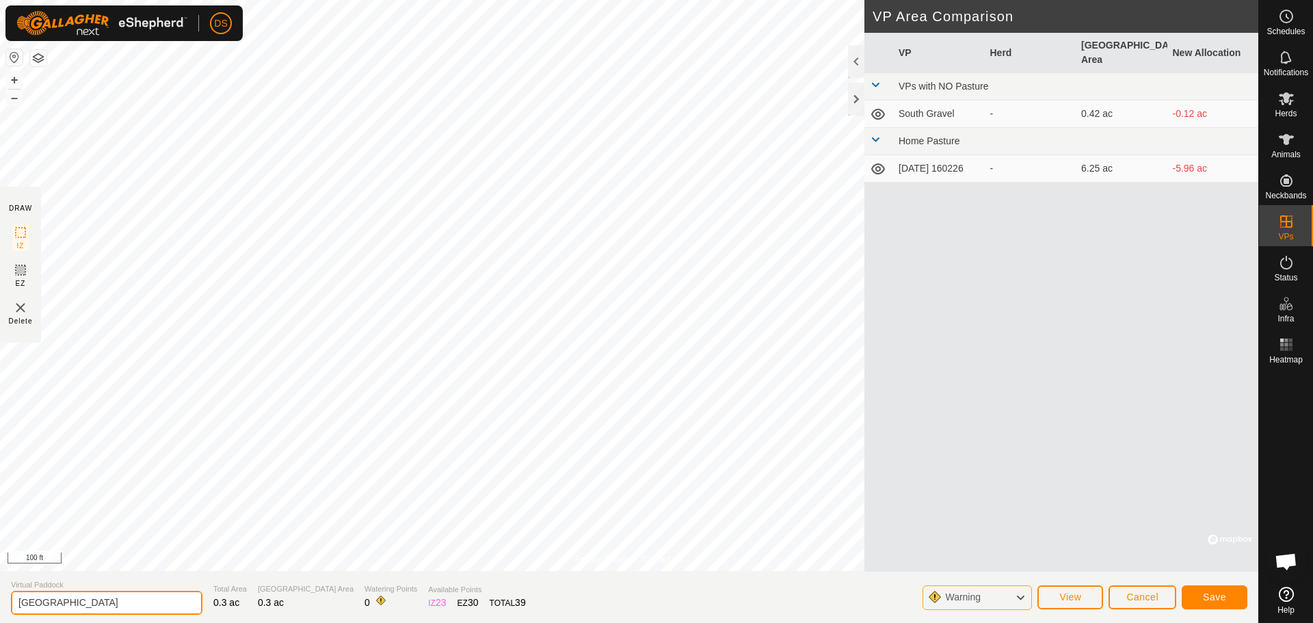
type input "[GEOGRAPHIC_DATA]"
click at [1224, 595] on span "Save" at bounding box center [1214, 597] width 23 height 11
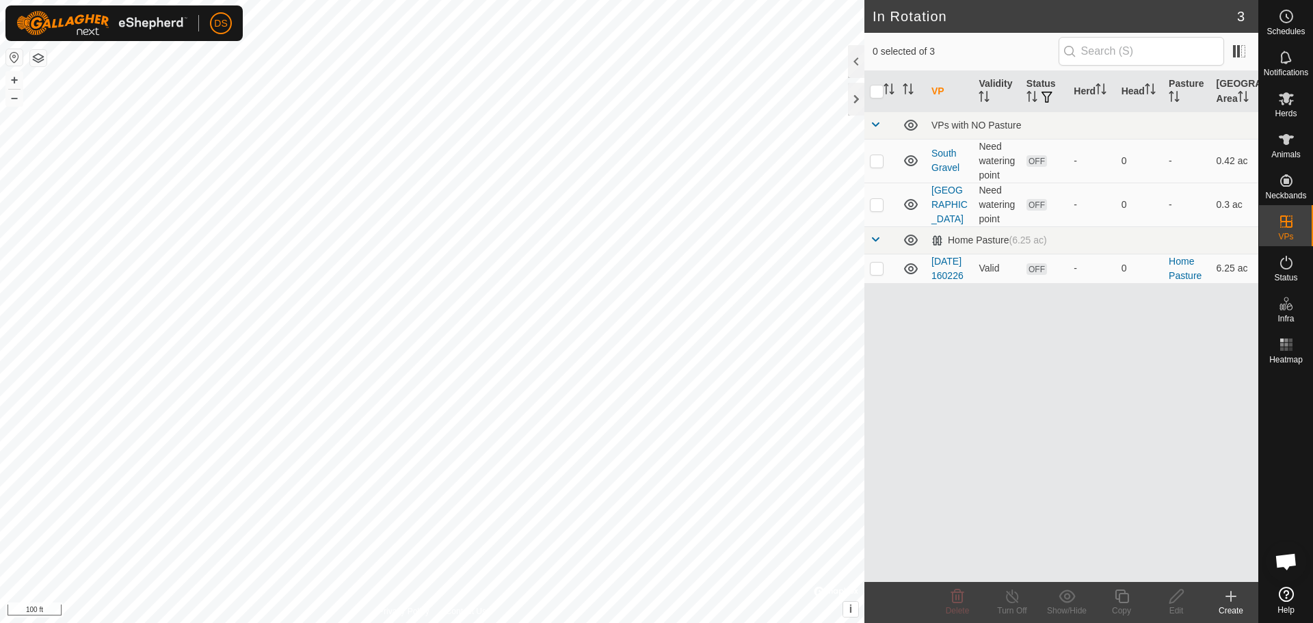
checkbox input "true"
click at [1170, 596] on icon at bounding box center [1176, 596] width 17 height 16
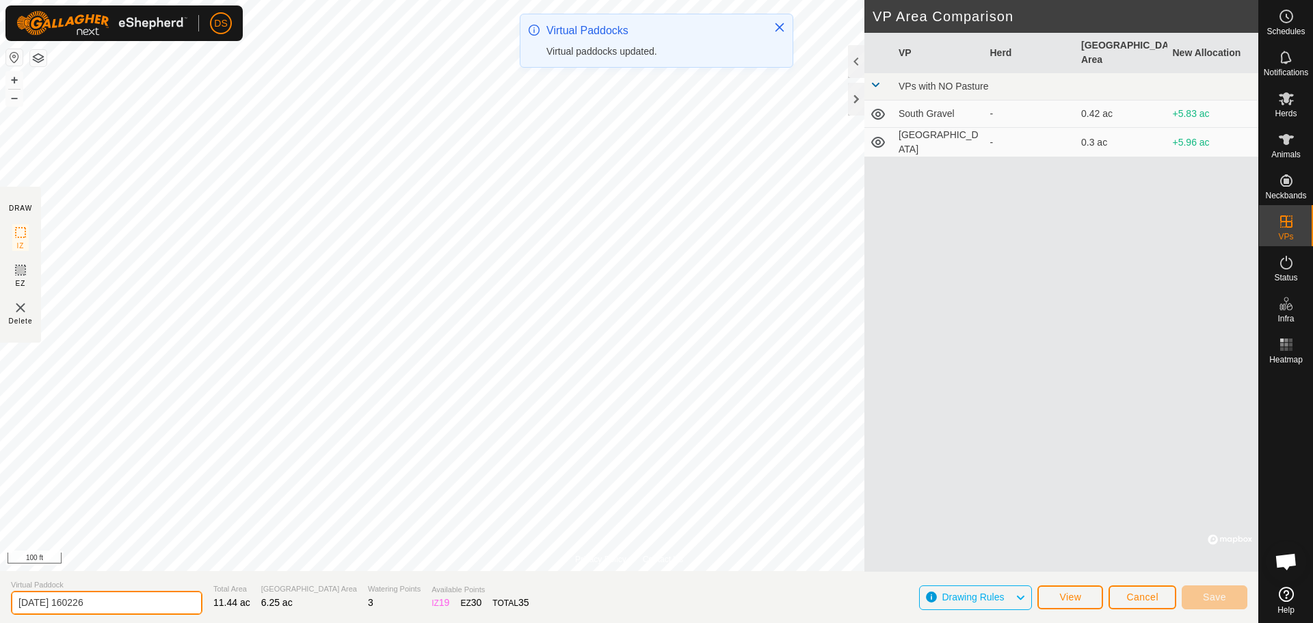
drag, startPoint x: 113, startPoint y: 604, endPoint x: 0, endPoint y: 588, distance: 114.1
click at [0, 588] on section "Virtual Paddock [DATE] 160226 Total Area 11.44 ac Grazing Area 6.25 ac Watering…" at bounding box center [629, 597] width 1259 height 52
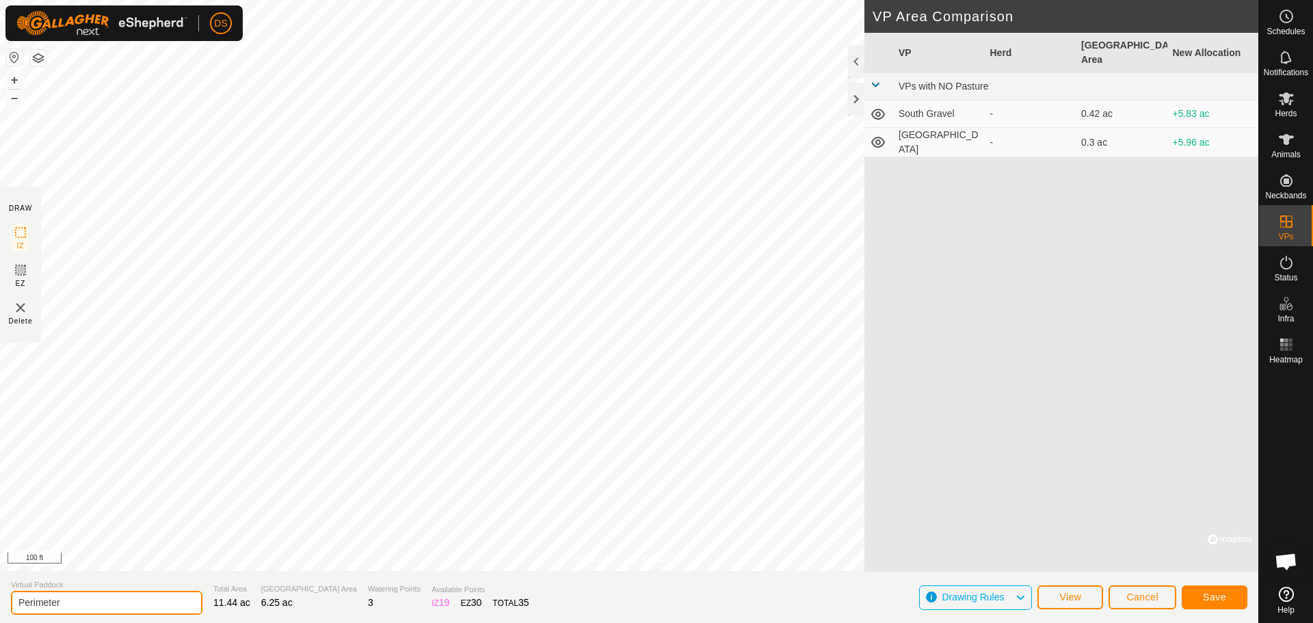
type input "Perimeter"
click at [1242, 591] on button "Save" at bounding box center [1215, 598] width 66 height 24
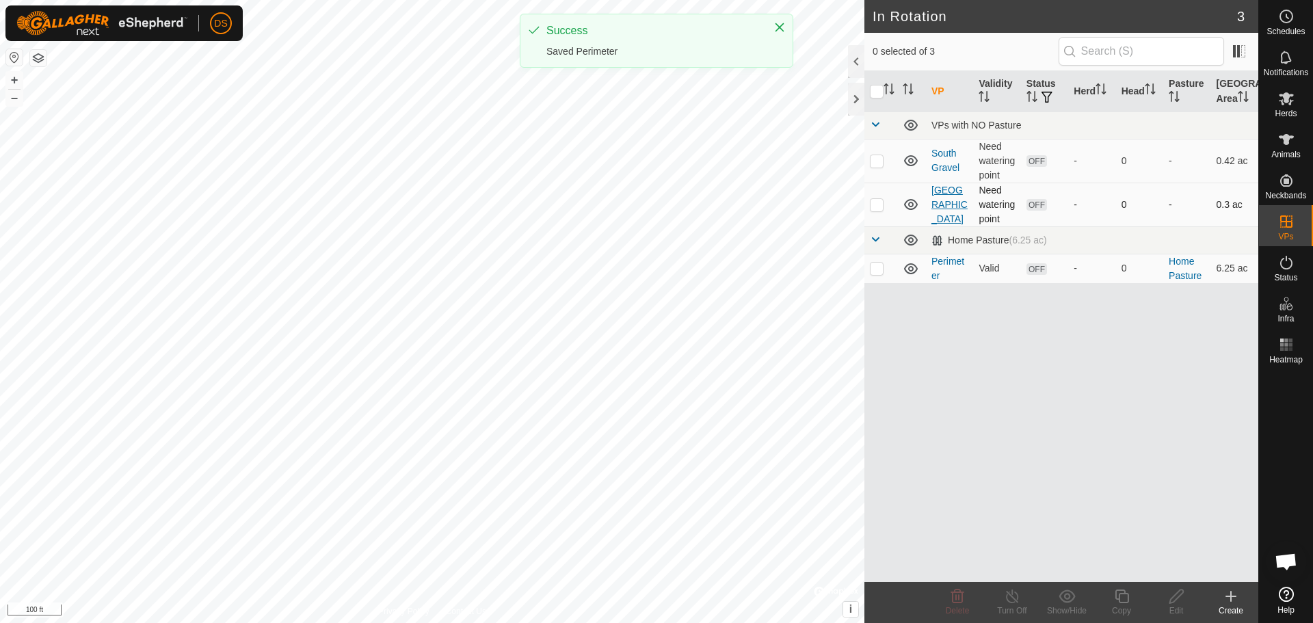
click at [939, 209] on link "[GEOGRAPHIC_DATA]" at bounding box center [950, 205] width 36 height 40
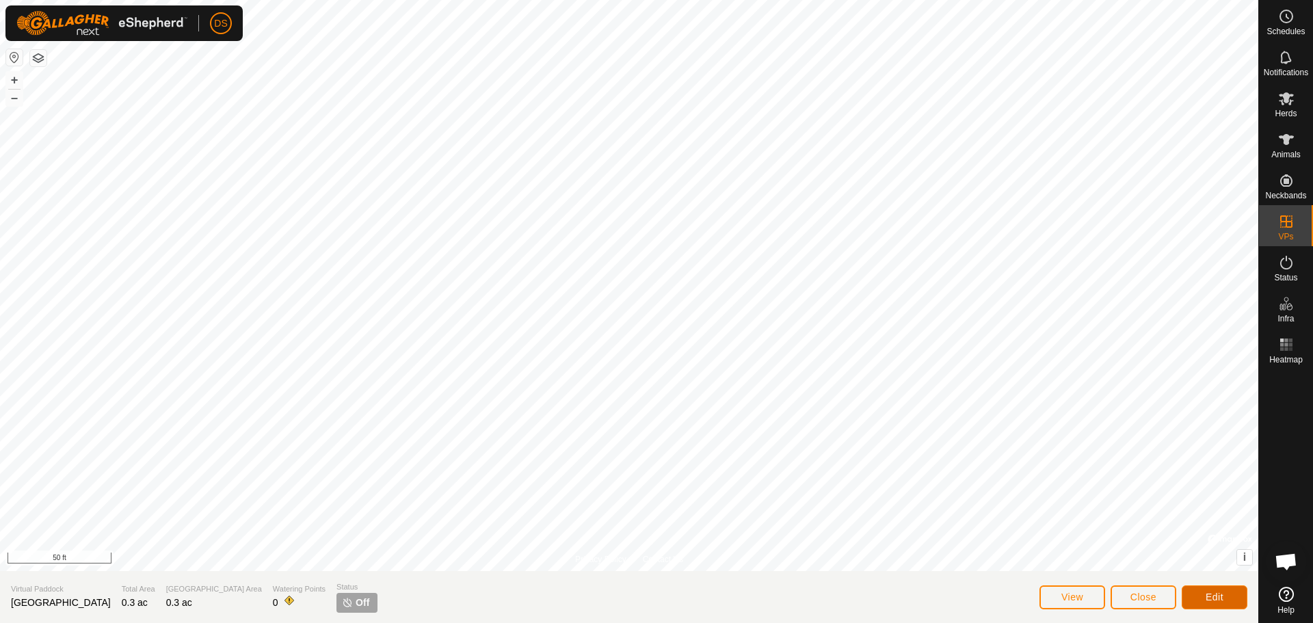
click at [1205, 594] on button "Edit" at bounding box center [1215, 598] width 66 height 24
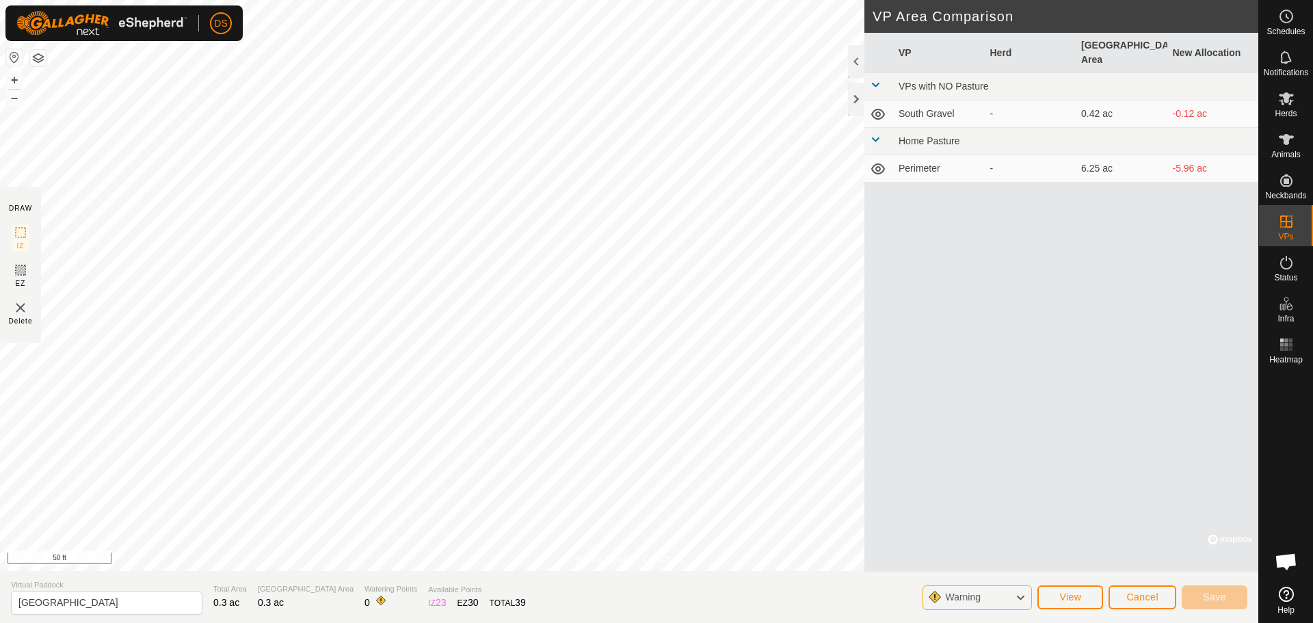
click at [646, 0] on html "DS Schedules Notifications Herds Animals Neckbands VPs Status Infra Heatmap Hel…" at bounding box center [656, 311] width 1313 height 623
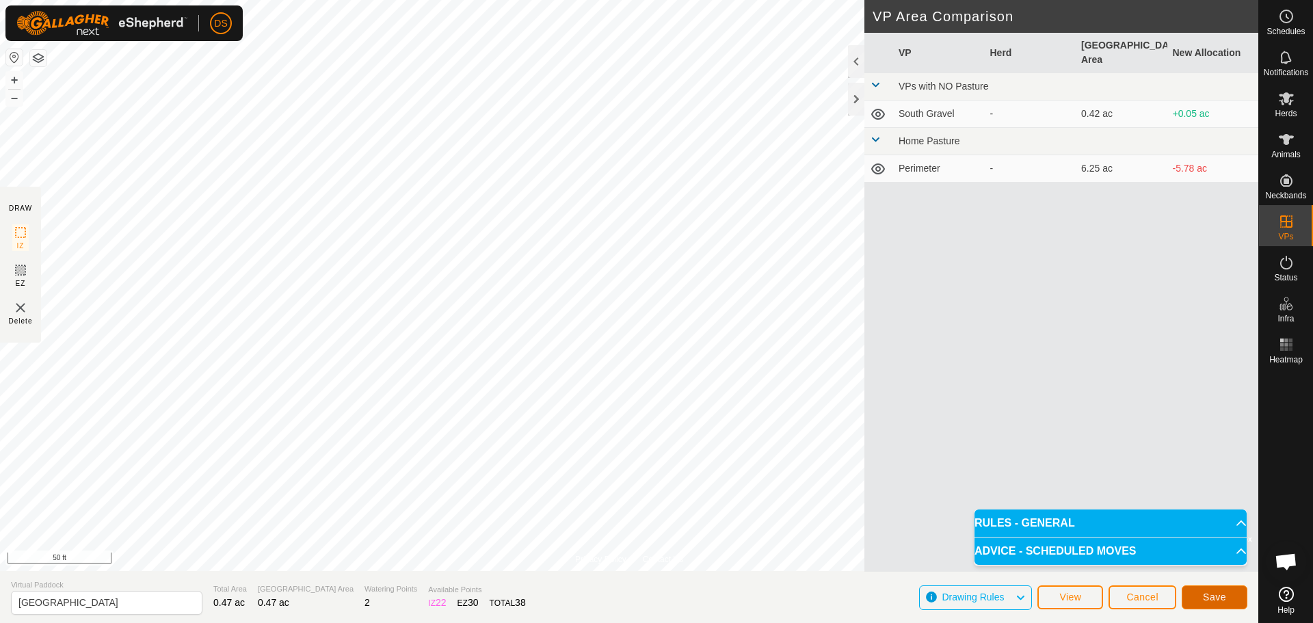
click at [1222, 601] on span "Save" at bounding box center [1214, 597] width 23 height 11
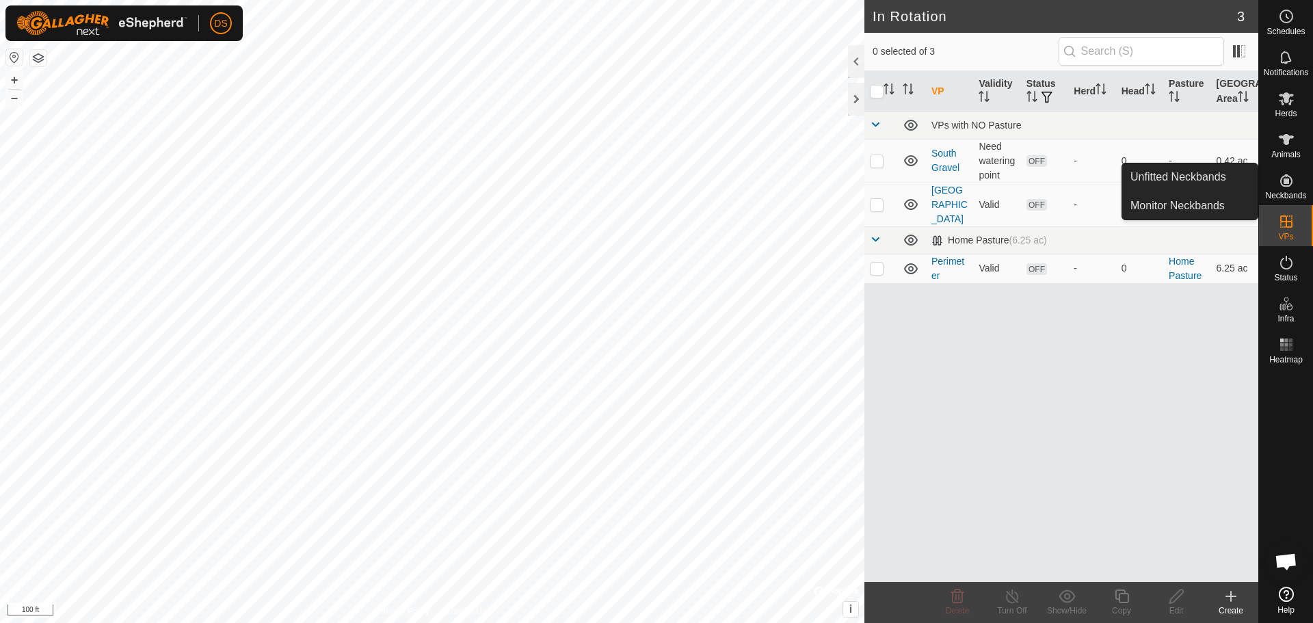
click at [1287, 187] on icon at bounding box center [1287, 180] width 16 height 16
click at [1197, 211] on link "Monitor Neckbands" at bounding box center [1190, 205] width 135 height 27
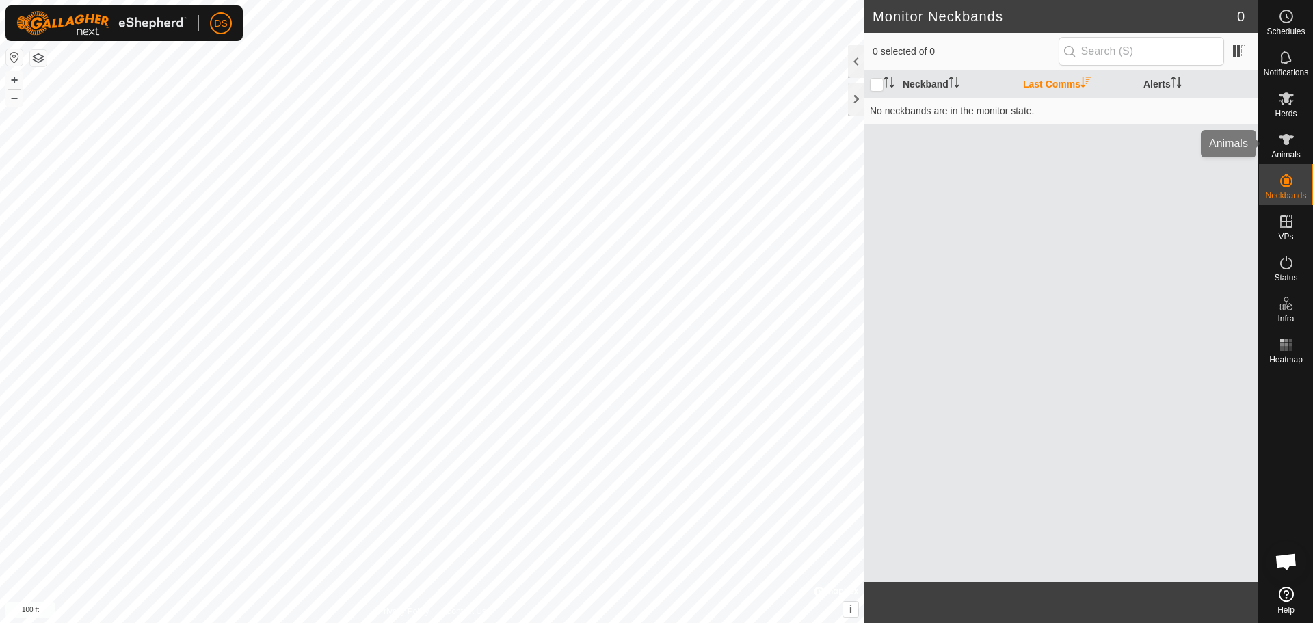
click at [1287, 140] on icon at bounding box center [1286, 139] width 15 height 11
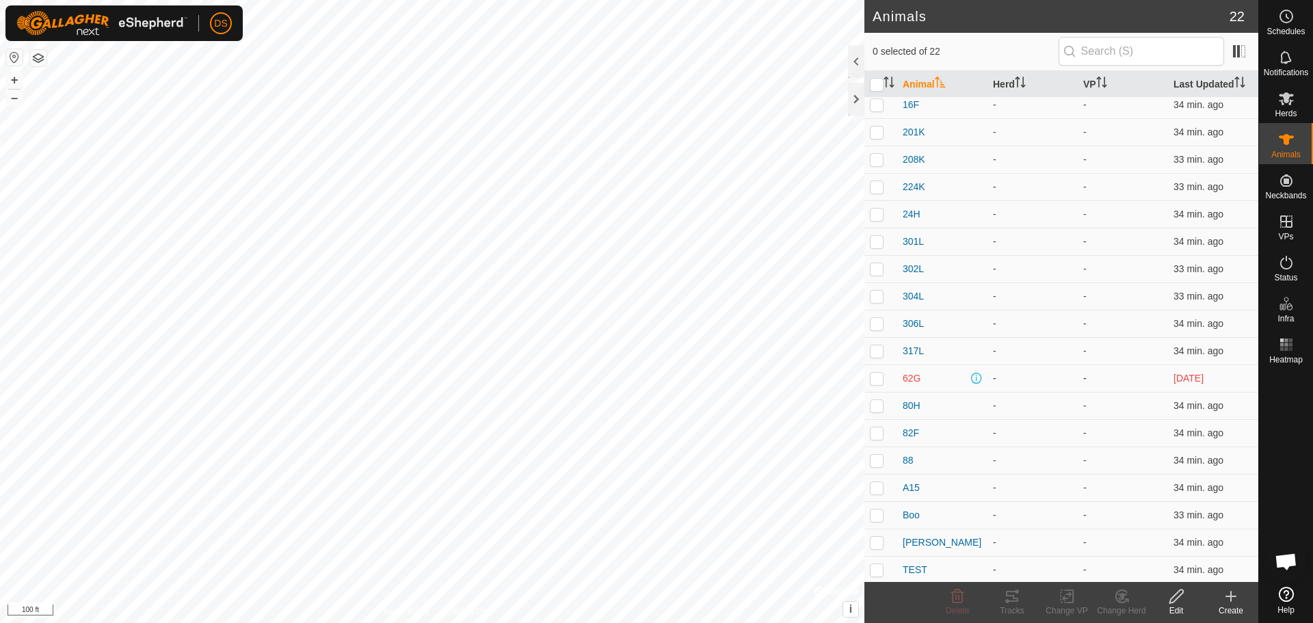
scroll to position [118, 0]
click at [1184, 572] on span "34 min. ago" at bounding box center [1199, 567] width 50 height 11
click at [880, 567] on p-checkbox at bounding box center [877, 567] width 14 height 11
checkbox input "true"
click at [1069, 602] on icon at bounding box center [1070, 596] width 6 height 12
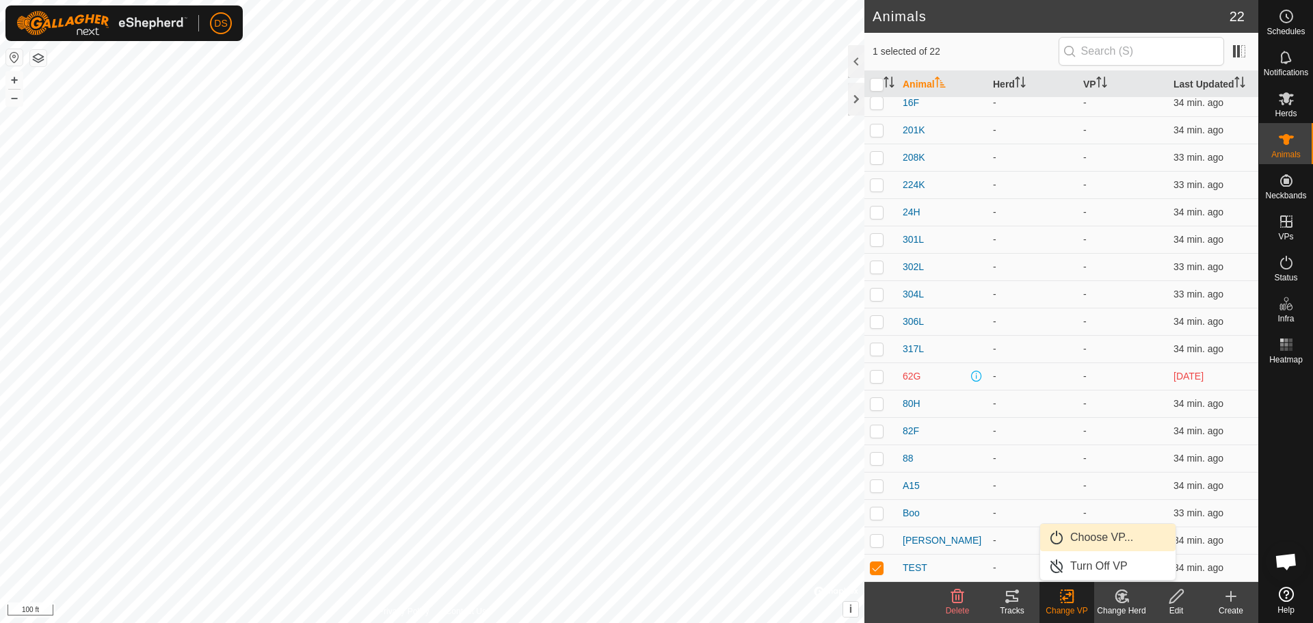
click at [1112, 527] on link "Choose VP..." at bounding box center [1107, 537] width 135 height 27
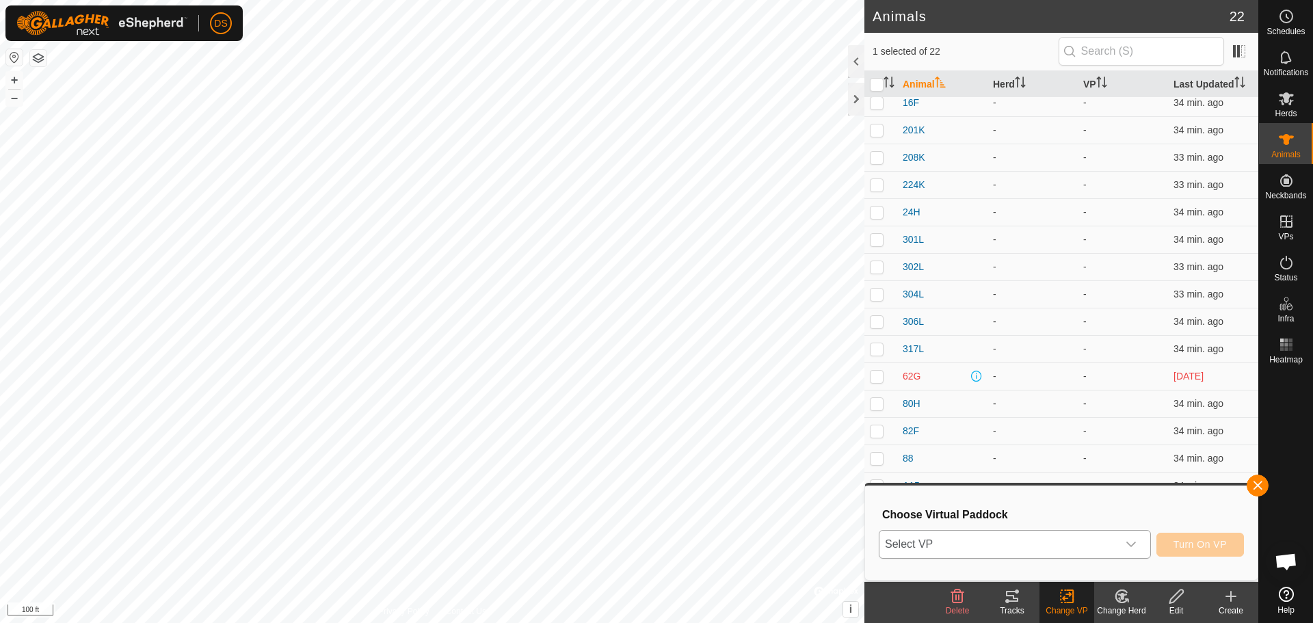
click at [1037, 558] on span "Select VP" at bounding box center [999, 544] width 238 height 27
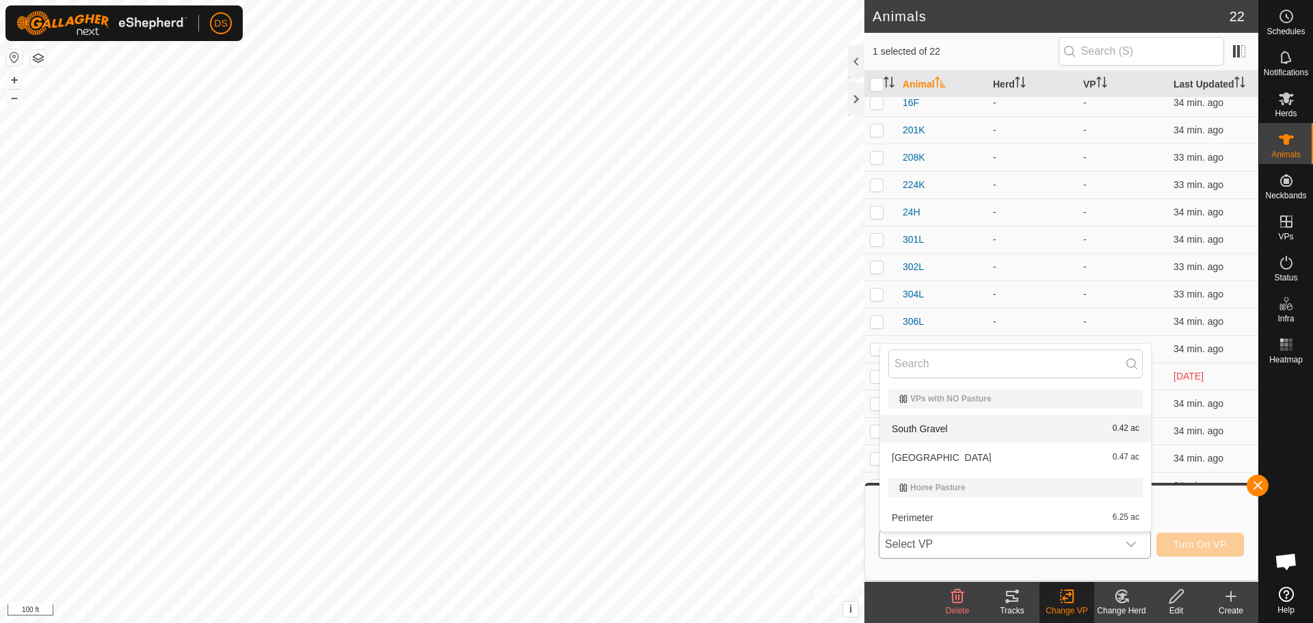
click at [940, 428] on li "South Gravel 0.42 ac" at bounding box center [1015, 428] width 271 height 27
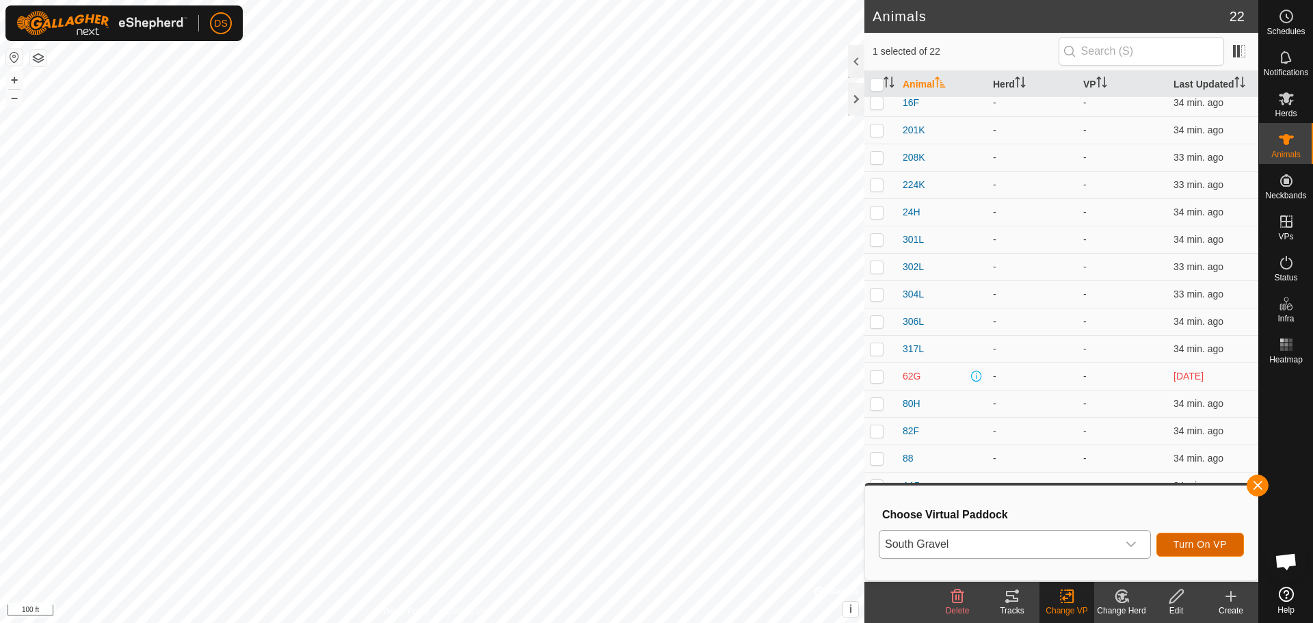
click at [1198, 542] on span "Turn On VP" at bounding box center [1200, 544] width 53 height 11
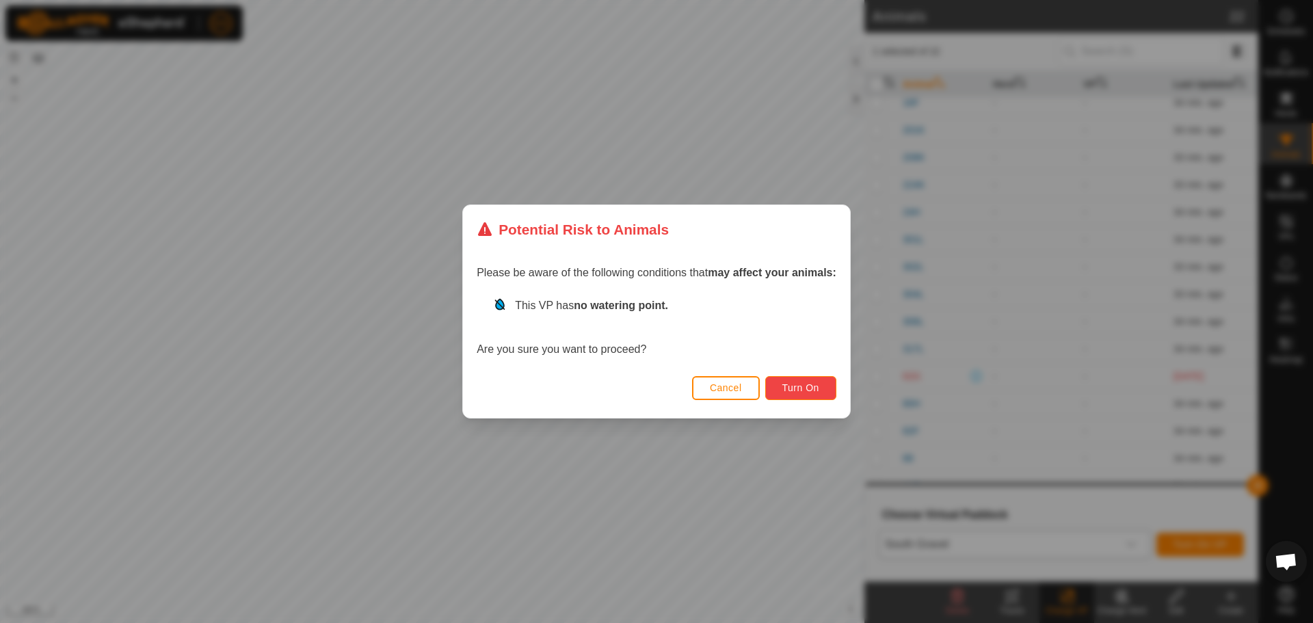
click at [785, 387] on span "Turn On" at bounding box center [801, 387] width 37 height 11
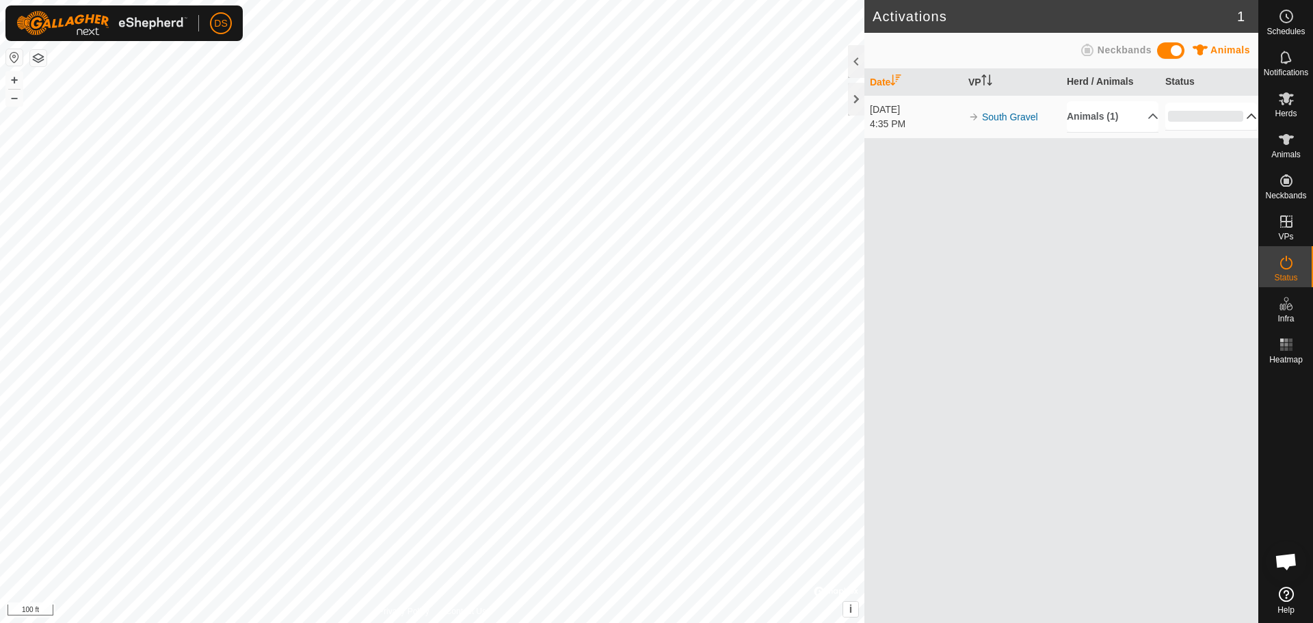
click at [1242, 109] on p-accordion-header "0%" at bounding box center [1212, 116] width 92 height 27
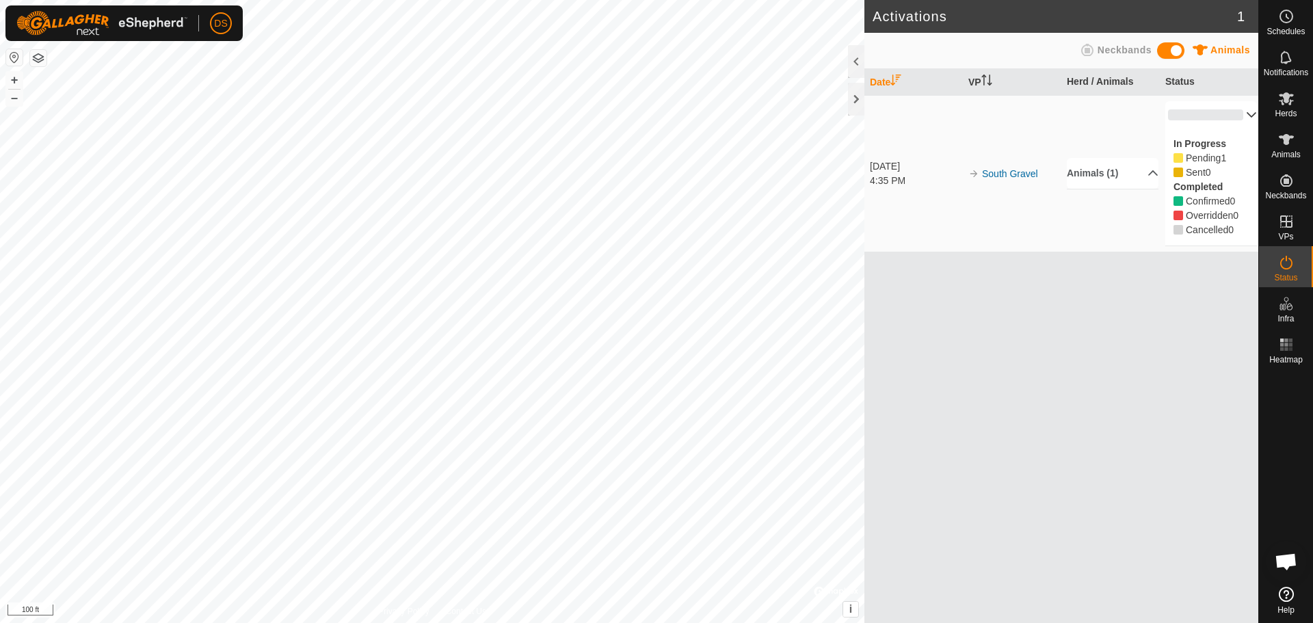
click at [1242, 110] on p-accordion-header "0%" at bounding box center [1212, 114] width 92 height 27
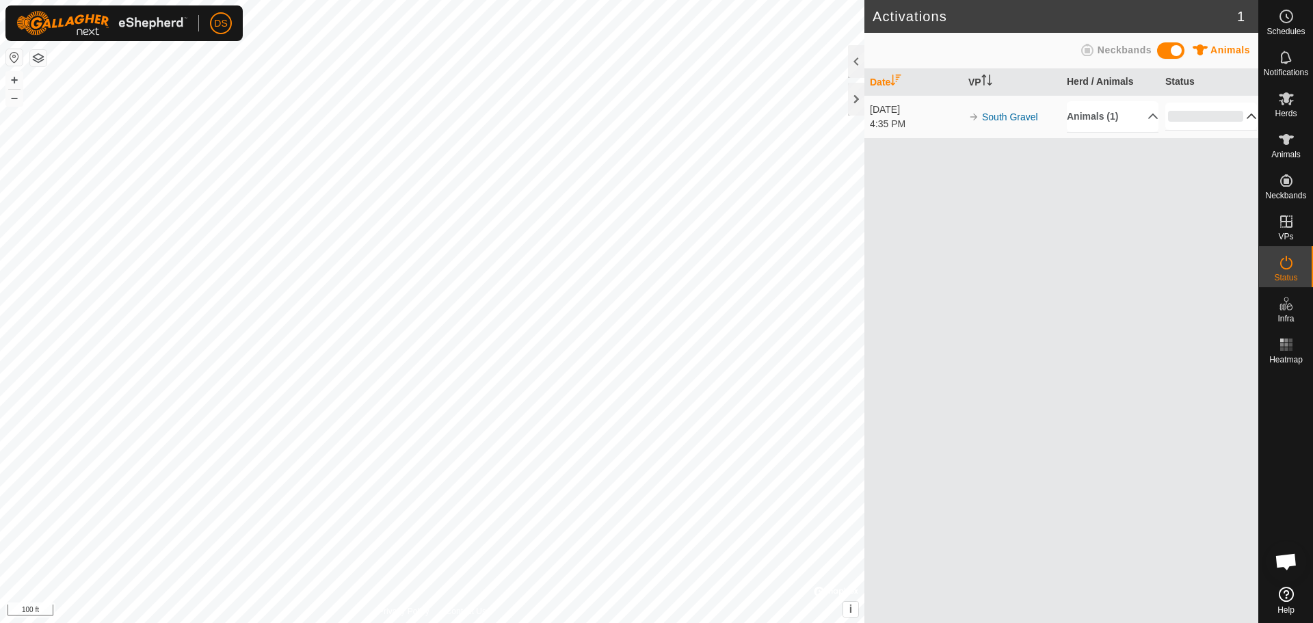
click at [1241, 116] on p-accordion-header "0%" at bounding box center [1212, 116] width 92 height 27
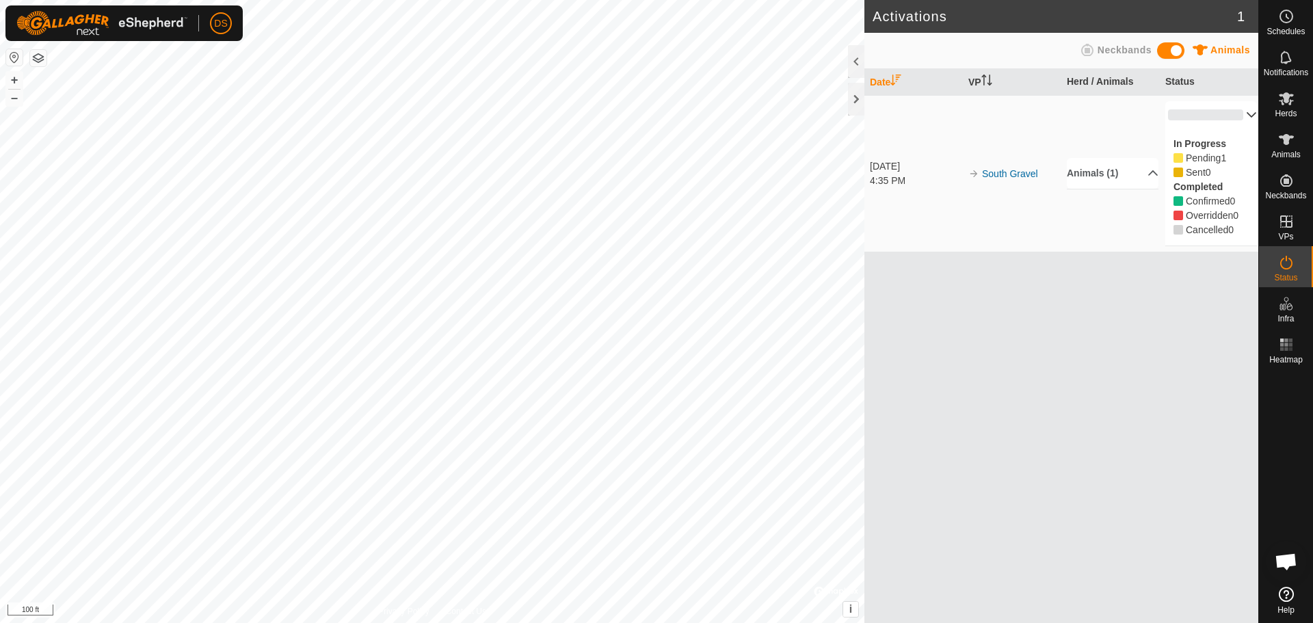
click at [1241, 117] on p-accordion-header "0%" at bounding box center [1212, 114] width 92 height 27
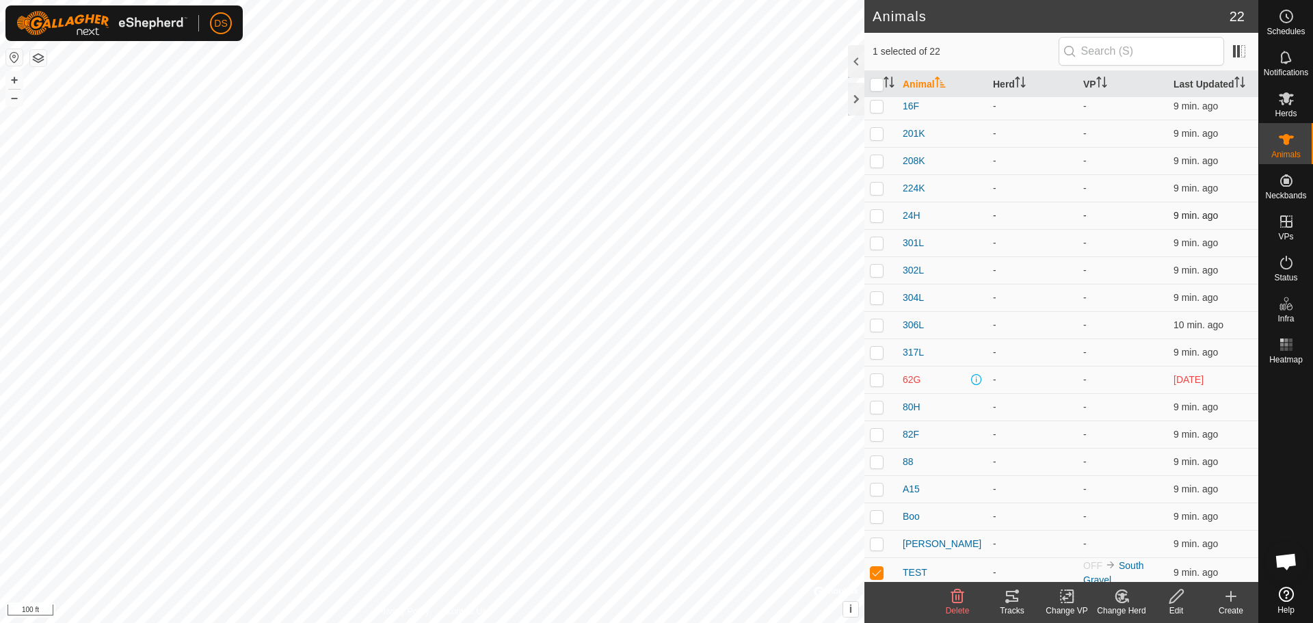
scroll to position [120, 0]
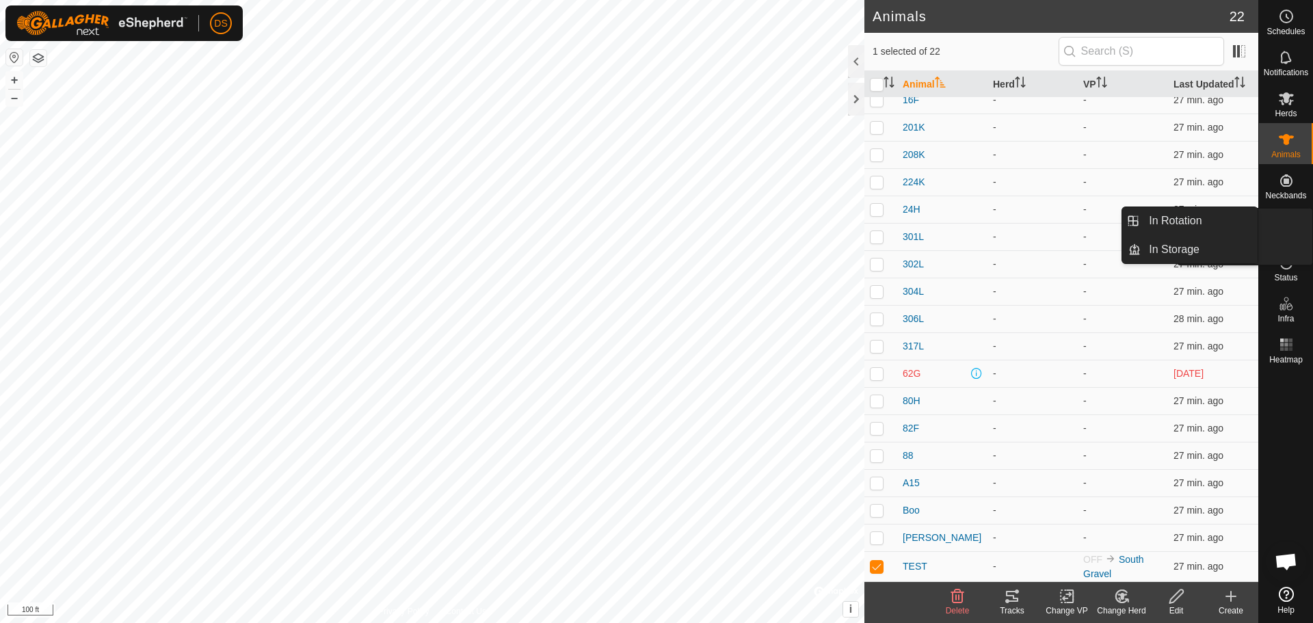
click at [1287, 219] on icon at bounding box center [1287, 221] width 16 height 16
click at [1205, 221] on link "In Rotation" at bounding box center [1199, 220] width 117 height 27
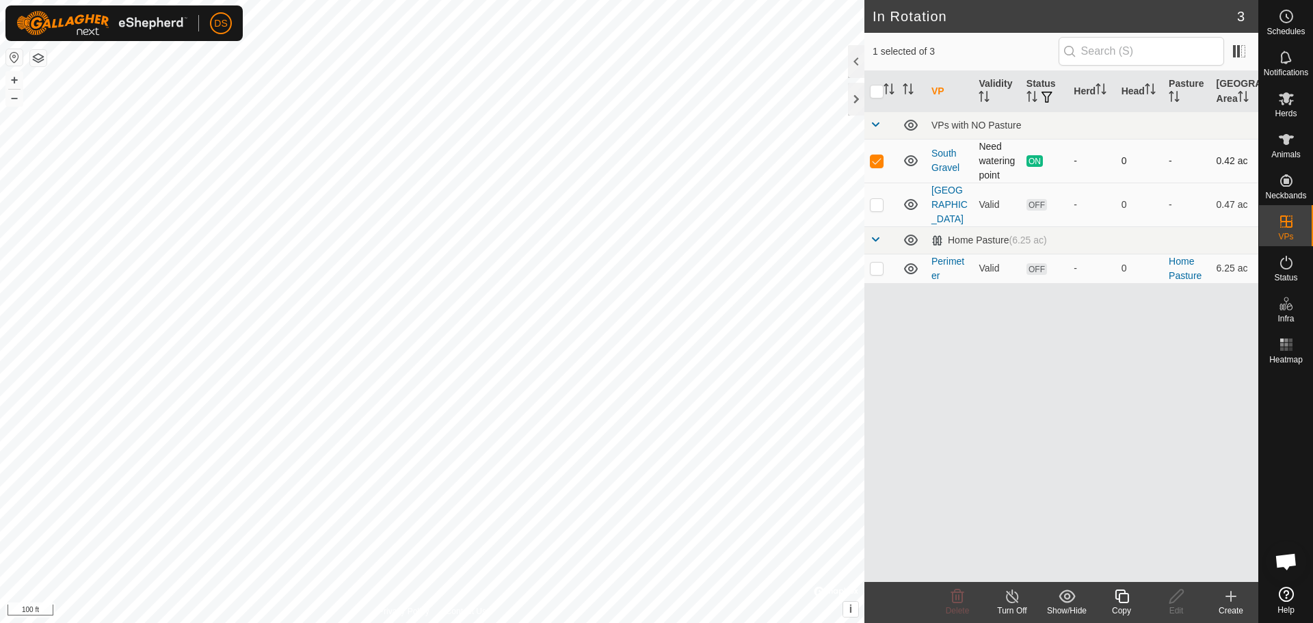
click at [908, 162] on icon at bounding box center [911, 161] width 16 height 16
click at [906, 163] on icon at bounding box center [911, 161] width 14 height 5
click at [1281, 140] on icon at bounding box center [1287, 139] width 16 height 16
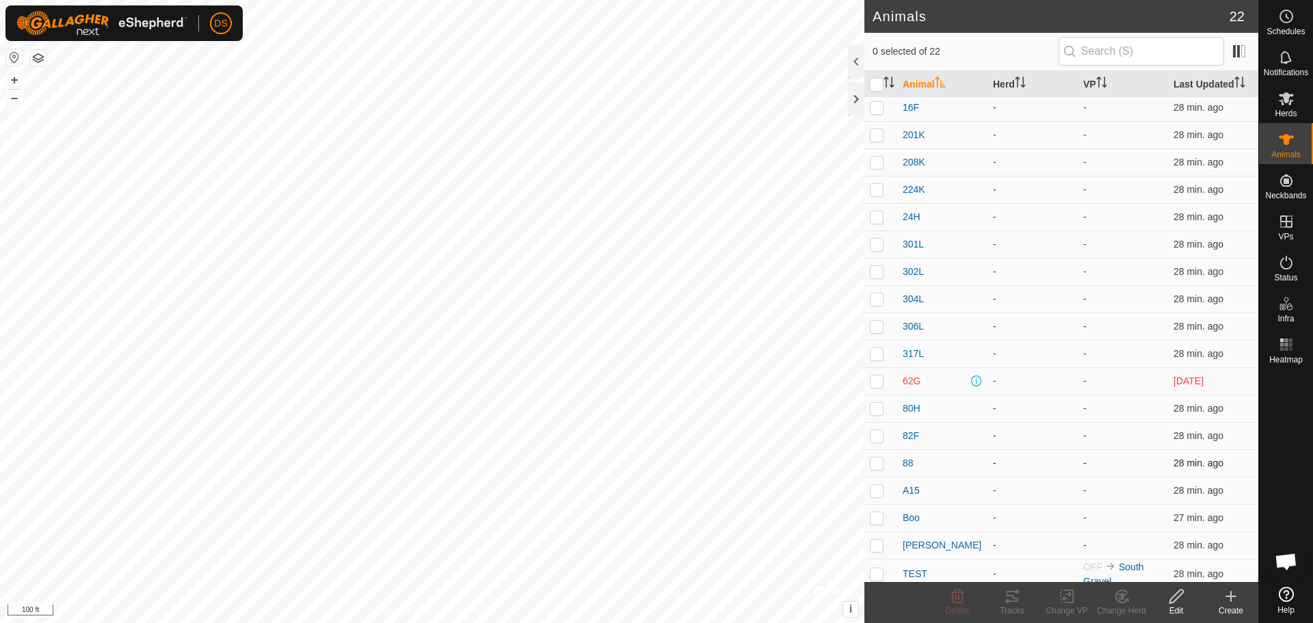
scroll to position [120, 0]
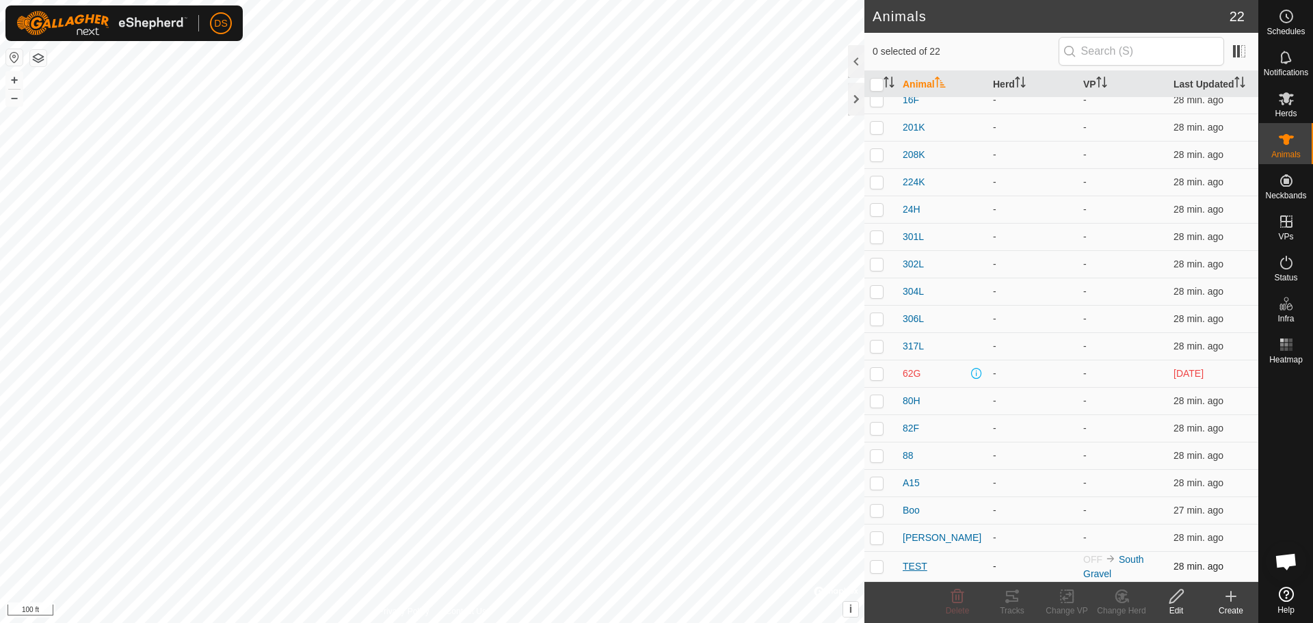
click at [910, 560] on span "TEST" at bounding box center [915, 567] width 25 height 14
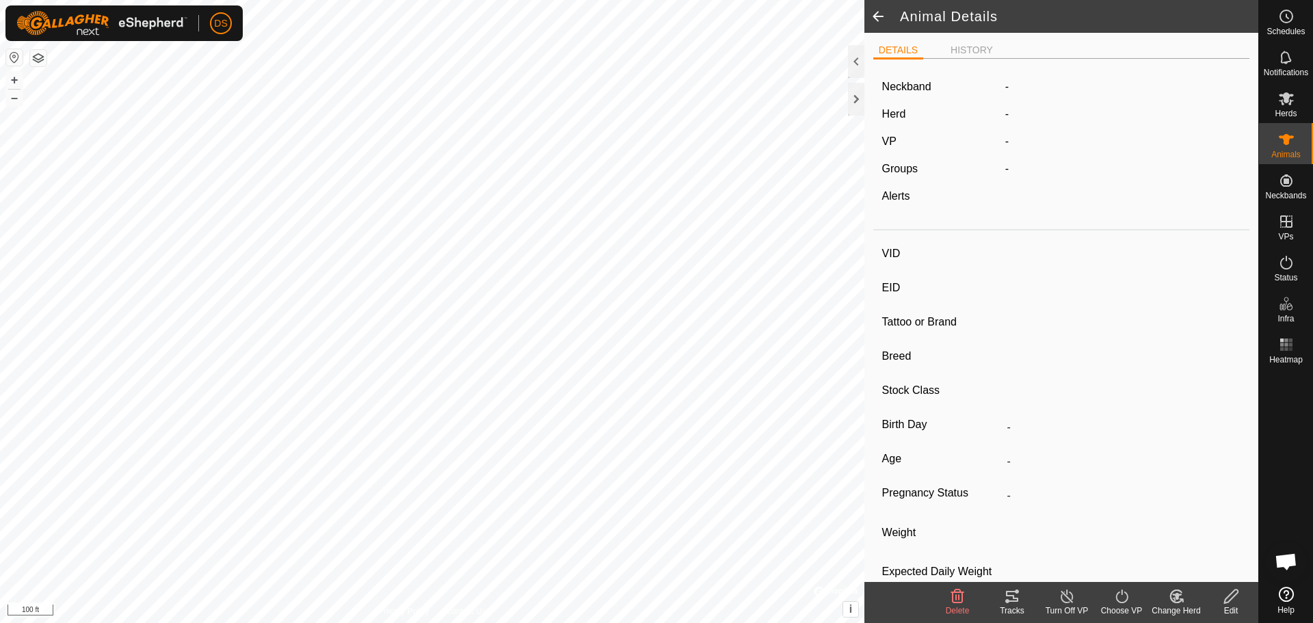
type input "TEST"
type input "-"
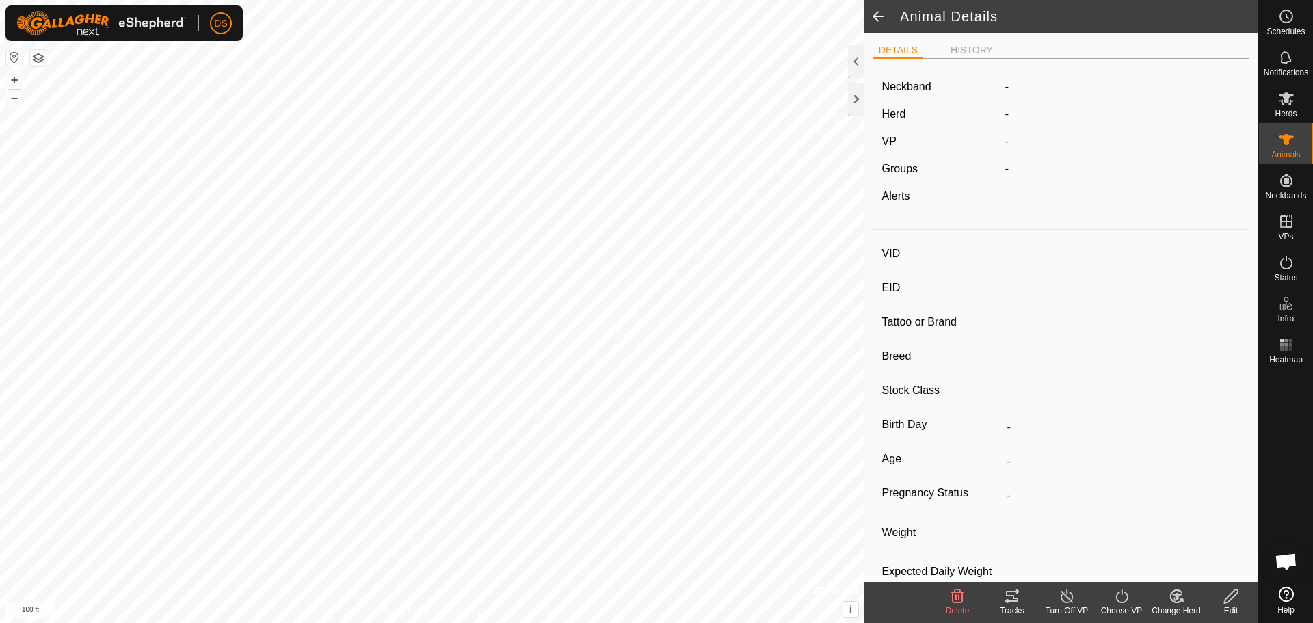
type input "0 kg"
type input "-"
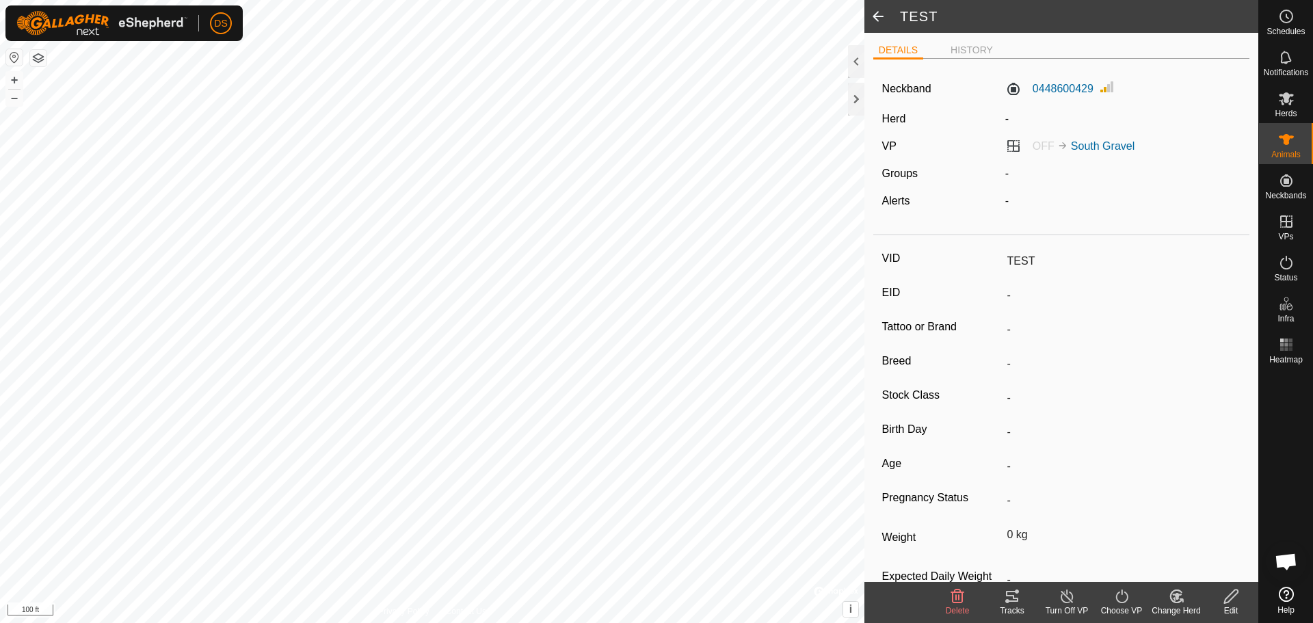
click at [1120, 608] on div "Choose VP" at bounding box center [1121, 611] width 55 height 12
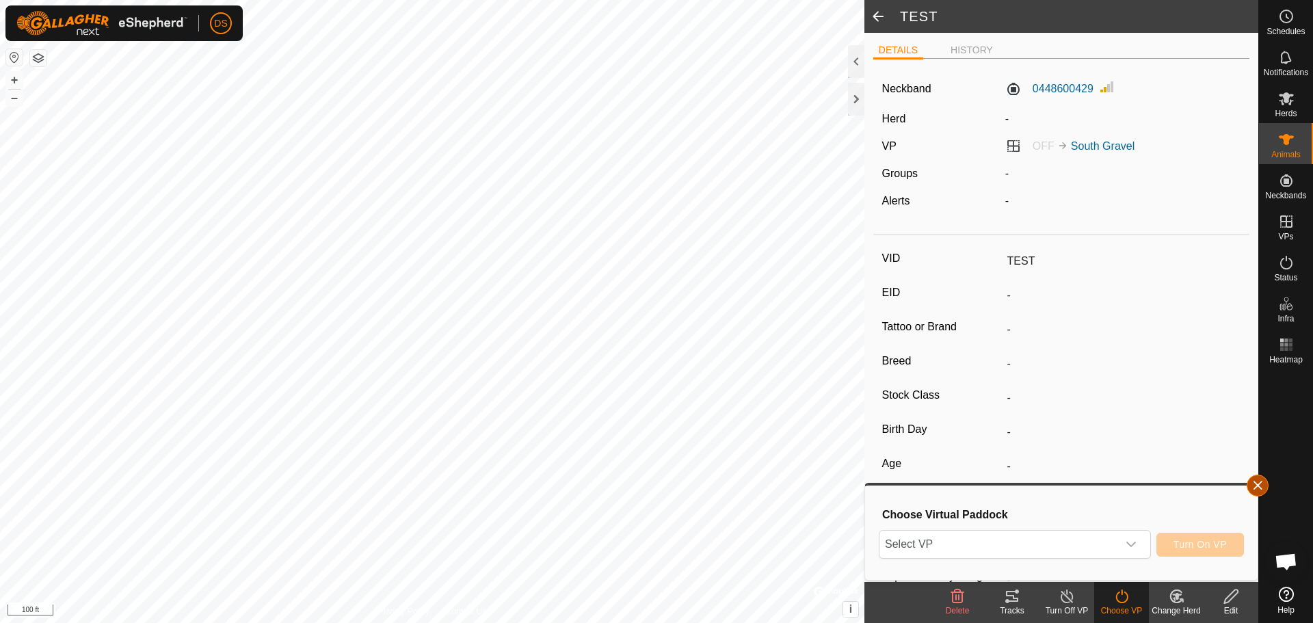
click at [1265, 477] on button "button" at bounding box center [1258, 486] width 22 height 22
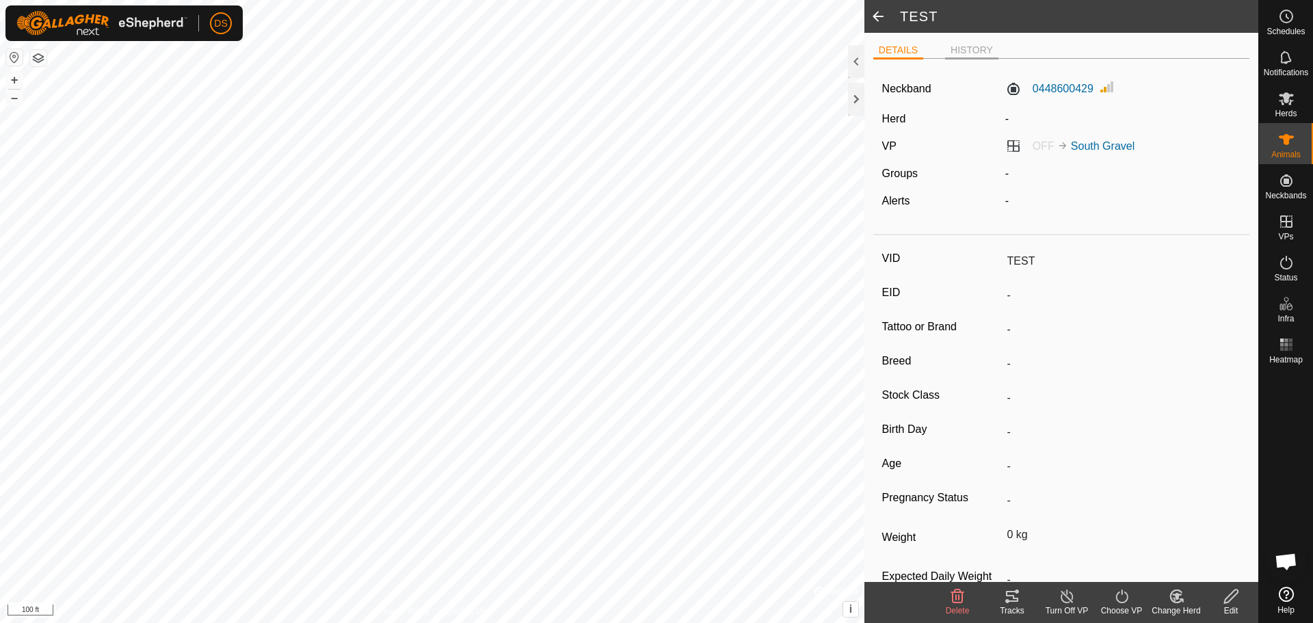
click at [957, 45] on li "HISTORY" at bounding box center [971, 51] width 53 height 16
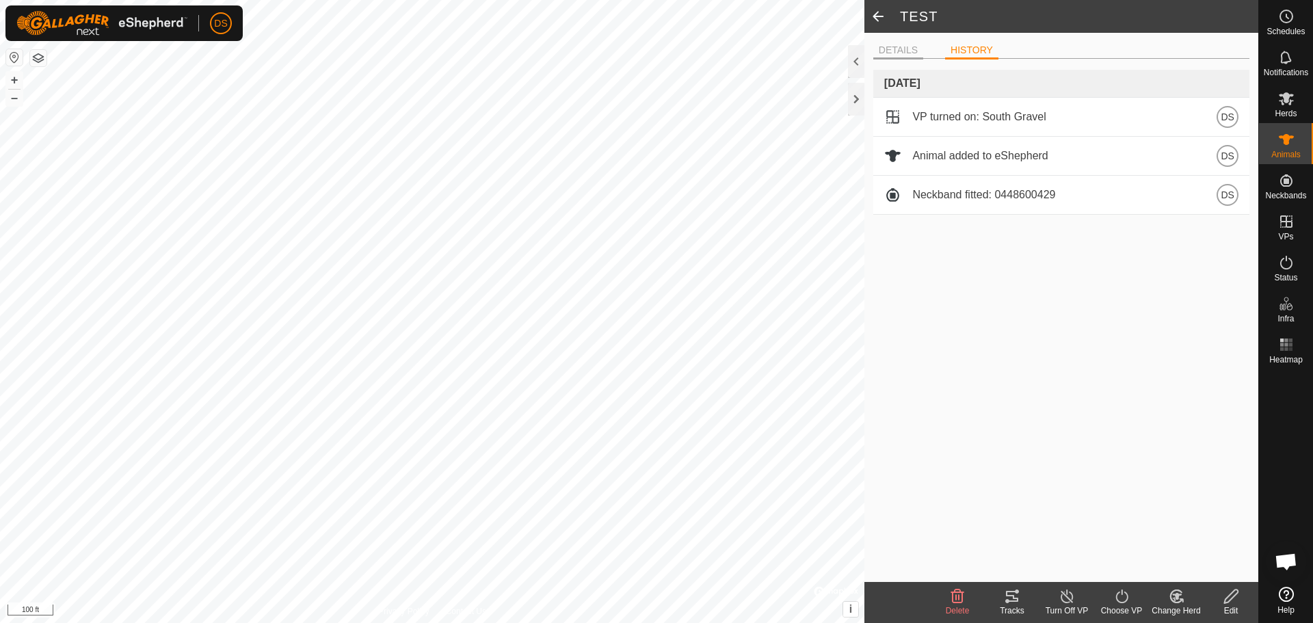
click at [889, 50] on li "DETAILS" at bounding box center [899, 51] width 50 height 16
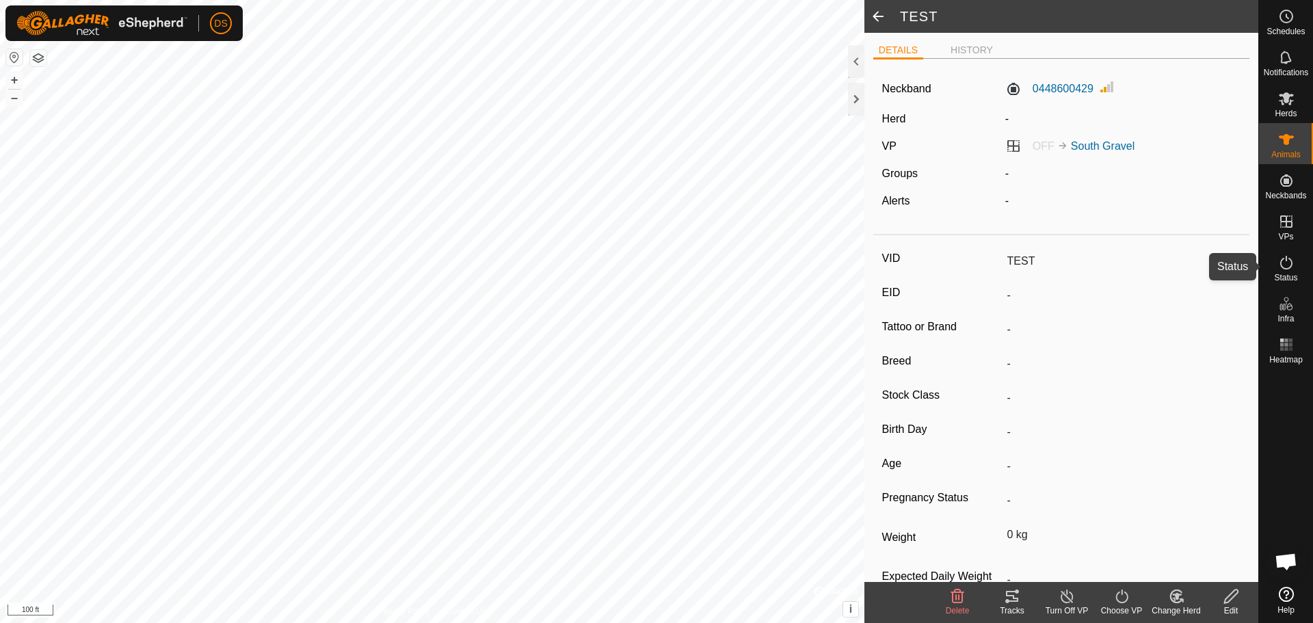
click at [1291, 263] on icon at bounding box center [1287, 262] width 16 height 16
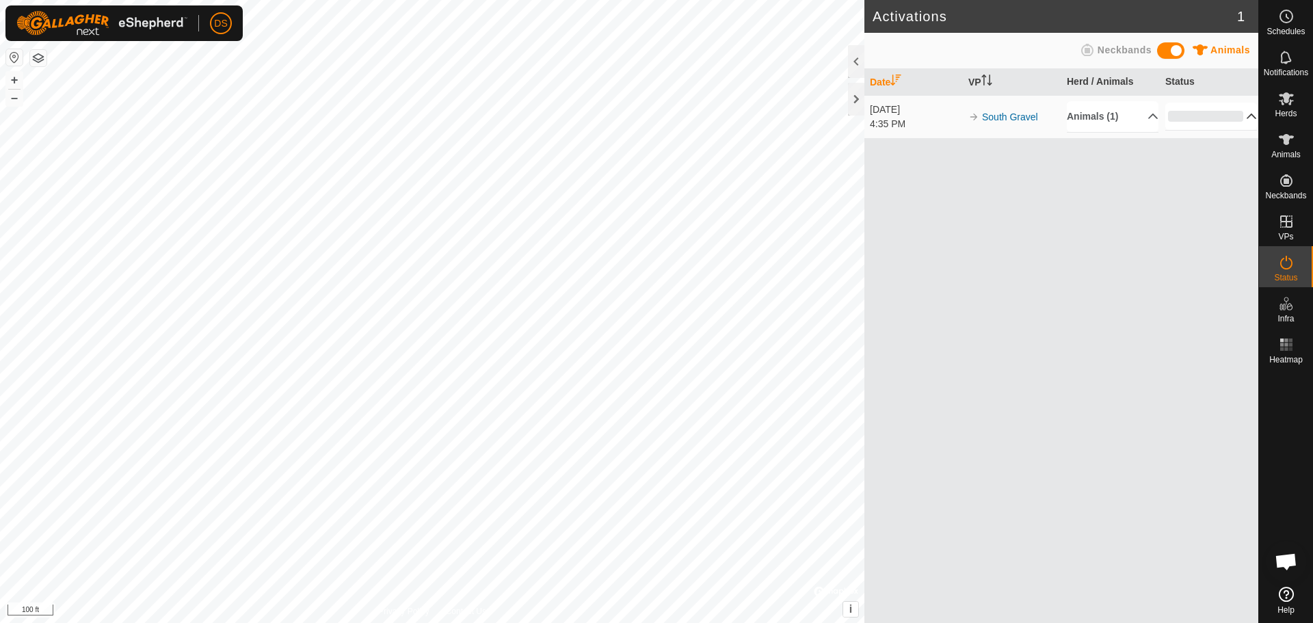
click at [1240, 113] on p-accordion-header "0%" at bounding box center [1212, 116] width 92 height 27
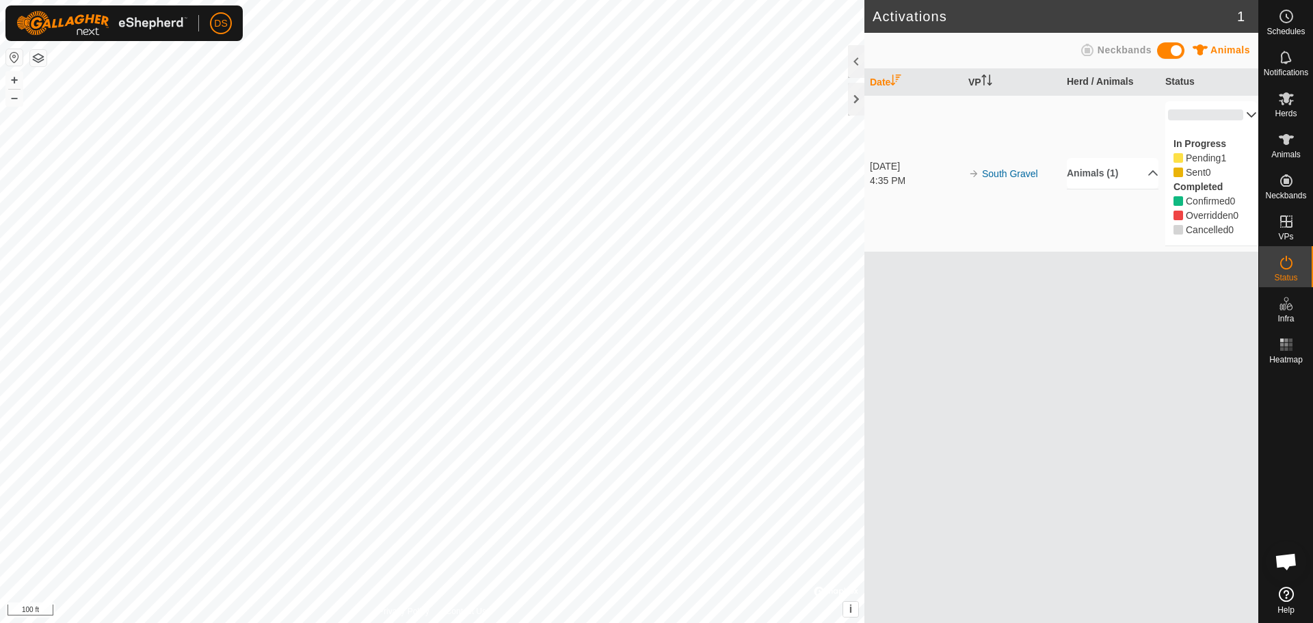
click at [1240, 115] on p-accordion-header "0%" at bounding box center [1212, 114] width 92 height 27
